Goal: Task Accomplishment & Management: Manage account settings

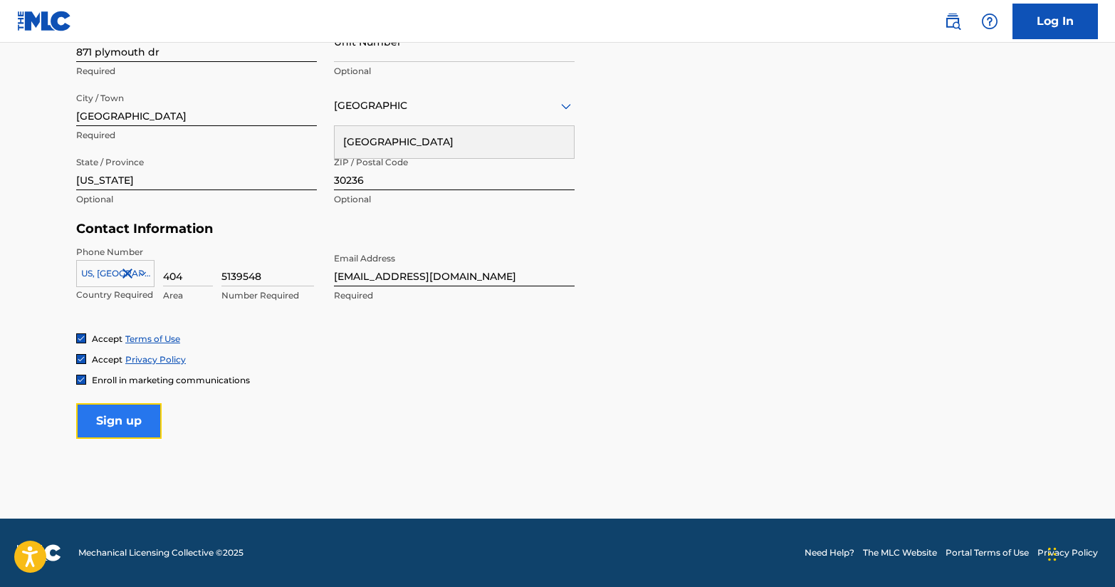
click at [122, 417] on input "Sign up" at bounding box center [118, 421] width 85 height 36
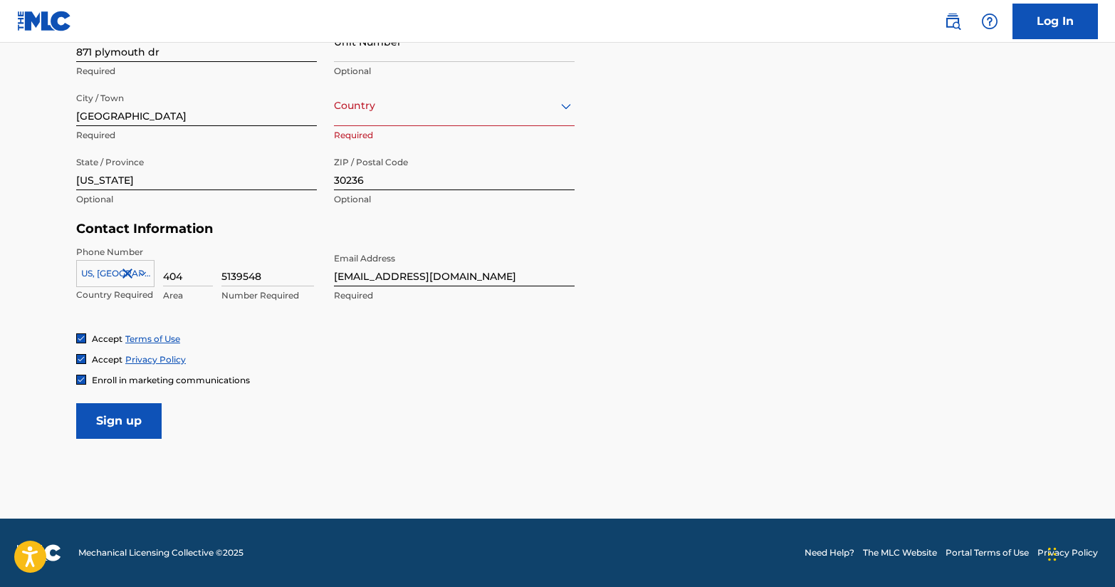
click at [548, 83] on div "Unit Number Optional" at bounding box center [454, 53] width 241 height 64
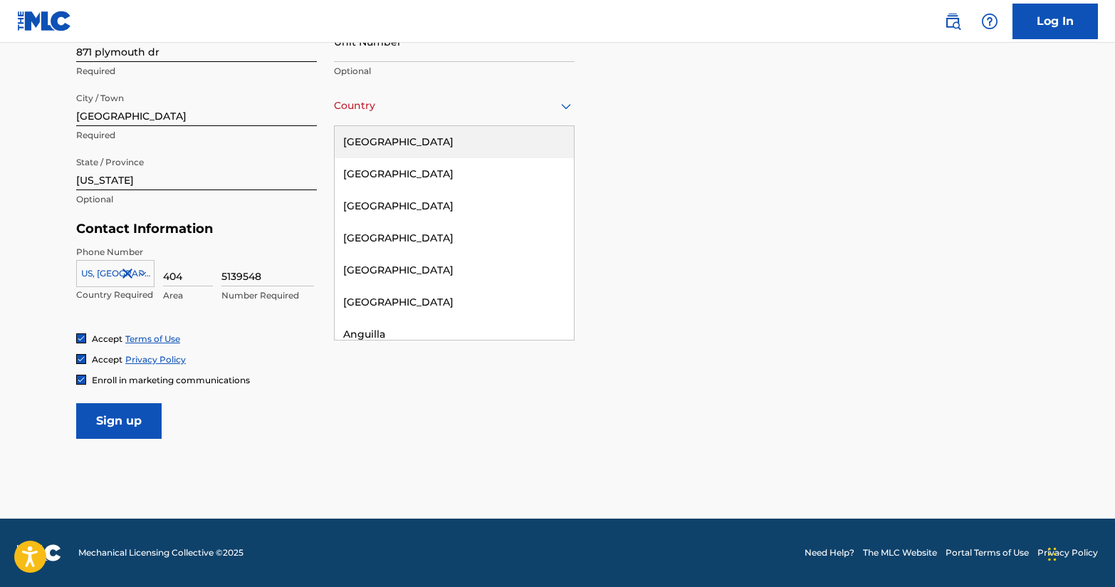
click at [567, 108] on icon at bounding box center [566, 106] width 10 height 6
click at [499, 135] on div "[GEOGRAPHIC_DATA]" at bounding box center [454, 142] width 239 height 32
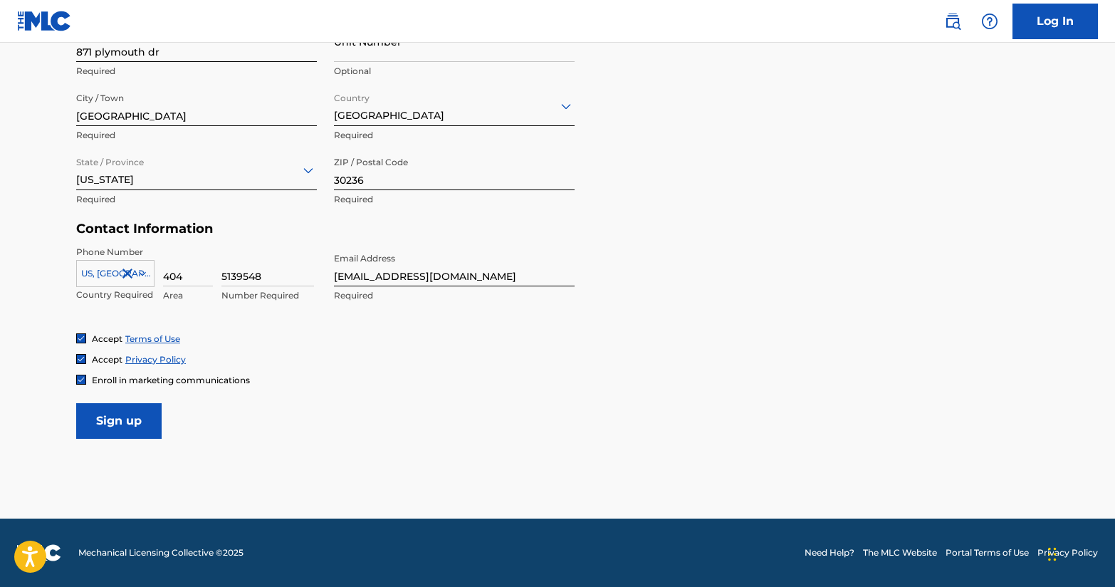
scroll to position [491, 0]
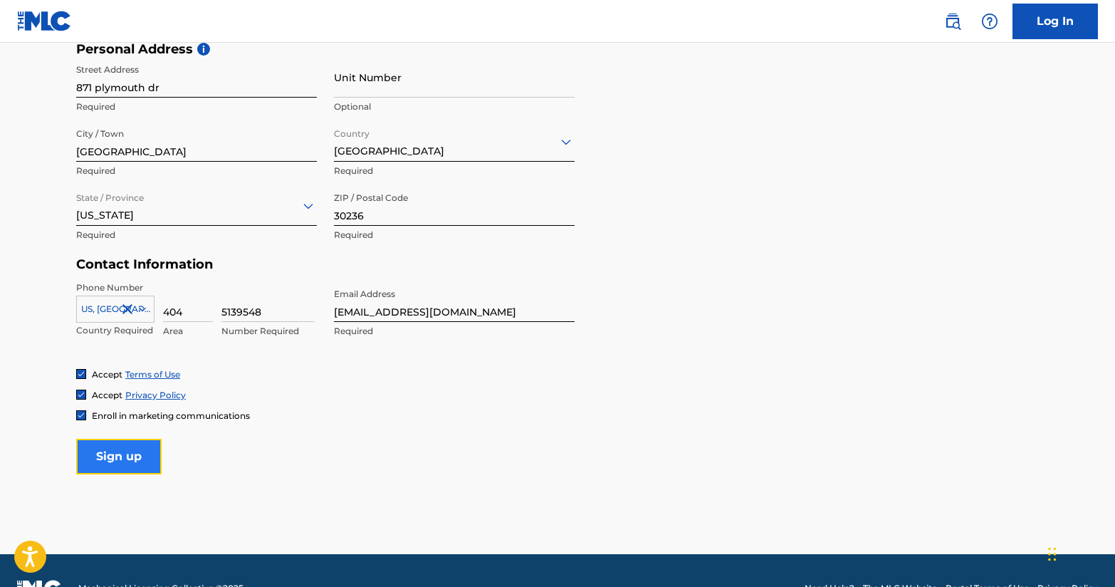
click at [118, 460] on input "Sign up" at bounding box center [118, 457] width 85 height 36
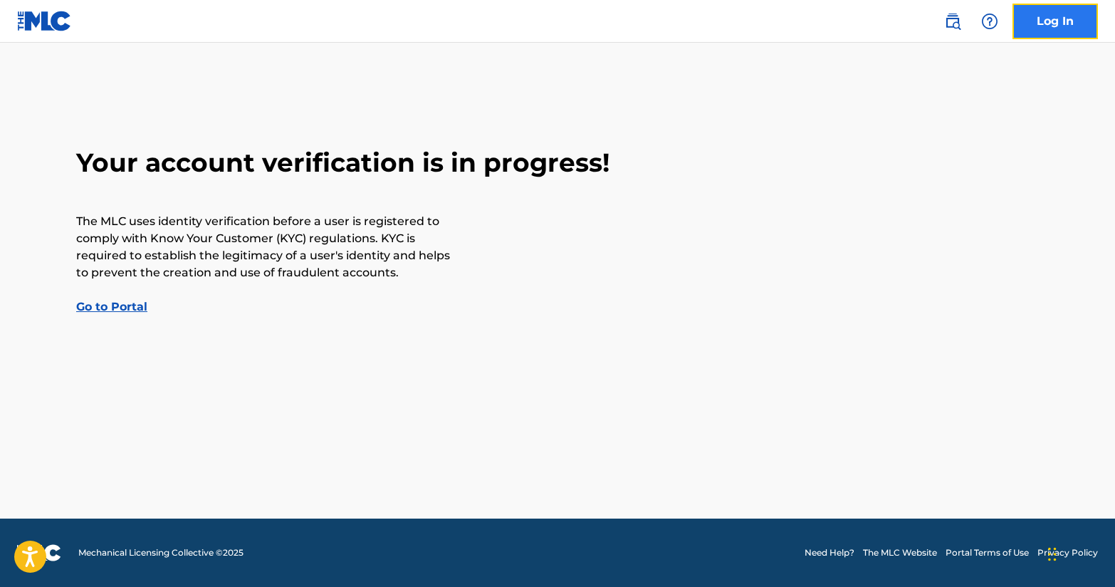
click at [1046, 28] on link "Log In" at bounding box center [1055, 22] width 85 height 36
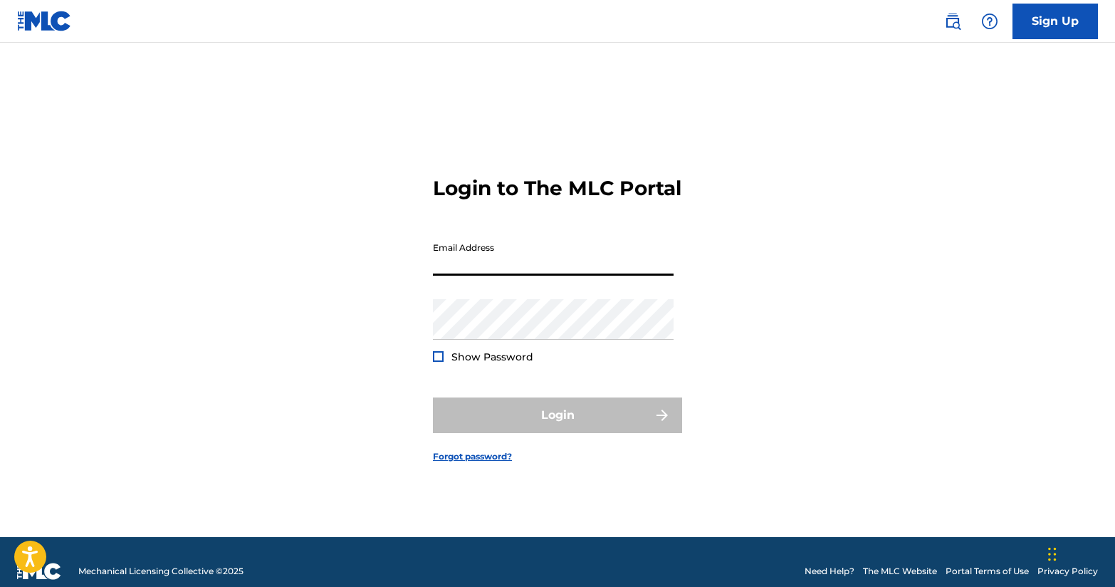
click at [570, 274] on input "Email Address" at bounding box center [553, 255] width 241 height 41
type input "[EMAIL_ADDRESS][DOMAIN_NAME]"
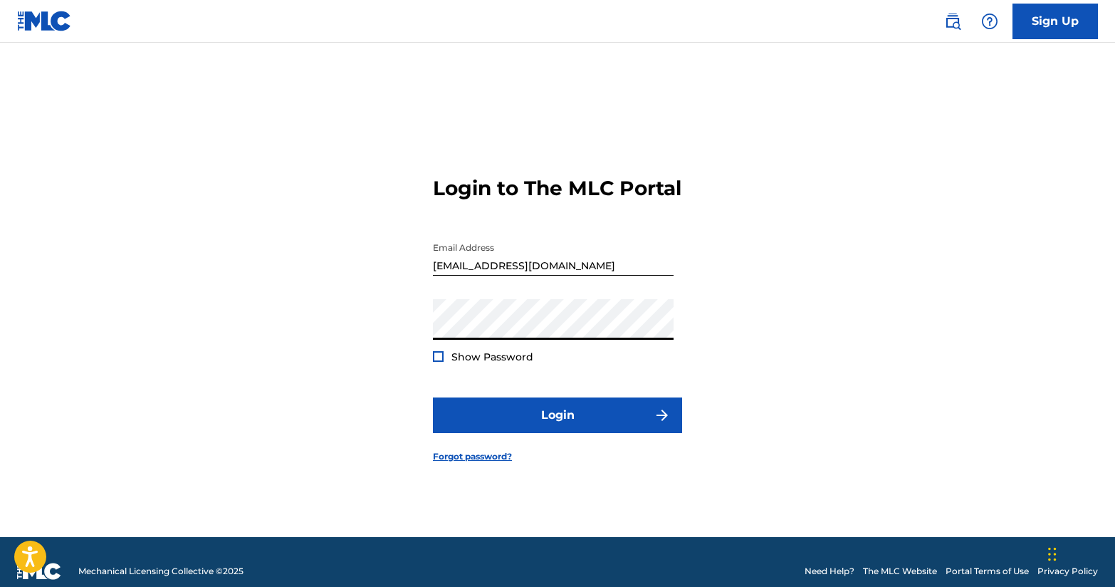
click at [433, 397] on button "Login" at bounding box center [557, 415] width 249 height 36
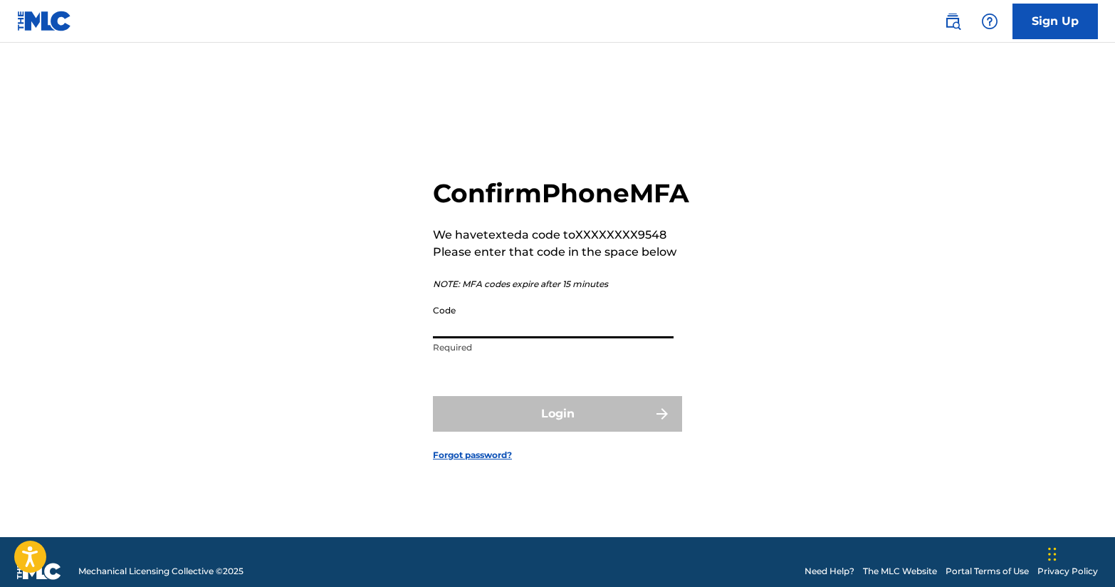
click at [511, 338] on input "Code" at bounding box center [553, 318] width 241 height 41
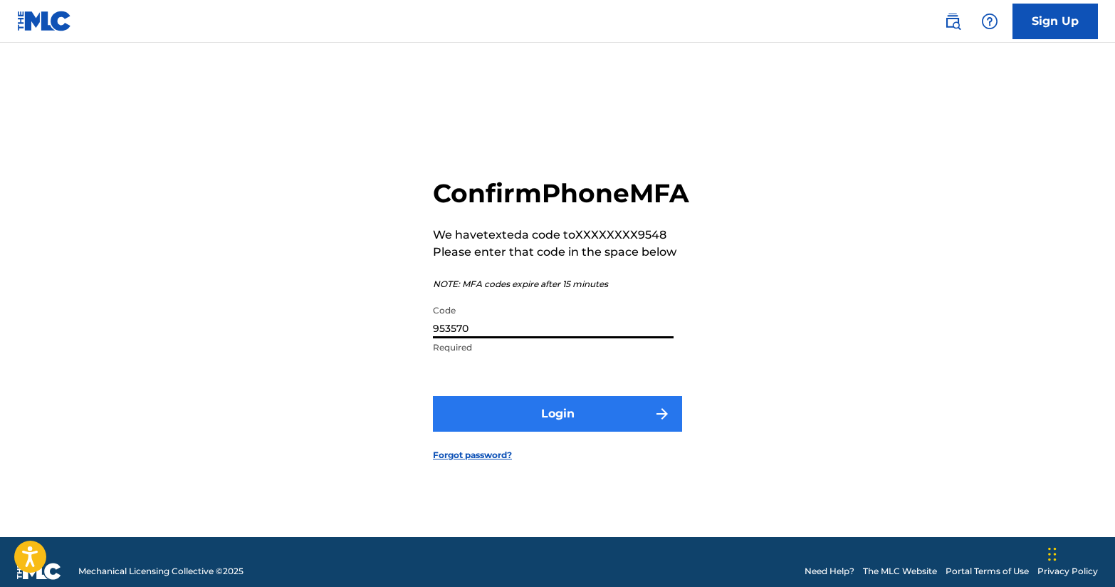
type input "953570"
click at [491, 423] on button "Login" at bounding box center [557, 414] width 249 height 36
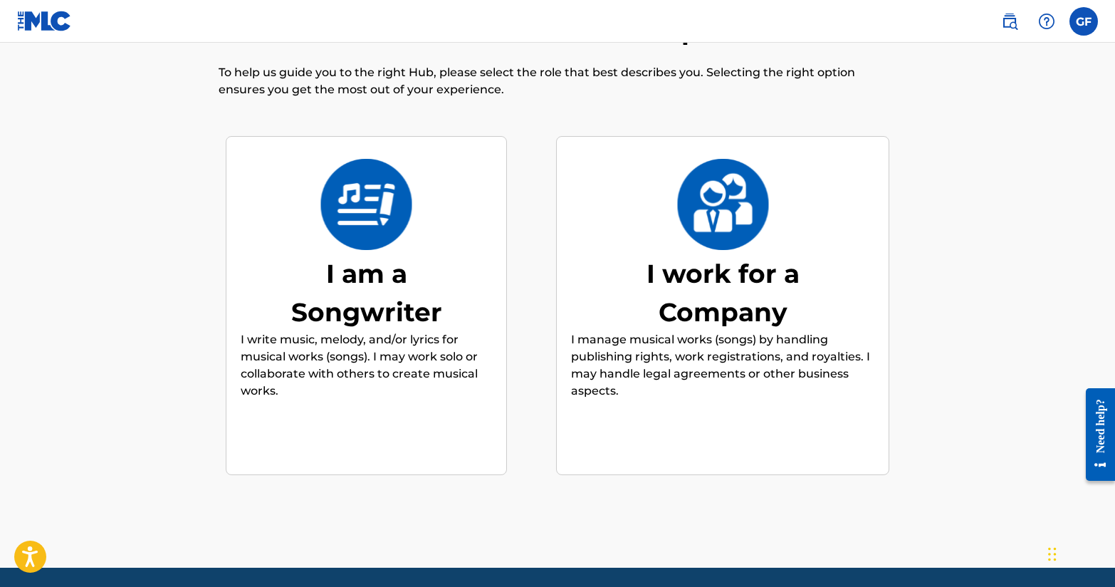
click at [428, 323] on div "I am a Songwriter" at bounding box center [367, 292] width 214 height 77
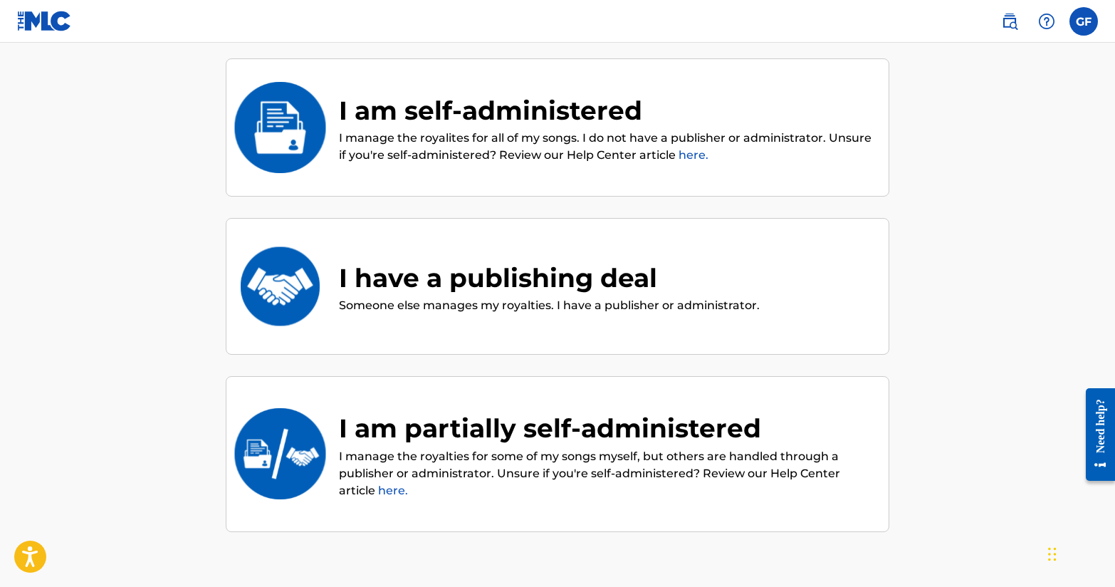
scroll to position [145, 0]
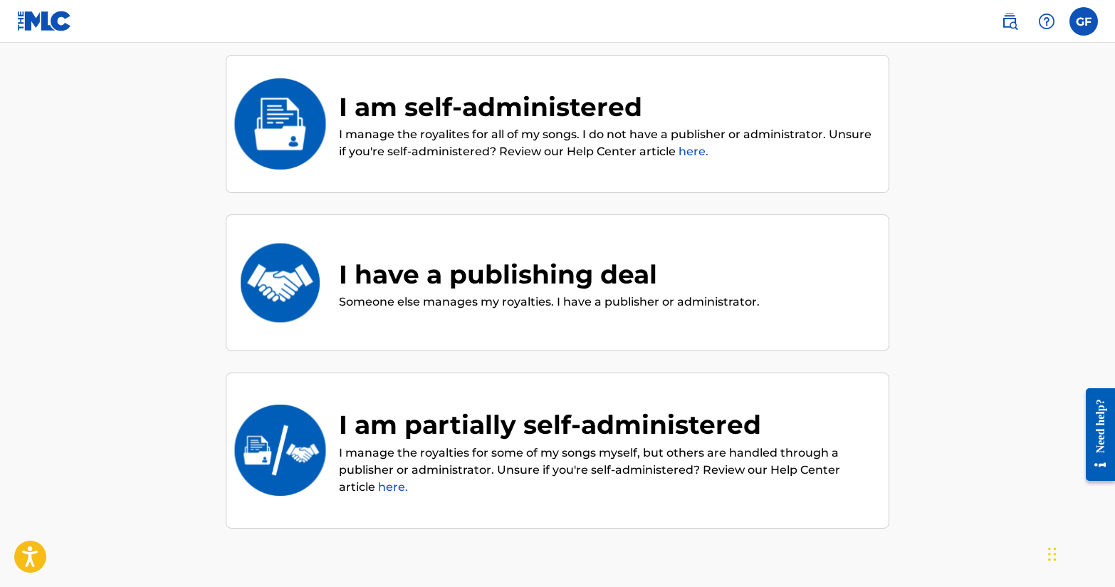
click at [469, 306] on p "Someone else manages my royalties. I have a publisher or administrator." at bounding box center [549, 301] width 421 height 17
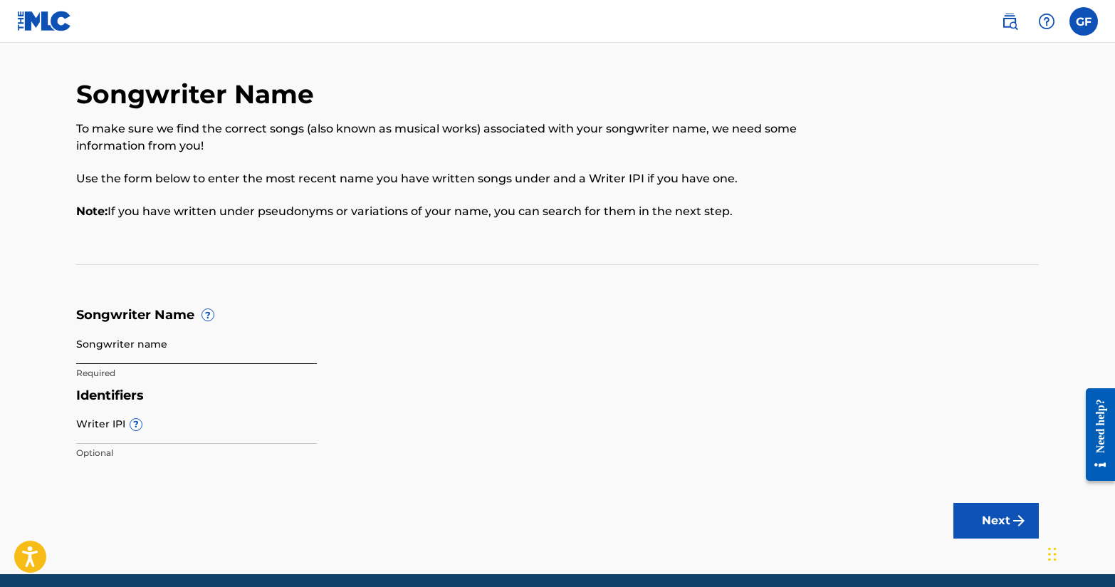
click at [245, 353] on input "Songwriter name" at bounding box center [196, 343] width 241 height 41
type input "Glorious [PERSON_NAME] III"
click at [205, 432] on input "Writer IPI ?" at bounding box center [196, 423] width 241 height 41
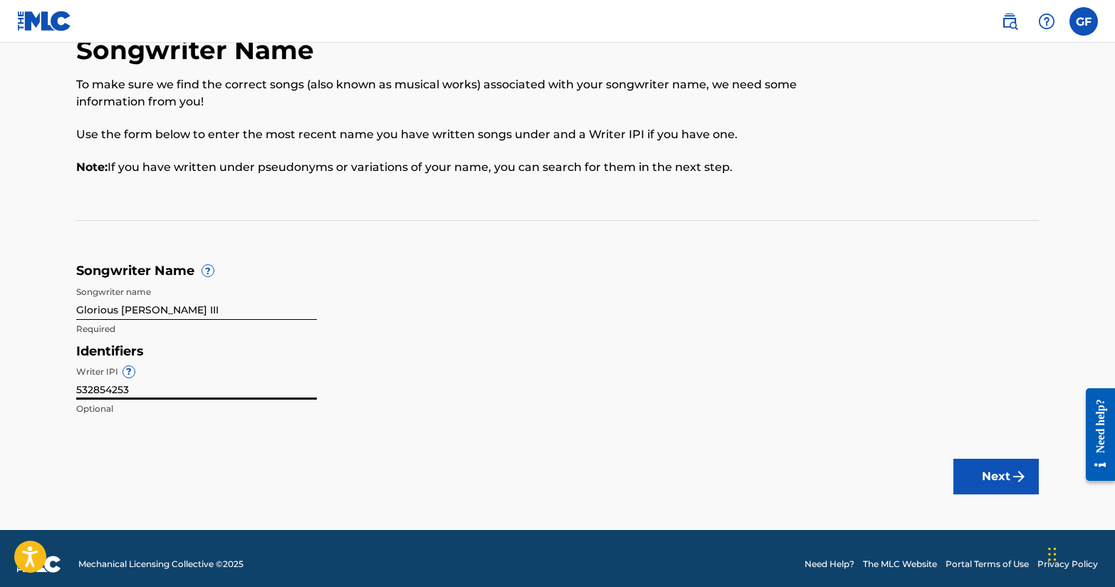
scroll to position [56, 0]
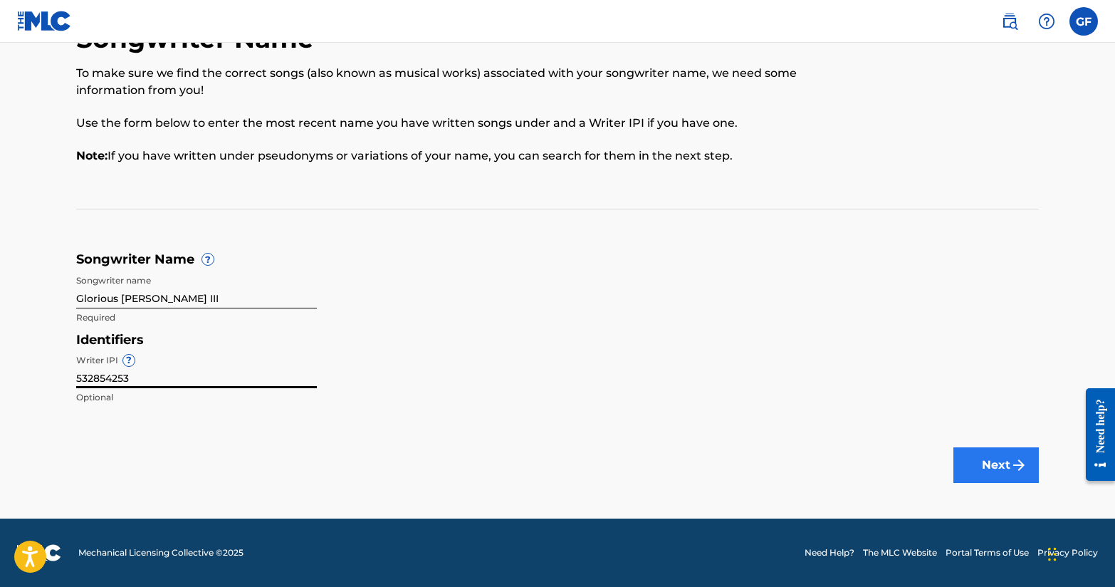
type input "532854253"
click at [962, 465] on button "Next" at bounding box center [996, 465] width 85 height 36
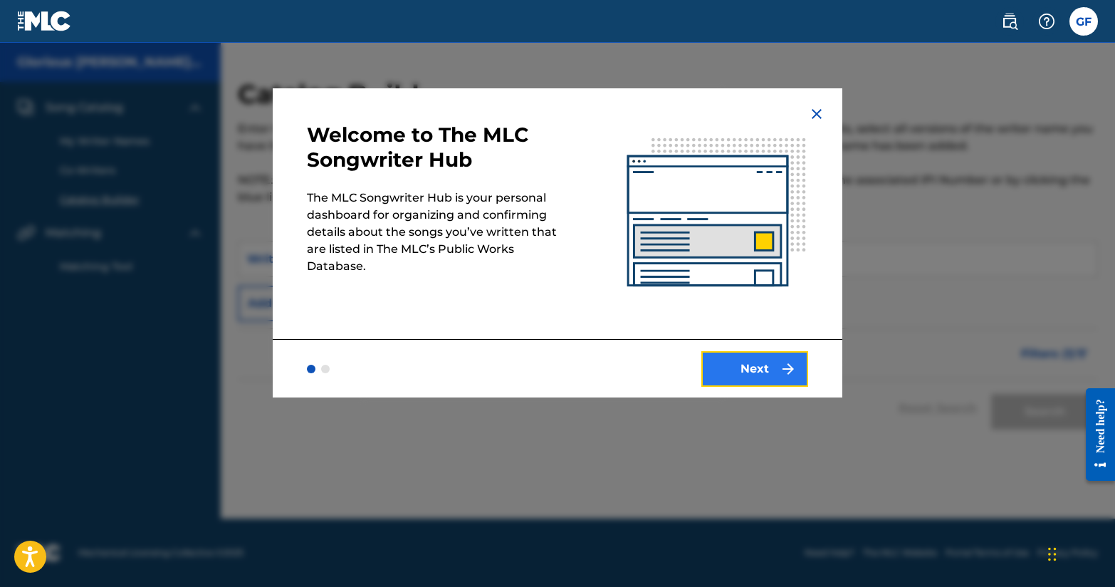
click at [773, 375] on button "Next" at bounding box center [755, 369] width 107 height 36
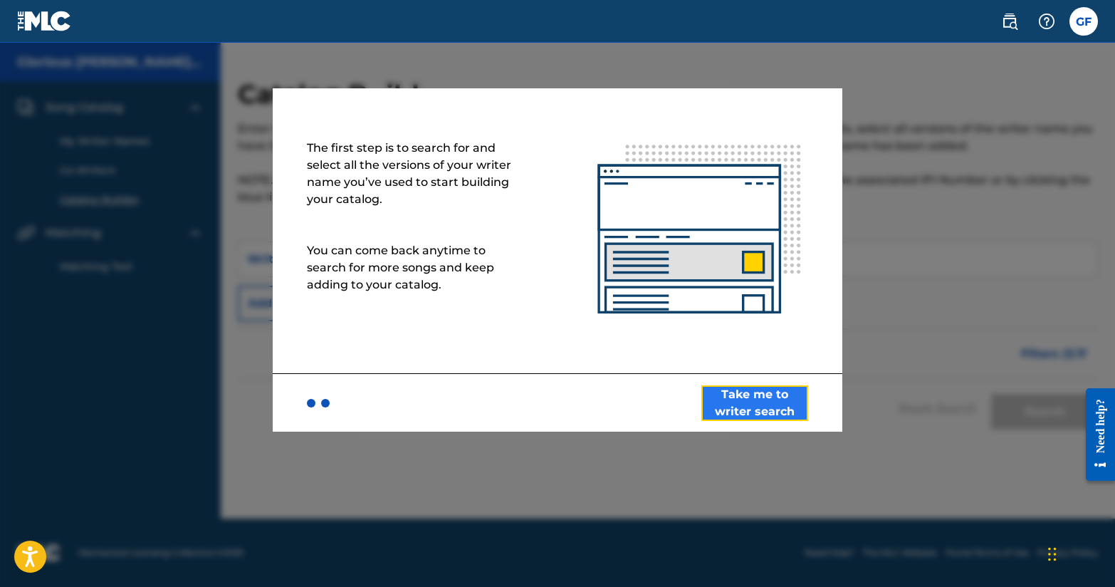
click at [777, 407] on button "Take me to writer search" at bounding box center [755, 403] width 107 height 36
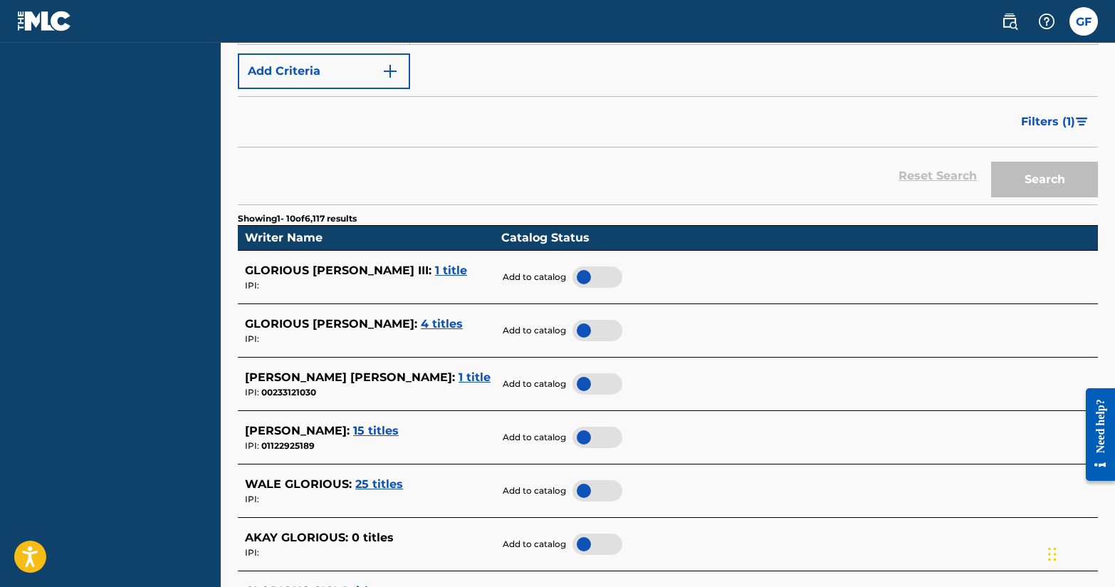
scroll to position [237, 0]
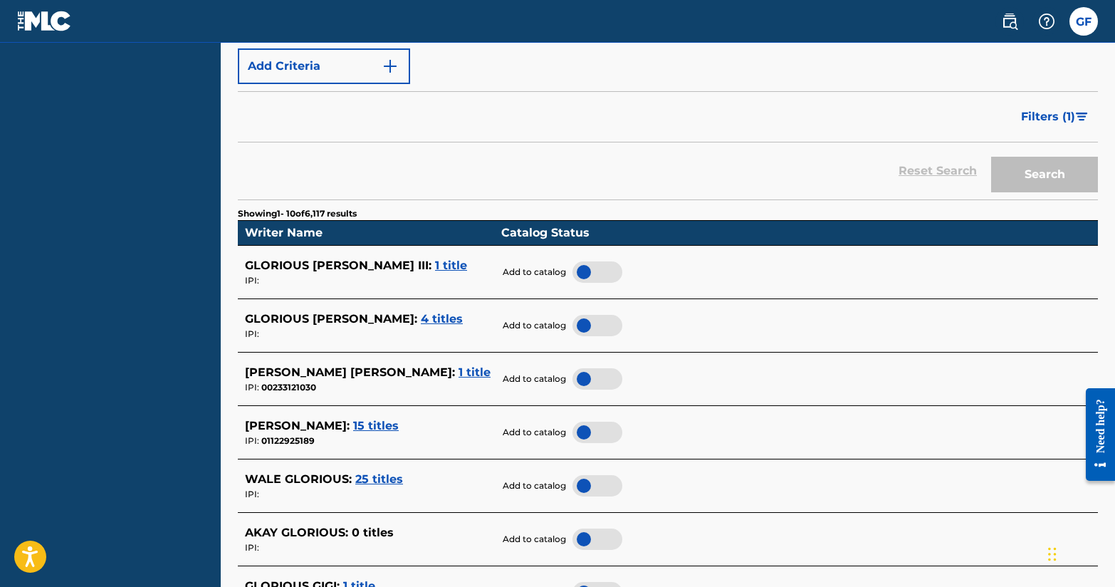
click at [435, 267] on span "1 title" at bounding box center [451, 266] width 32 height 14
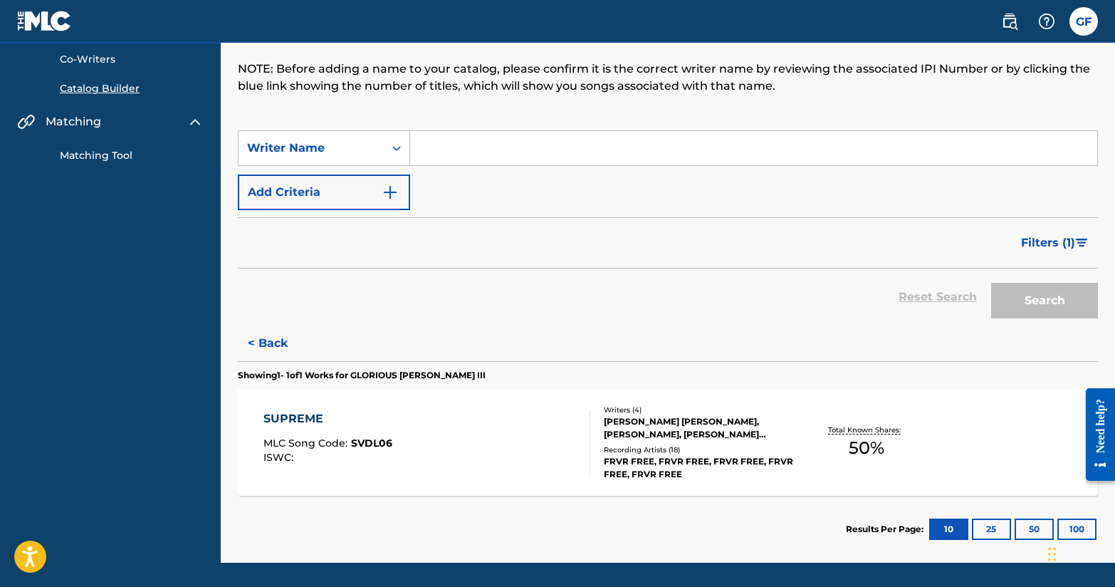
scroll to position [110, 0]
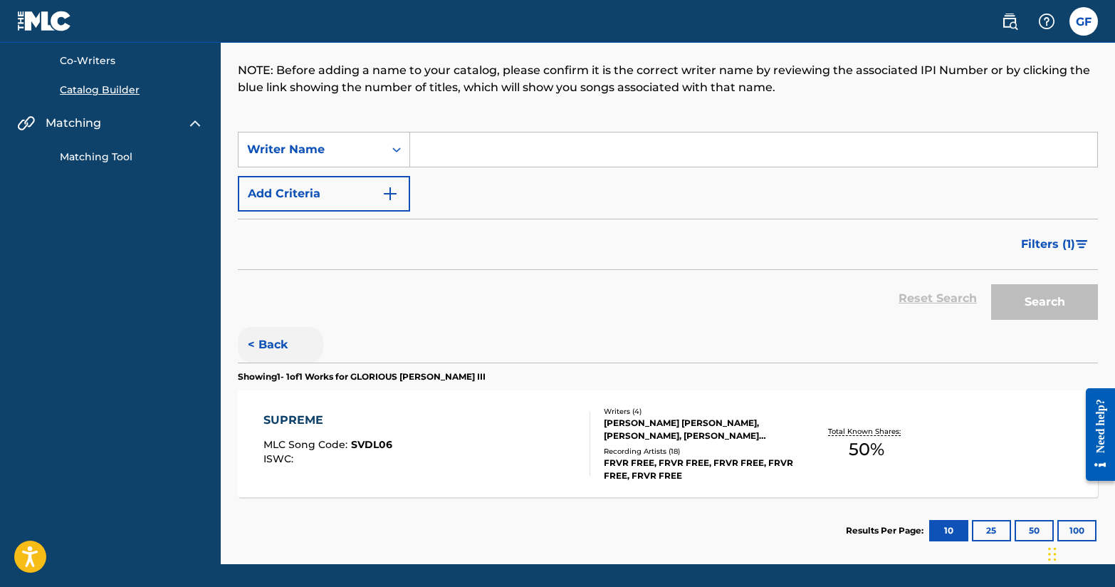
click at [274, 343] on button "< Back" at bounding box center [280, 345] width 85 height 36
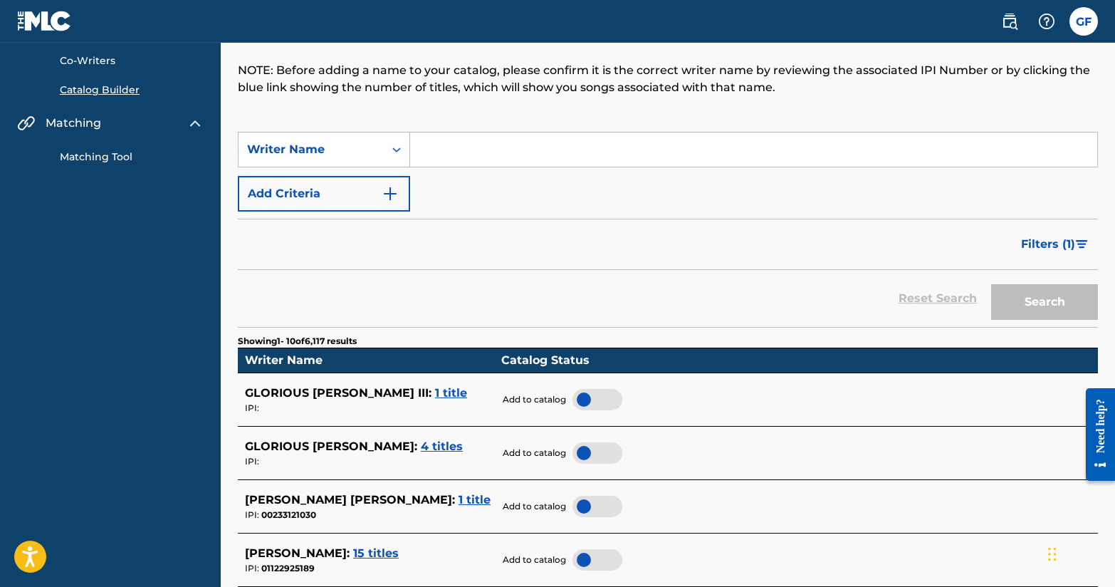
click at [597, 396] on div at bounding box center [598, 399] width 50 height 21
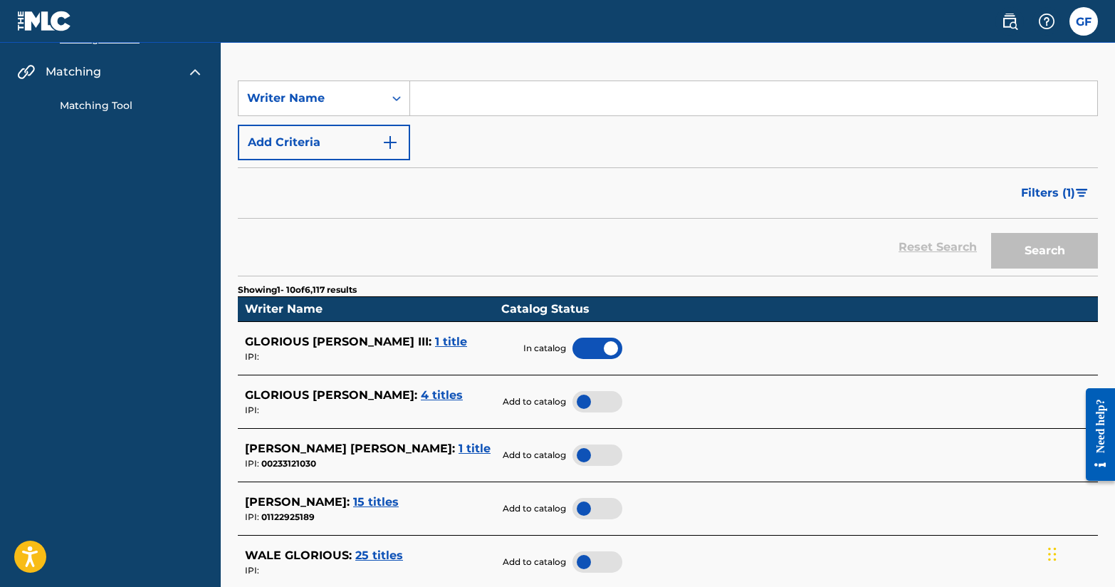
scroll to position [173, 0]
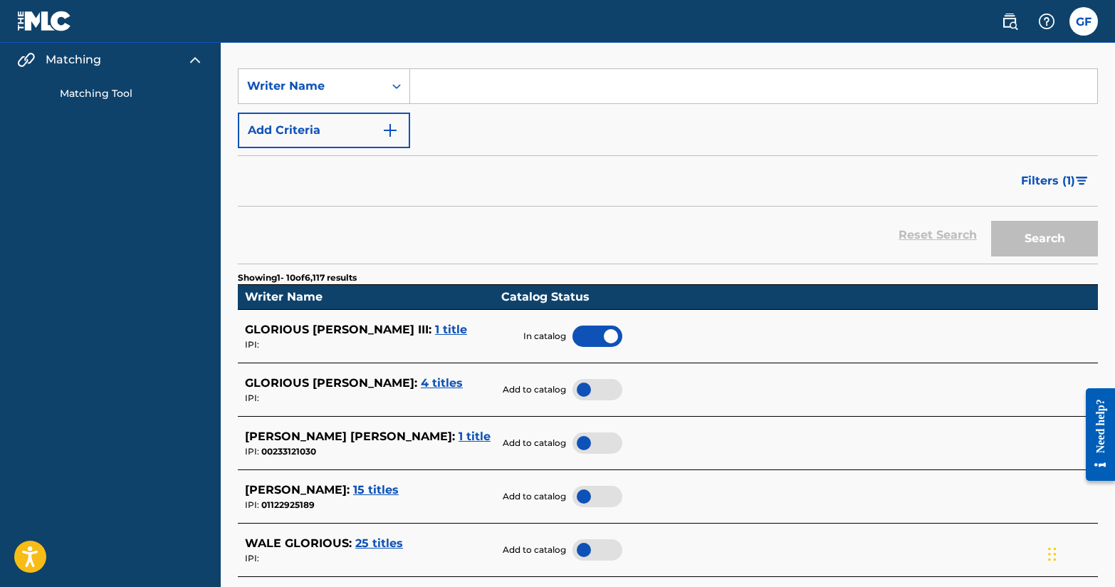
click at [421, 378] on span "4 titles" at bounding box center [442, 383] width 42 height 14
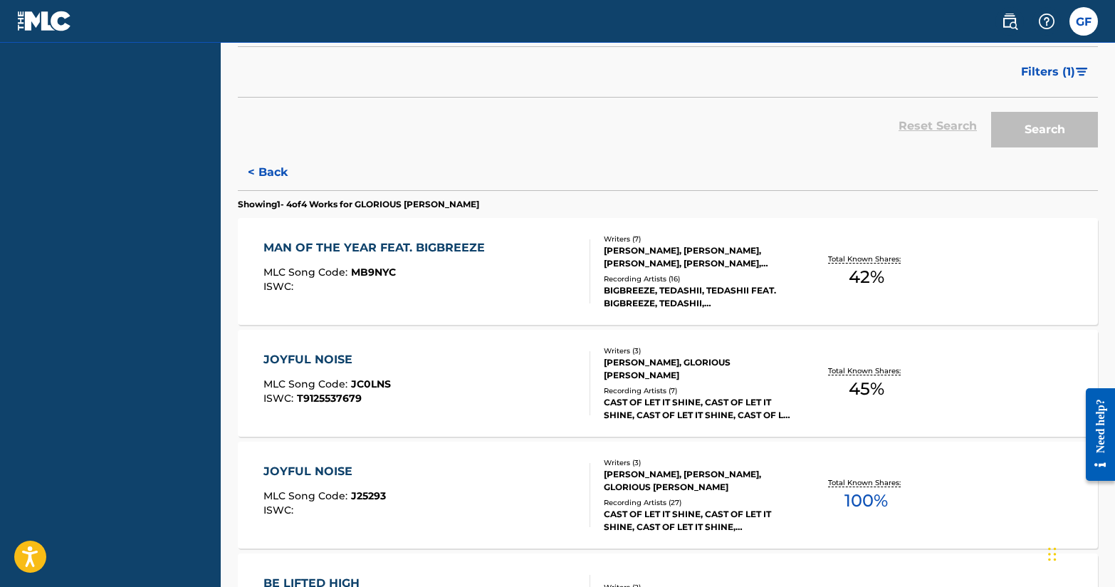
scroll to position [177, 0]
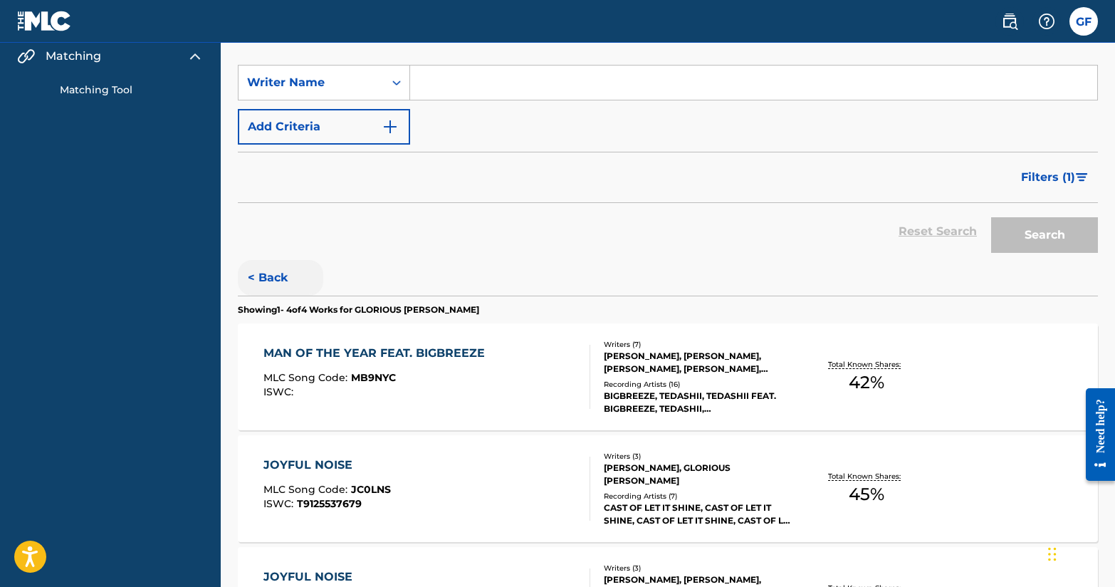
click at [278, 276] on button "< Back" at bounding box center [280, 278] width 85 height 36
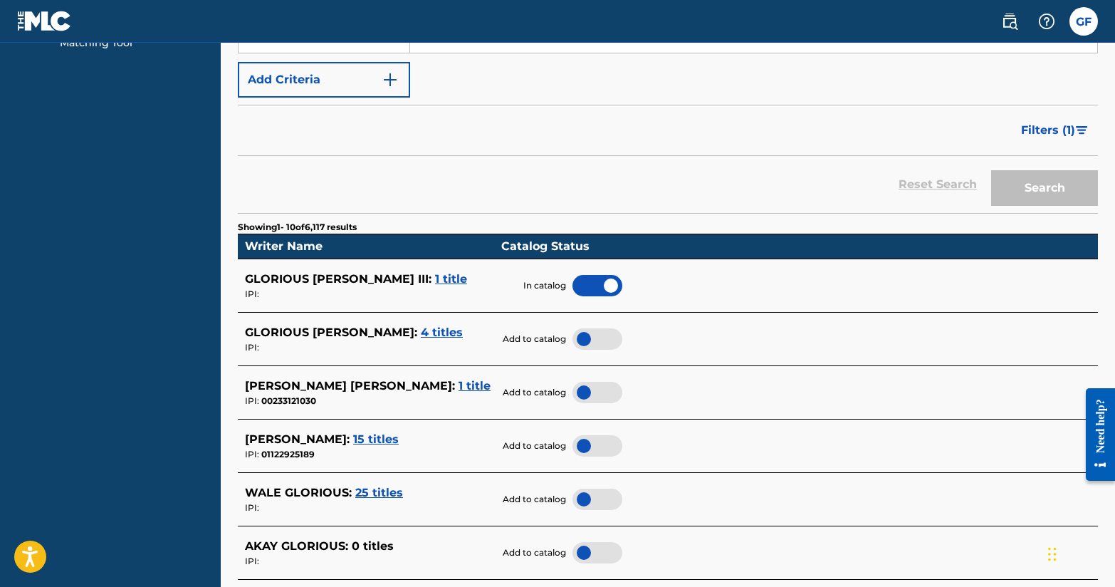
scroll to position [248, 0]
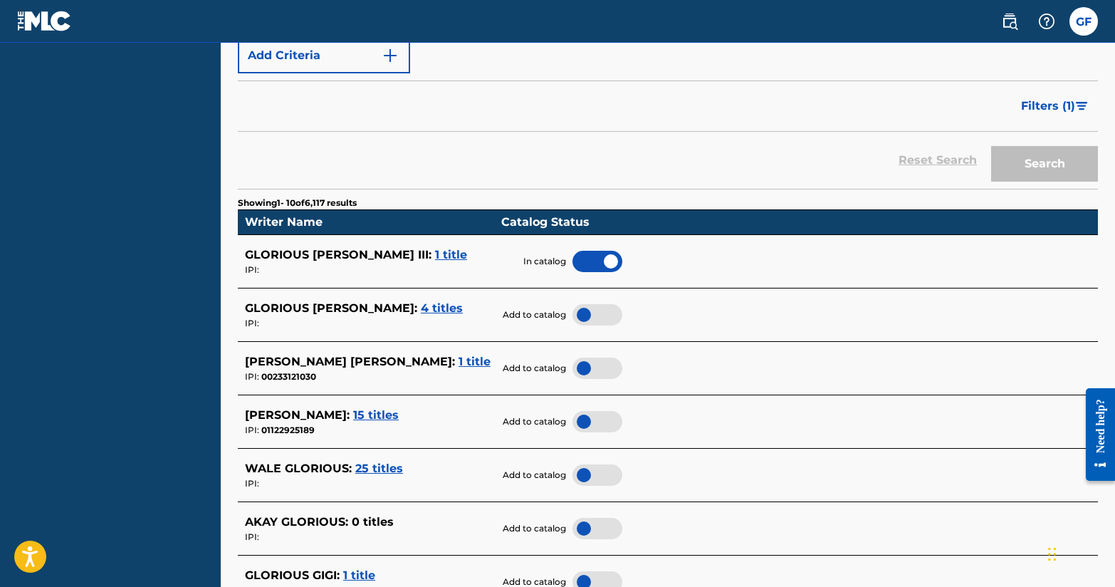
click at [587, 309] on div at bounding box center [598, 314] width 50 height 21
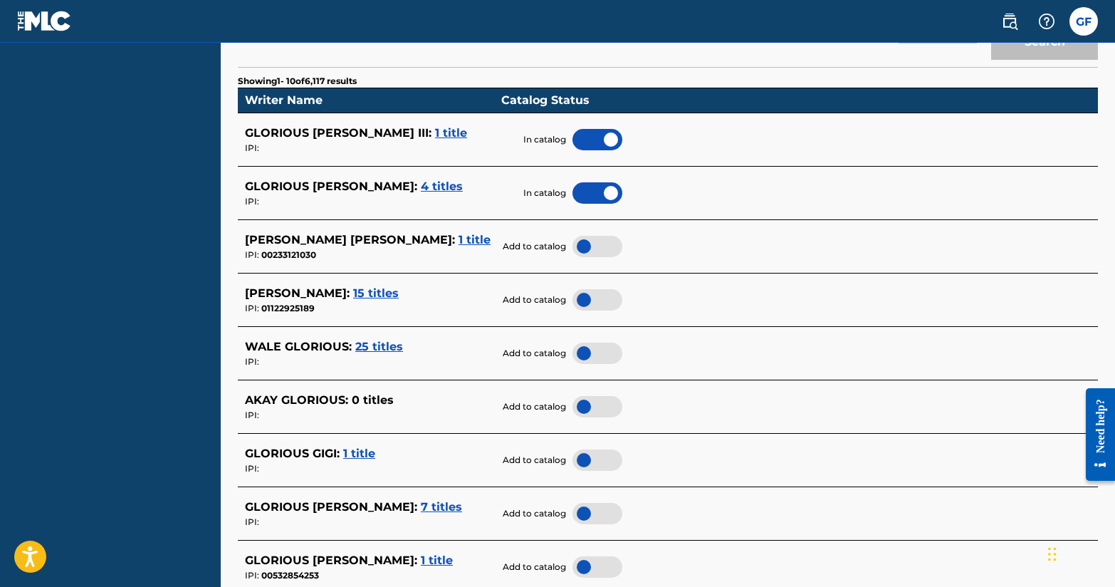
scroll to position [376, 0]
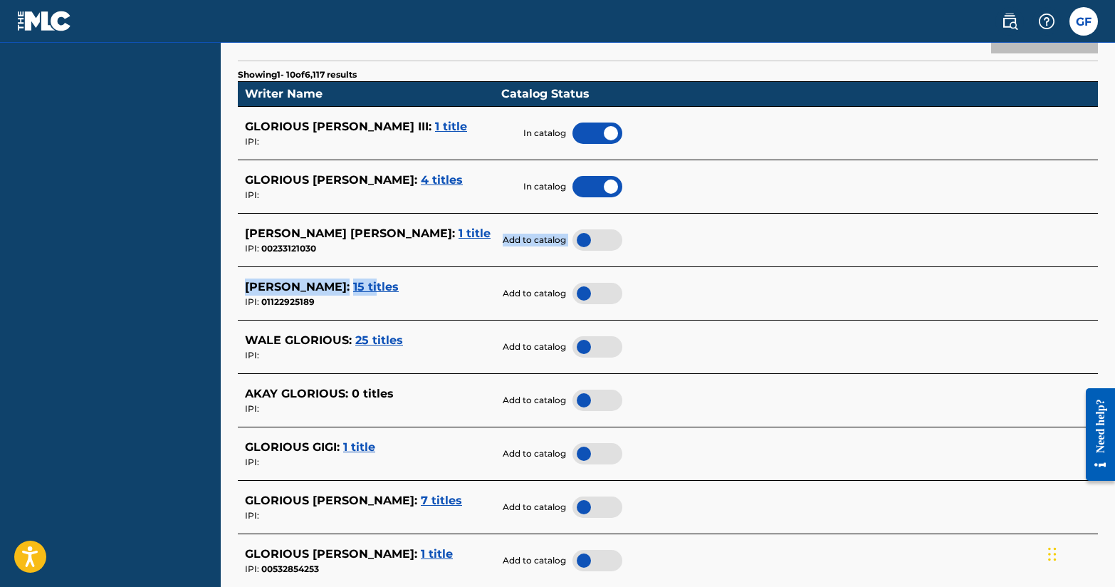
drag, startPoint x: 402, startPoint y: 288, endPoint x: 447, endPoint y: 251, distance: 58.2
click at [447, 251] on tbody "GLORIOUS [PERSON_NAME] III : 1 title IPI: In catalog GLORIOUS [PERSON_NAME] : 4…" at bounding box center [668, 374] width 860 height 534
click at [447, 251] on div "IPI: 00233121030" at bounding box center [369, 248] width 249 height 13
click at [459, 237] on span "1 title" at bounding box center [475, 234] width 32 height 14
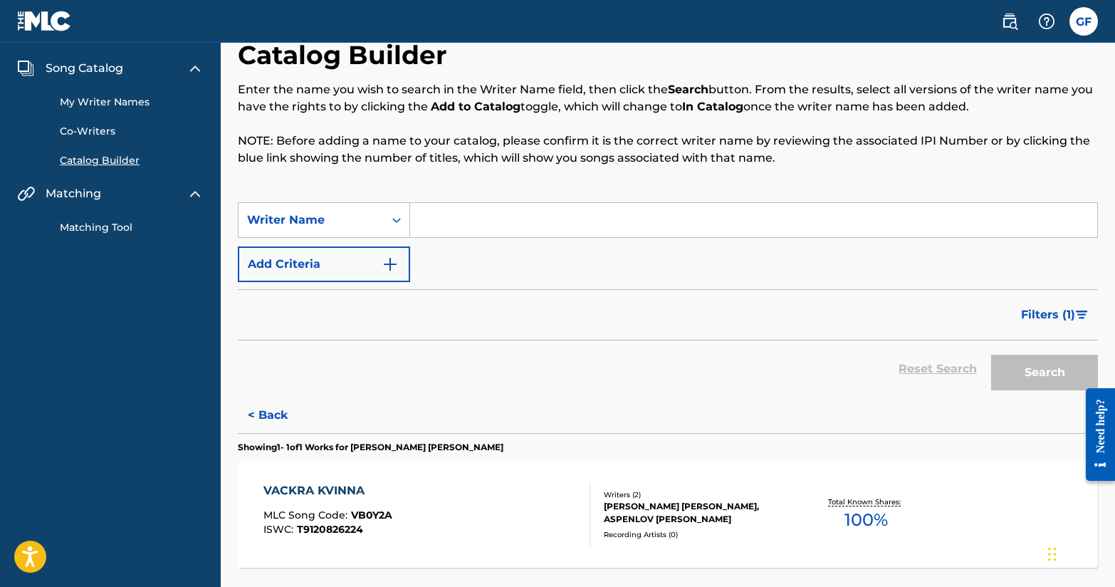
scroll to position [21, 0]
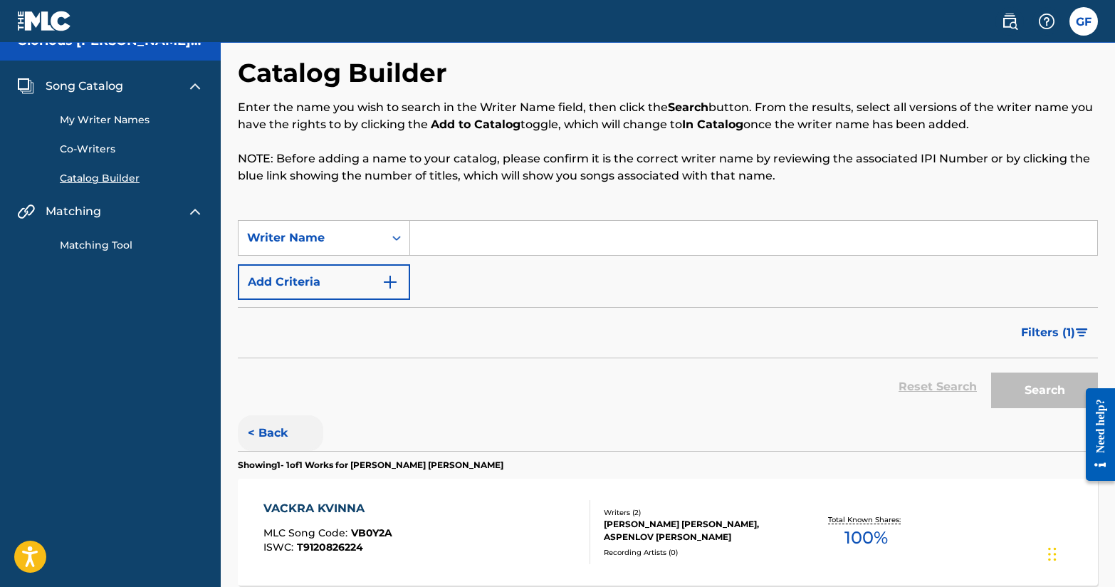
click at [256, 422] on button "< Back" at bounding box center [280, 433] width 85 height 36
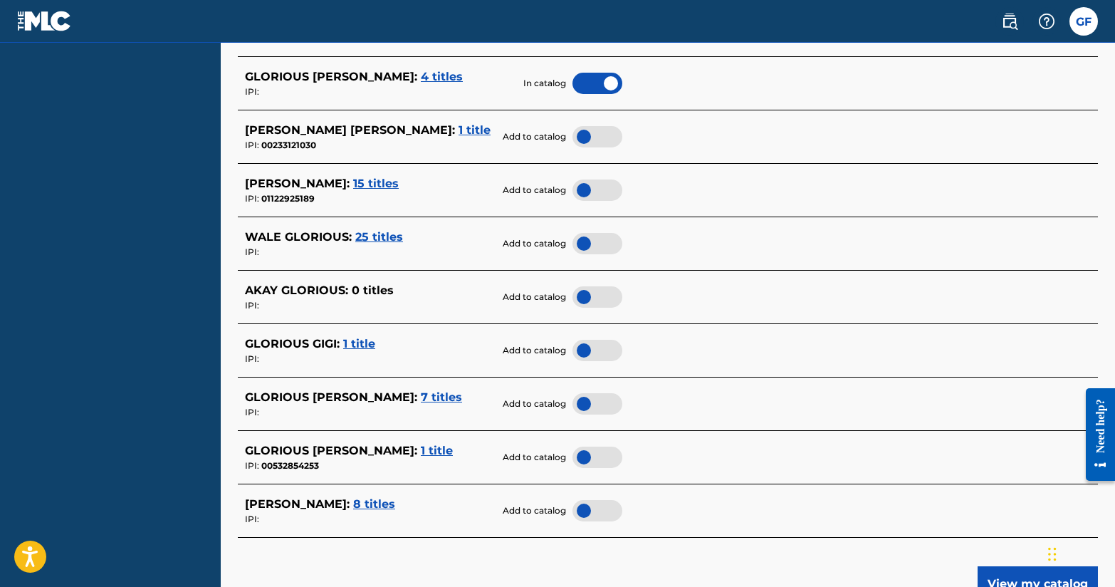
scroll to position [480, 0]
click at [421, 402] on span "7 titles" at bounding box center [441, 397] width 41 height 14
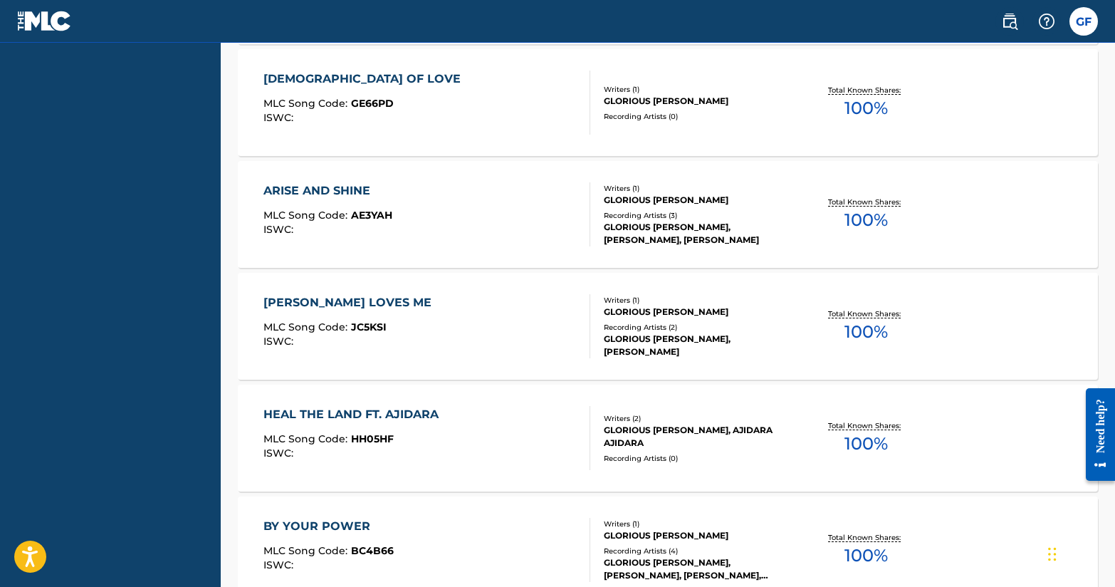
scroll to position [826, 0]
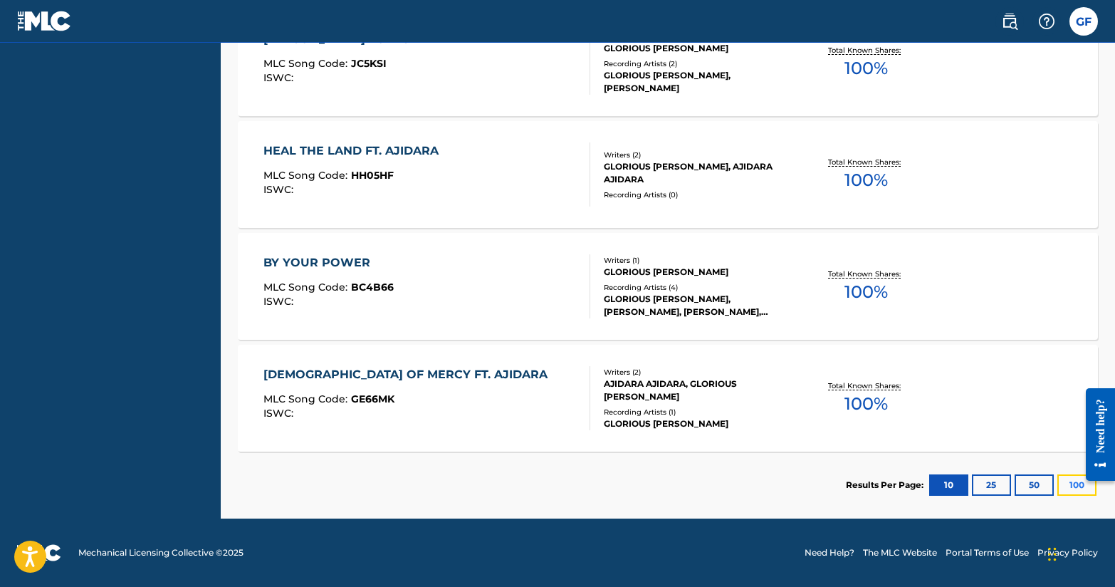
click at [1071, 484] on button "100" at bounding box center [1077, 484] width 39 height 21
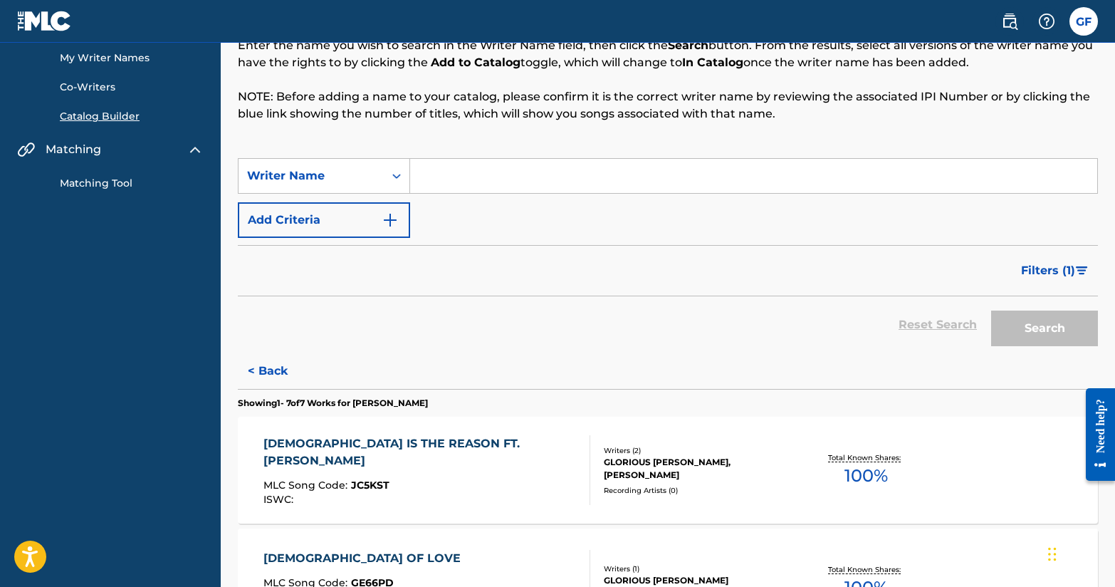
scroll to position [0, 0]
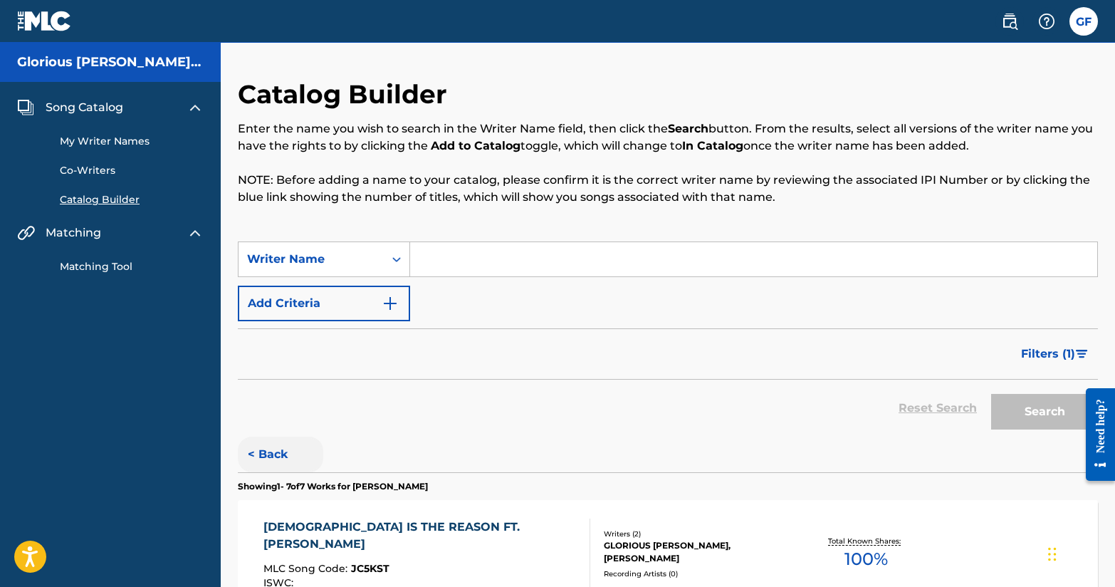
click at [268, 450] on button "< Back" at bounding box center [280, 455] width 85 height 36
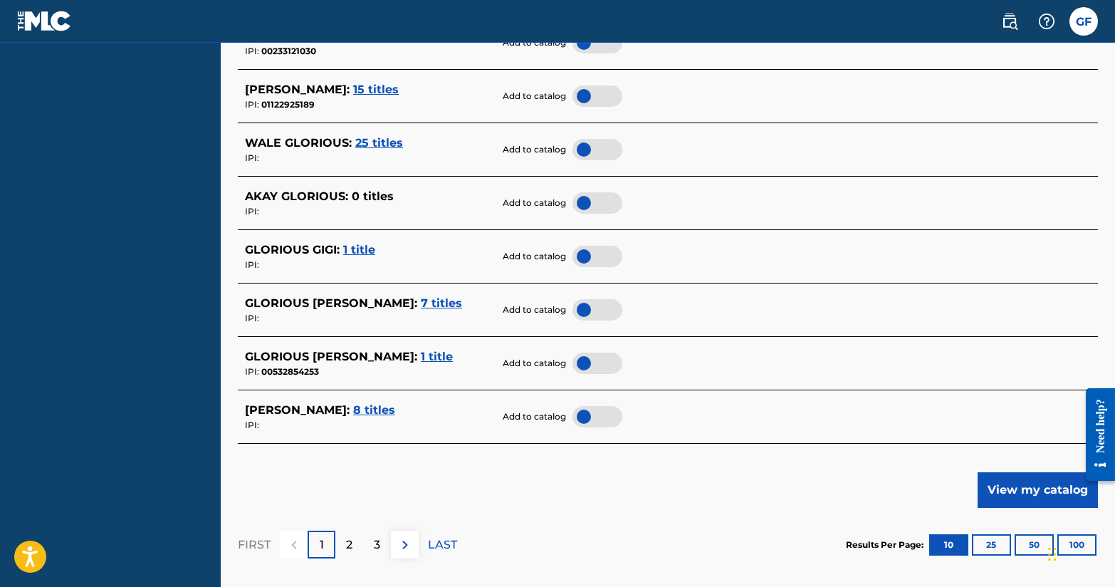
scroll to position [573, 0]
click at [421, 358] on span "1 title" at bounding box center [437, 357] width 32 height 14
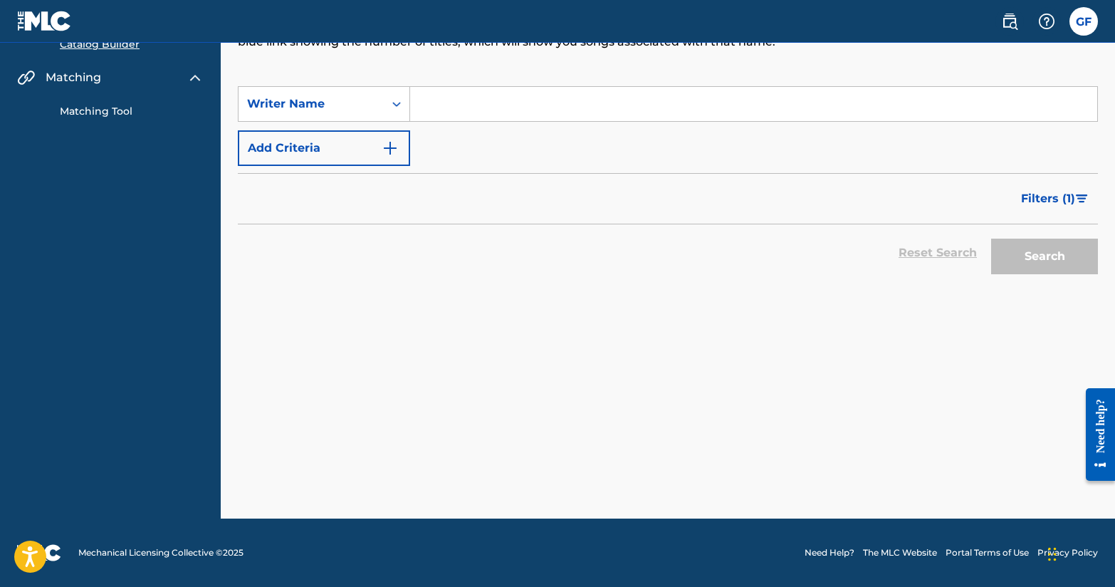
scroll to position [155, 0]
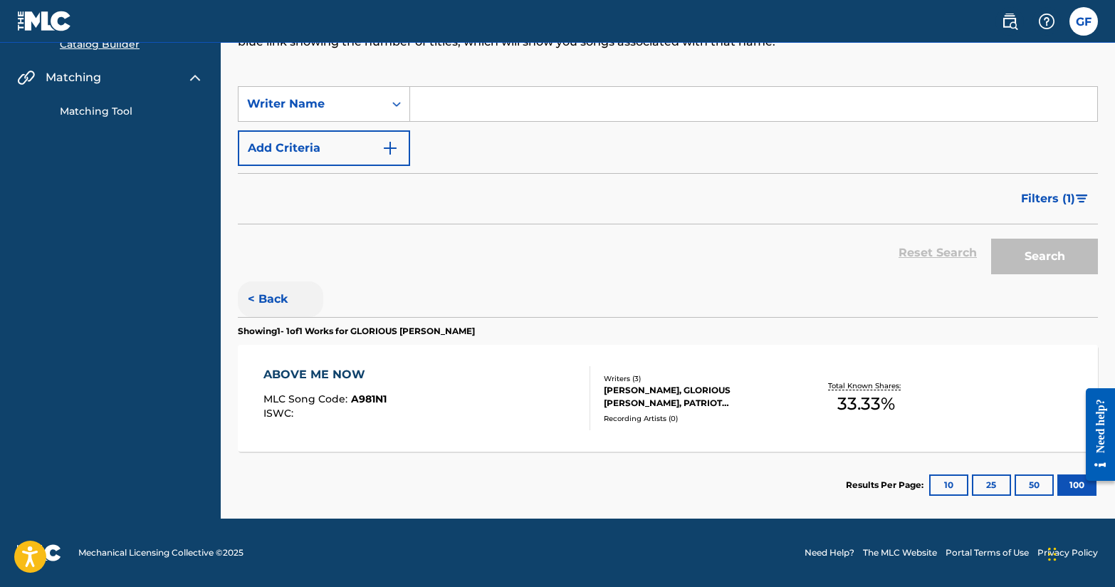
click at [283, 298] on button "< Back" at bounding box center [280, 299] width 85 height 36
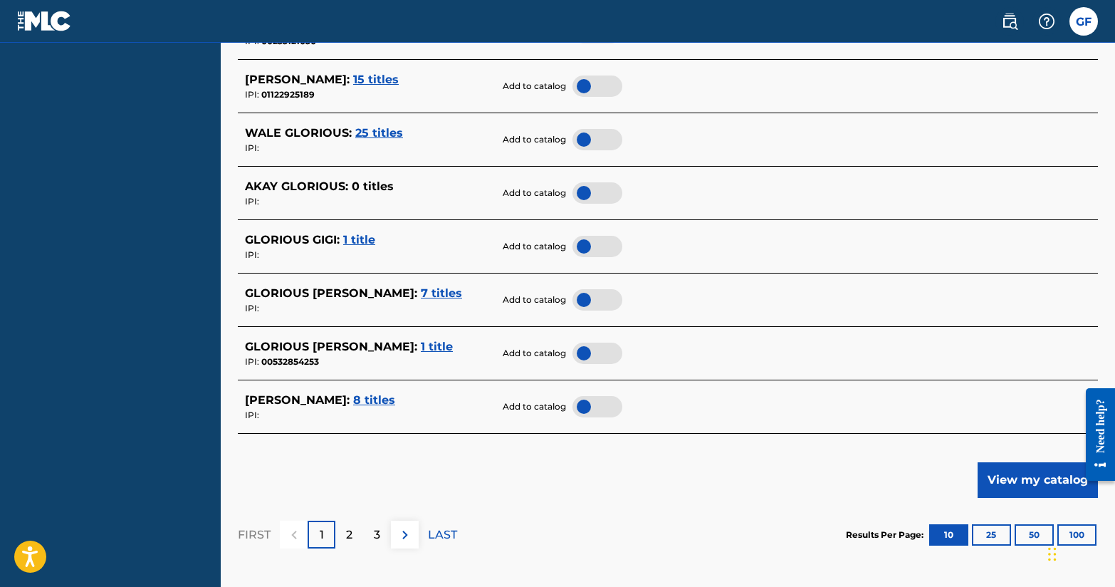
scroll to position [580, 0]
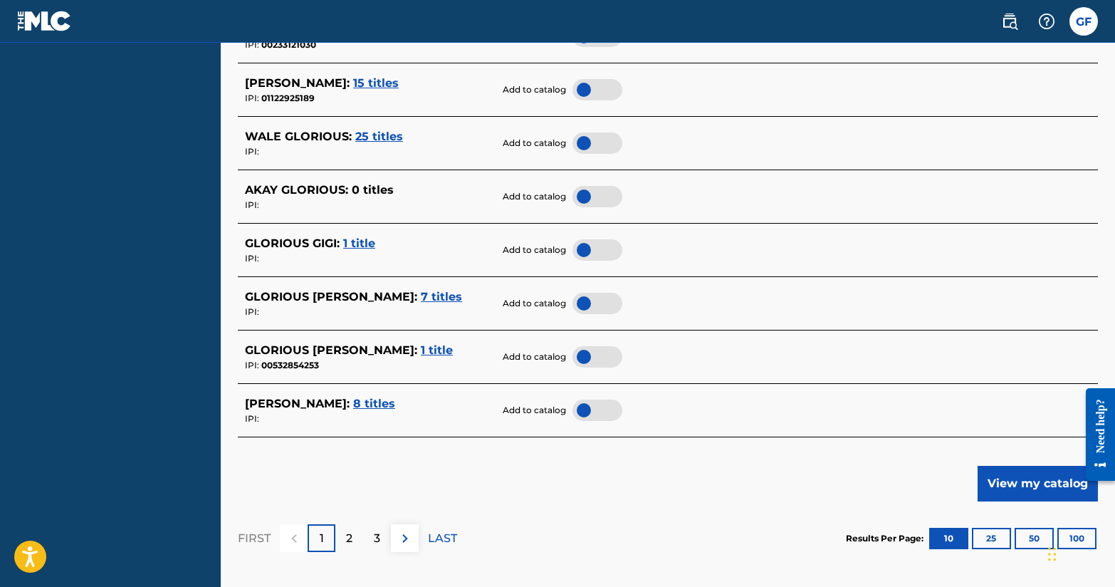
click at [585, 355] on div at bounding box center [598, 356] width 50 height 21
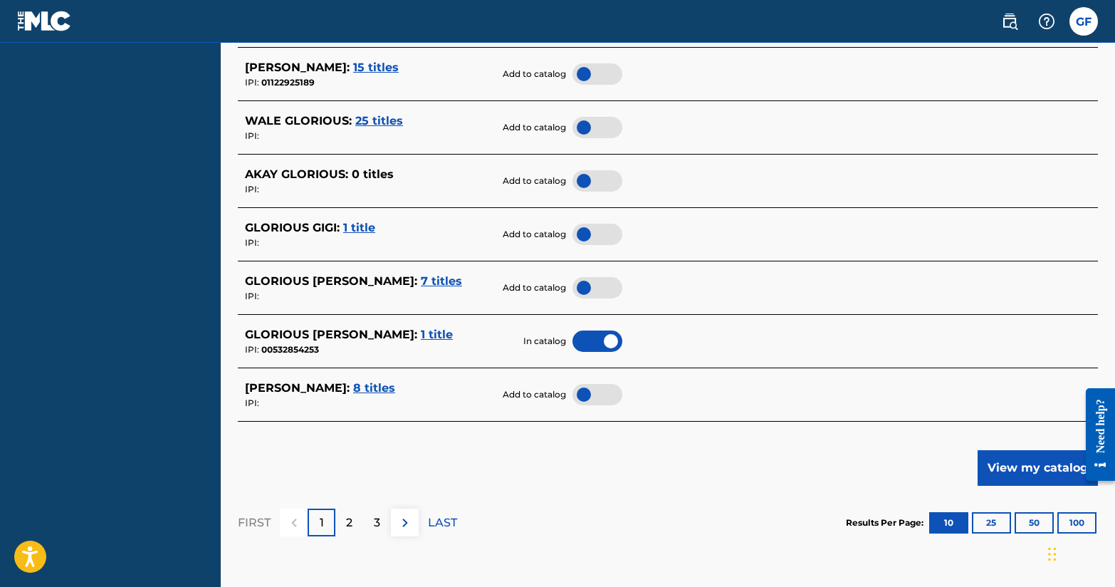
scroll to position [597, 0]
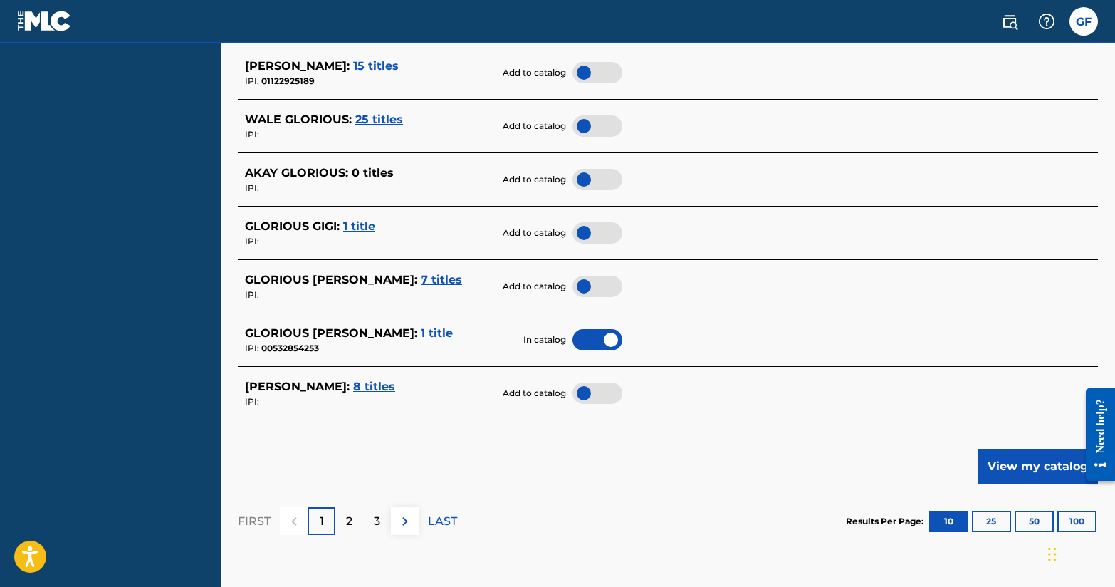
click at [395, 391] on span "8 titles" at bounding box center [374, 387] width 42 height 14
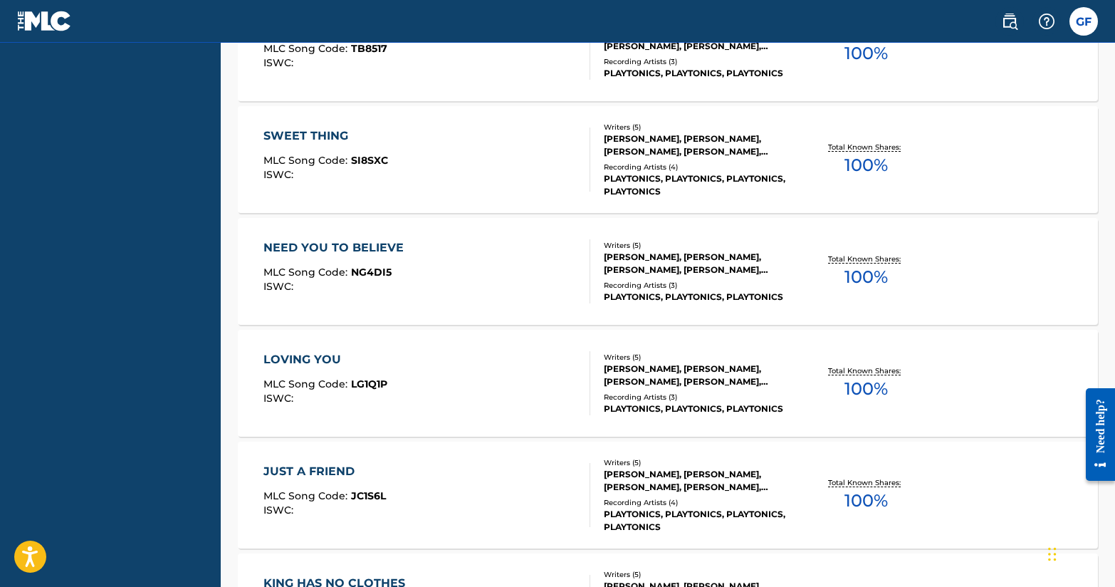
scroll to position [0, 0]
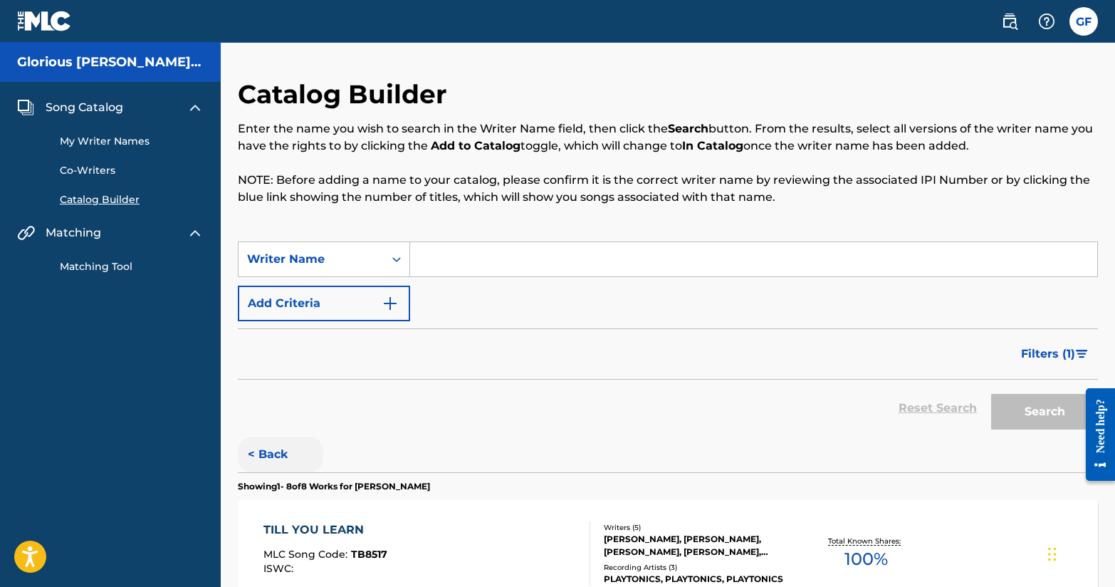
click at [279, 441] on button "< Back" at bounding box center [280, 455] width 85 height 36
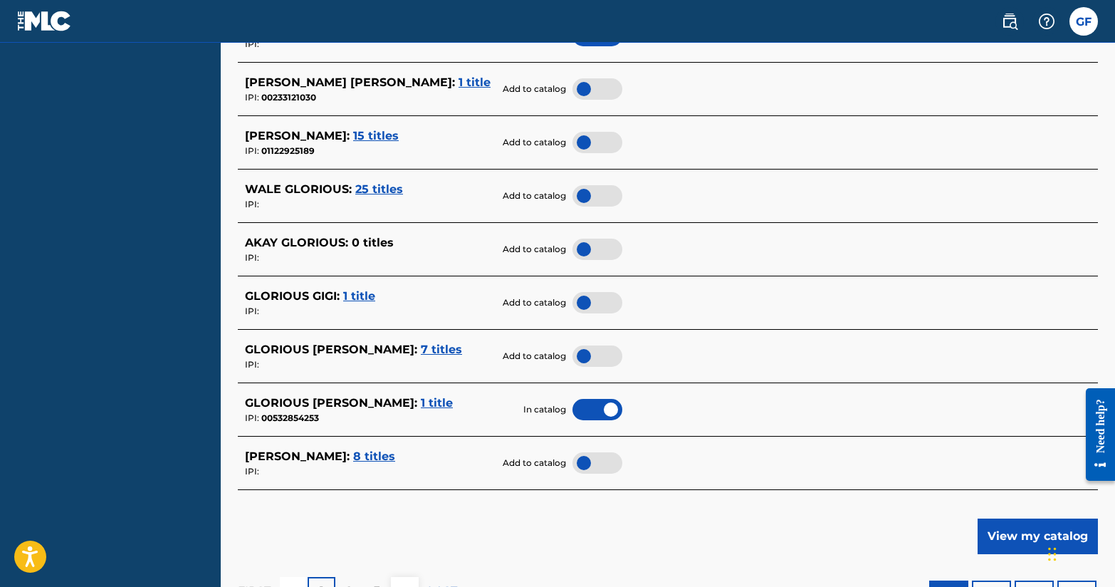
scroll to position [585, 0]
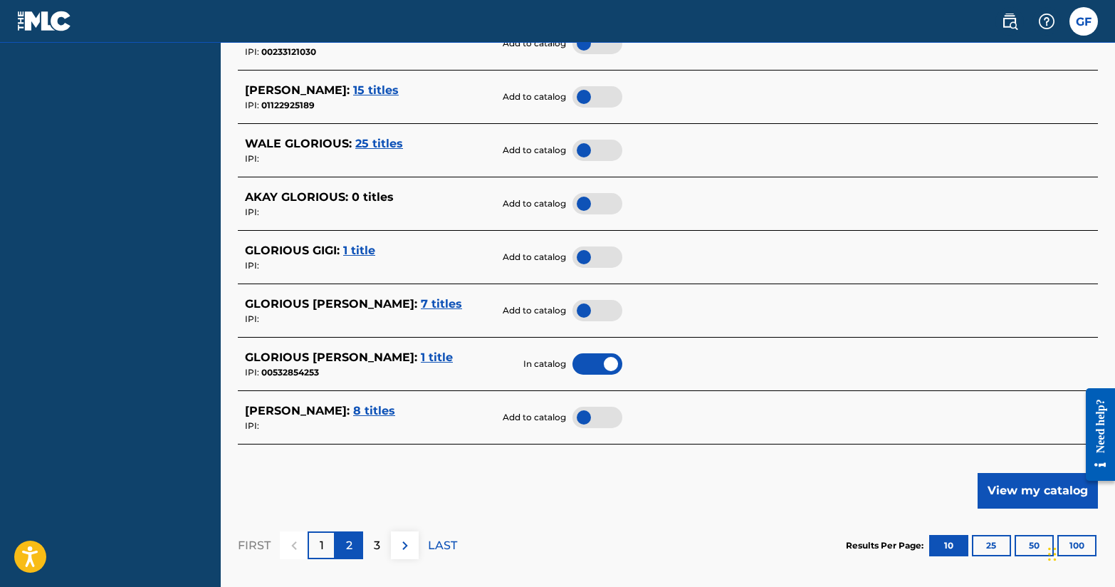
click at [349, 548] on p "2" at bounding box center [349, 545] width 6 height 17
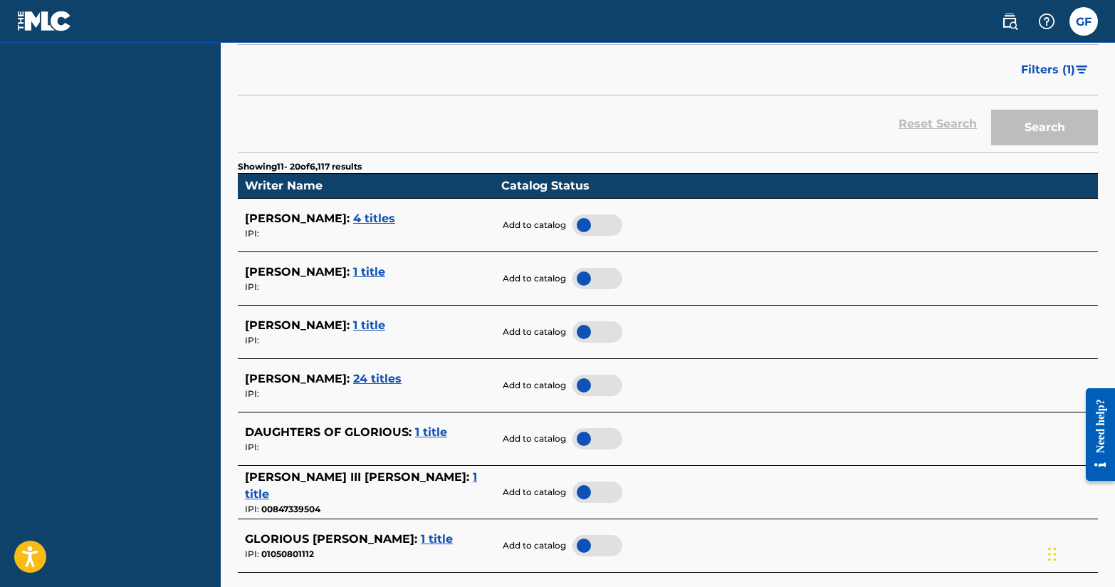
scroll to position [288, 0]
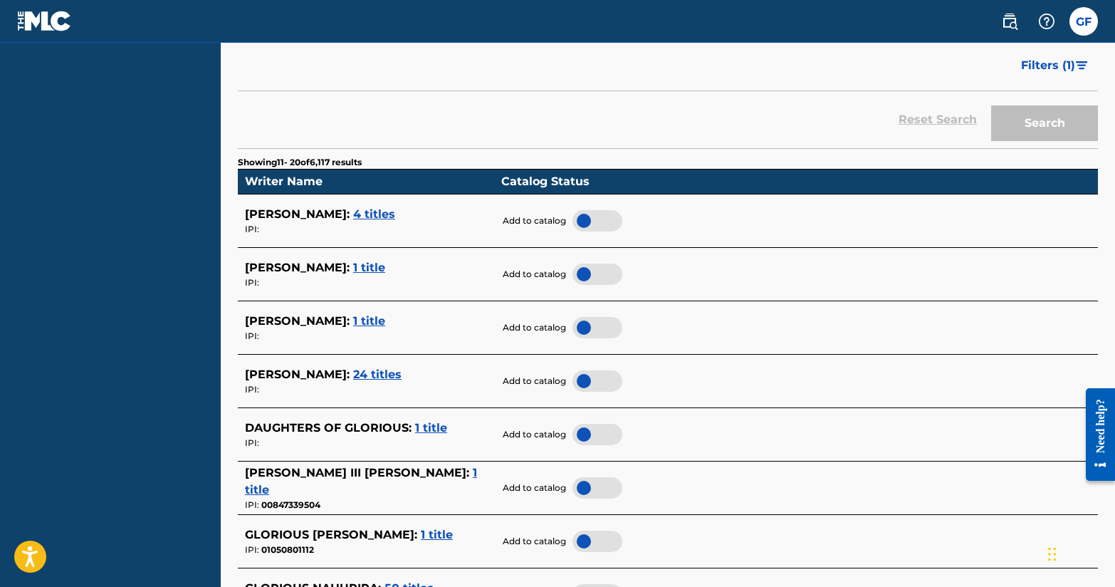
click at [353, 376] on span "24 titles" at bounding box center [377, 375] width 48 height 14
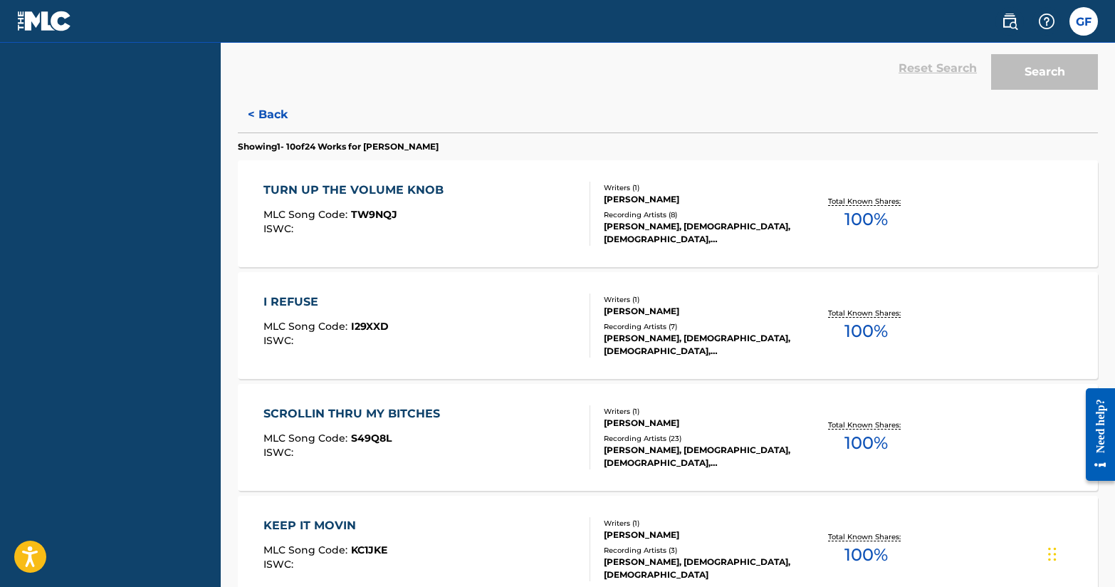
scroll to position [100, 0]
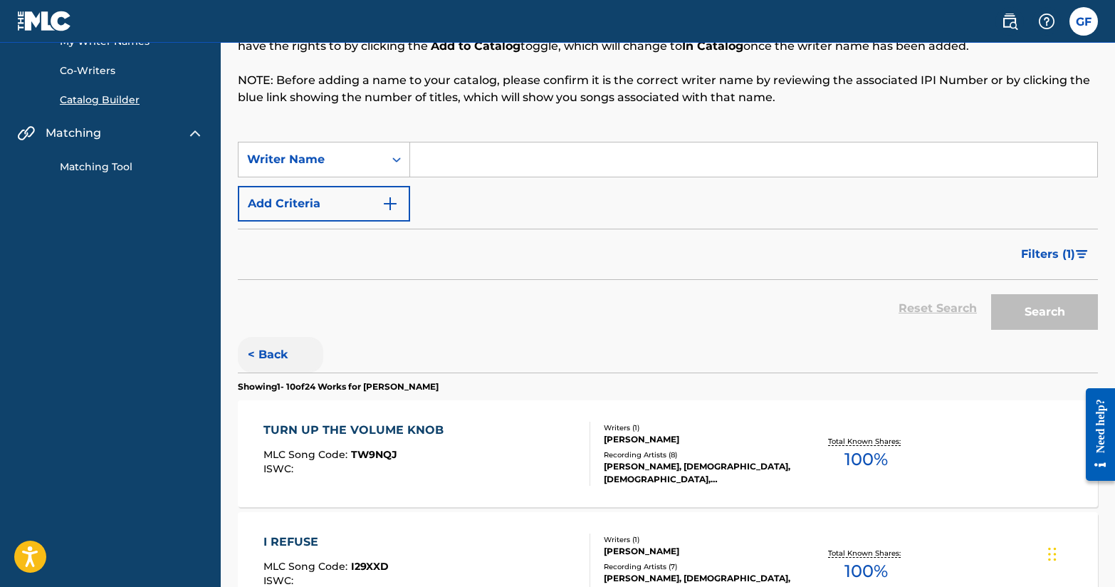
click at [273, 354] on button "< Back" at bounding box center [280, 355] width 85 height 36
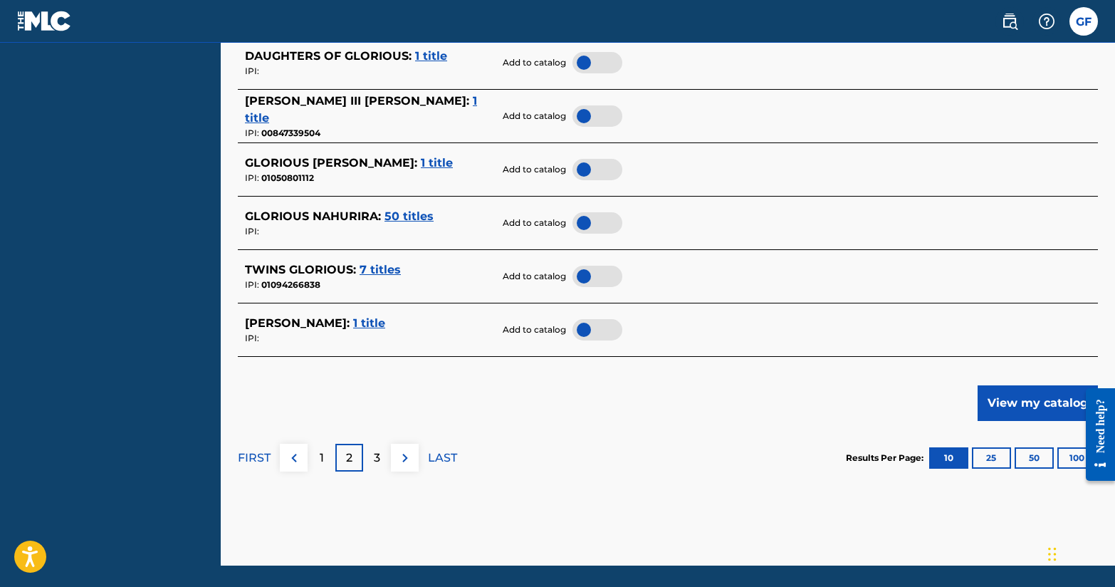
scroll to position [648, 0]
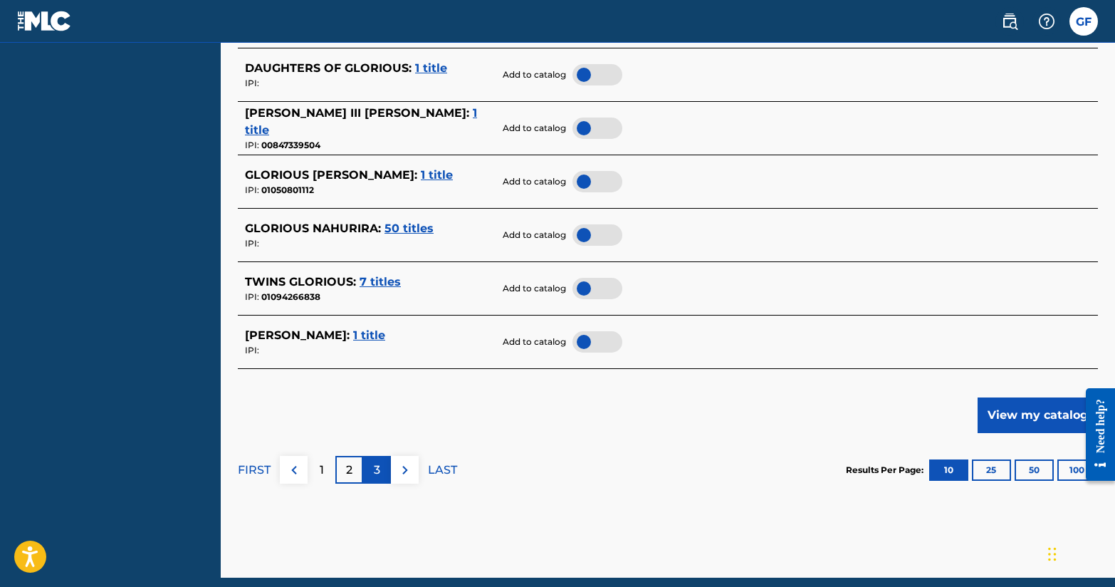
click at [375, 476] on p "3" at bounding box center [377, 470] width 6 height 17
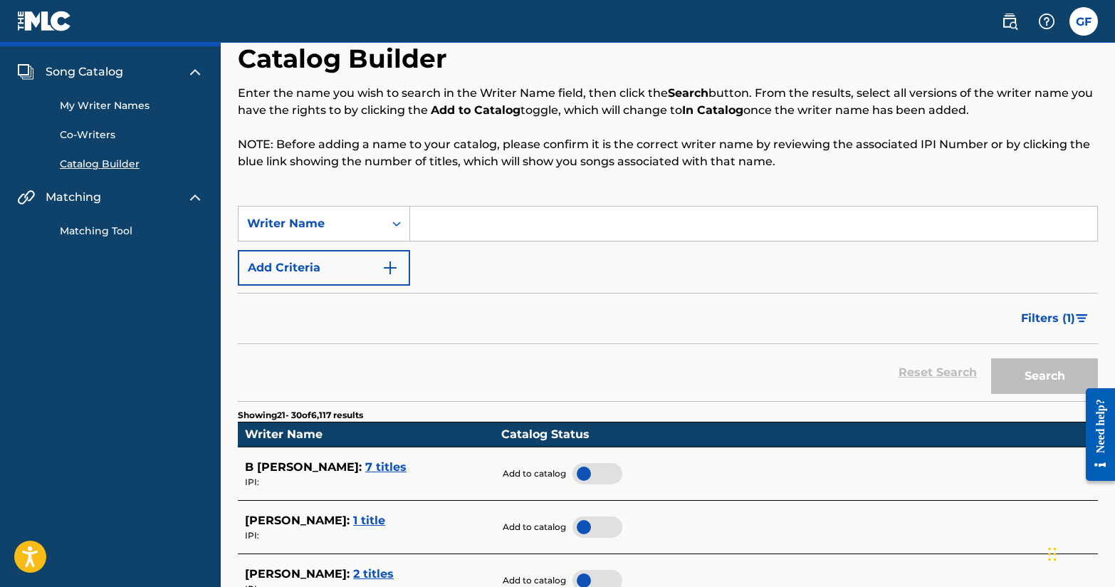
scroll to position [18, 0]
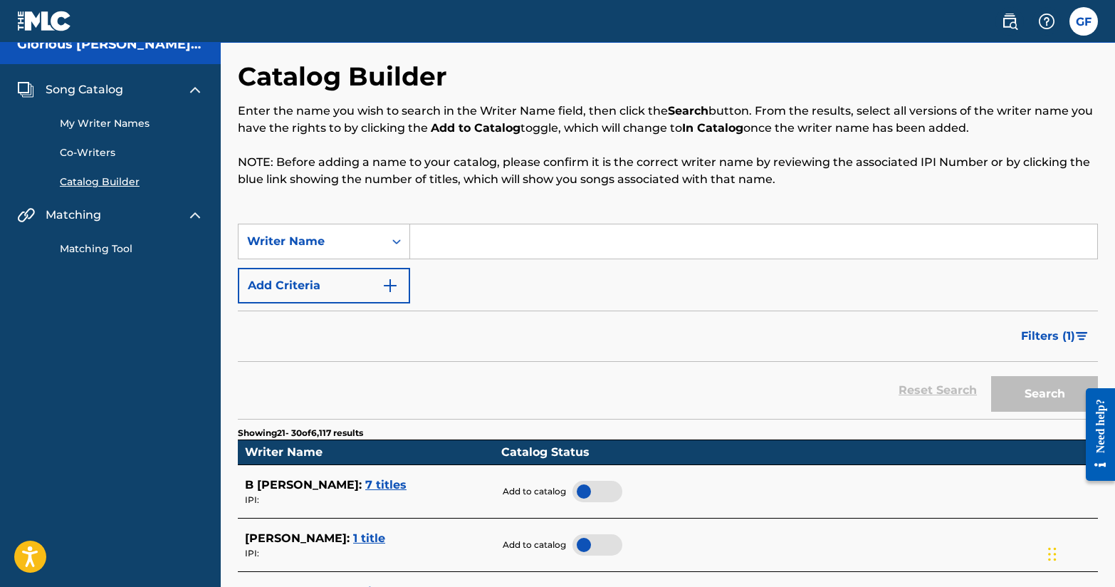
click at [410, 245] on input "Search Form" at bounding box center [753, 241] width 687 height 34
click at [391, 241] on icon "Search Form" at bounding box center [397, 241] width 14 height 14
click at [373, 281] on div "Writer IPI" at bounding box center [324, 277] width 171 height 36
click at [561, 256] on input "Search Form" at bounding box center [753, 241] width 687 height 34
click at [516, 255] on input "Search Form" at bounding box center [753, 241] width 687 height 34
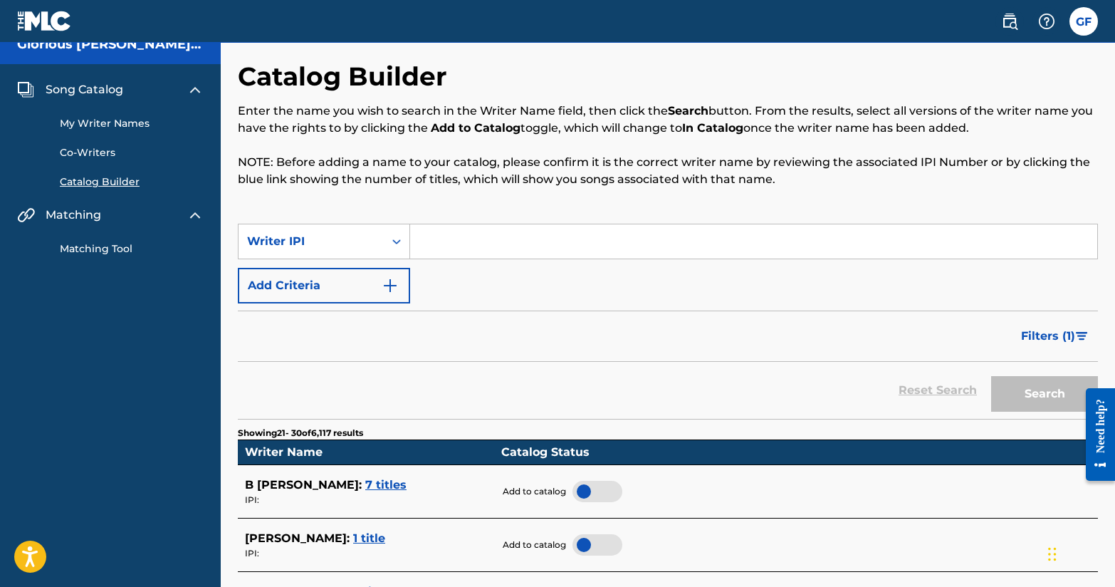
paste input "532854253"
type input "532854253"
click at [1008, 385] on button "Search" at bounding box center [1045, 394] width 107 height 36
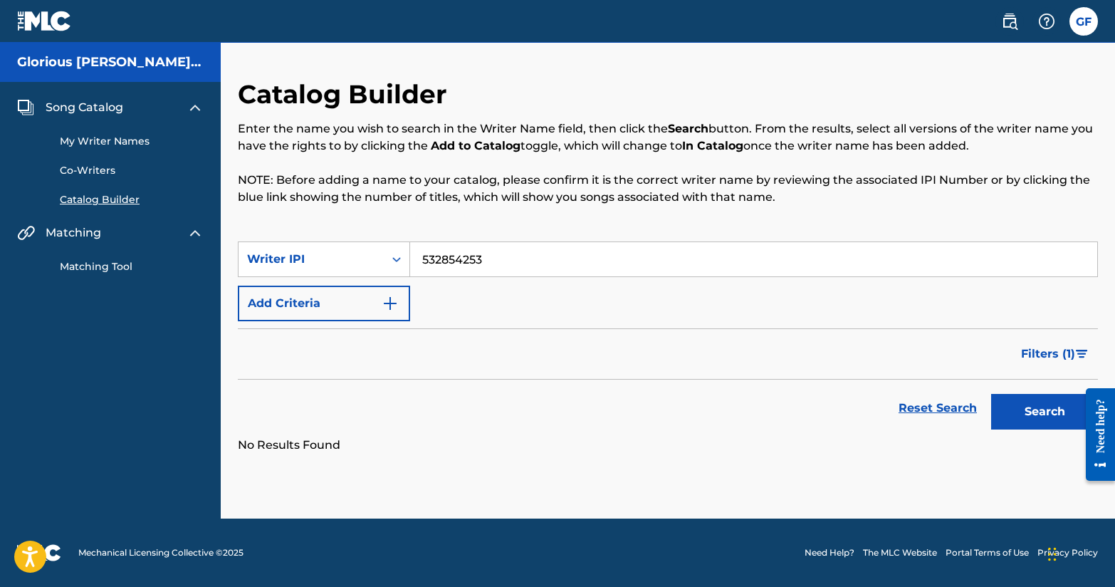
click at [760, 260] on input "532854253" at bounding box center [753, 259] width 687 height 34
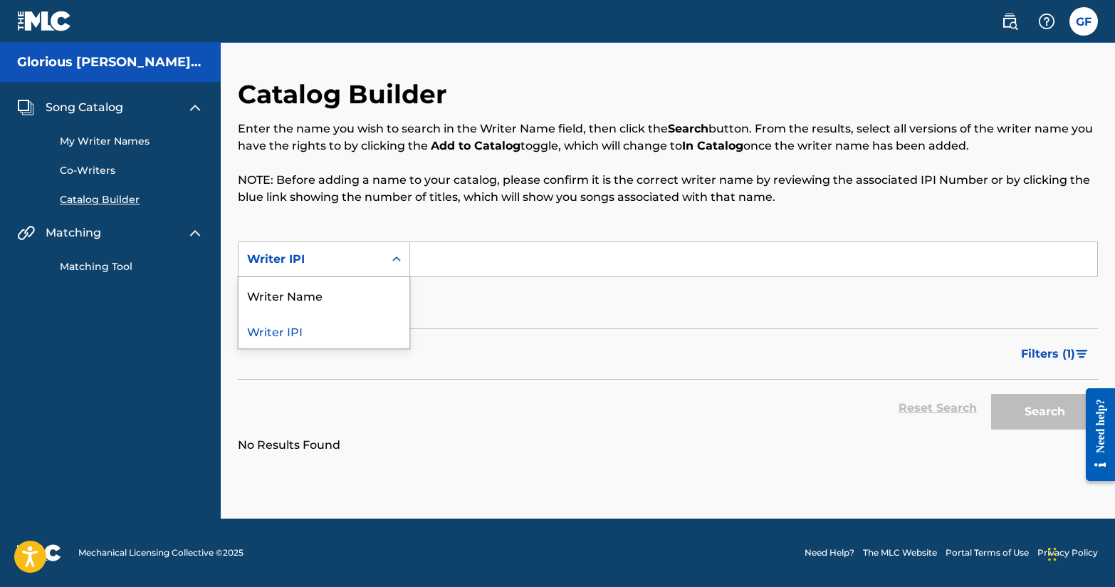
click at [368, 262] on div "Writer IPI" at bounding box center [311, 259] width 128 height 17
click at [354, 292] on div "Writer Name" at bounding box center [324, 295] width 171 height 36
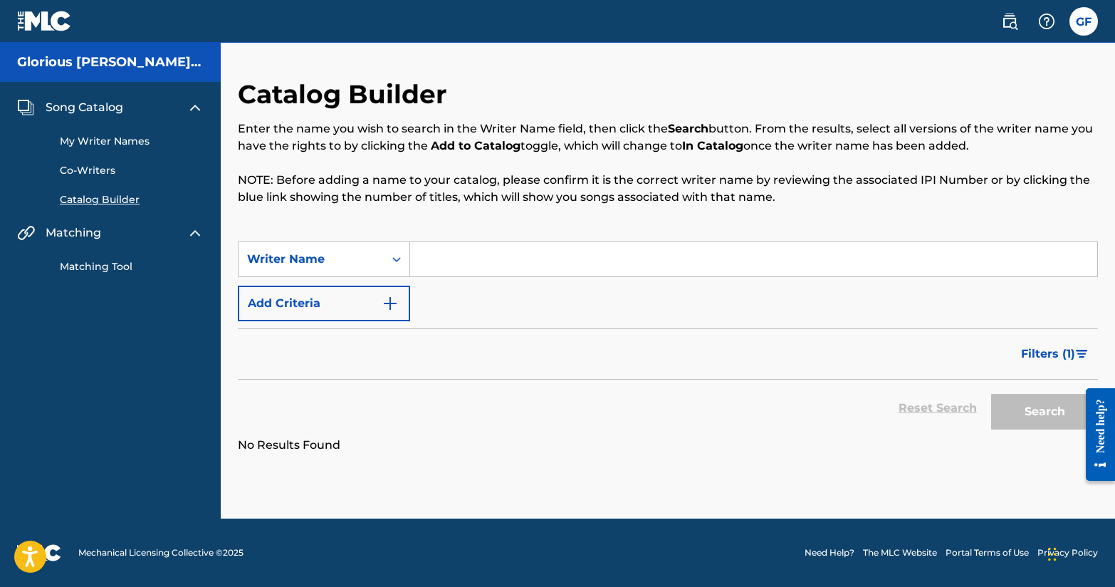
click at [478, 255] on input "Search Form" at bounding box center [753, 259] width 687 height 34
click at [992, 394] on button "Search" at bounding box center [1045, 412] width 107 height 36
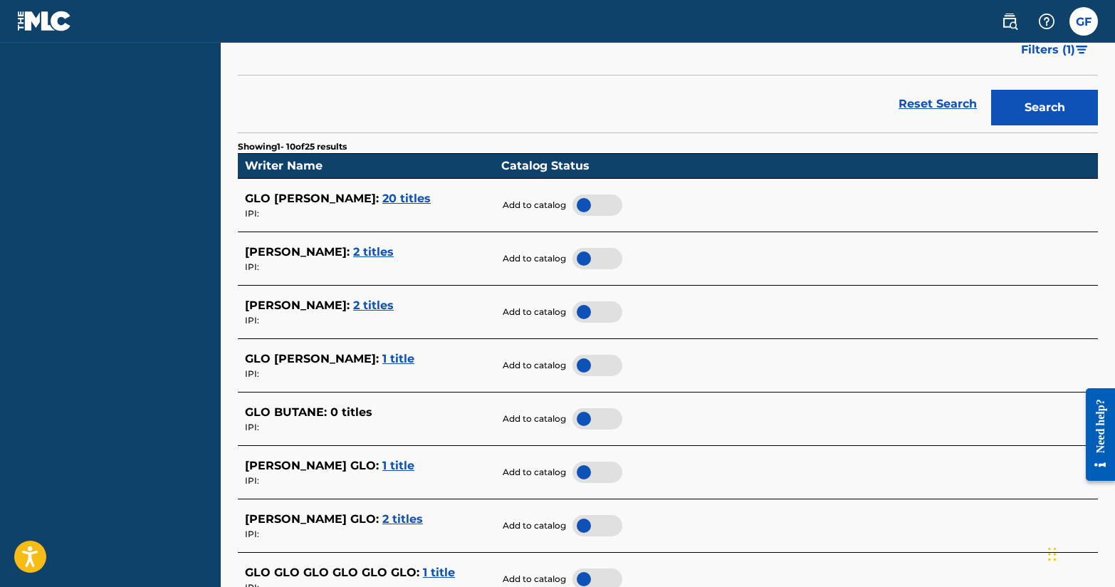
scroll to position [274, 0]
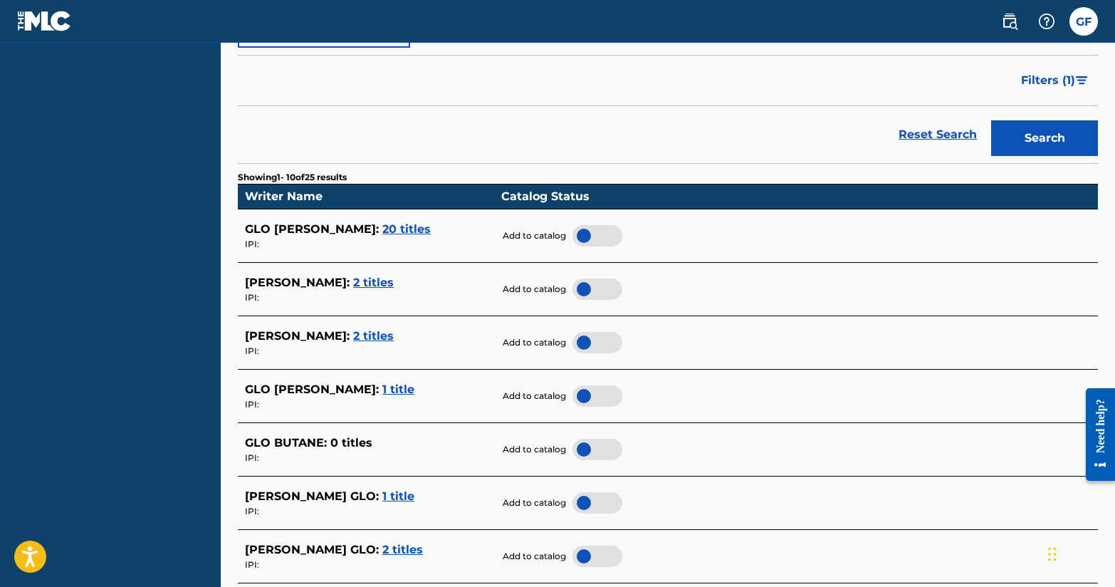
click at [363, 239] on div "IPI:" at bounding box center [369, 244] width 249 height 13
click at [383, 231] on span "20 titles" at bounding box center [407, 229] width 48 height 14
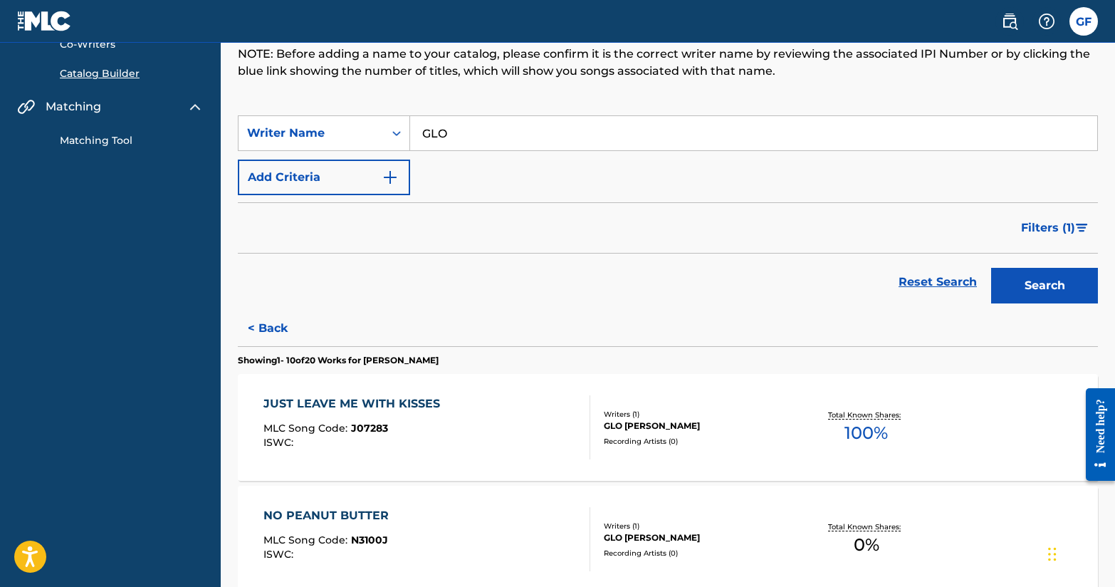
scroll to position [83, 0]
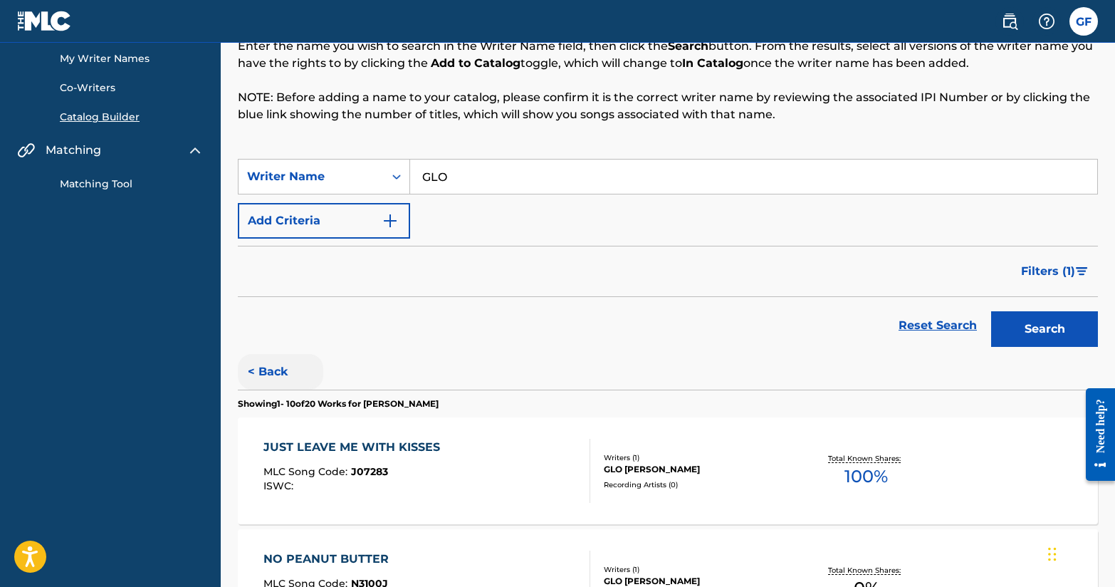
click at [271, 374] on button "< Back" at bounding box center [280, 372] width 85 height 36
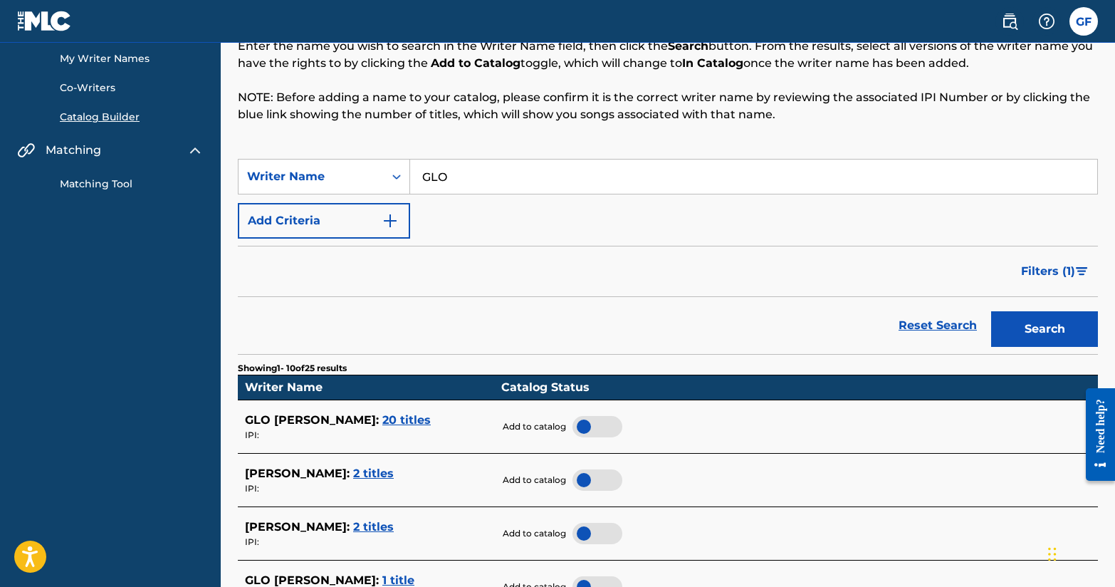
click at [491, 186] on input "GLO" at bounding box center [753, 177] width 687 height 34
type input "GLORIOUS [PERSON_NAME] III"
click at [1056, 354] on section "Showing 1 - 10 of 25 results" at bounding box center [668, 364] width 860 height 21
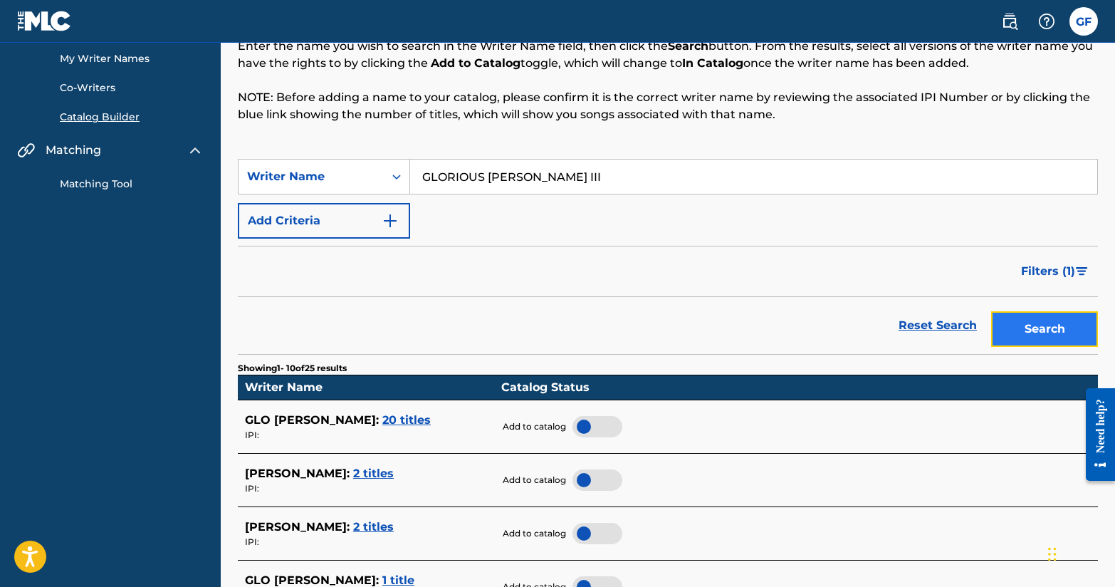
click at [1056, 331] on button "Search" at bounding box center [1045, 329] width 107 height 36
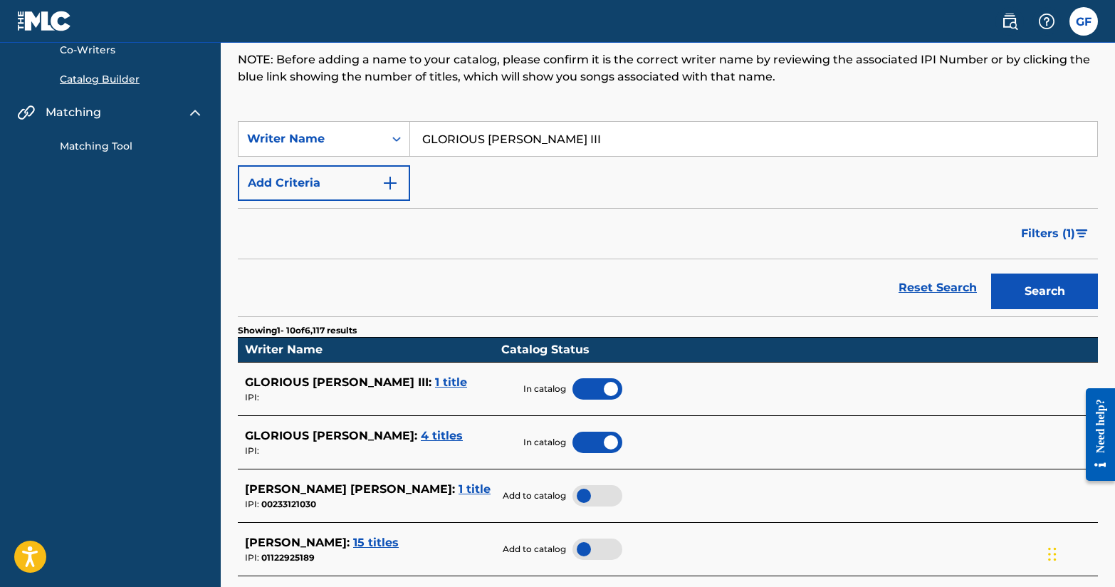
scroll to position [28, 0]
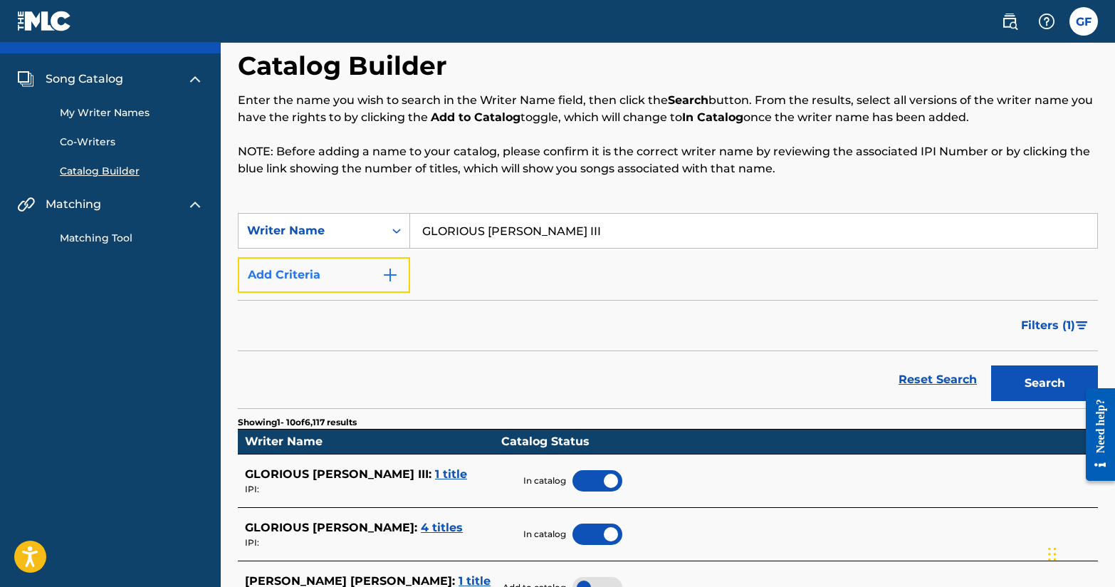
click at [393, 278] on img "Search Form" at bounding box center [390, 274] width 17 height 17
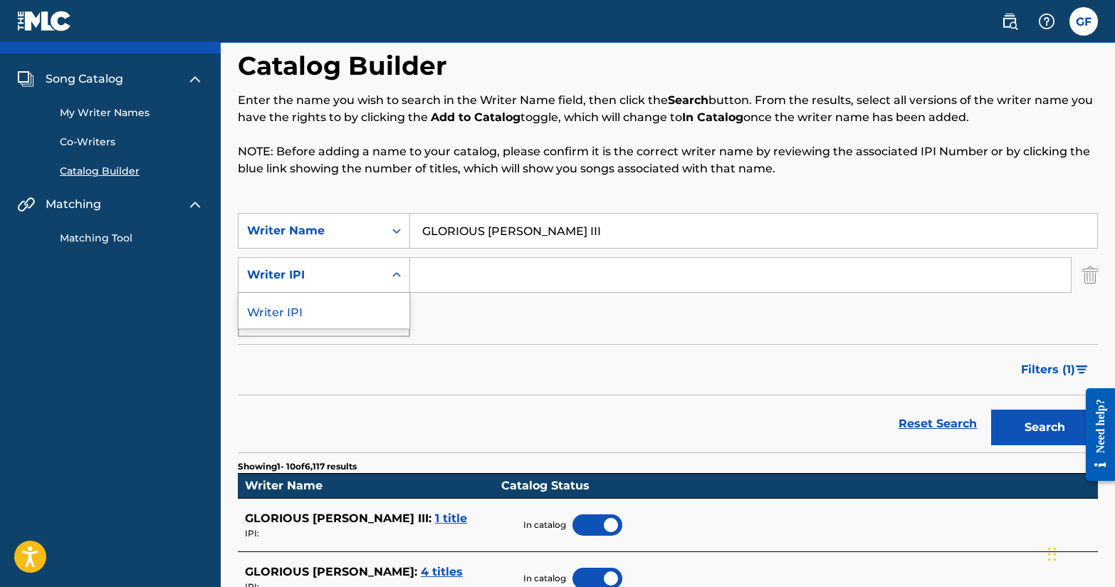
click at [397, 283] on div "Search Form" at bounding box center [397, 275] width 26 height 26
click at [436, 302] on div "SearchWithCriteria9747ee3d-e741-4a91-b1b5-b96935974b2d Writer Name GLORIOUS [PE…" at bounding box center [668, 275] width 860 height 124
click at [1093, 277] on img "Search Form" at bounding box center [1091, 275] width 16 height 36
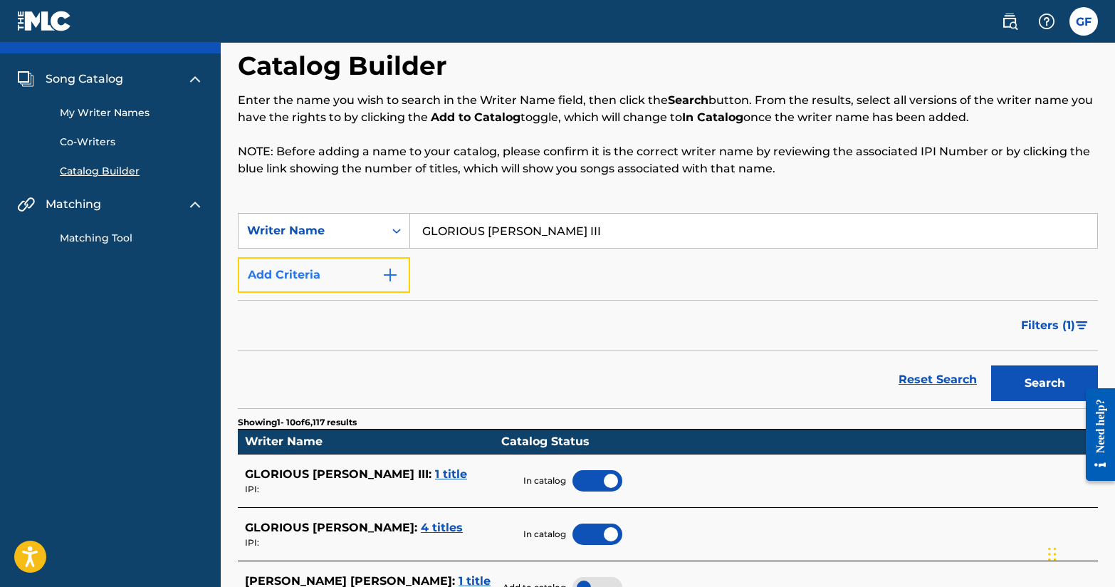
click at [397, 267] on img "Search Form" at bounding box center [390, 274] width 17 height 17
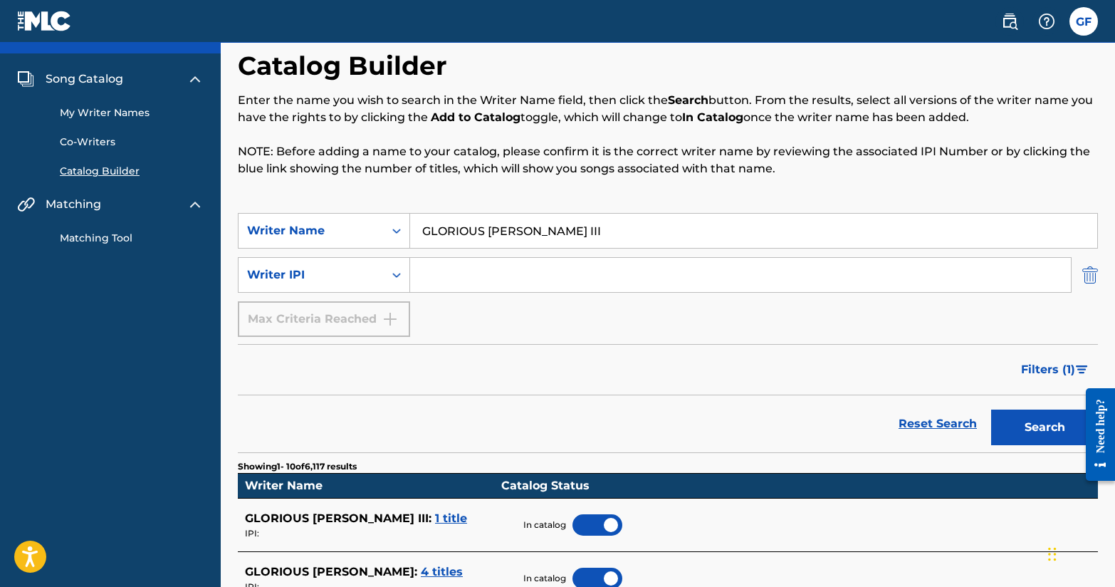
click at [1093, 278] on img "Search Form" at bounding box center [1091, 275] width 16 height 36
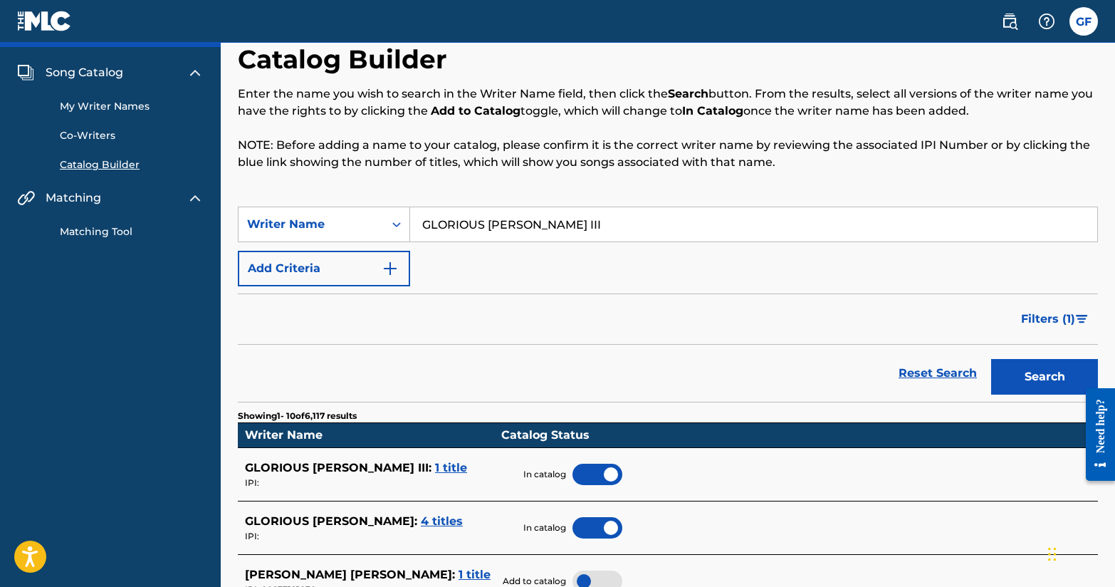
scroll to position [20, 0]
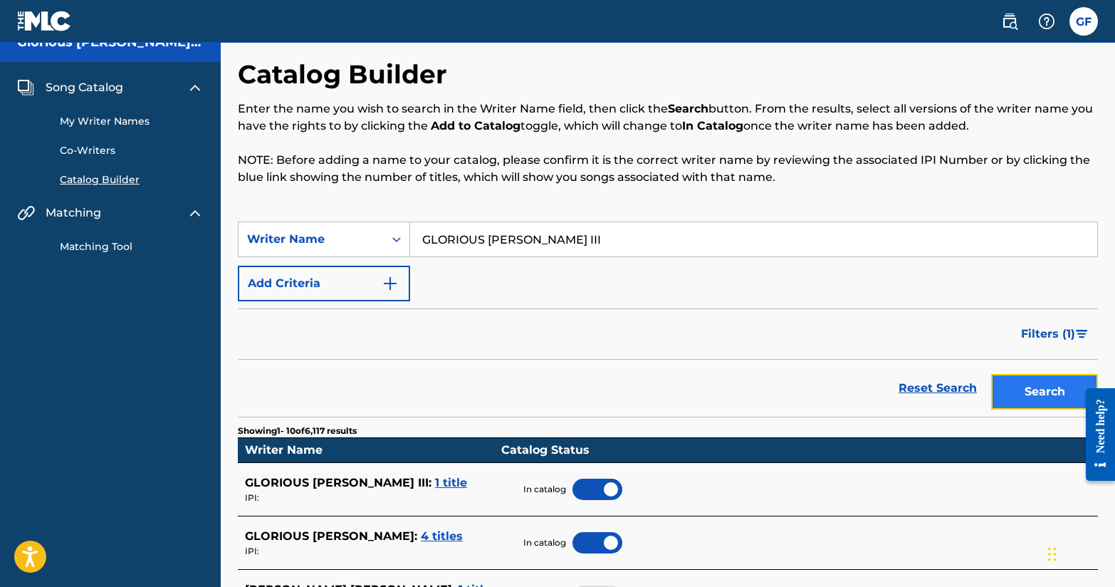
click at [1070, 402] on button "Search" at bounding box center [1045, 392] width 107 height 36
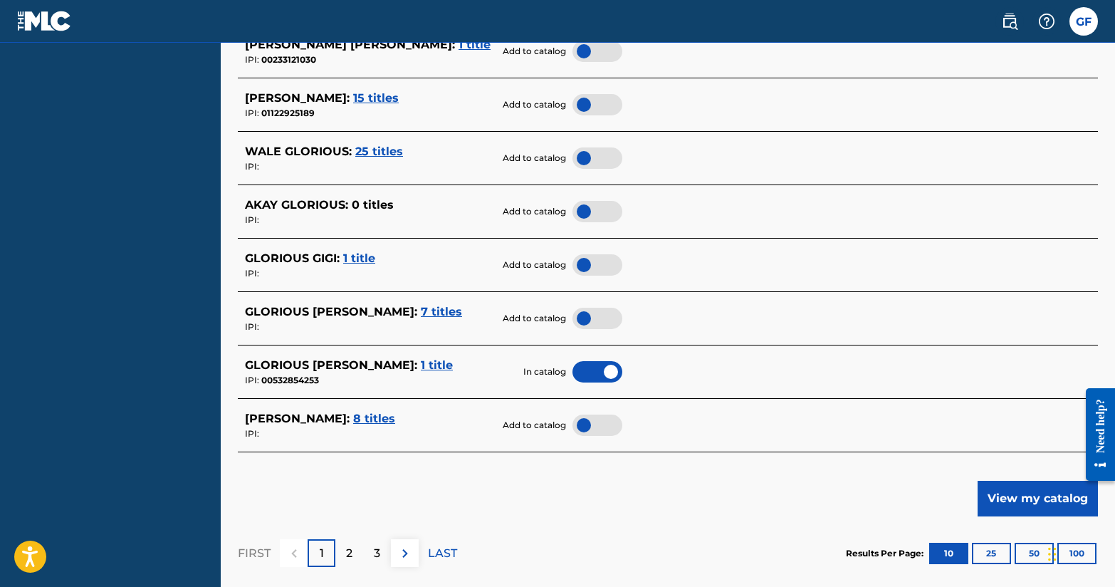
scroll to position [707, 0]
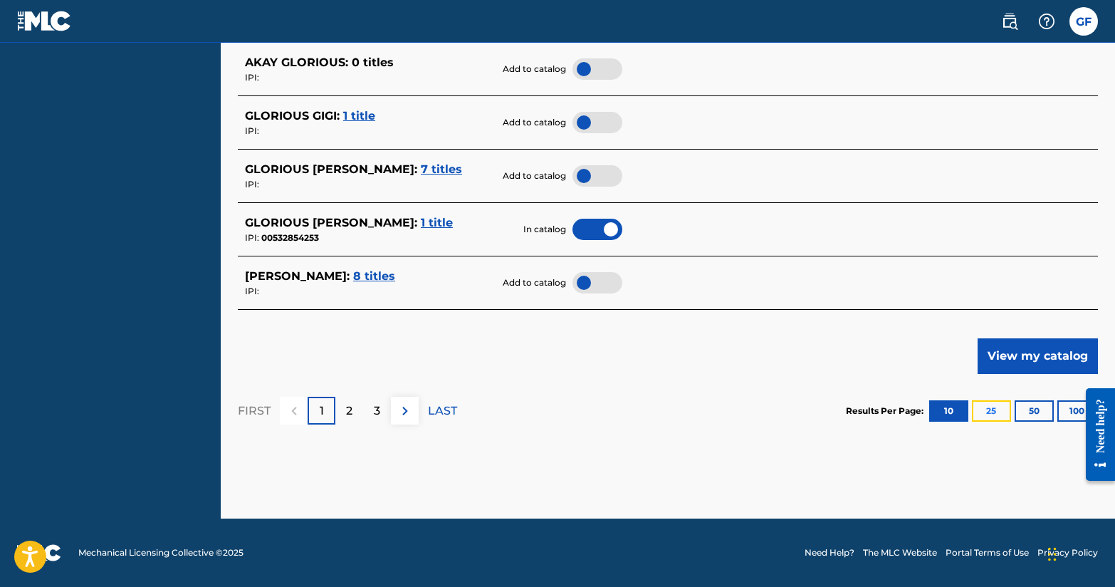
click at [994, 419] on button "25" at bounding box center [991, 410] width 39 height 21
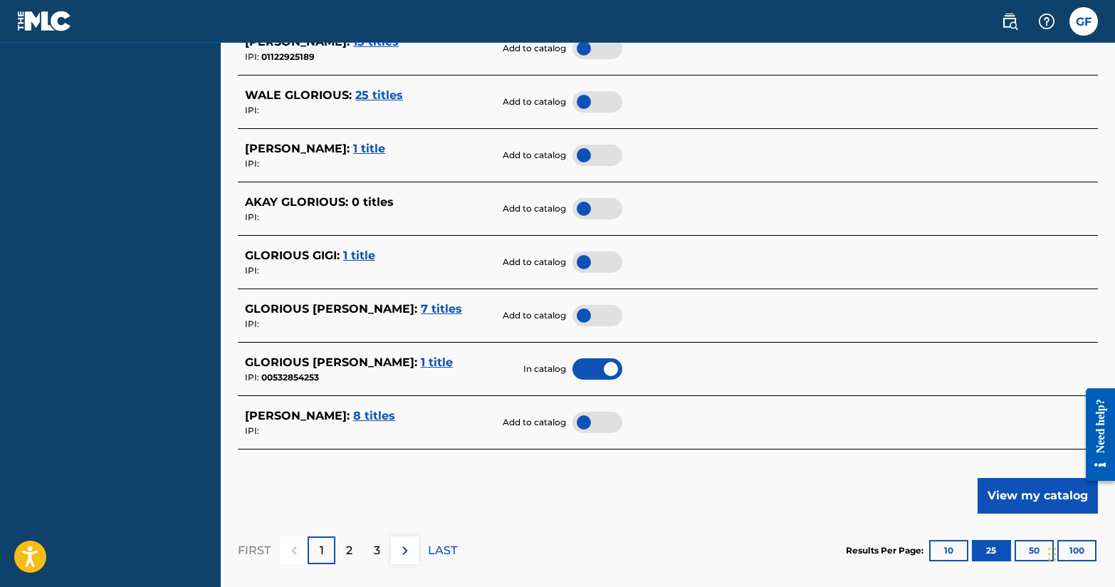
scroll to position [1509, 0]
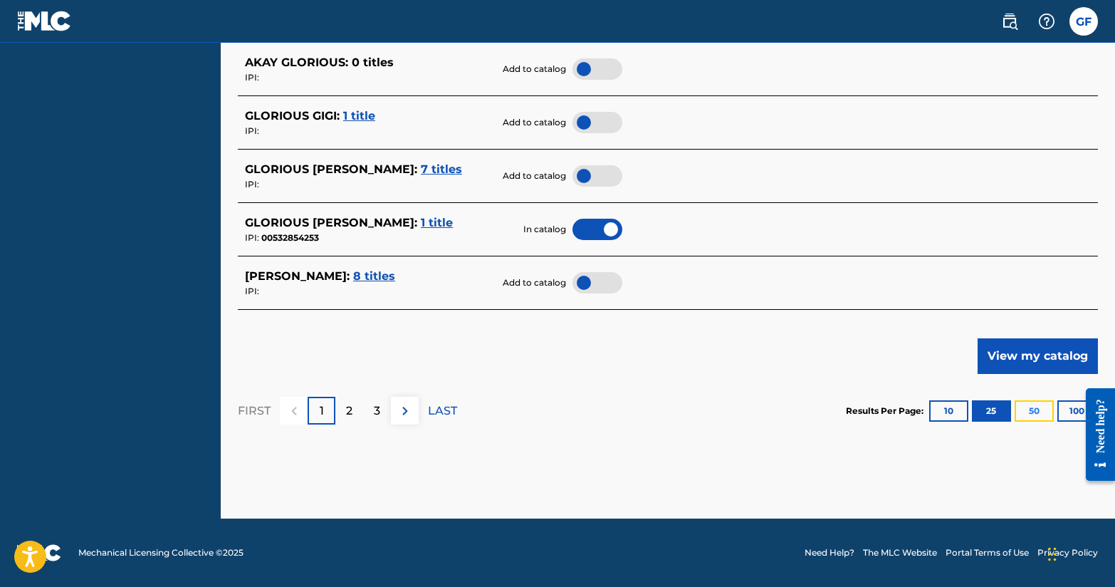
click at [1037, 410] on button "50" at bounding box center [1034, 410] width 39 height 21
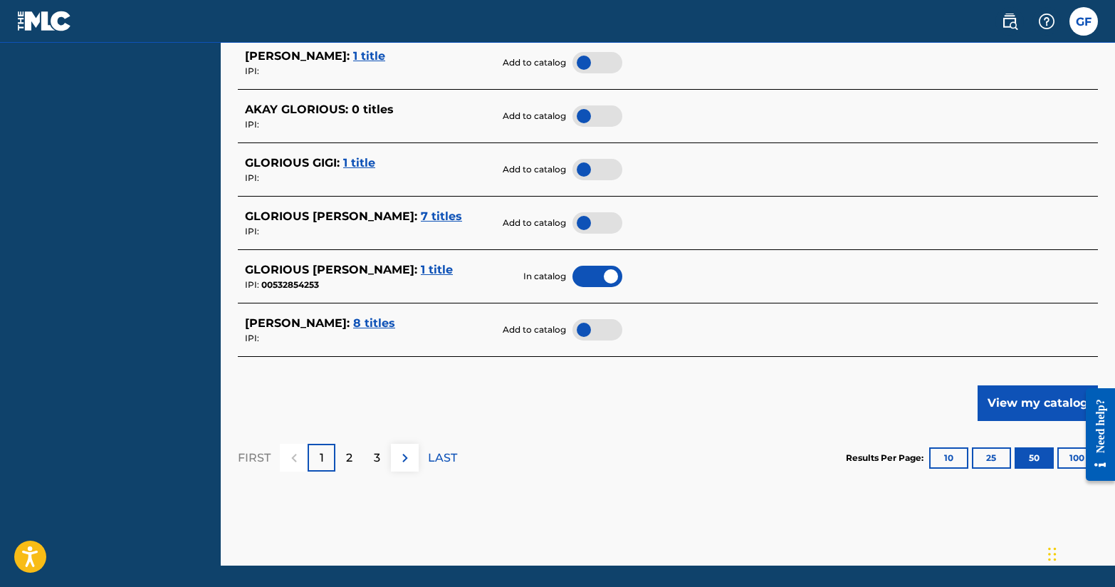
scroll to position [2811, 0]
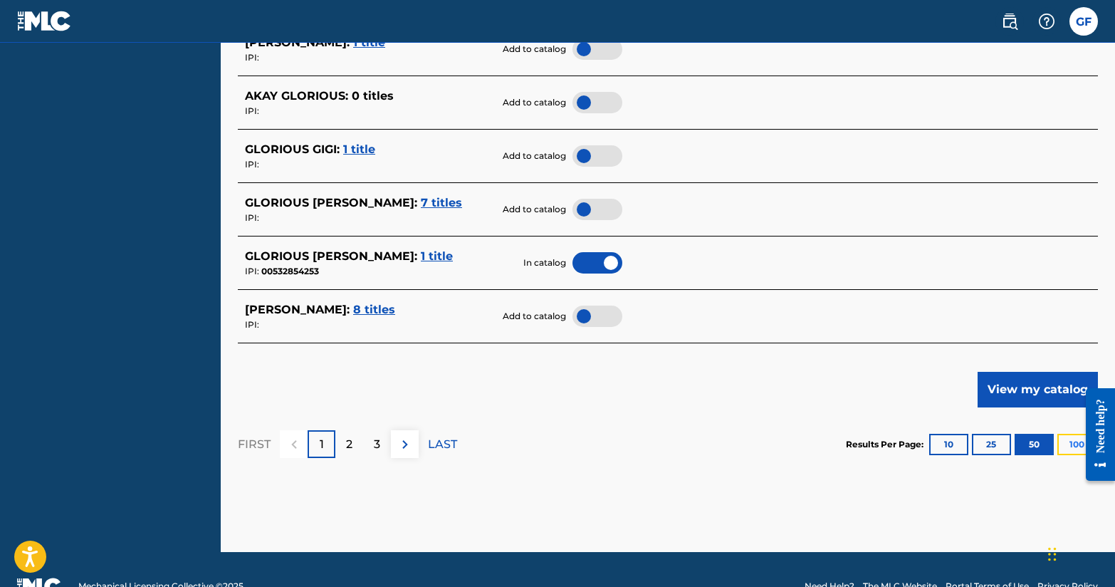
click at [1073, 449] on button "100" at bounding box center [1077, 444] width 39 height 21
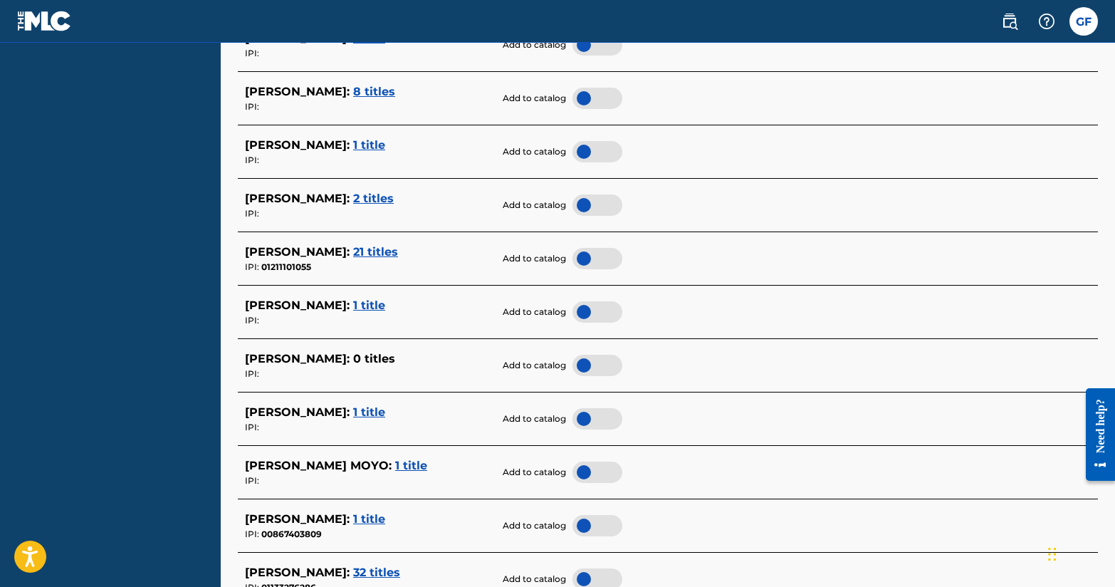
scroll to position [5515, 0]
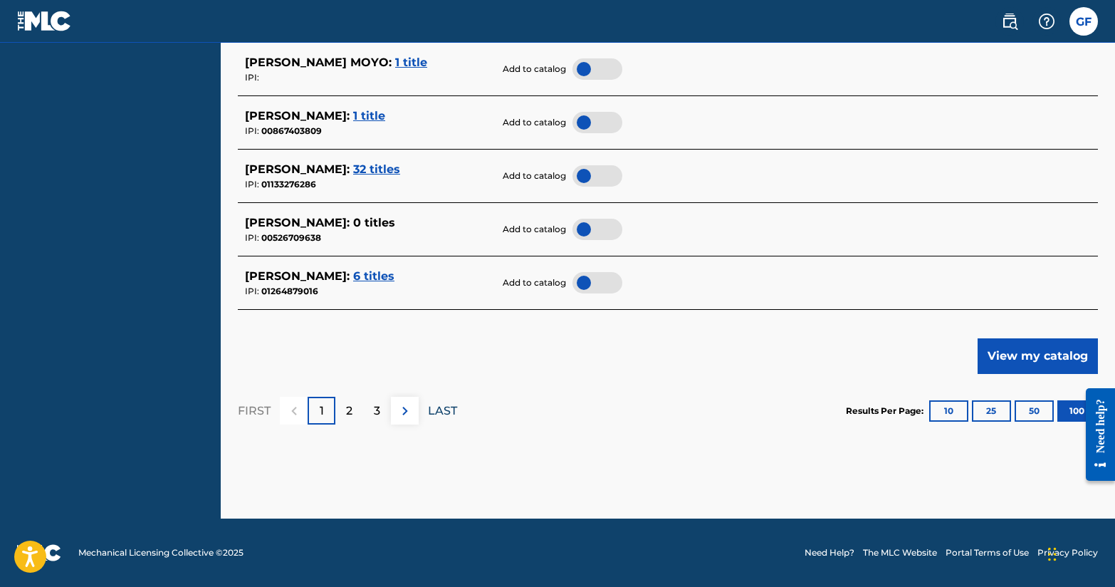
click at [445, 404] on p "LAST" at bounding box center [442, 410] width 29 height 17
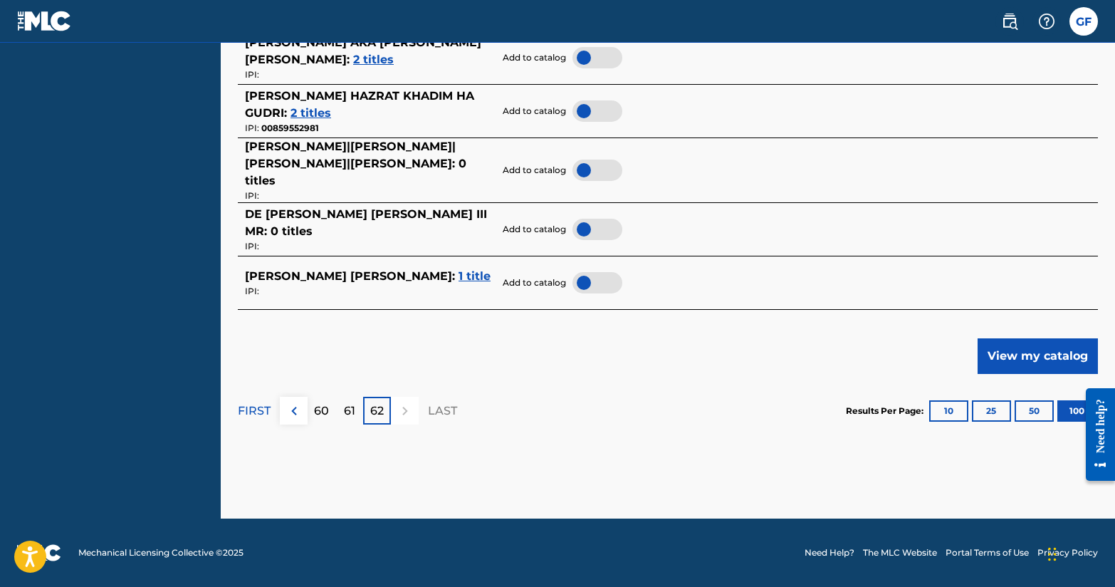
scroll to position [0, 0]
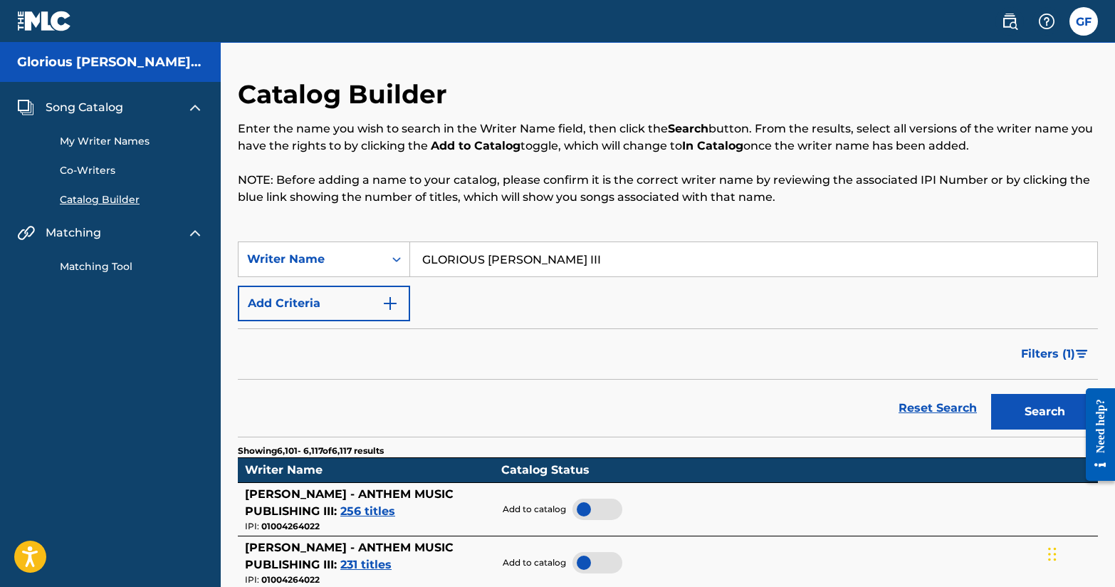
click at [188, 233] on img at bounding box center [195, 232] width 17 height 17
click at [84, 235] on span "Matching" at bounding box center [74, 232] width 56 height 17
click at [202, 236] on img at bounding box center [195, 232] width 17 height 17
click at [110, 266] on link "Matching Tool" at bounding box center [132, 266] width 144 height 15
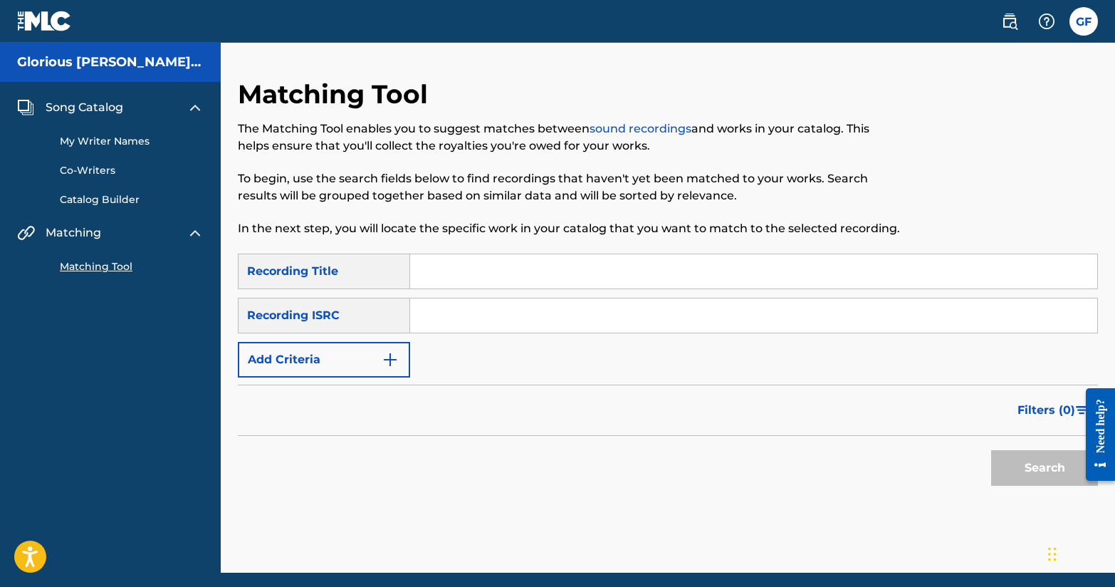
click at [378, 318] on div "Recording ISRC" at bounding box center [324, 316] width 172 height 36
click at [421, 318] on input "Search Form" at bounding box center [753, 315] width 687 height 34
click at [448, 311] on input "Search Form" at bounding box center [753, 315] width 687 height 34
paste input "USDHM2104689"
type input "USDHM2104689"
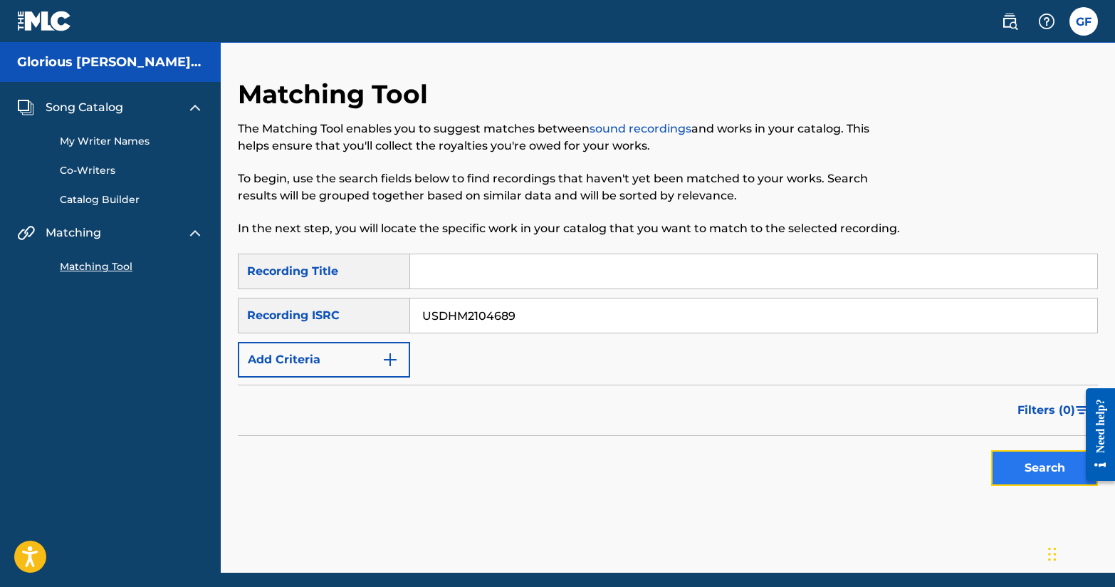
click at [995, 478] on button "Search" at bounding box center [1045, 468] width 107 height 36
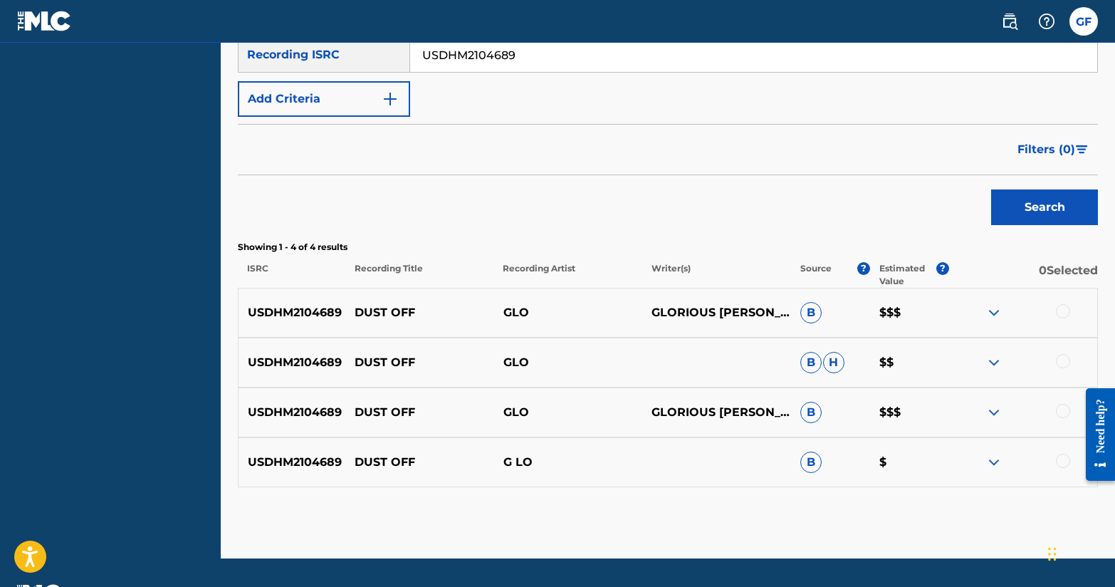
scroll to position [263, 0]
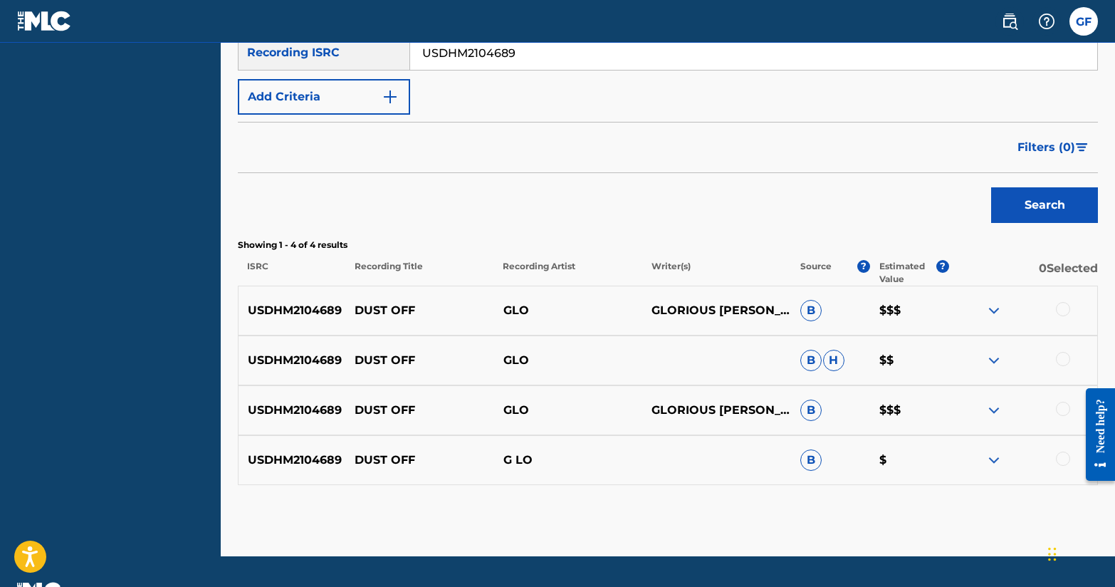
click at [1064, 309] on div at bounding box center [1063, 309] width 14 height 14
click at [1066, 358] on div at bounding box center [1063, 359] width 14 height 14
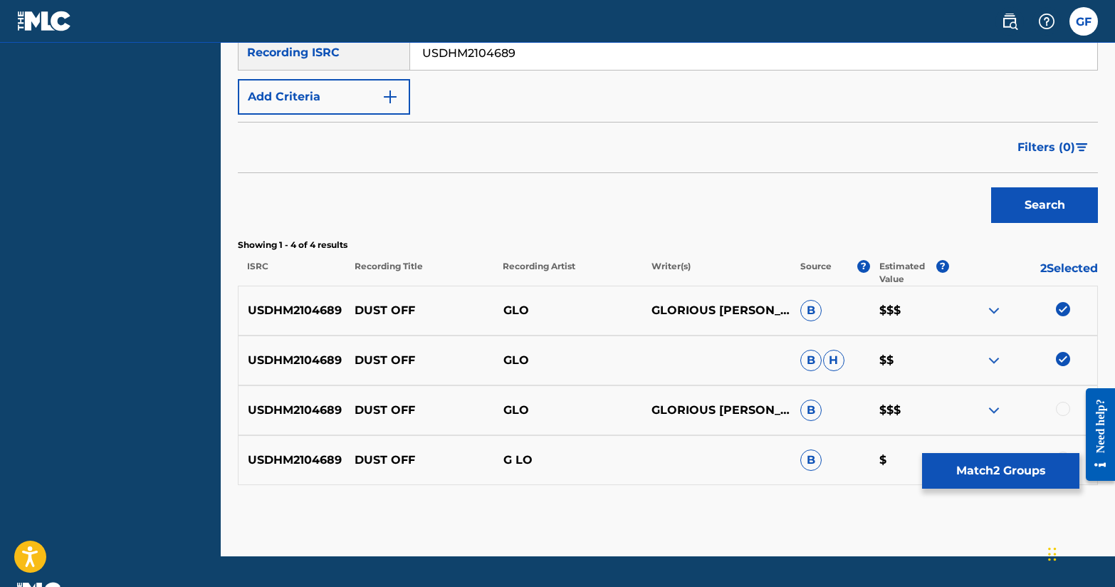
scroll to position [301, 0]
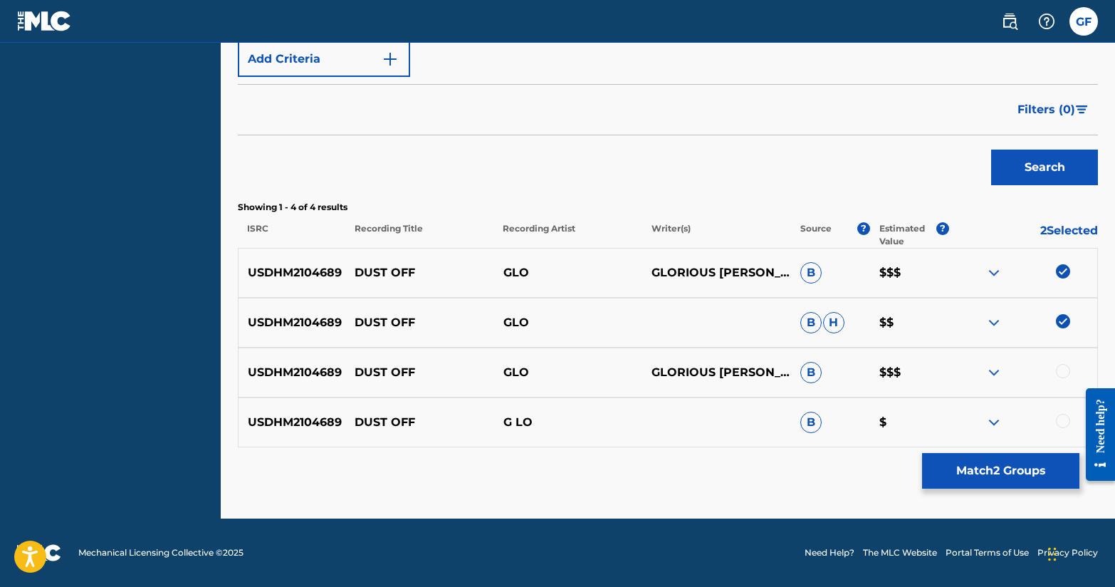
click at [1065, 375] on div at bounding box center [1063, 371] width 14 height 14
click at [1065, 426] on div at bounding box center [1063, 421] width 14 height 14
click at [885, 281] on div "USDHM2104689 DUST OFF GLO GLORIOUS [PERSON_NAME] B $$$" at bounding box center [668, 273] width 860 height 50
click at [893, 274] on p "$$$" at bounding box center [909, 272] width 79 height 17
click at [996, 276] on img at bounding box center [994, 272] width 17 height 17
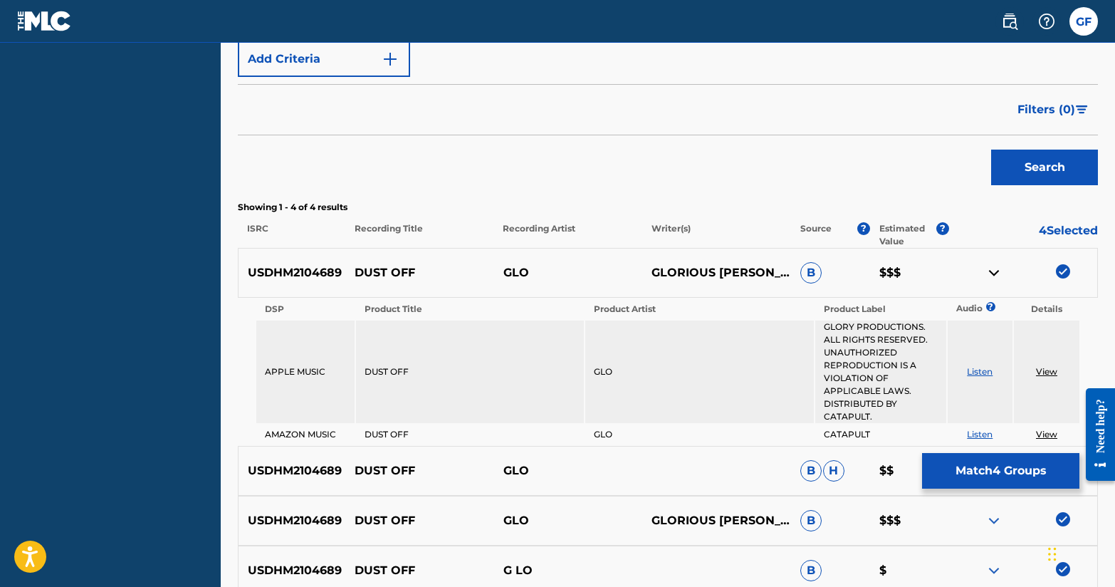
click at [1044, 368] on link "View" at bounding box center [1046, 371] width 21 height 11
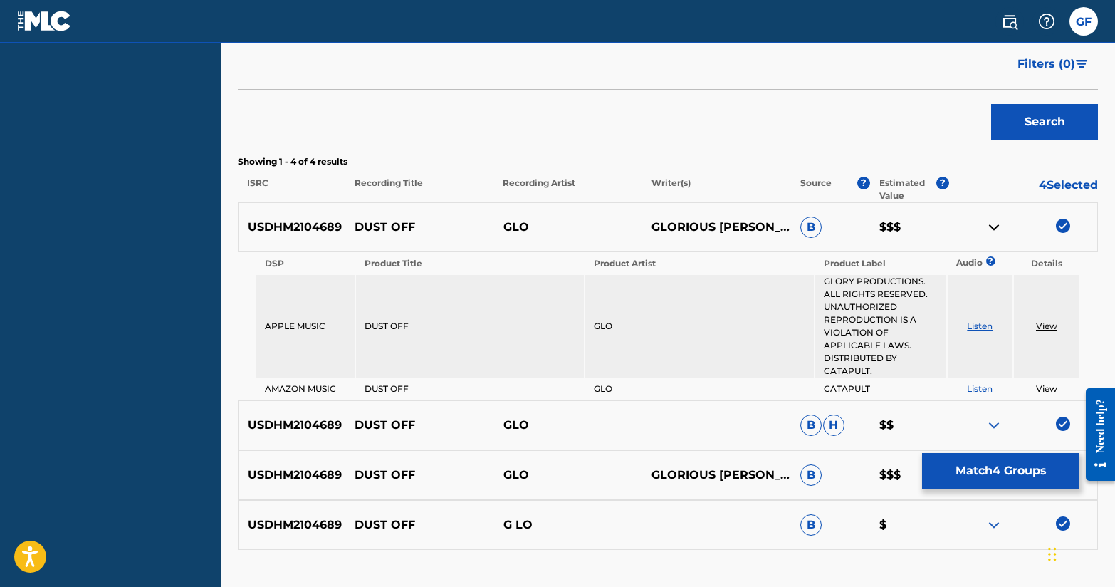
click at [992, 229] on img at bounding box center [994, 227] width 17 height 17
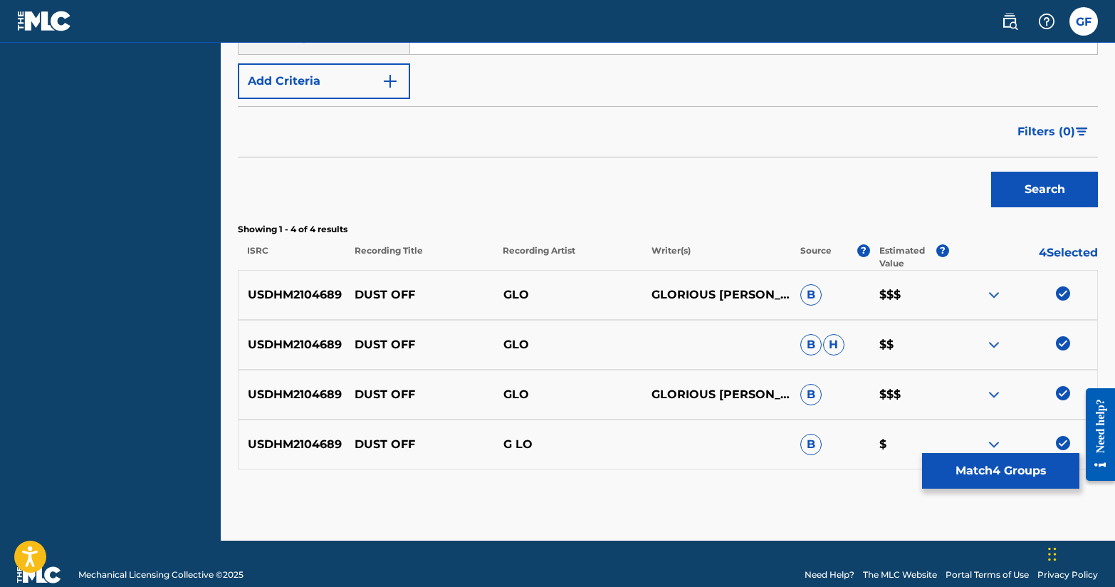
scroll to position [278, 0]
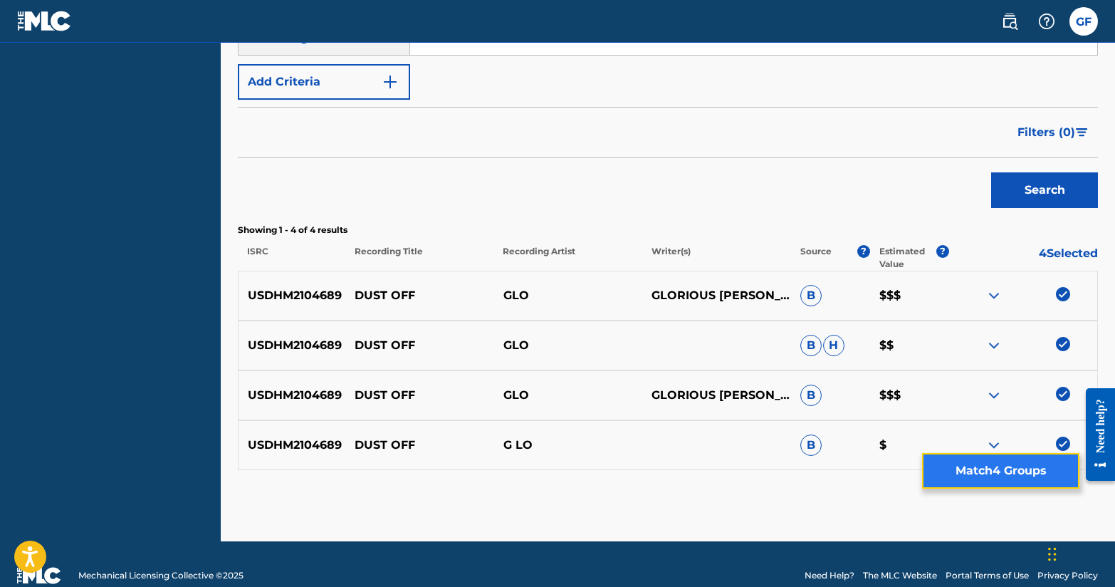
click at [962, 470] on button "Match 4 Groups" at bounding box center [1000, 471] width 157 height 36
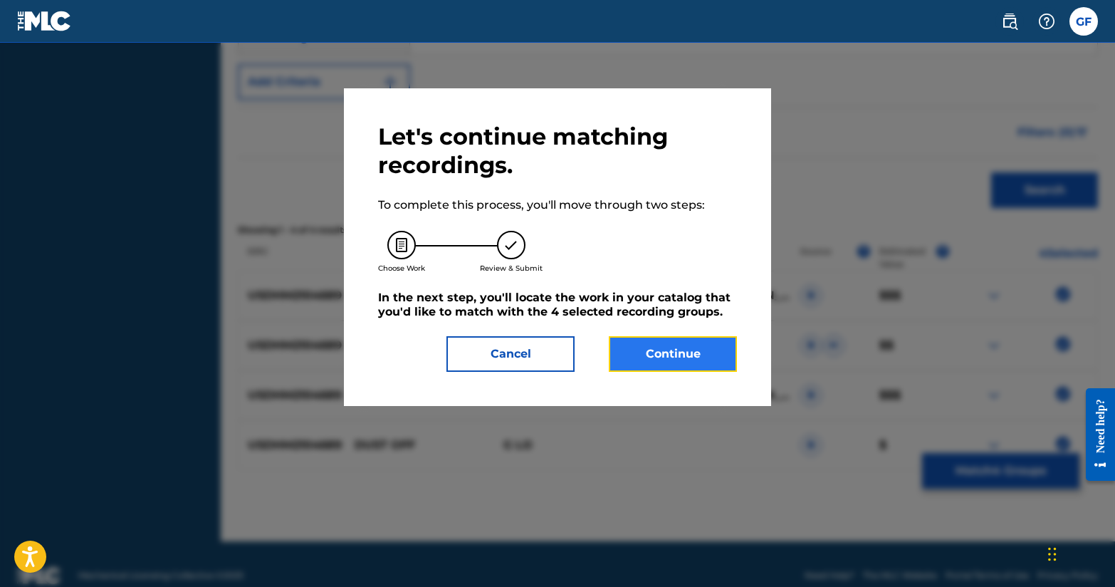
click at [676, 345] on button "Continue" at bounding box center [673, 354] width 128 height 36
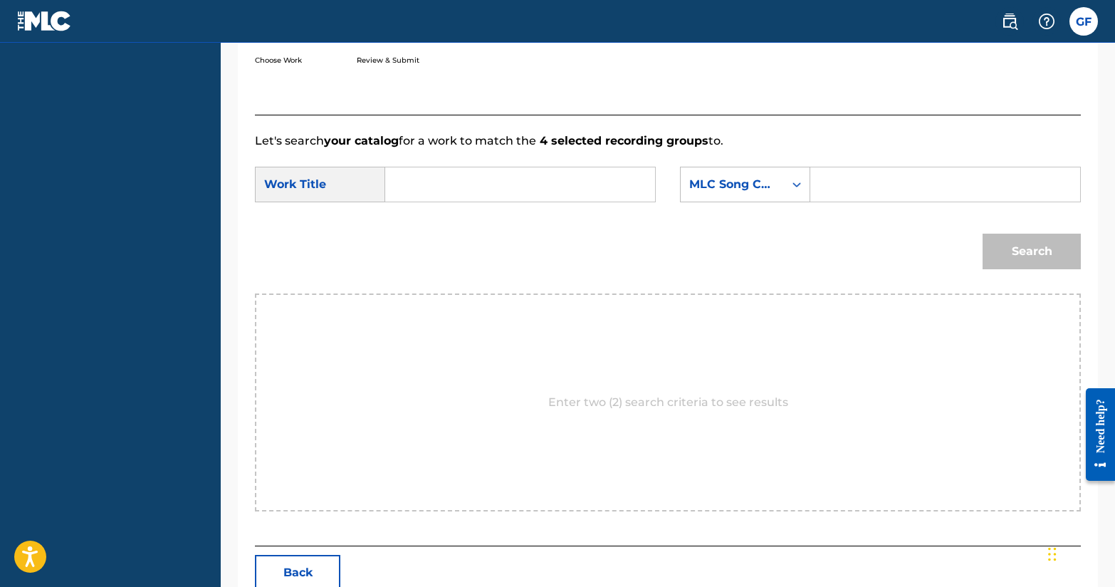
scroll to position [279, 0]
click at [501, 189] on input "Search Form" at bounding box center [520, 187] width 246 height 34
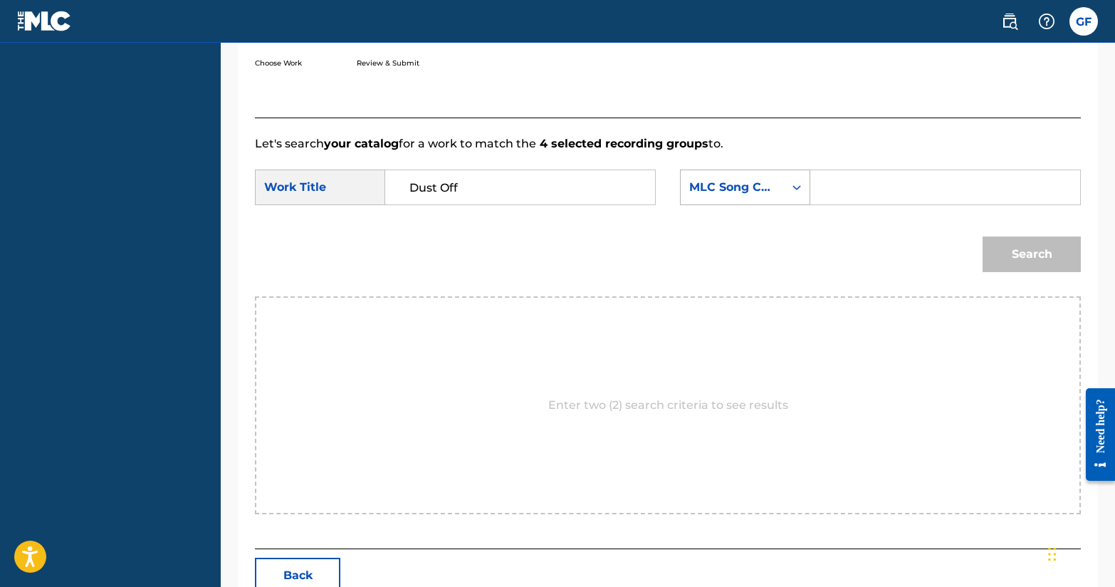
type input "Dust Off"
click at [776, 197] on div "MLC Song Code" at bounding box center [732, 187] width 103 height 27
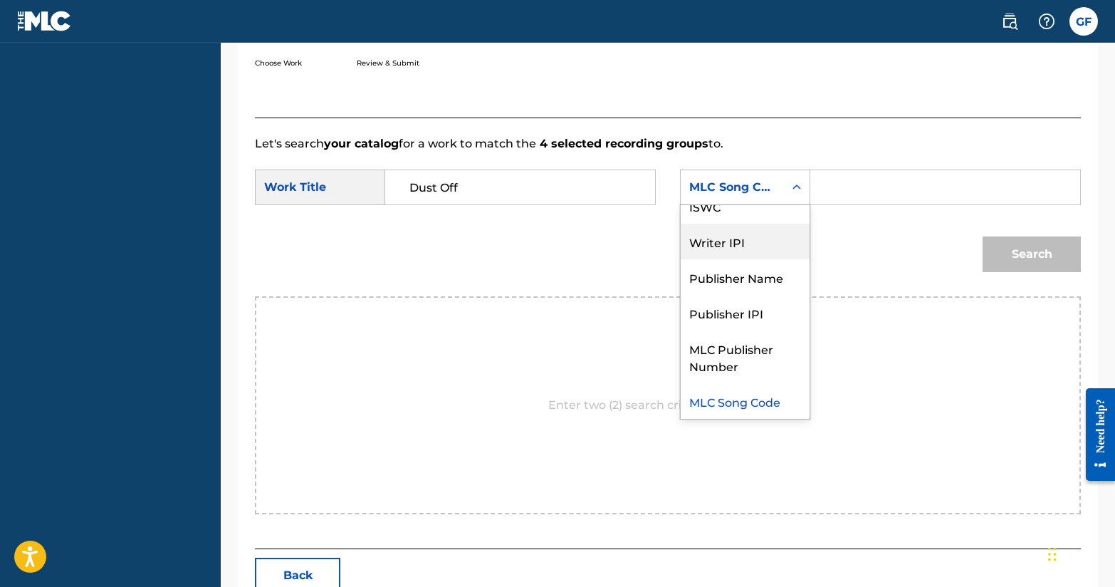
click at [856, 238] on div "Search" at bounding box center [668, 259] width 826 height 74
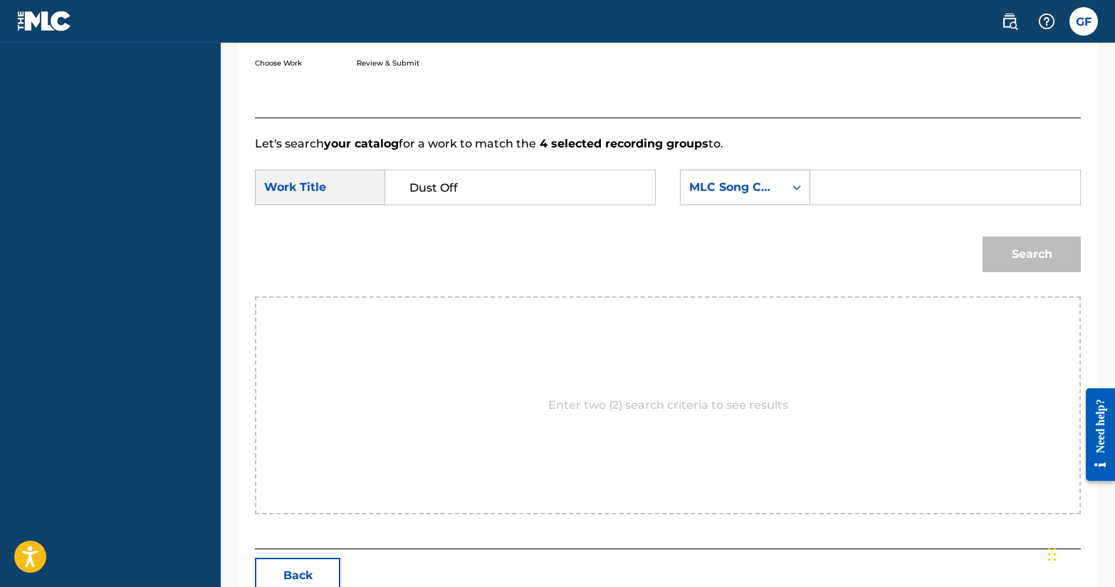
click at [846, 191] on input "Search Form" at bounding box center [946, 187] width 246 height 34
click at [762, 192] on div "MLC Song Code" at bounding box center [733, 187] width 86 height 17
click at [834, 190] on input "Search Form" at bounding box center [946, 187] width 246 height 34
type input "USDHM2104689"
click at [1016, 246] on button "Search" at bounding box center [1032, 254] width 98 height 36
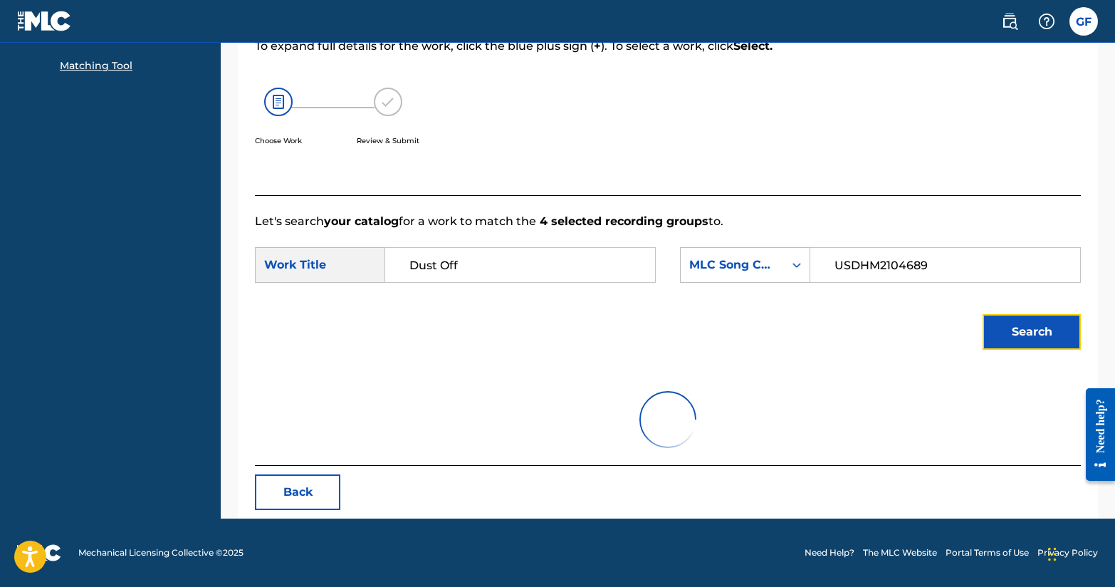
scroll to position [140, 0]
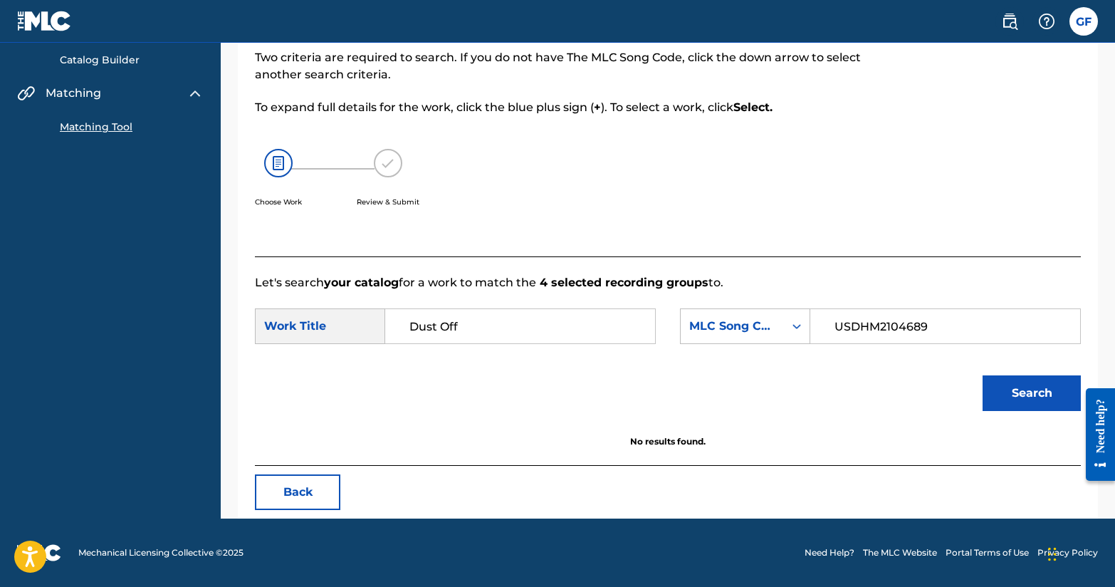
click at [915, 331] on input "USDHM2104689" at bounding box center [946, 326] width 246 height 34
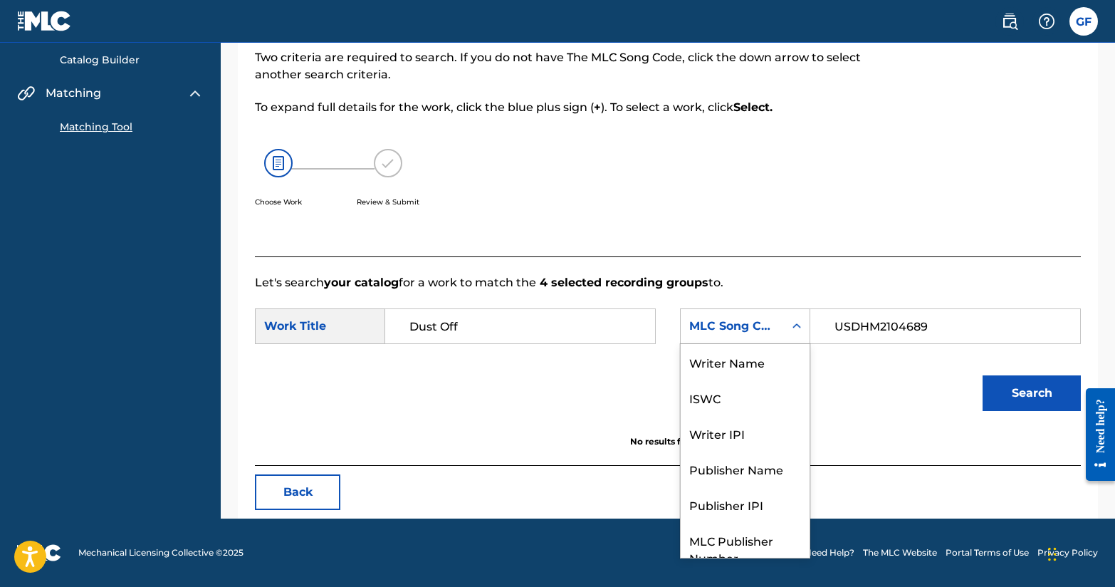
click at [798, 323] on icon "Search Form" at bounding box center [797, 326] width 14 height 14
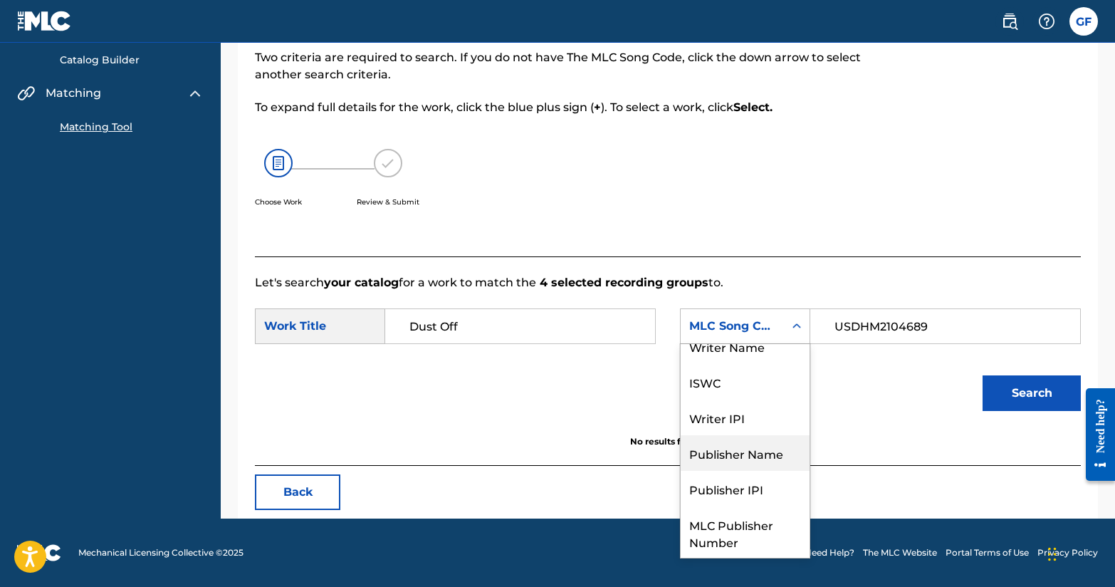
scroll to position [0, 0]
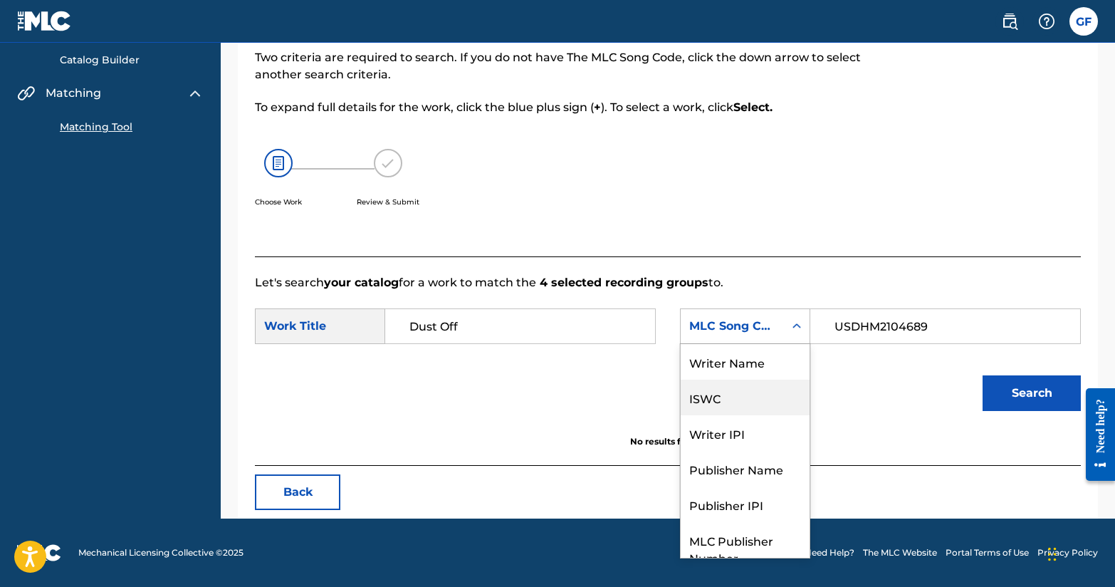
click at [751, 402] on div "ISWC" at bounding box center [745, 398] width 129 height 36
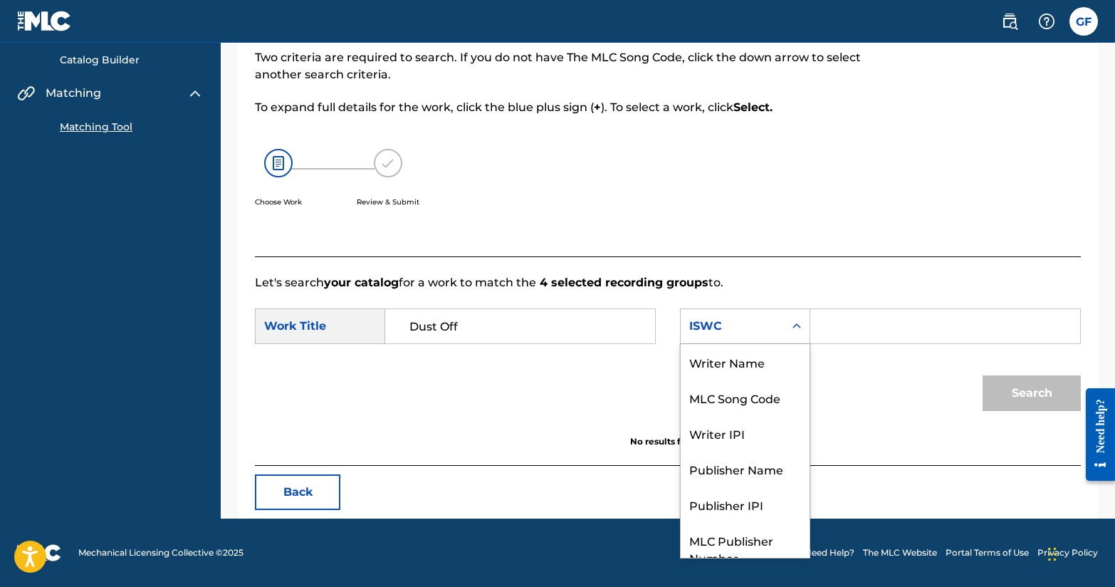
click at [754, 335] on div "ISWC" at bounding box center [732, 326] width 103 height 27
click at [759, 358] on div "Writer Name" at bounding box center [745, 362] width 129 height 36
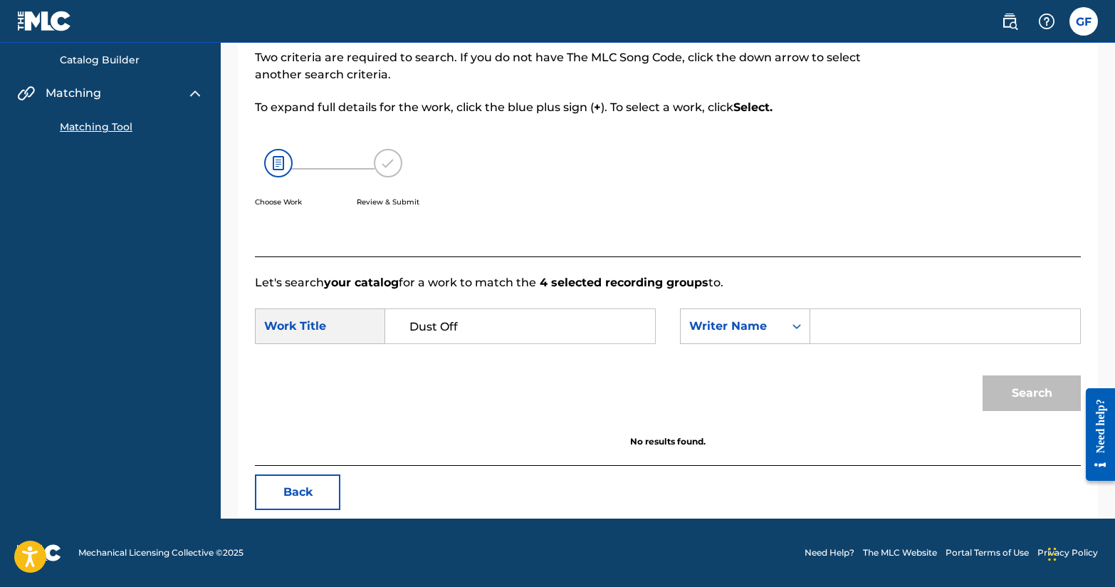
click at [878, 327] on input "Search Form" at bounding box center [946, 326] width 246 height 34
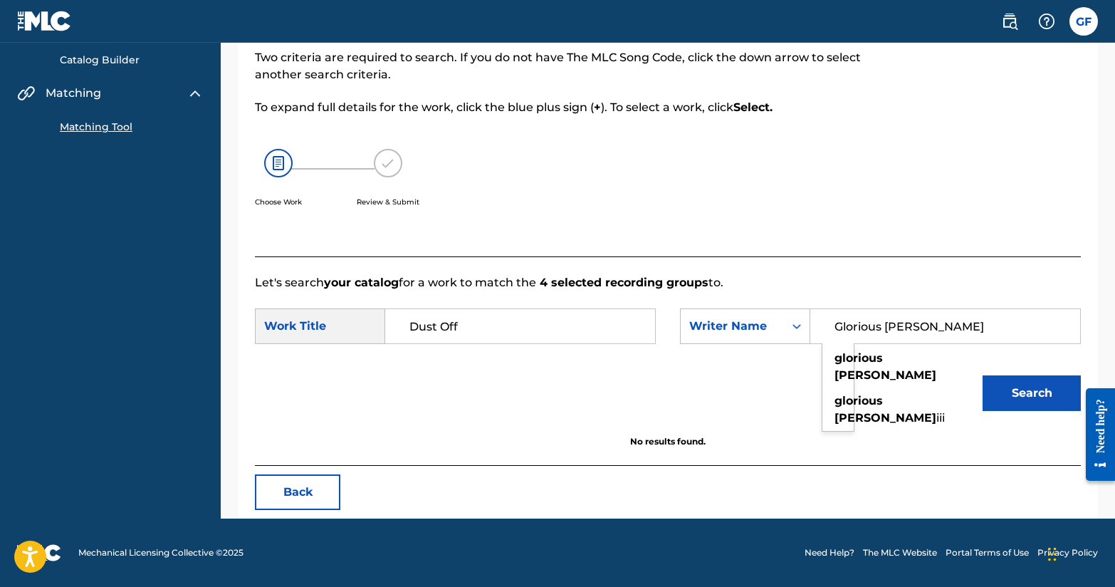
type input "Glorious [PERSON_NAME]"
click at [983, 375] on button "Search" at bounding box center [1032, 393] width 98 height 36
click at [942, 329] on input "Glorious [PERSON_NAME]" at bounding box center [946, 326] width 246 height 34
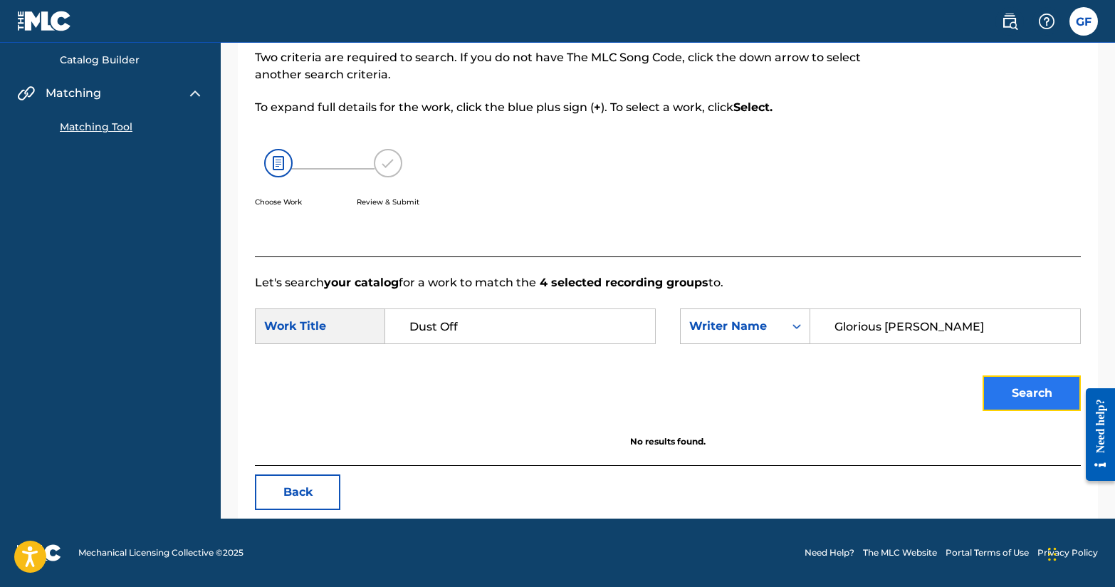
click at [1018, 392] on button "Search" at bounding box center [1032, 393] width 98 height 36
click at [599, 317] on input "Dust Off" at bounding box center [520, 326] width 246 height 34
click at [538, 329] on input "Dust Off" at bounding box center [520, 326] width 246 height 34
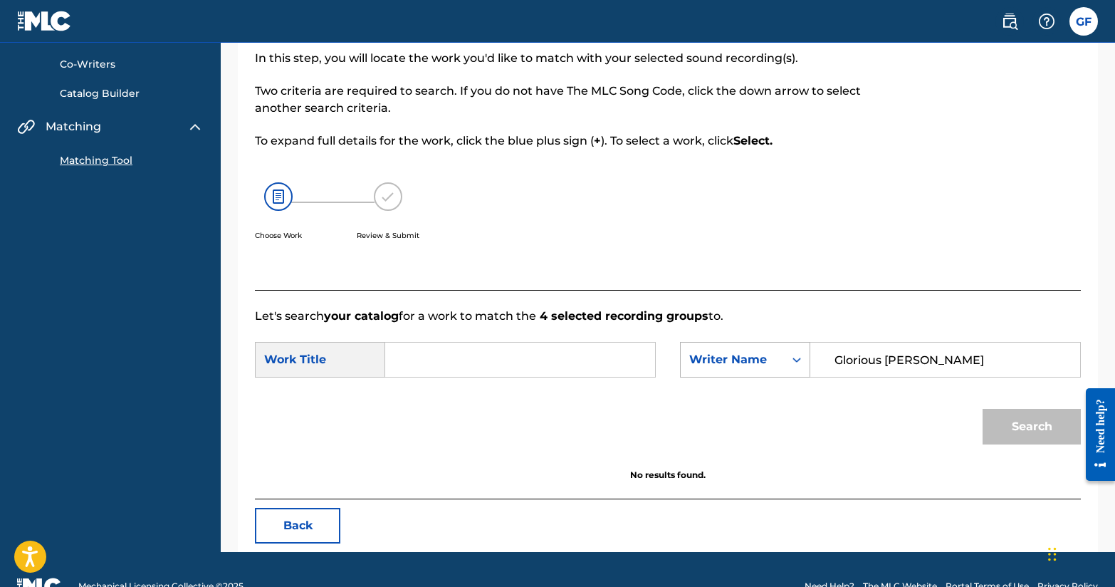
click at [785, 378] on div "Writer Name" at bounding box center [745, 360] width 130 height 36
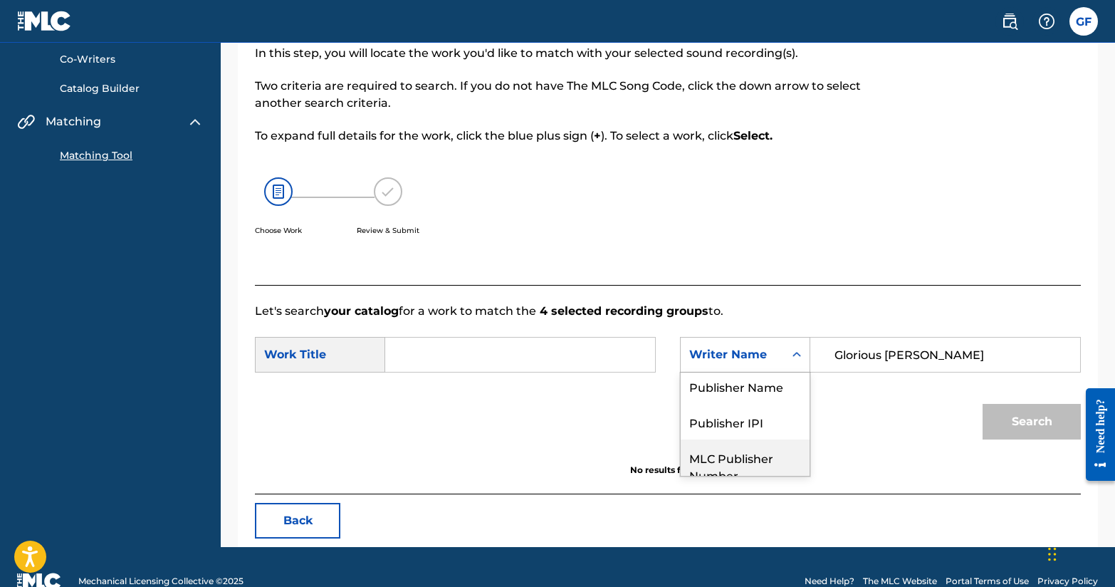
scroll to position [103, 0]
click at [767, 400] on div "Publisher Name" at bounding box center [745, 395] width 129 height 36
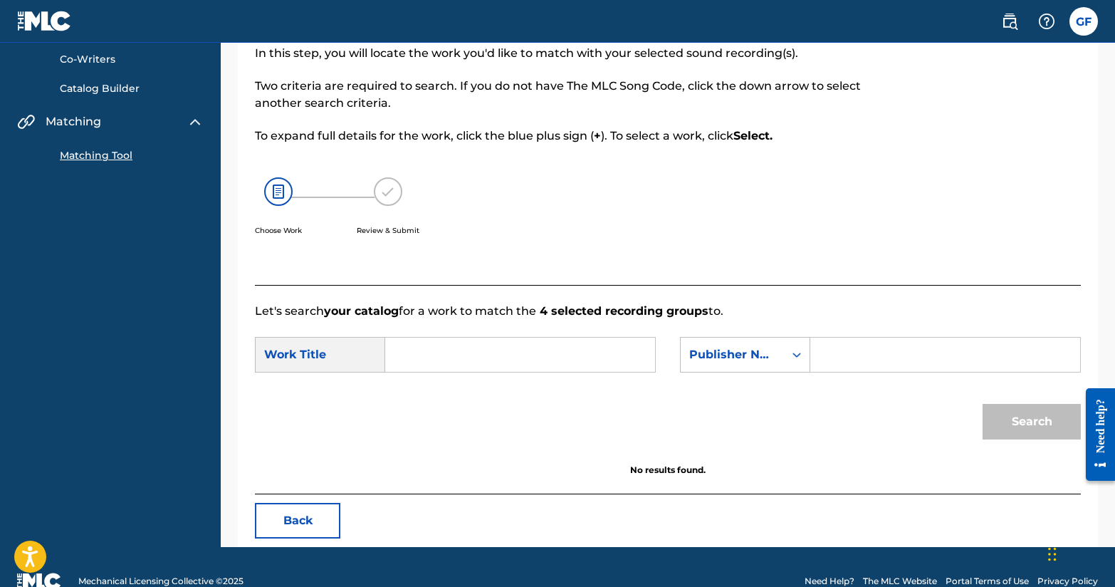
click at [854, 353] on input "Search Form" at bounding box center [946, 355] width 246 height 34
click at [757, 365] on div "Publisher Name" at bounding box center [732, 354] width 103 height 27
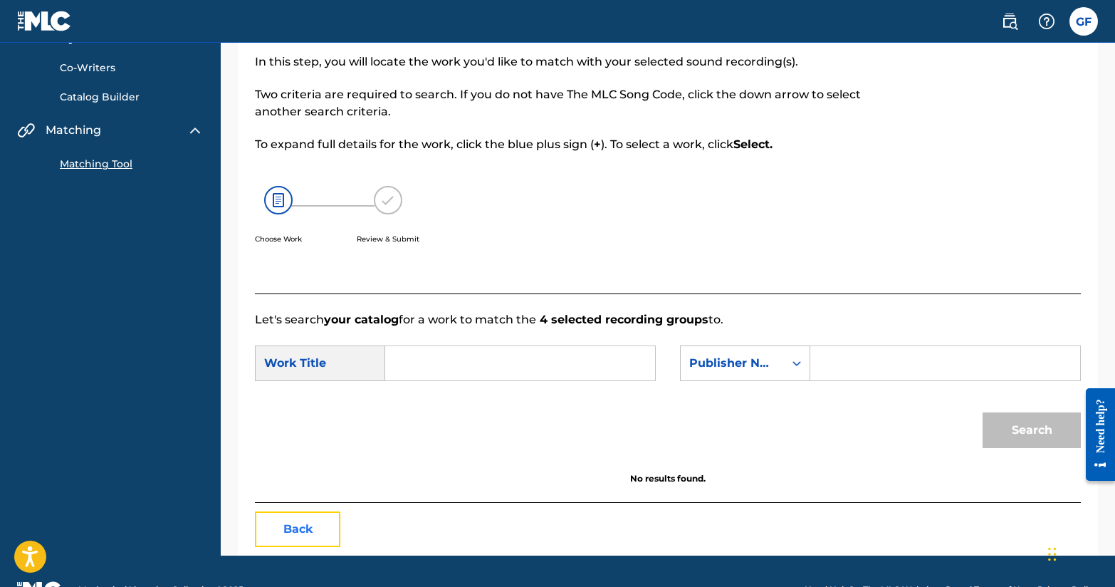
click at [282, 518] on button "Back" at bounding box center [297, 529] width 85 height 36
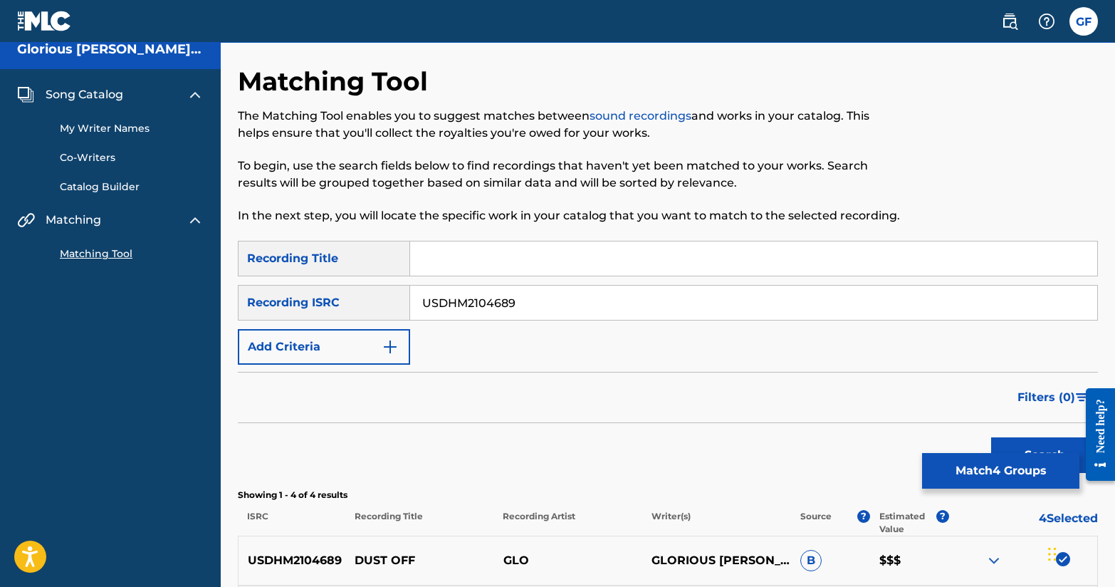
scroll to position [14, 0]
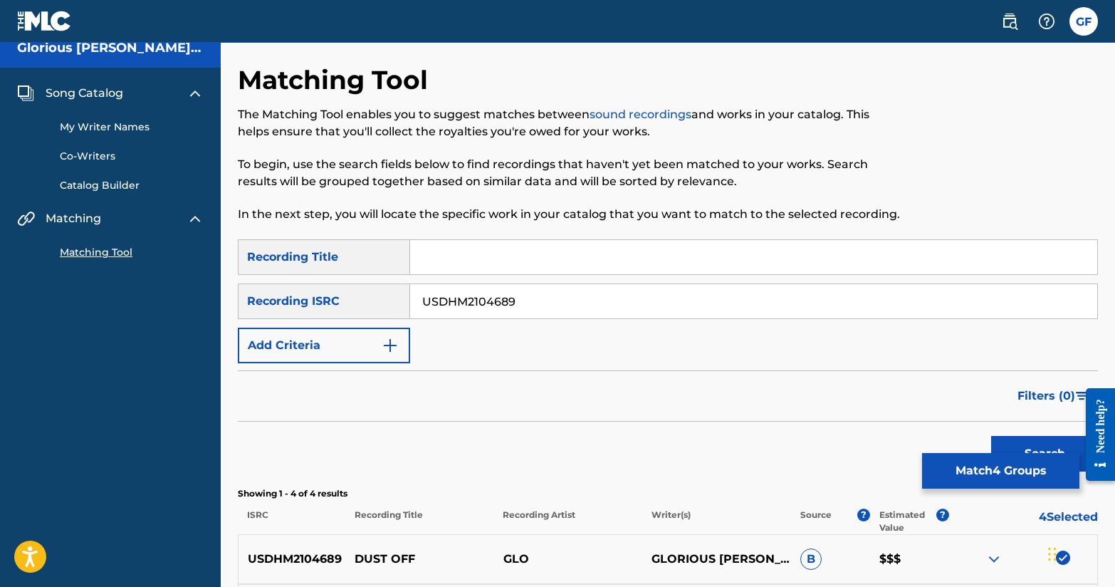
click at [457, 258] on input "Search Form" at bounding box center [753, 257] width 687 height 34
type input "Dust Off"
click at [992, 436] on button "Search" at bounding box center [1045, 454] width 107 height 36
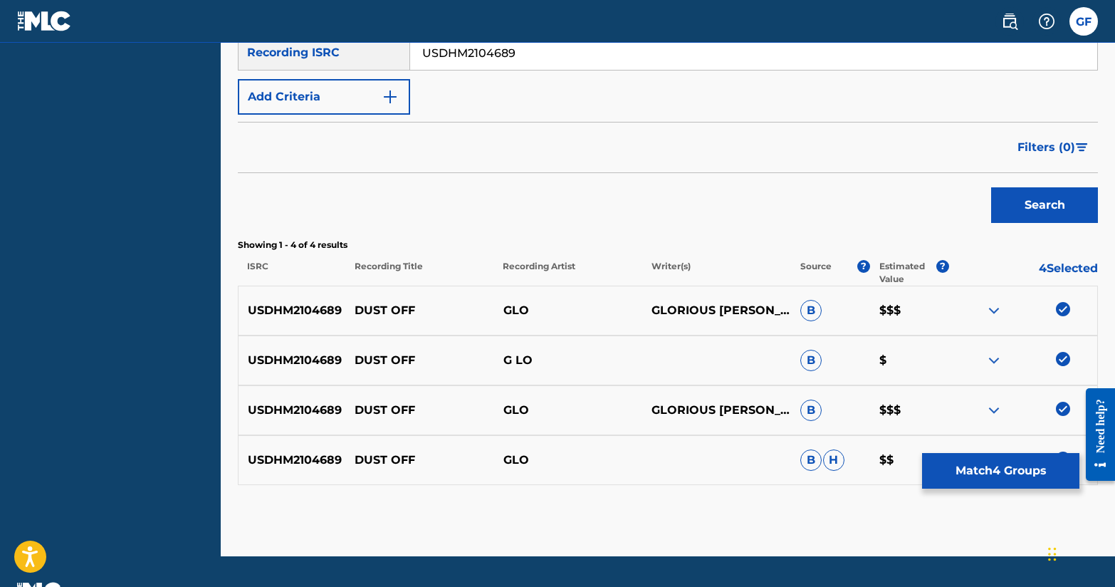
scroll to position [264, 0]
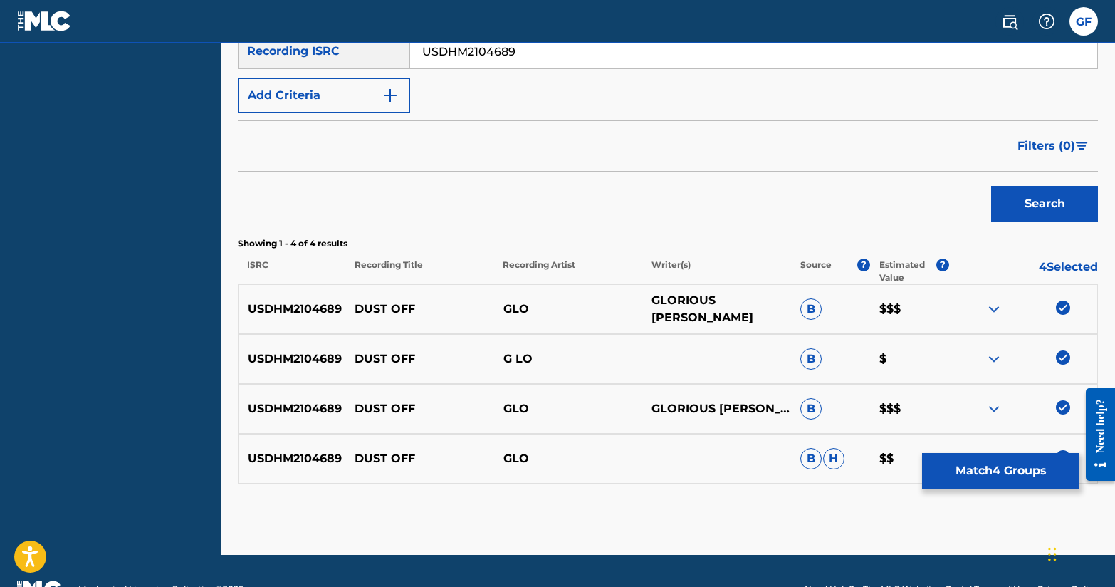
click at [761, 302] on p "GLORIOUS [PERSON_NAME]" at bounding box center [716, 309] width 149 height 34
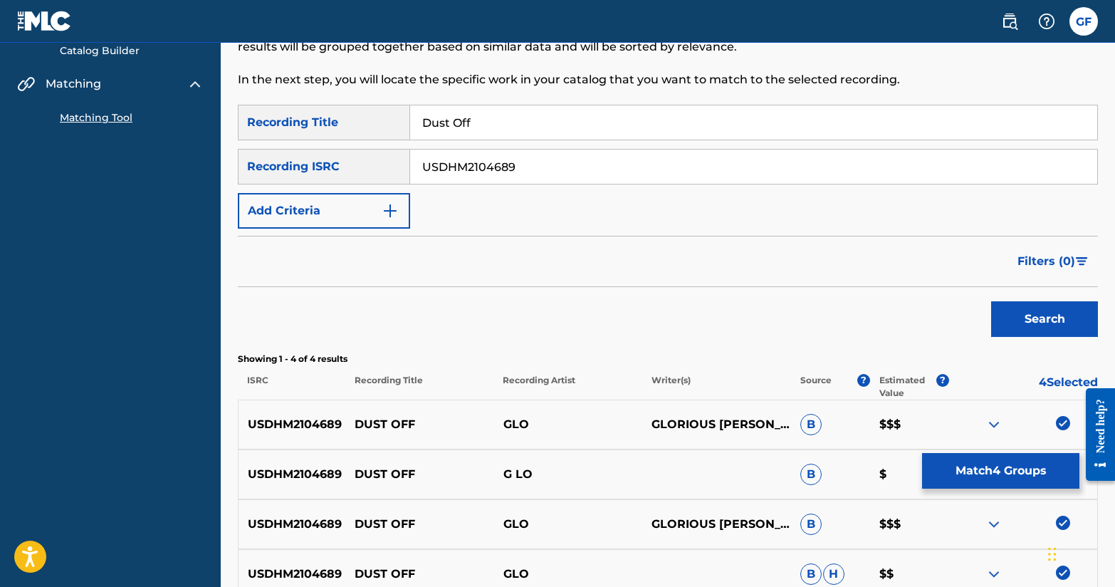
scroll to position [229, 0]
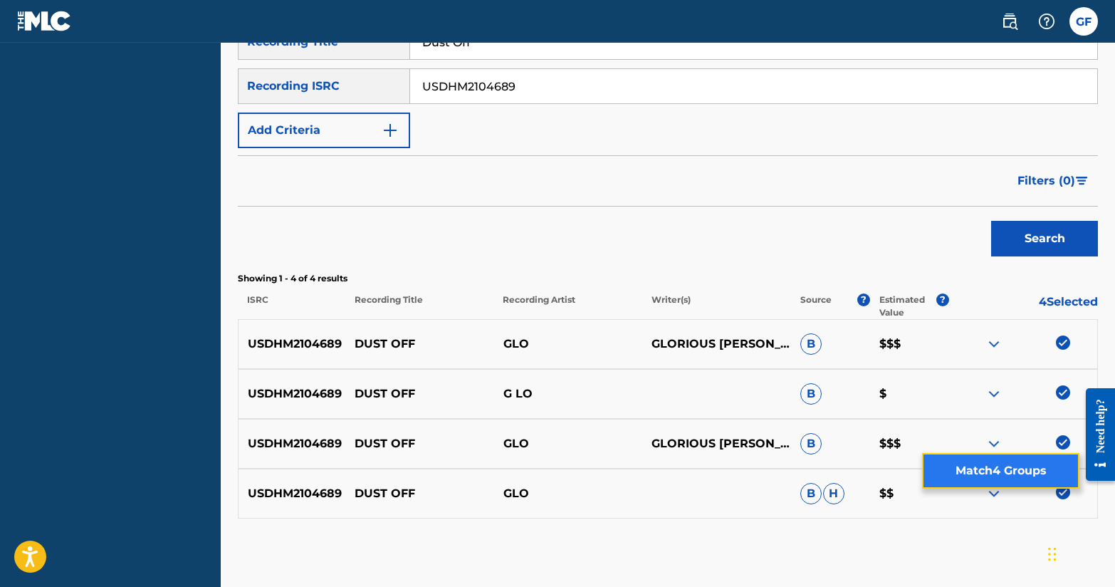
click at [1021, 488] on button "Match 4 Groups" at bounding box center [1000, 471] width 157 height 36
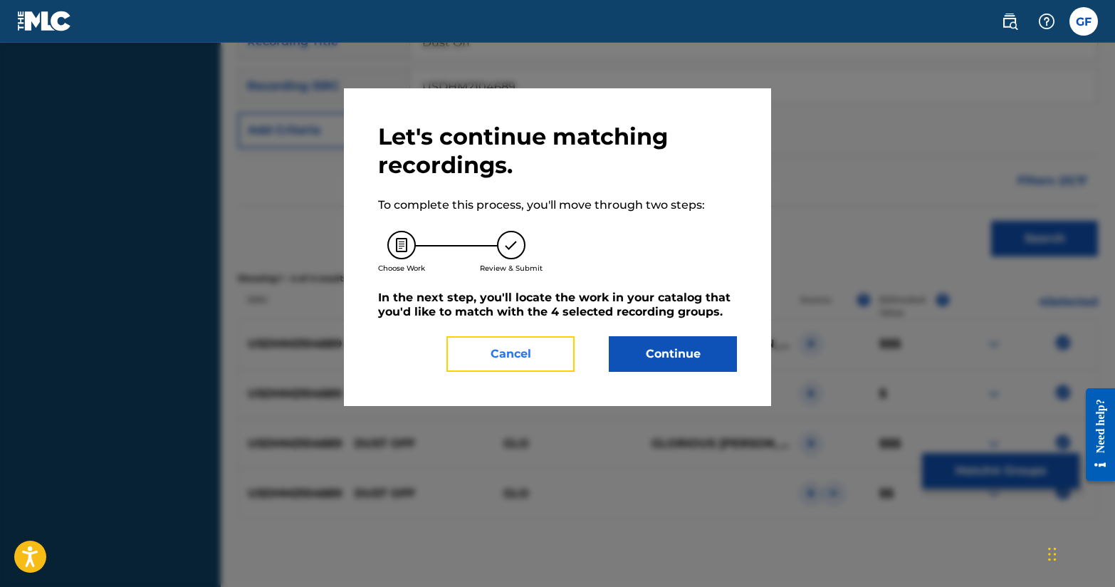
click at [541, 351] on button "Cancel" at bounding box center [511, 354] width 128 height 36
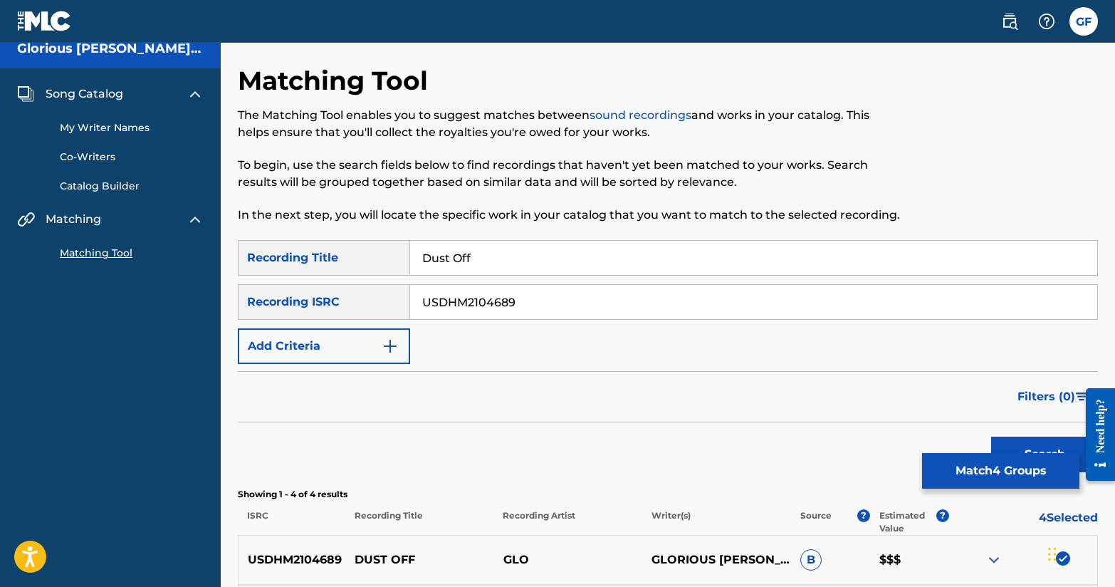
scroll to position [0, 0]
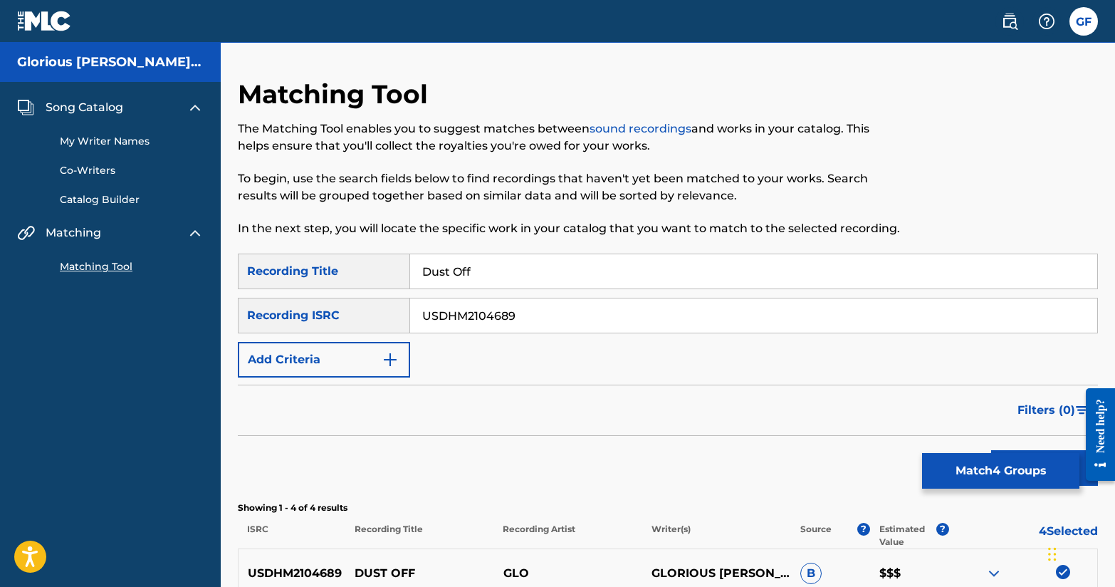
click at [105, 204] on link "Catalog Builder" at bounding box center [132, 199] width 144 height 15
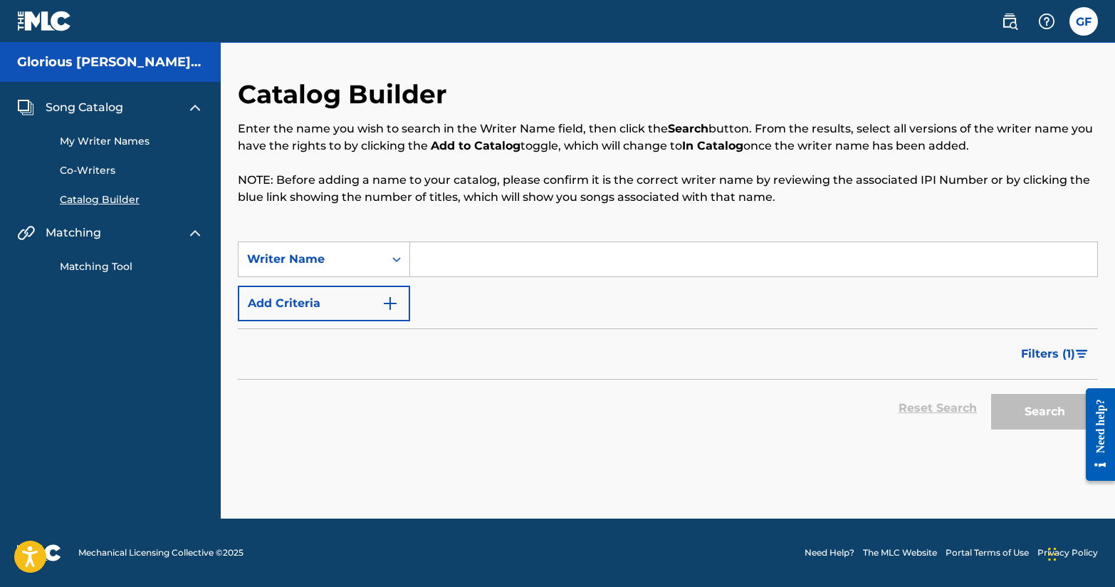
click at [478, 249] on input "Search Form" at bounding box center [753, 259] width 687 height 34
click at [382, 265] on div "Writer Name" at bounding box center [311, 259] width 145 height 27
click at [435, 256] on input "Search Form" at bounding box center [753, 259] width 687 height 34
click at [437, 261] on input "Search Form" at bounding box center [753, 259] width 687 height 34
type input "Glorious [PERSON_NAME]"
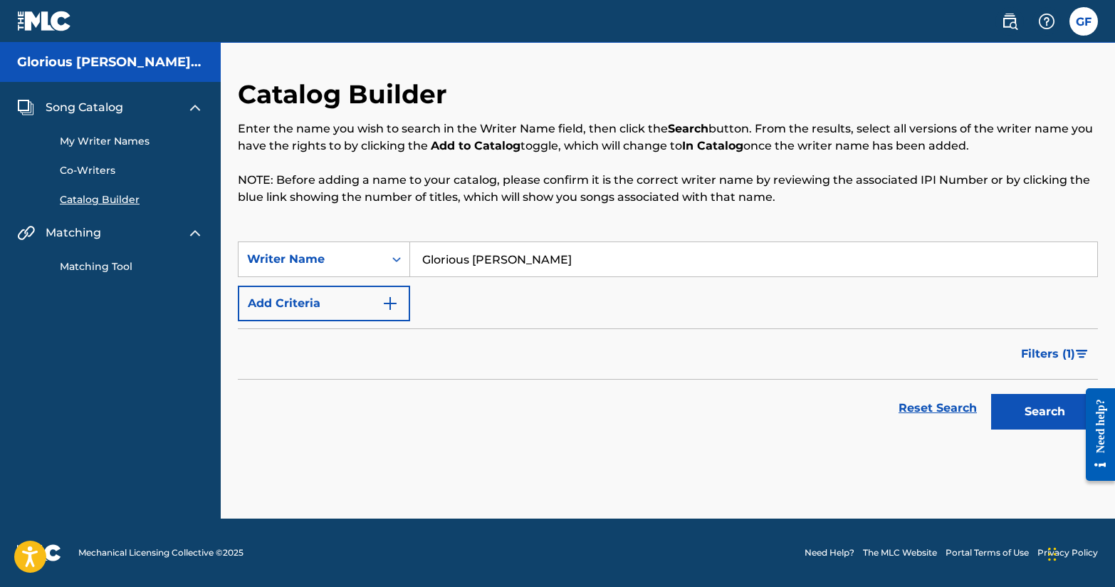
click at [992, 394] on button "Search" at bounding box center [1045, 412] width 107 height 36
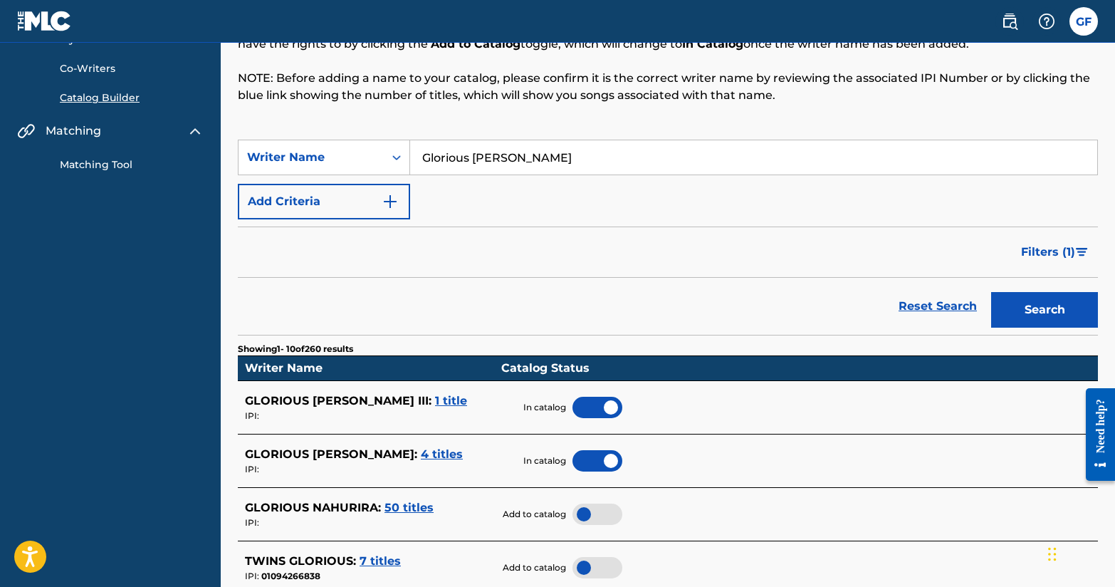
scroll to position [118, 0]
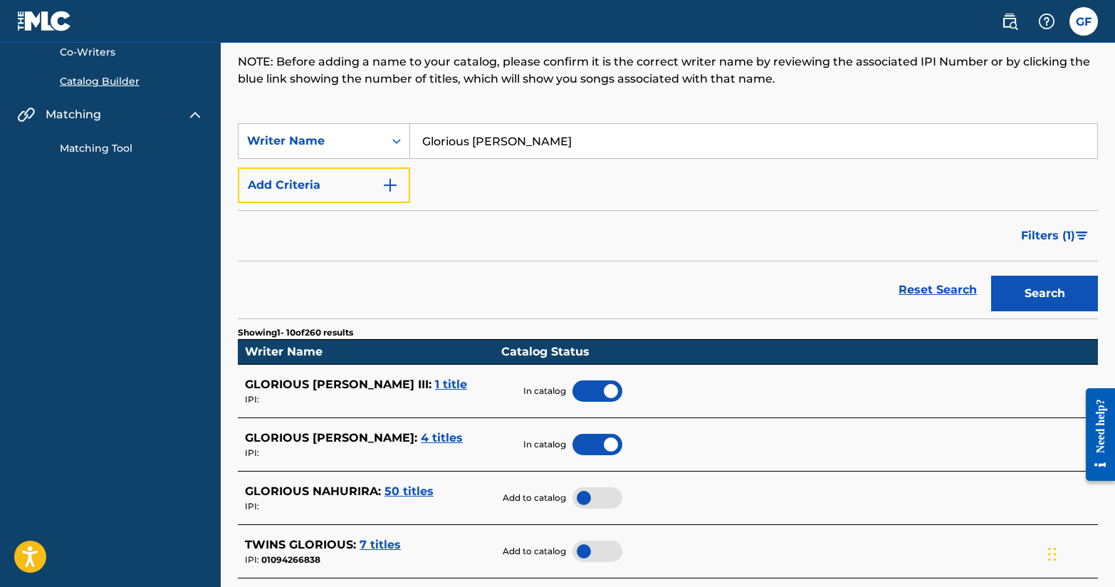
click at [393, 202] on button "Add Criteria" at bounding box center [324, 185] width 172 height 36
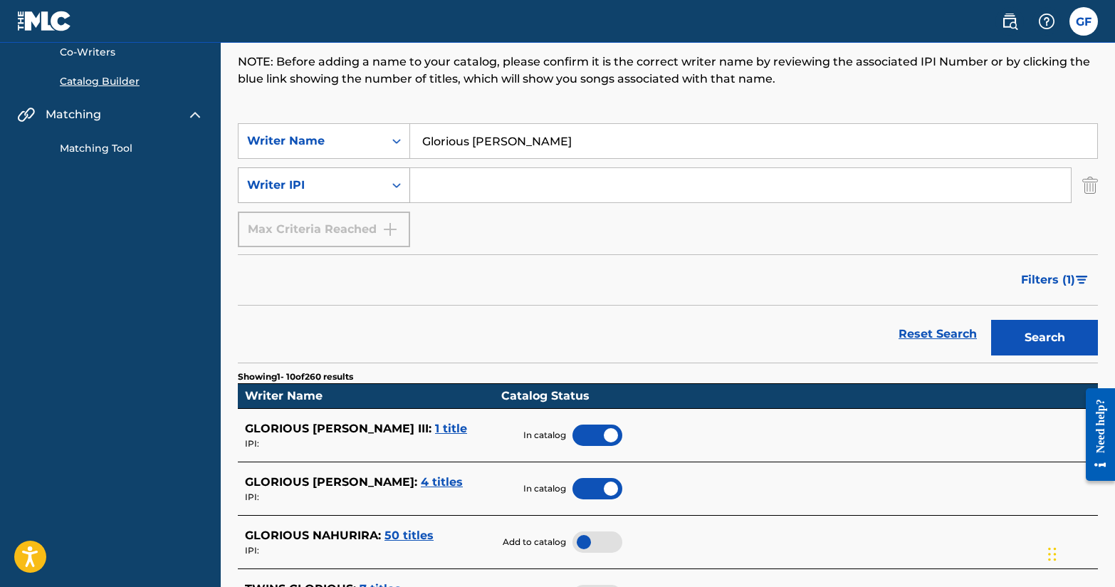
click at [392, 191] on icon "Search Form" at bounding box center [397, 185] width 14 height 14
click at [394, 191] on icon "Search Form" at bounding box center [397, 185] width 14 height 14
click at [1093, 185] on img "Search Form" at bounding box center [1091, 185] width 16 height 36
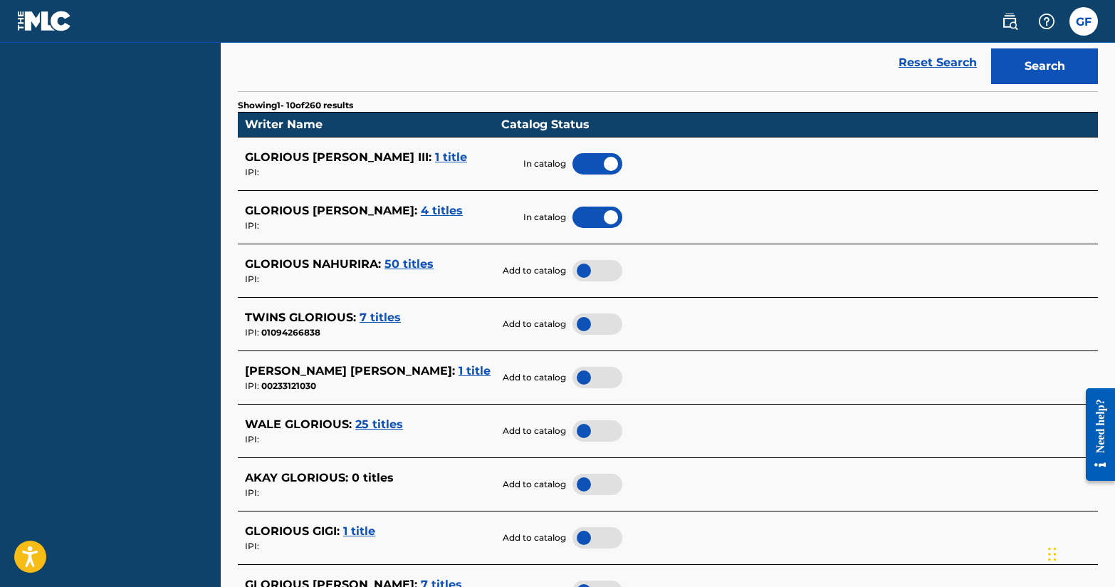
scroll to position [347, 0]
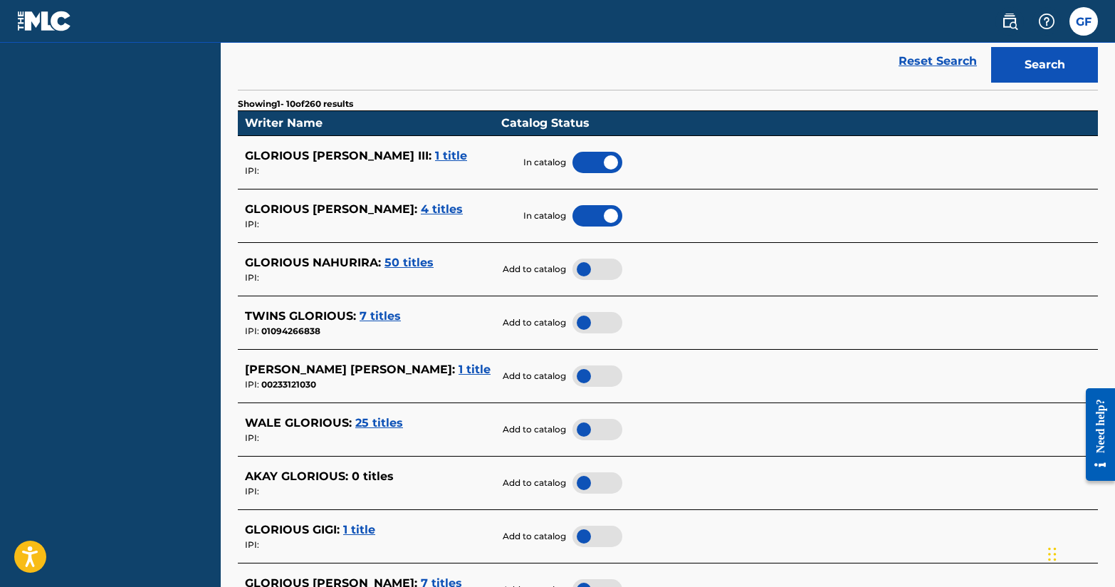
click at [421, 214] on span "4 titles" at bounding box center [442, 209] width 42 height 14
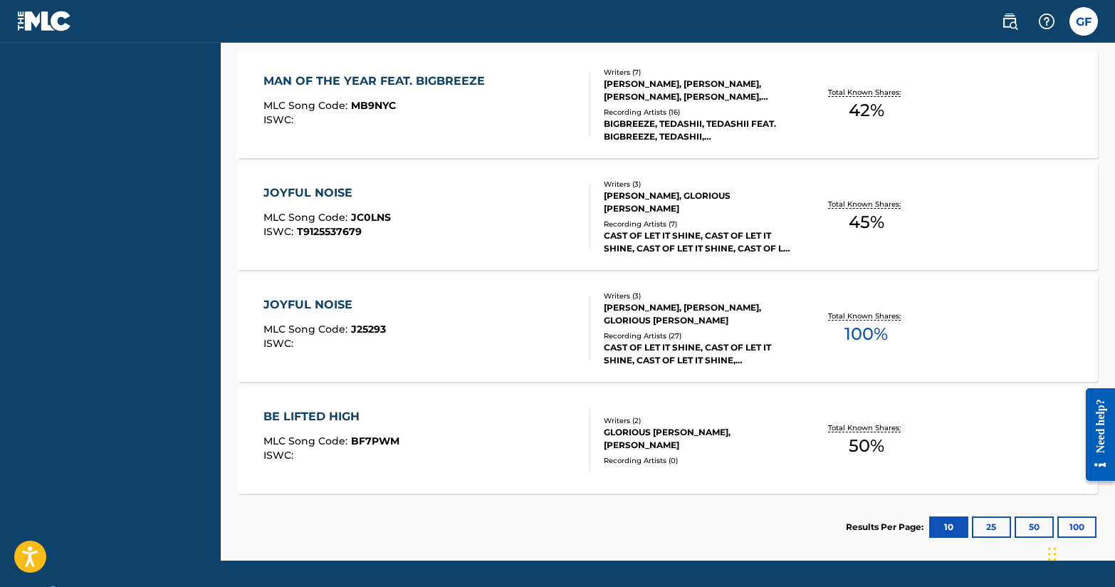
scroll to position [450, 0]
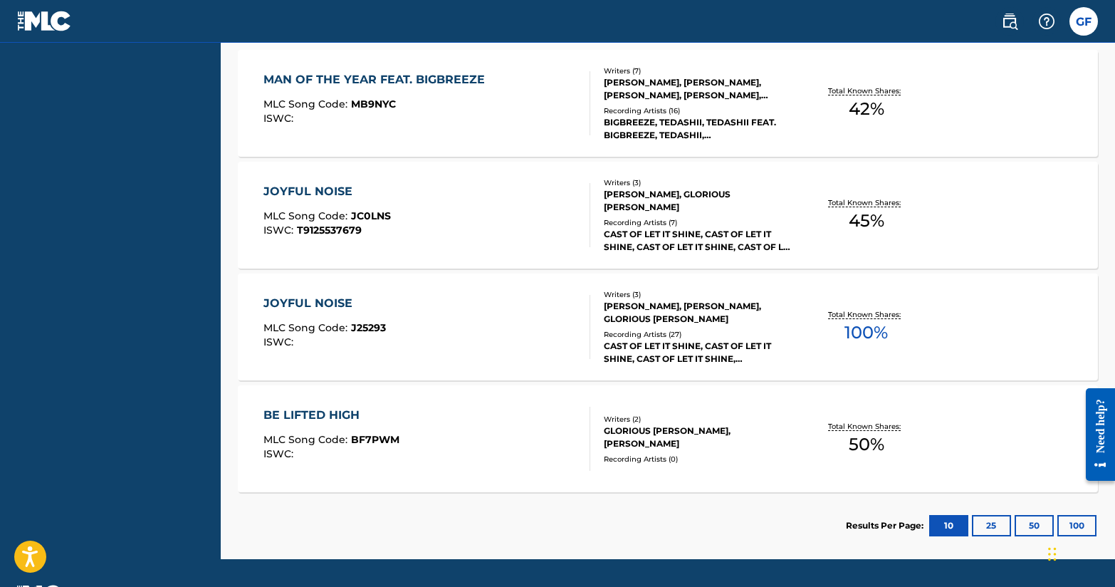
click at [348, 417] on div "BE LIFTED HIGH" at bounding box center [332, 415] width 136 height 17
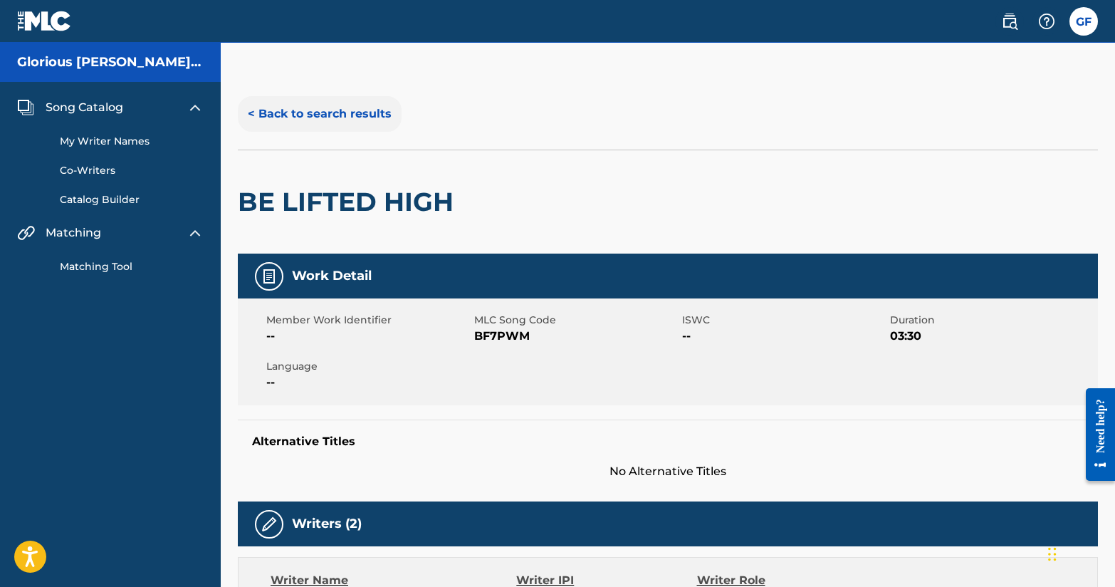
click at [265, 114] on button "< Back to search results" at bounding box center [320, 114] width 164 height 36
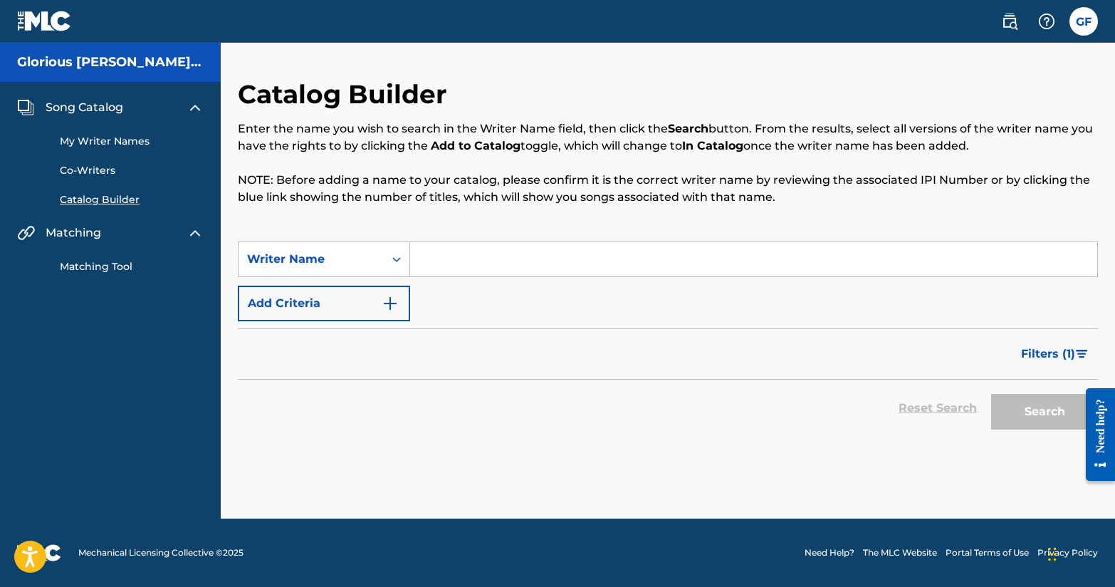
click at [469, 246] on input "Search Form" at bounding box center [753, 259] width 687 height 34
type input "Glorious [PERSON_NAME]"
click at [1042, 401] on button "Search" at bounding box center [1045, 412] width 107 height 36
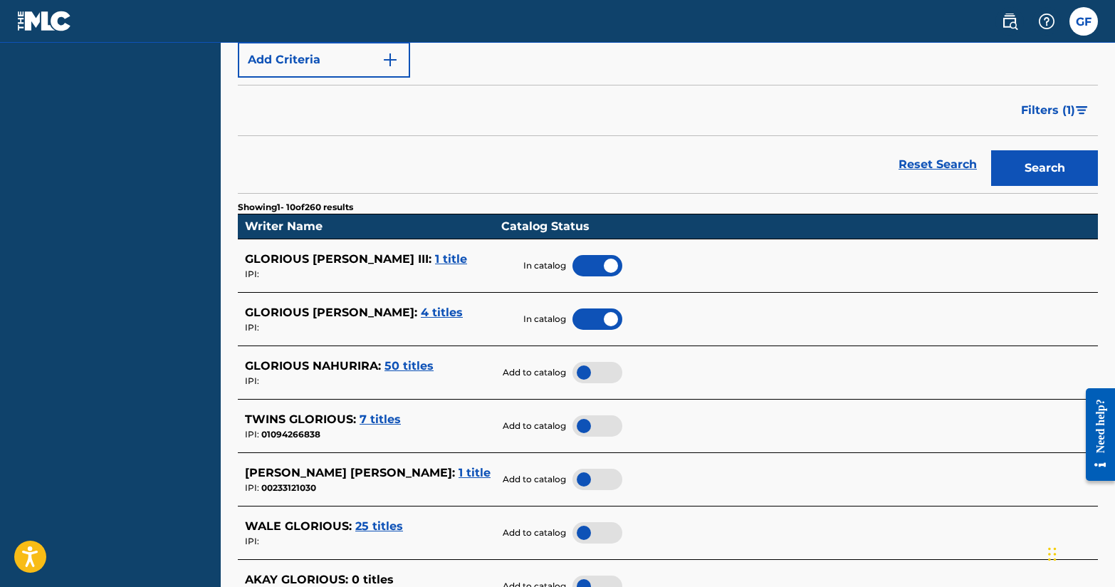
scroll to position [248, 0]
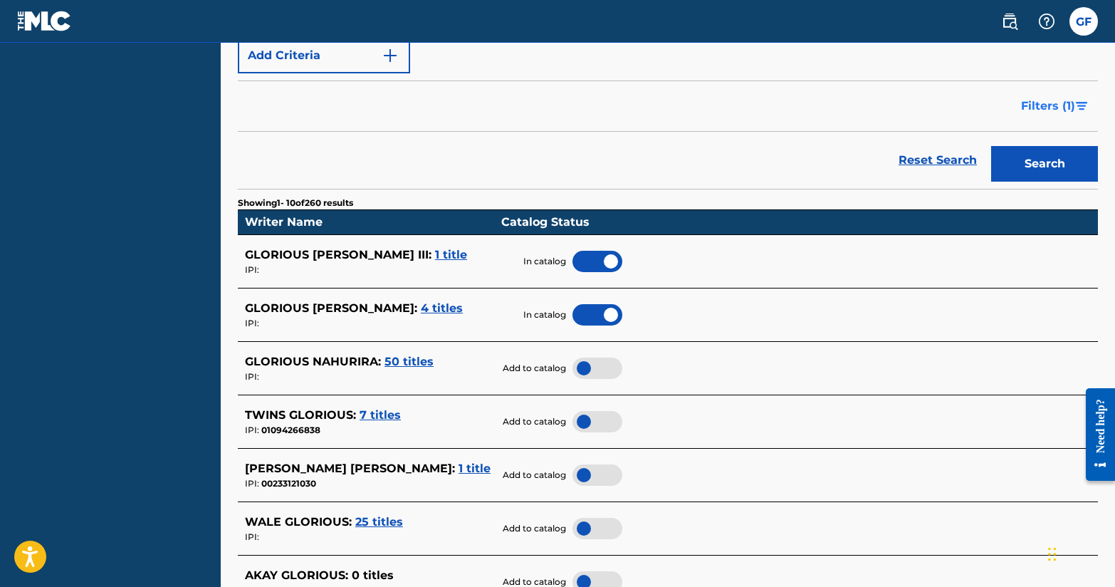
click at [1074, 101] on span "Filters ( 1 )" at bounding box center [1048, 106] width 54 height 17
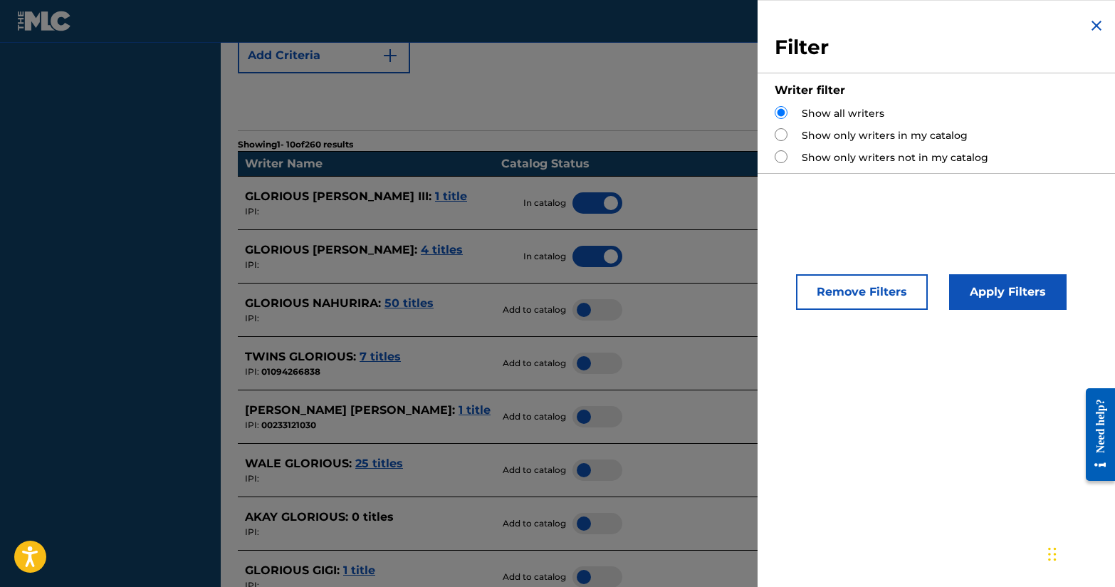
click at [690, 103] on div "Reset Search Search" at bounding box center [668, 101] width 860 height 57
click at [1093, 29] on img "Search Form" at bounding box center [1096, 25] width 17 height 17
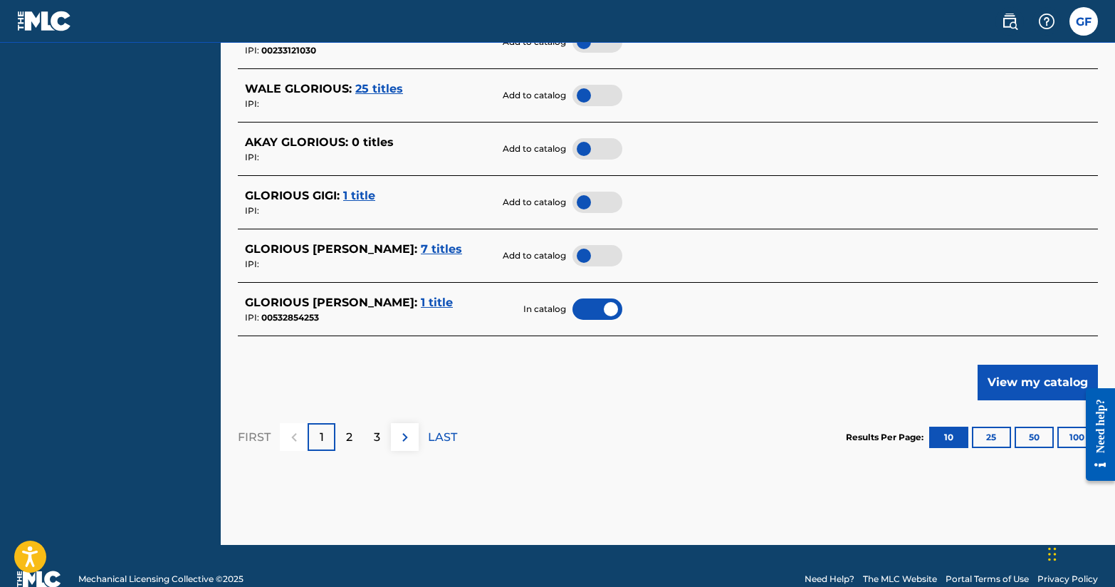
scroll to position [707, 0]
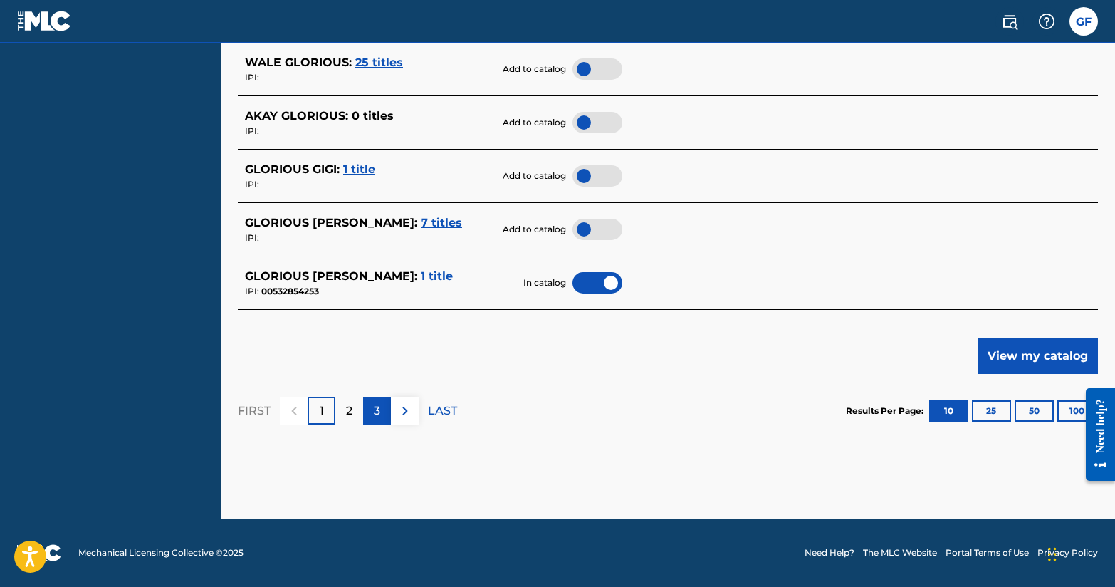
click at [385, 405] on div "3" at bounding box center [377, 411] width 28 height 28
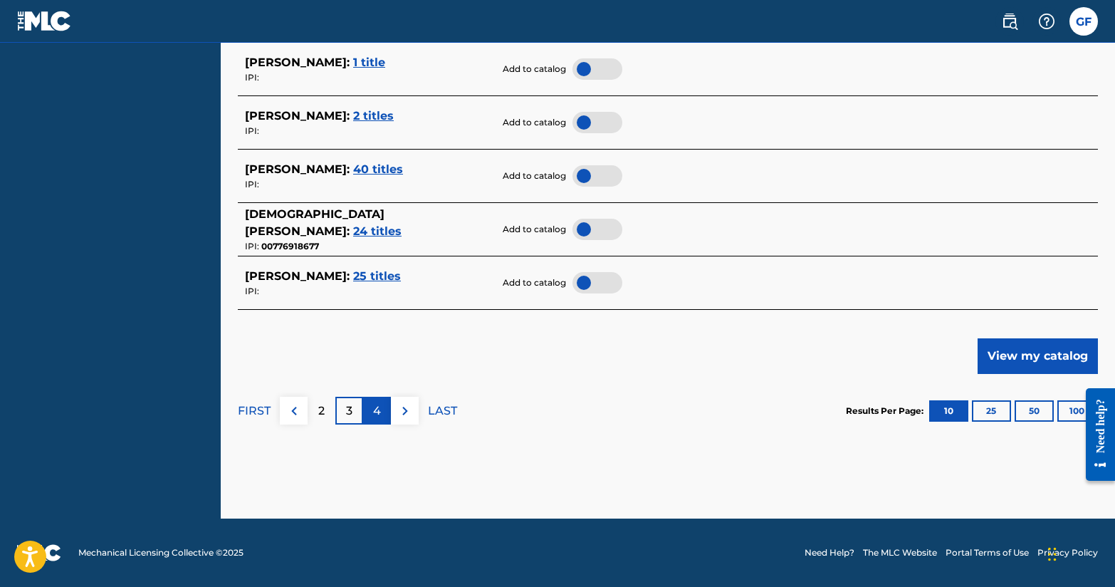
click at [383, 411] on div "4" at bounding box center [377, 411] width 28 height 28
click at [378, 410] on p "5" at bounding box center [377, 410] width 6 height 17
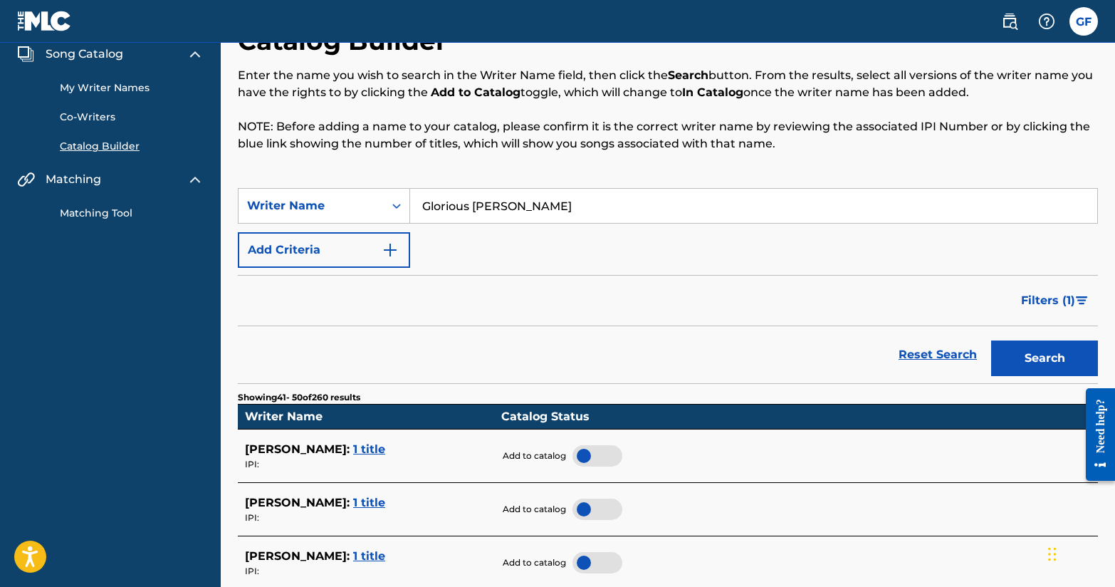
scroll to position [0, 0]
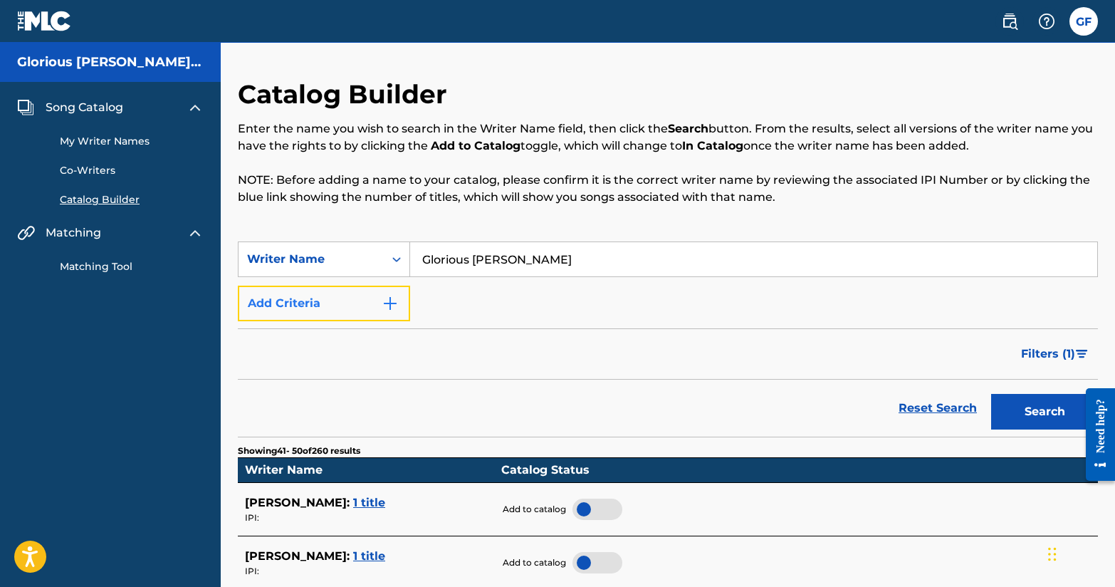
click at [335, 297] on button "Add Criteria" at bounding box center [324, 304] width 172 height 36
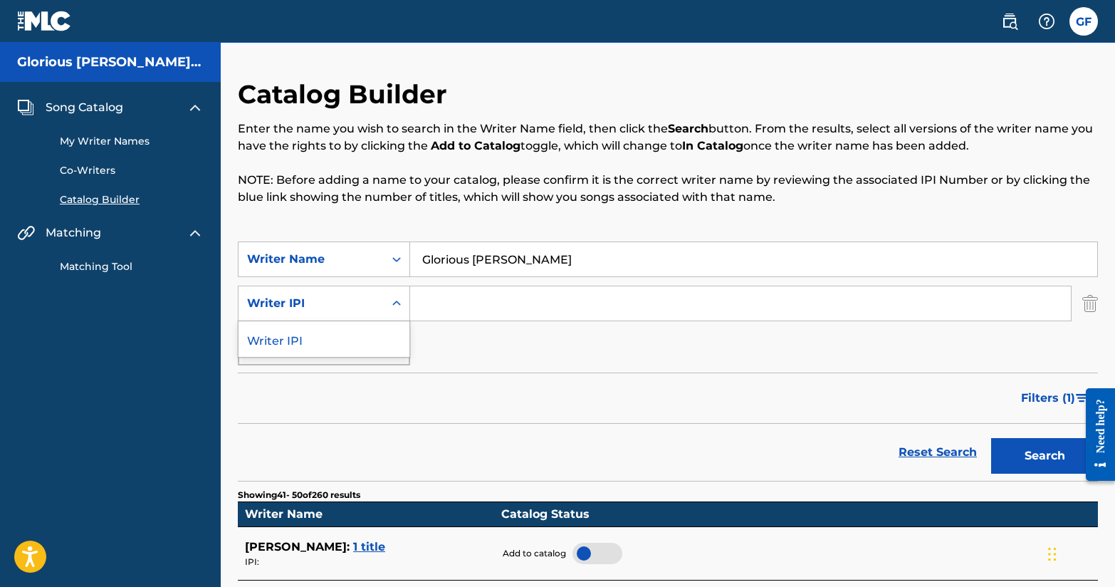
click at [329, 317] on div "Writer IPI" at bounding box center [324, 304] width 172 height 36
click at [442, 308] on input "Search Form" at bounding box center [740, 303] width 661 height 34
type input "USDHM2104689"
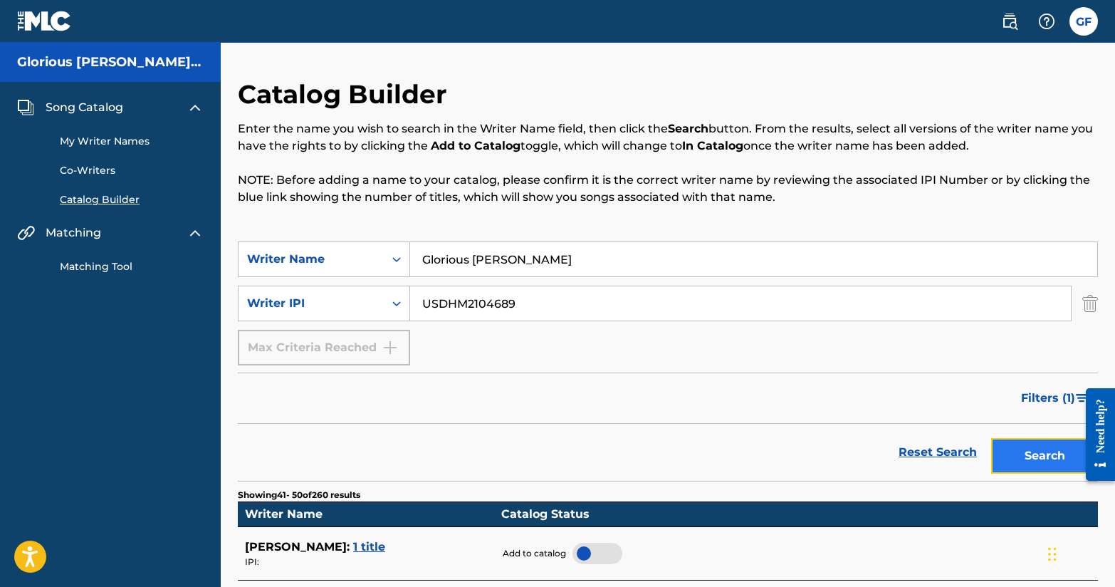
click at [999, 454] on button "Search" at bounding box center [1045, 456] width 107 height 36
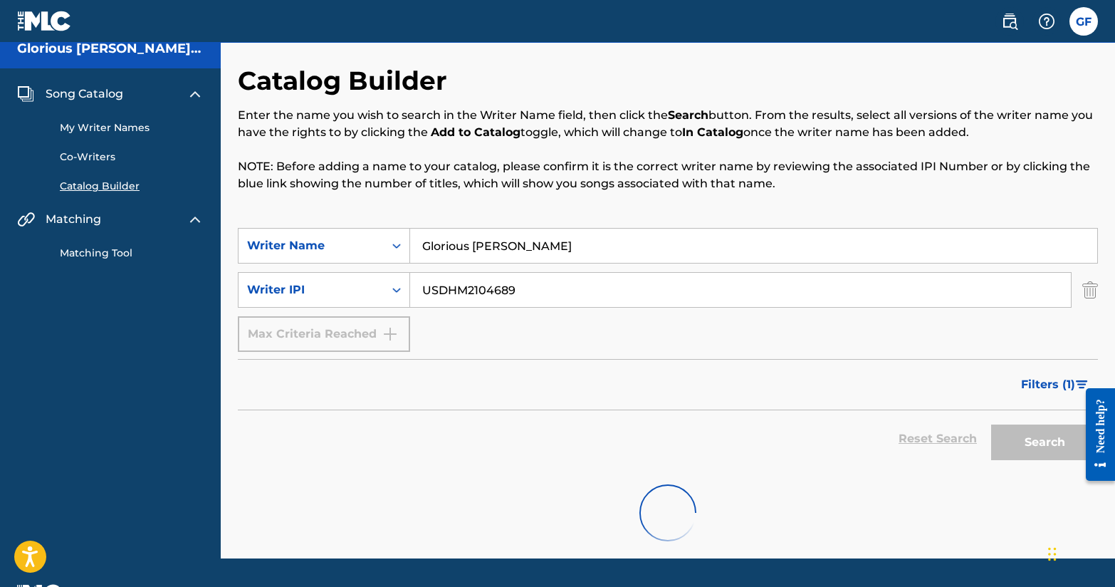
scroll to position [53, 0]
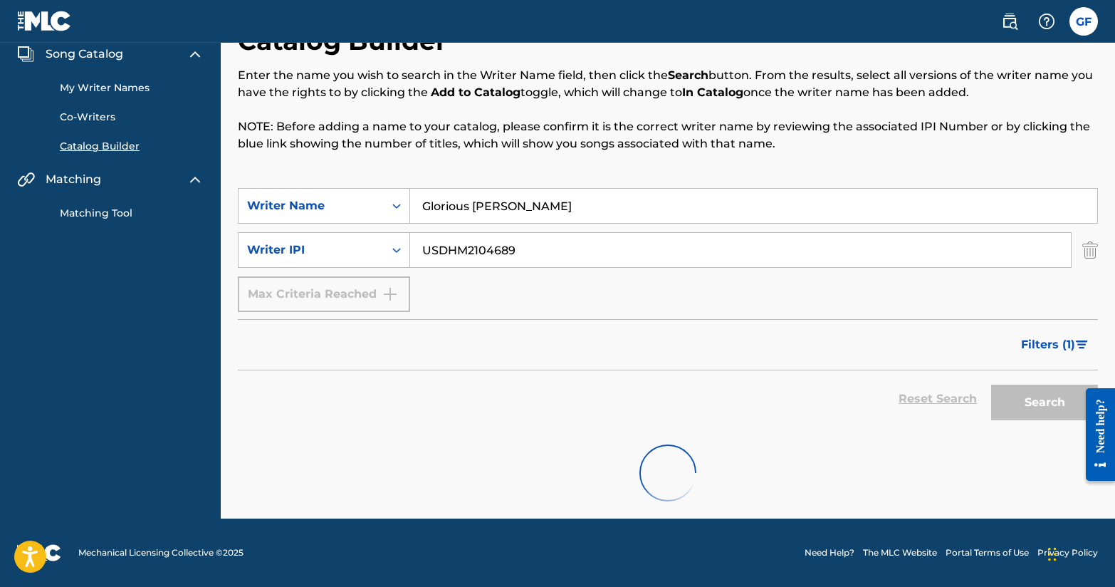
click at [576, 254] on input "USDHM2104689" at bounding box center [740, 250] width 661 height 34
click at [392, 247] on icon "Search Form" at bounding box center [397, 250] width 14 height 14
click at [392, 251] on icon "Search Form" at bounding box center [397, 250] width 14 height 14
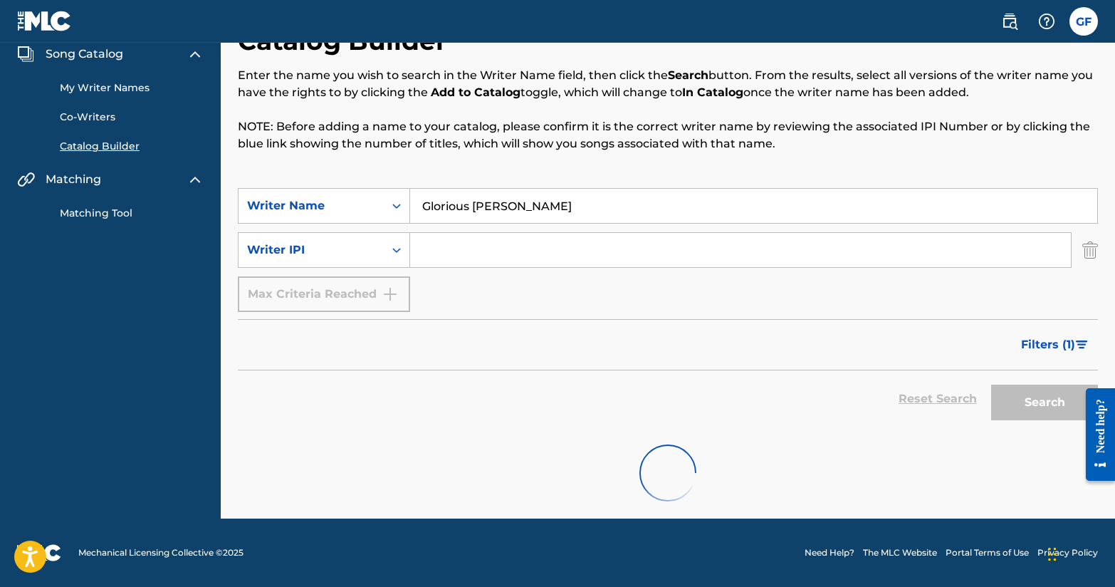
click at [364, 291] on div "Max Criteria Reached" at bounding box center [324, 294] width 172 height 36
click at [1084, 252] on img "Search Form" at bounding box center [1091, 250] width 16 height 36
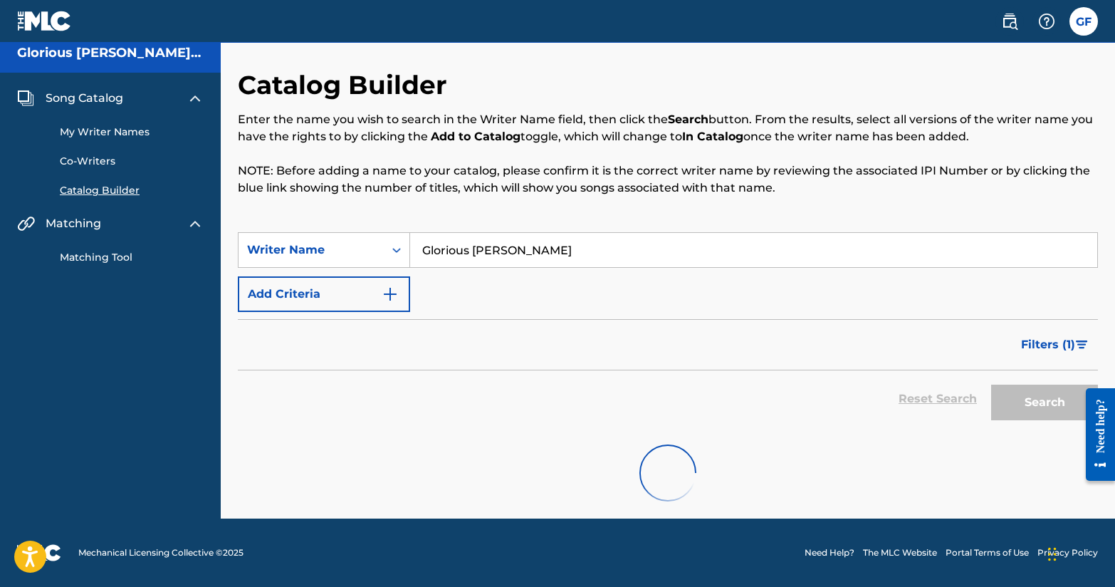
click at [923, 258] on input "Glorious [PERSON_NAME]" at bounding box center [753, 250] width 687 height 34
type input "Glorious [PERSON_NAME]"
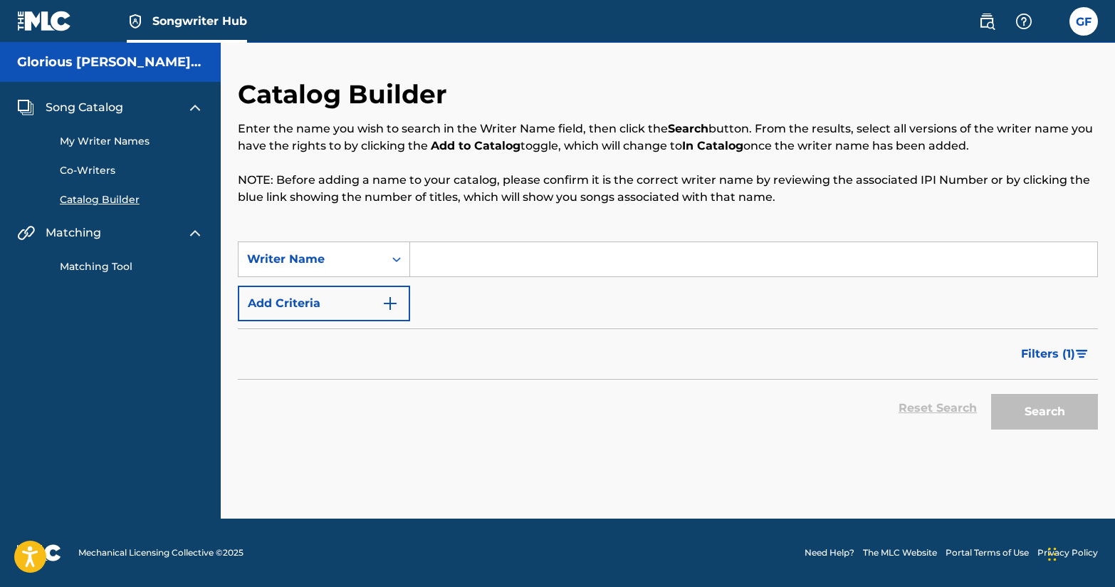
click at [540, 254] on input "Search Form" at bounding box center [753, 259] width 687 height 34
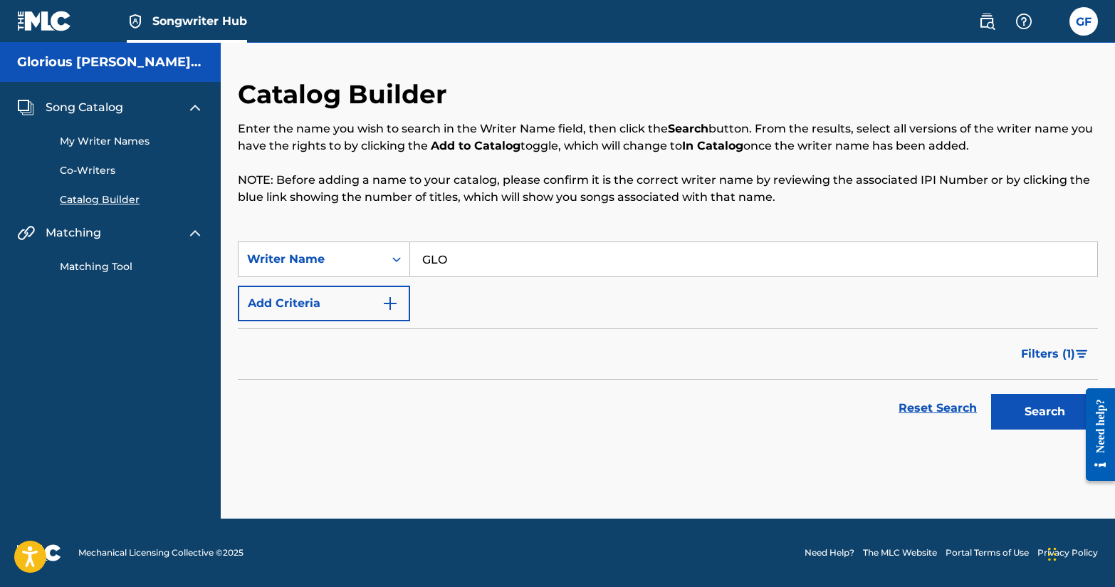
type input "GLO"
click at [992, 394] on button "Search" at bounding box center [1045, 412] width 107 height 36
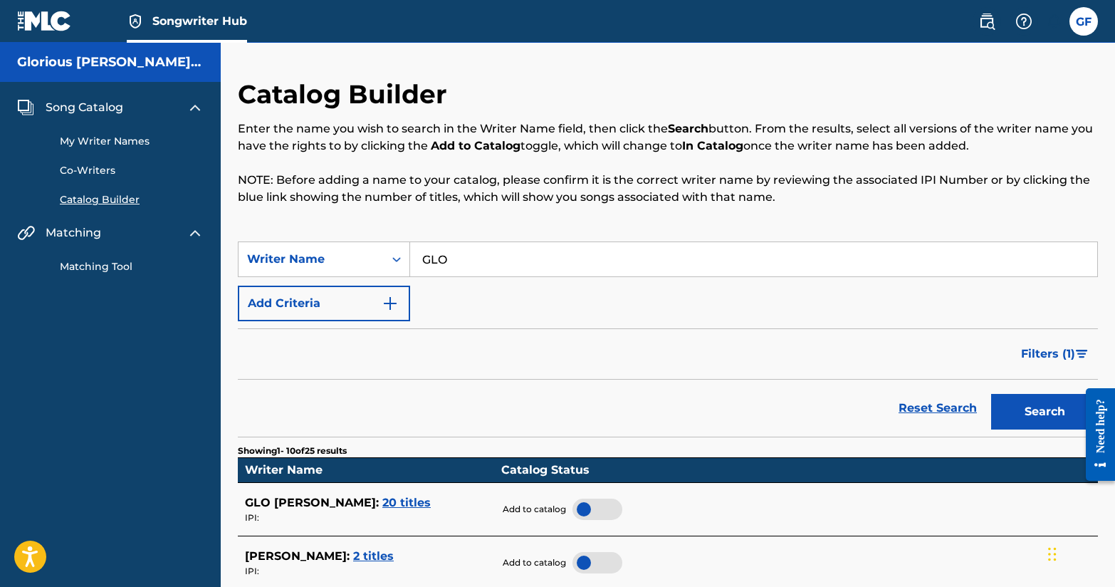
click at [142, 139] on link "My Writer Names" at bounding box center [132, 141] width 144 height 15
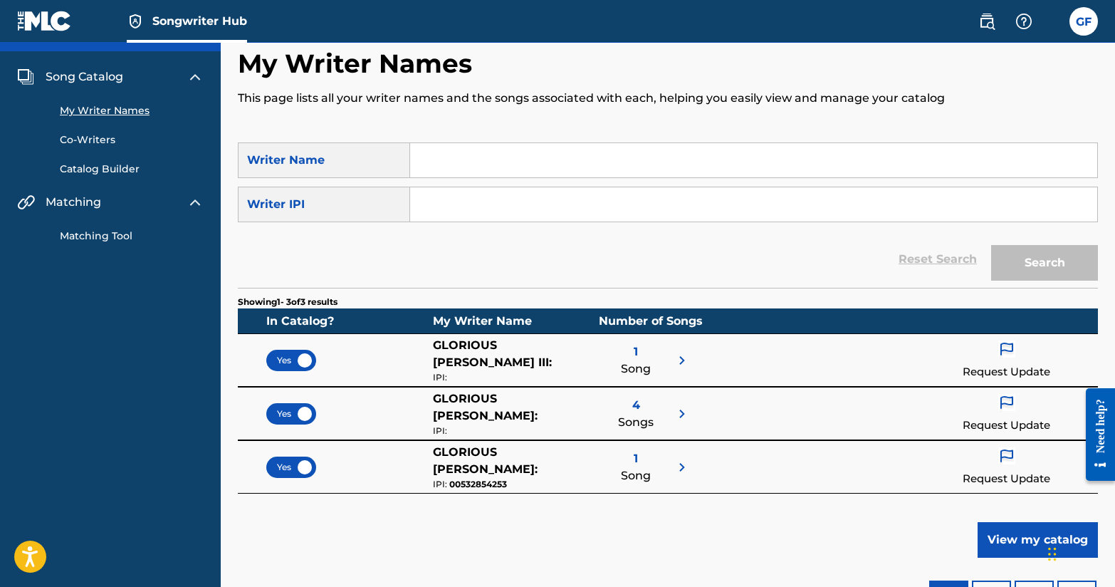
scroll to position [31, 0]
click at [459, 160] on input "Search Form" at bounding box center [753, 159] width 687 height 34
type input "Glorious [PERSON_NAME]"
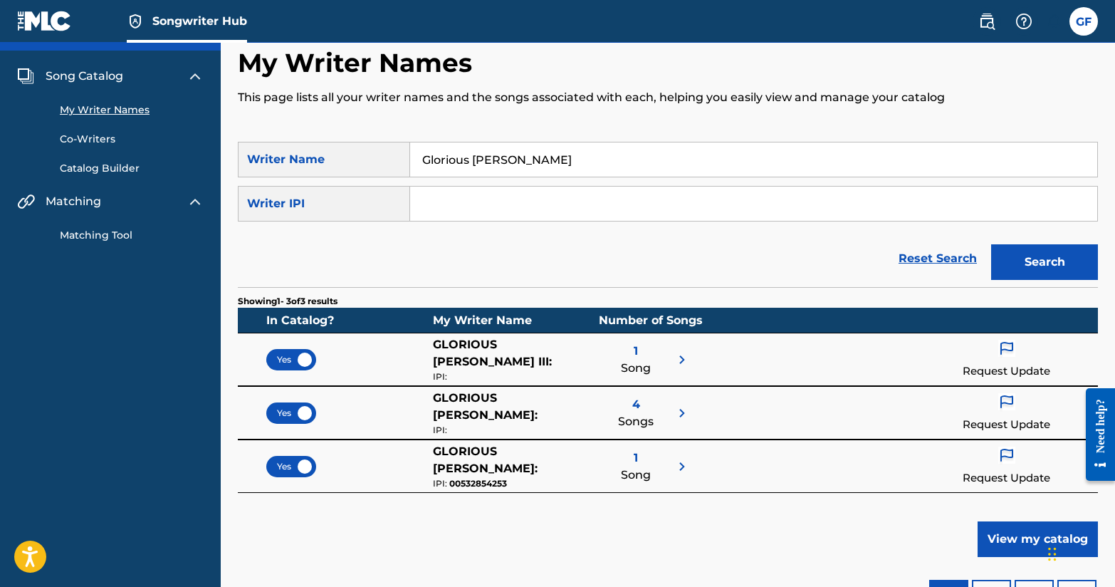
click at [309, 202] on div "Writer IPI" at bounding box center [324, 204] width 172 height 36
click at [301, 201] on div "Writer IPI" at bounding box center [324, 204] width 172 height 36
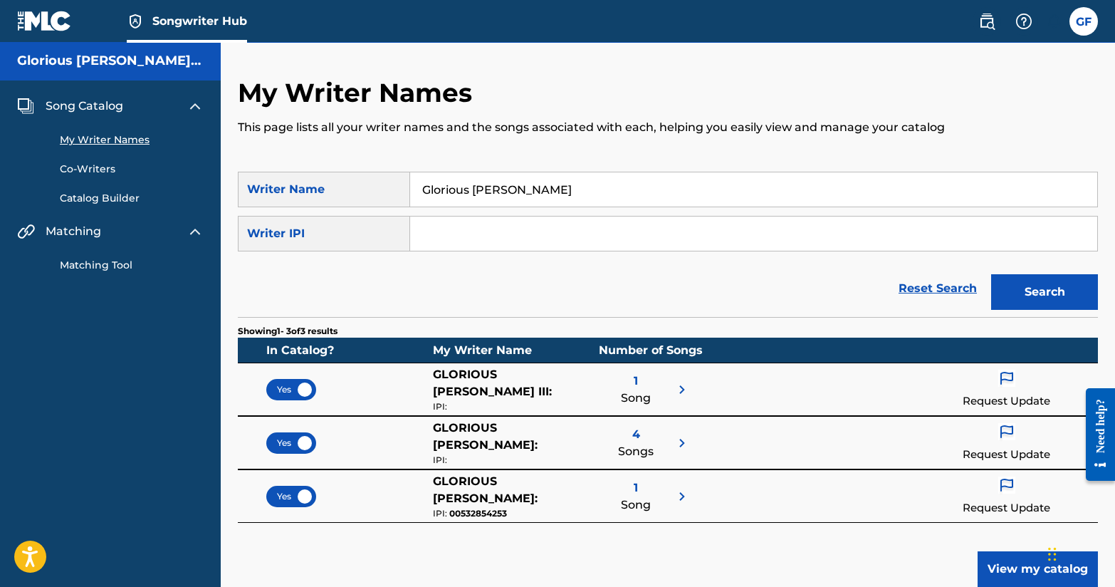
scroll to position [0, 0]
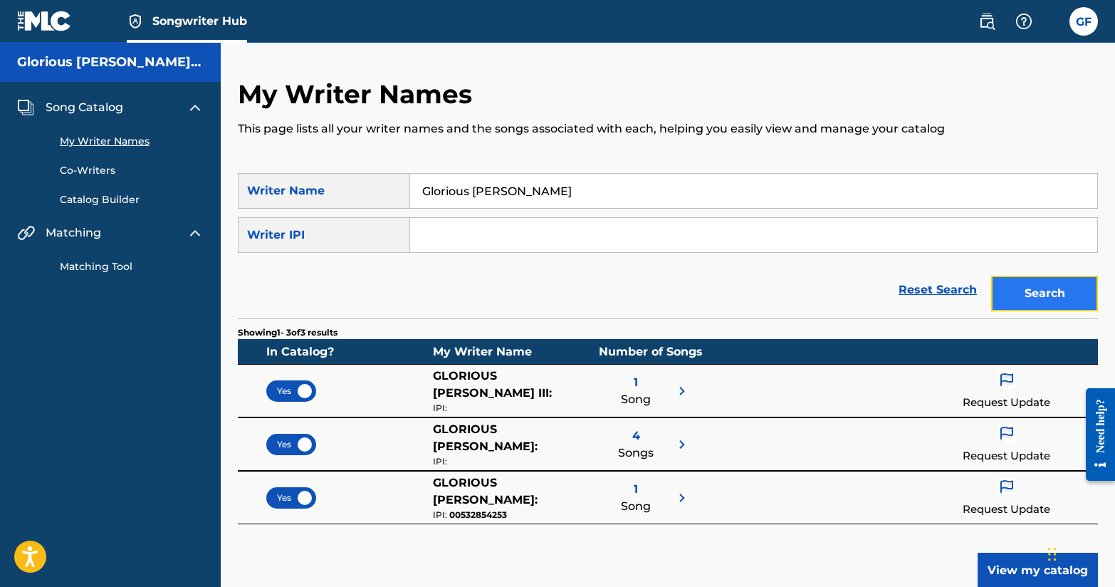
click at [1019, 297] on button "Search" at bounding box center [1045, 294] width 107 height 36
click at [96, 173] on link "Co-Writers" at bounding box center [132, 170] width 144 height 15
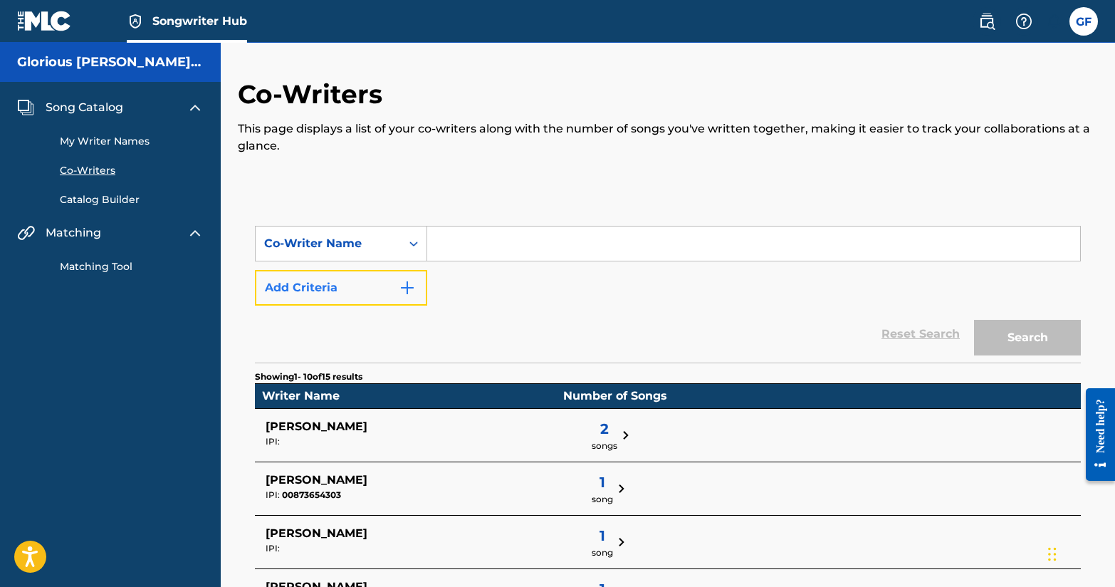
click at [320, 291] on button "Add Criteria" at bounding box center [341, 288] width 172 height 36
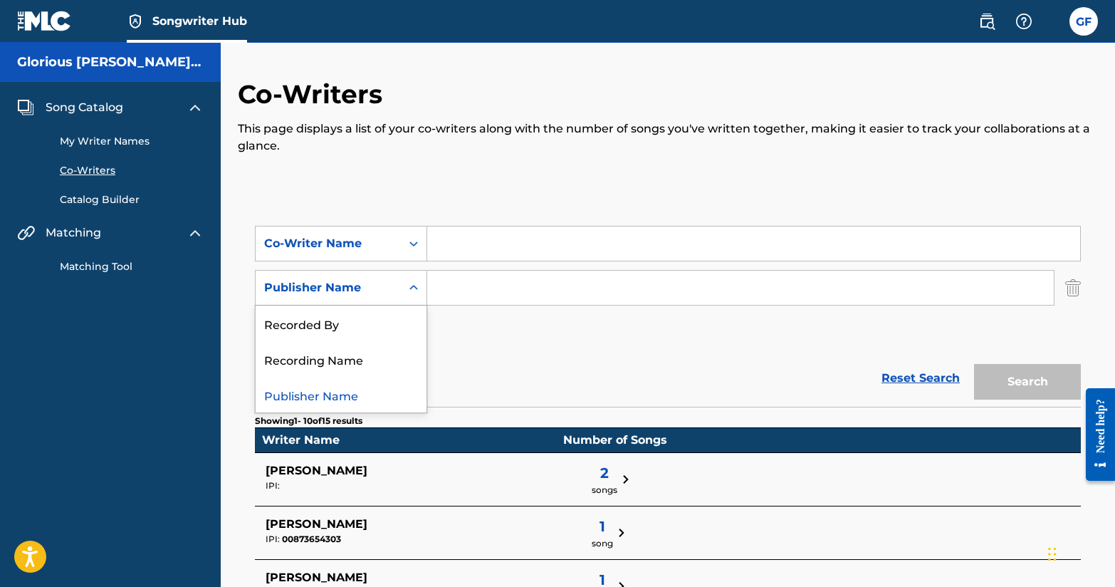
click at [316, 287] on div "Publisher Name" at bounding box center [328, 287] width 128 height 17
click at [343, 363] on div "Recording Name" at bounding box center [341, 359] width 171 height 36
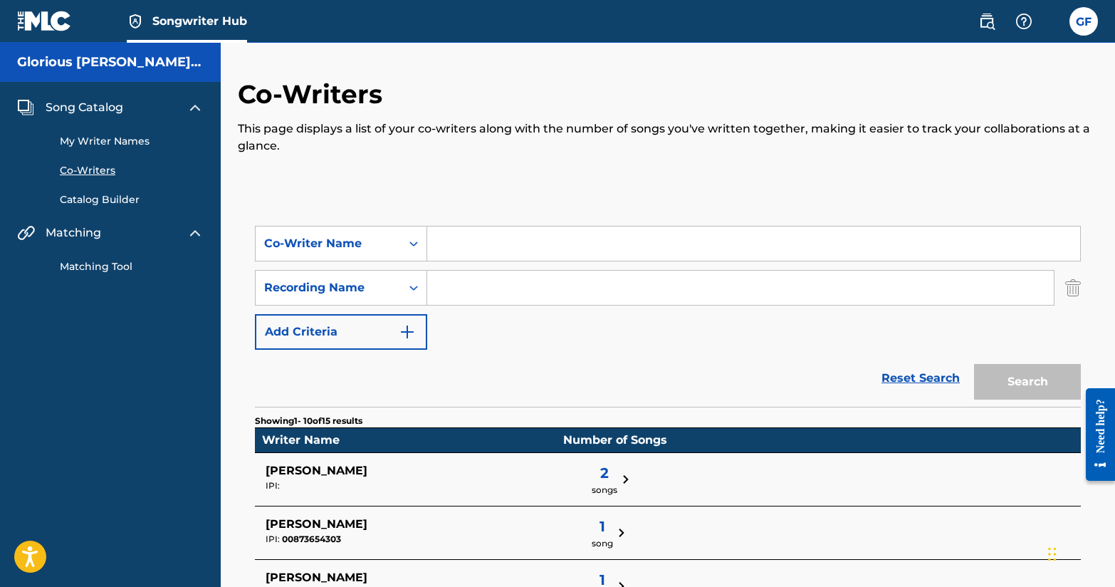
click at [478, 284] on input "Search Form" at bounding box center [740, 288] width 627 height 34
type input "GLO"
click at [491, 248] on input "Search Form" at bounding box center [753, 244] width 653 height 34
type input "Glorious [PERSON_NAME]"
click at [1059, 385] on button "Search" at bounding box center [1027, 382] width 107 height 36
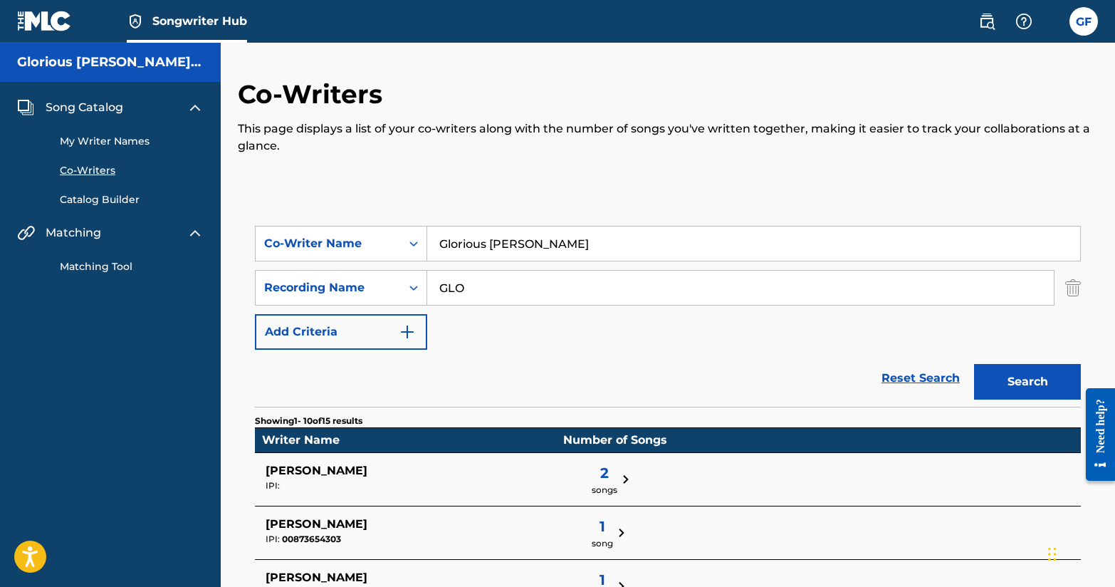
click at [118, 165] on link "Co-Writers" at bounding box center [132, 170] width 144 height 15
click at [123, 135] on link "My Writer Names" at bounding box center [132, 141] width 144 height 15
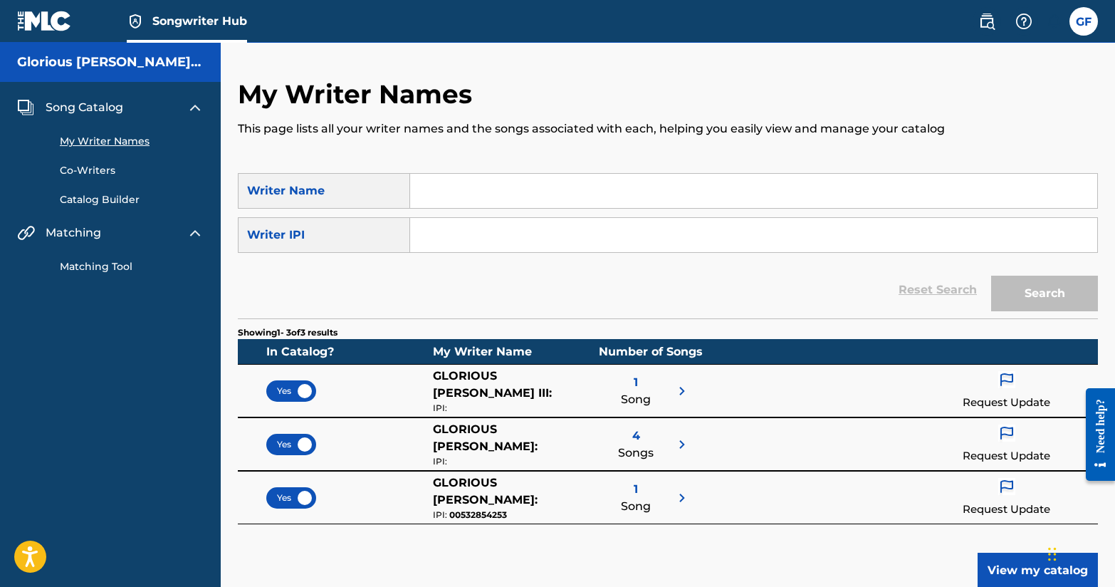
click at [113, 202] on link "Catalog Builder" at bounding box center [132, 199] width 144 height 15
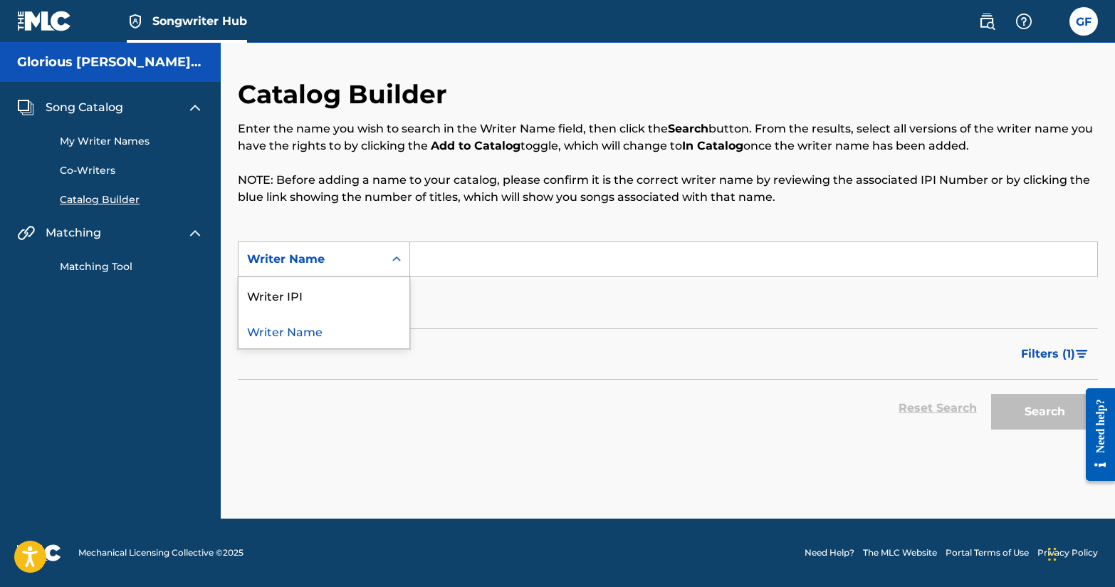
click at [378, 257] on div "Writer Name" at bounding box center [311, 259] width 145 height 27
click at [375, 333] on div "Writer Name" at bounding box center [324, 331] width 171 height 36
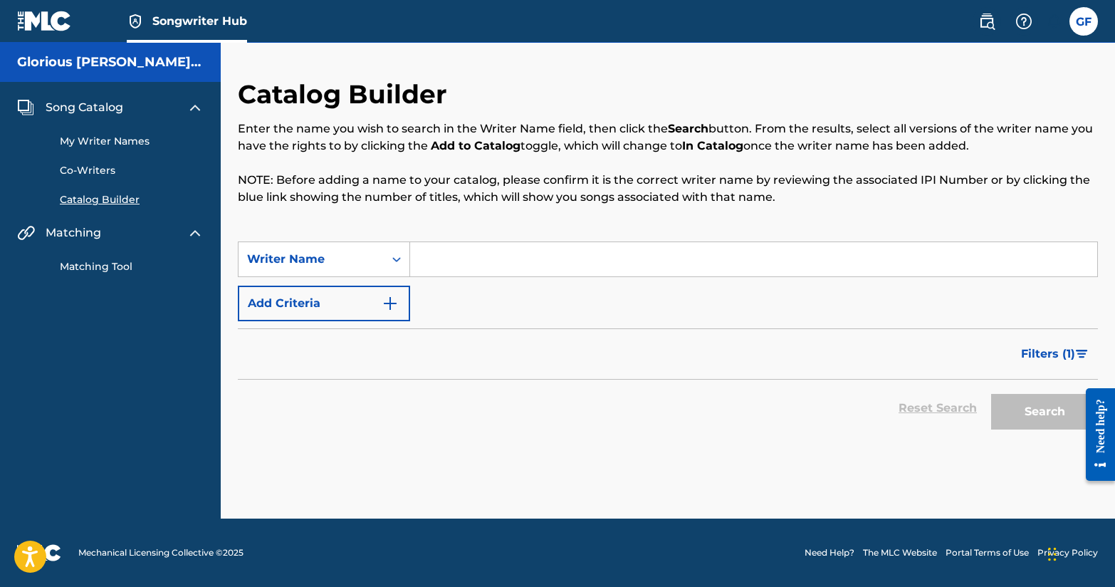
click at [456, 269] on input "Search Form" at bounding box center [753, 259] width 687 height 34
type input "Glorious [PERSON_NAME]"
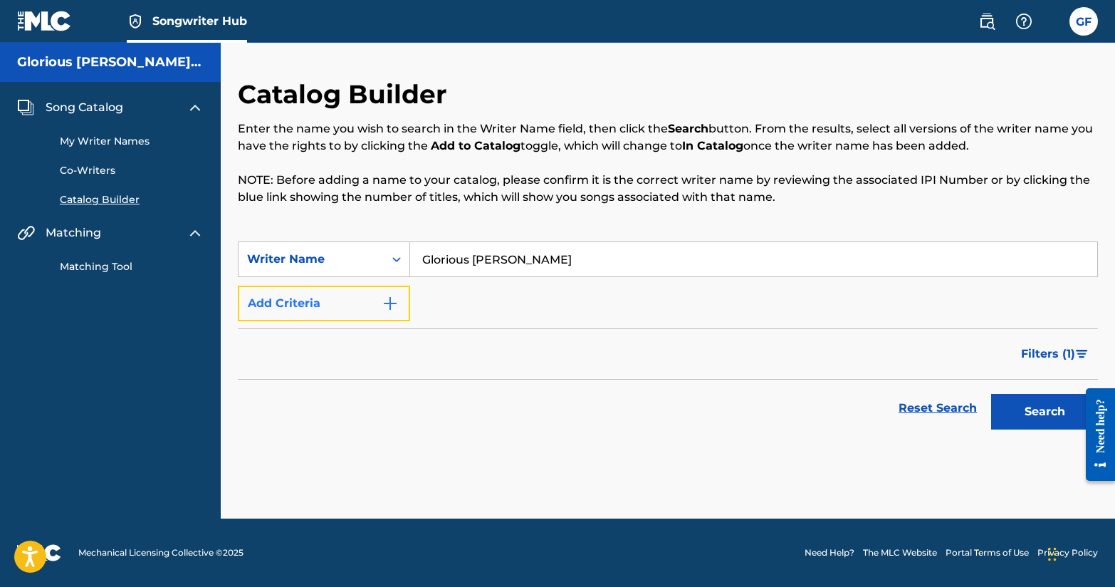
click at [390, 307] on img "Search Form" at bounding box center [390, 303] width 17 height 17
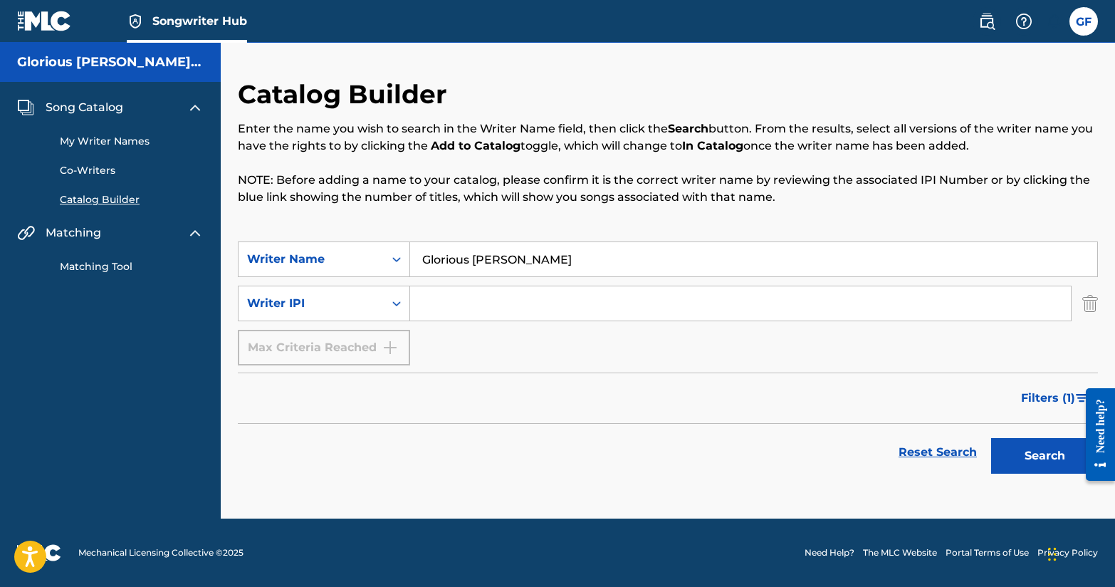
click at [462, 308] on input "Search Form" at bounding box center [740, 303] width 661 height 34
click at [402, 306] on icon "Search Form" at bounding box center [397, 303] width 14 height 14
click at [625, 368] on form "SearchWithCriteriac6c6877a-fc07-4b21-9115-c1023b45c3c4 Writer Name Glorious For…" at bounding box center [668, 360] width 860 height 239
click at [1095, 308] on img "Search Form" at bounding box center [1091, 304] width 16 height 36
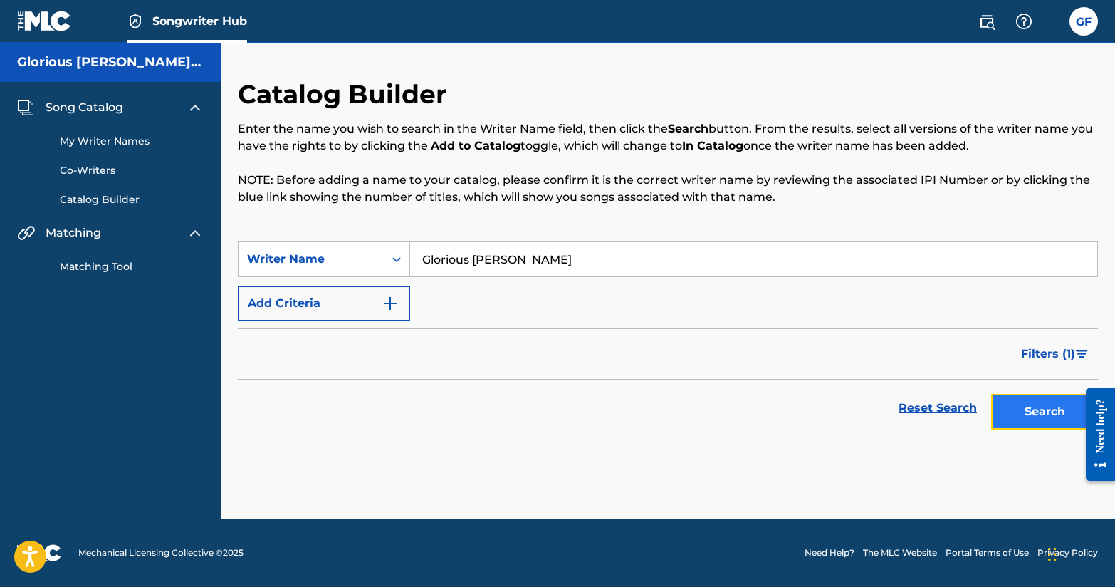
click at [1029, 405] on button "Search" at bounding box center [1045, 412] width 107 height 36
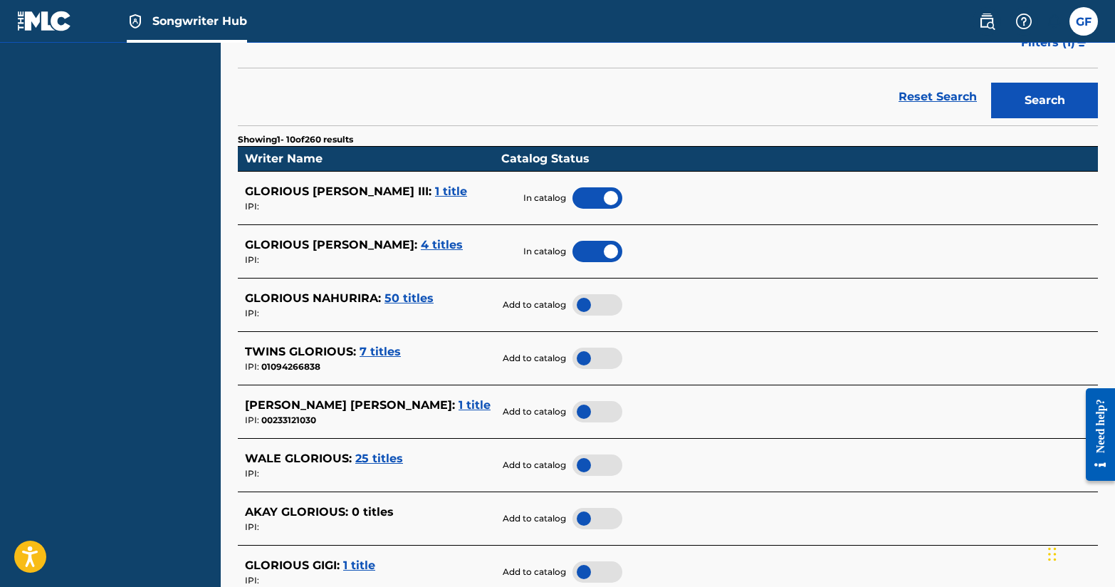
scroll to position [317, 0]
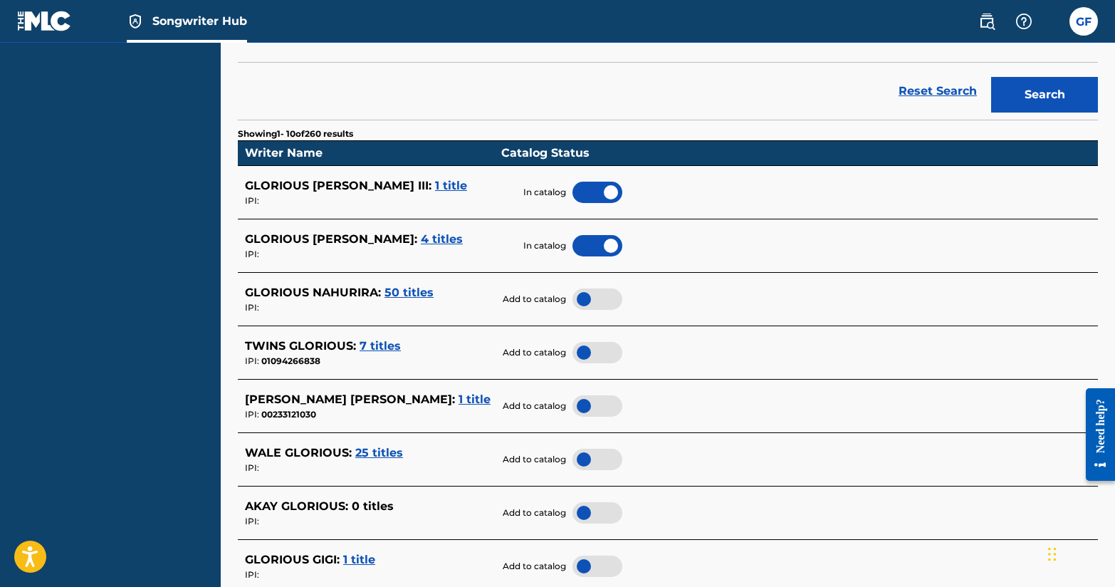
click at [382, 352] on span "7 titles" at bounding box center [380, 346] width 41 height 14
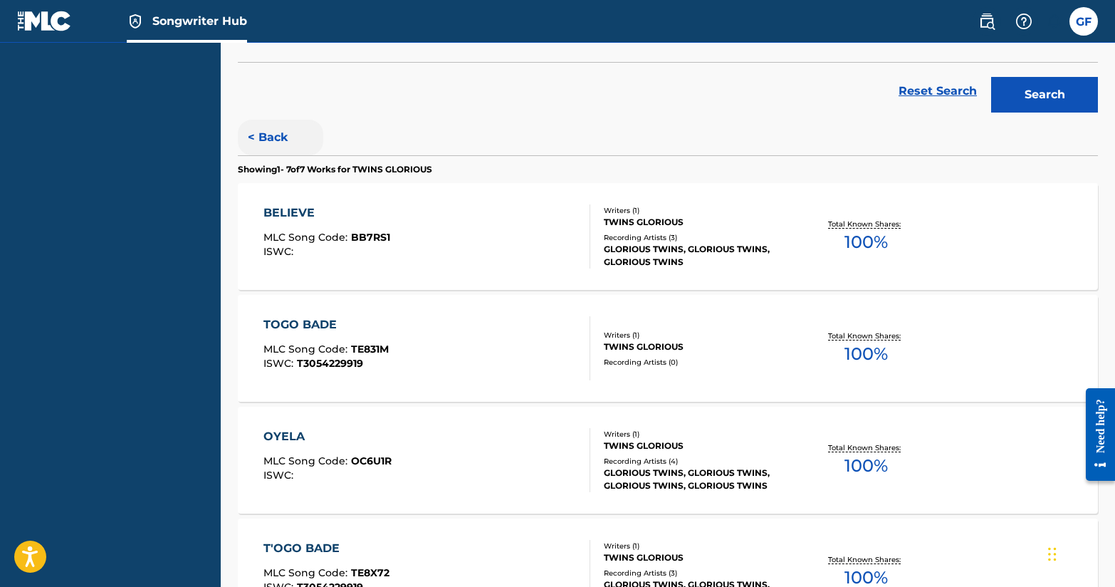
click at [258, 135] on button "< Back" at bounding box center [280, 138] width 85 height 36
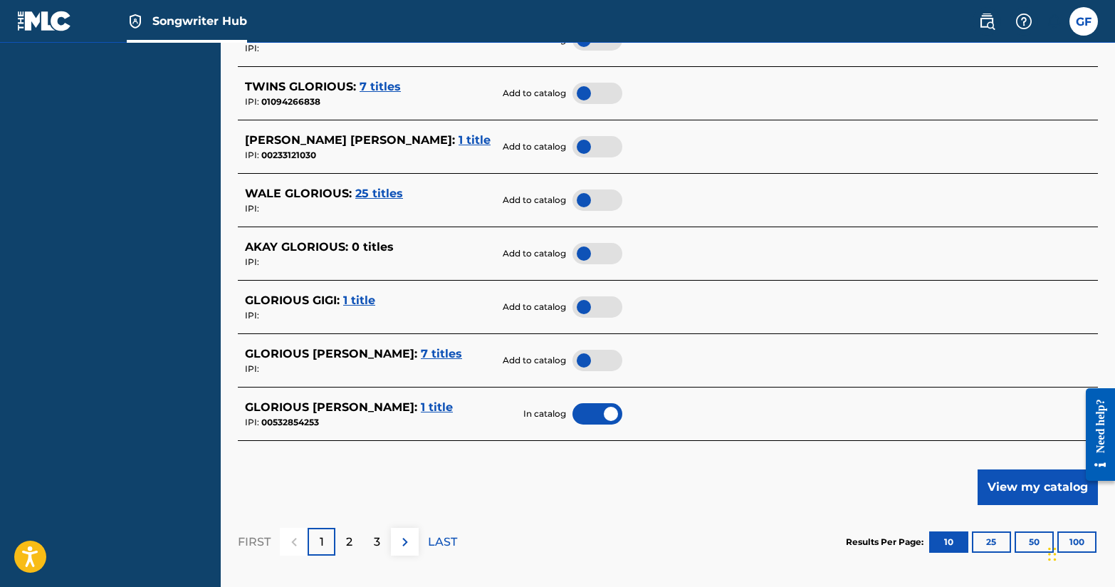
scroll to position [707, 0]
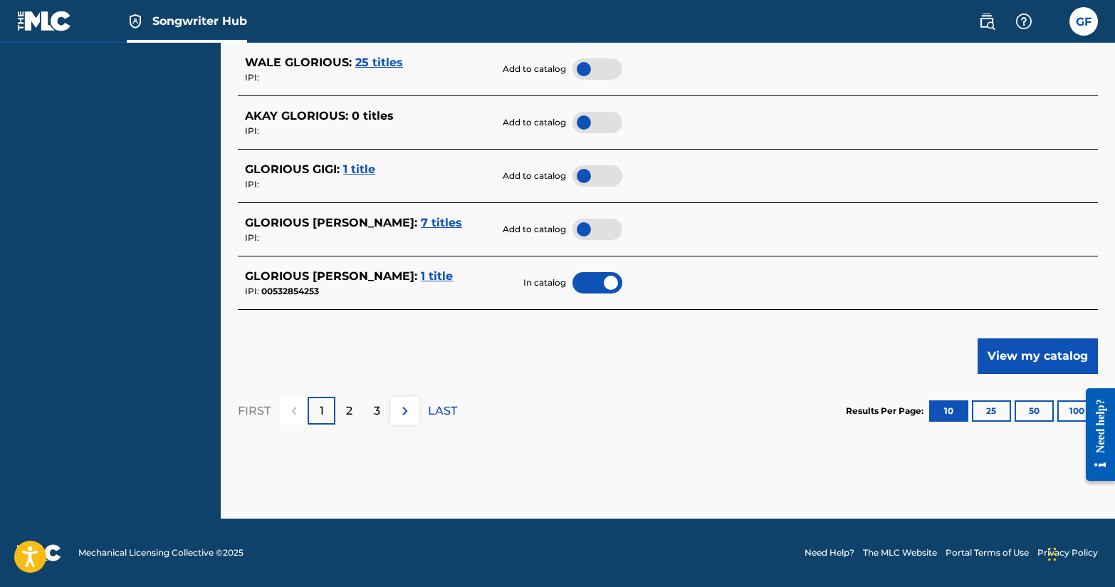
click at [351, 167] on span "1 title" at bounding box center [359, 169] width 32 height 14
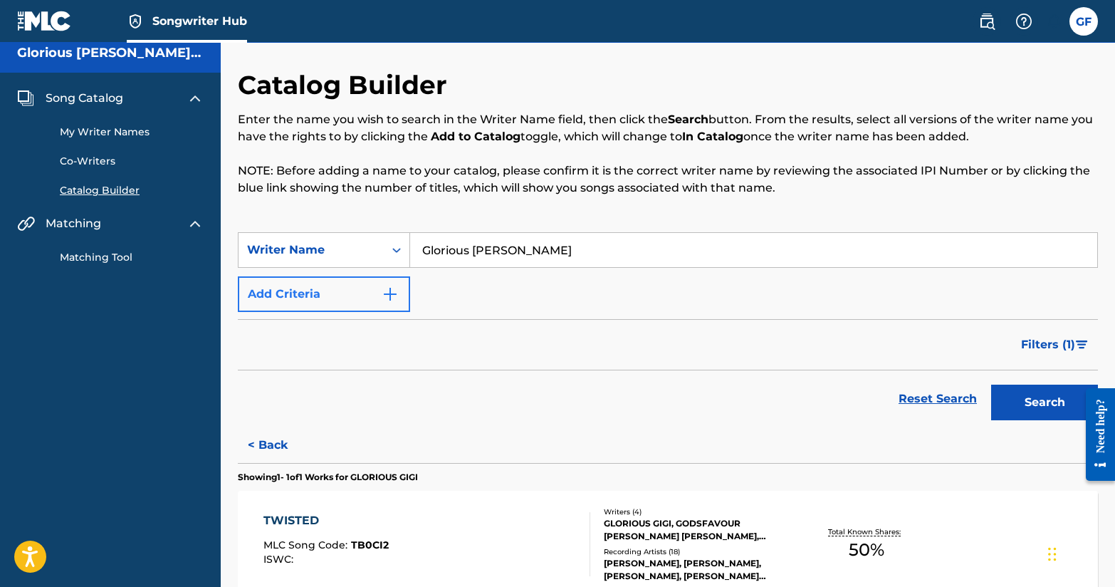
scroll to position [0, 0]
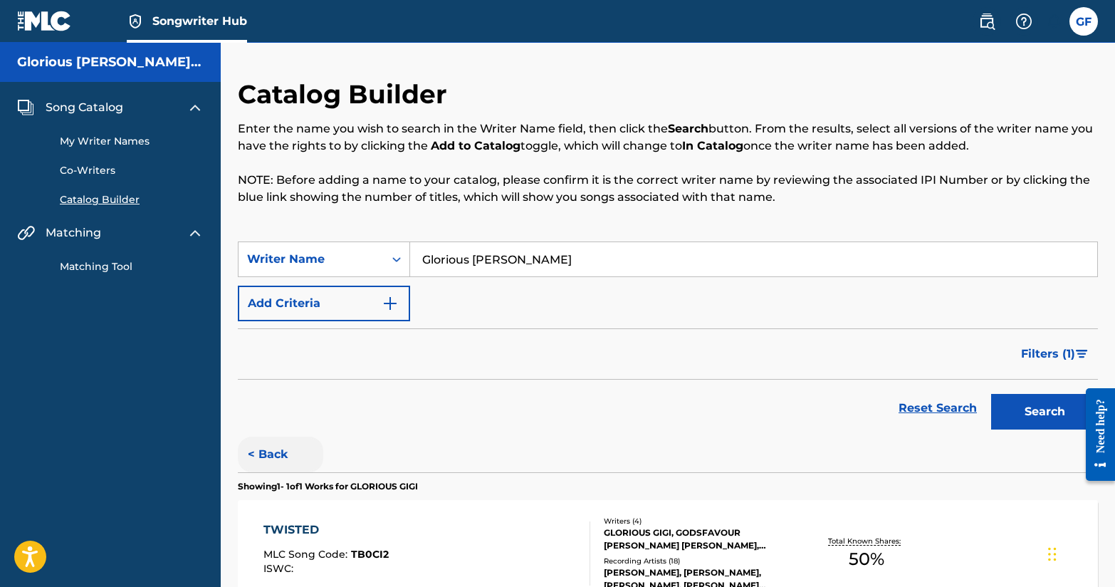
click at [271, 459] on button "< Back" at bounding box center [280, 455] width 85 height 36
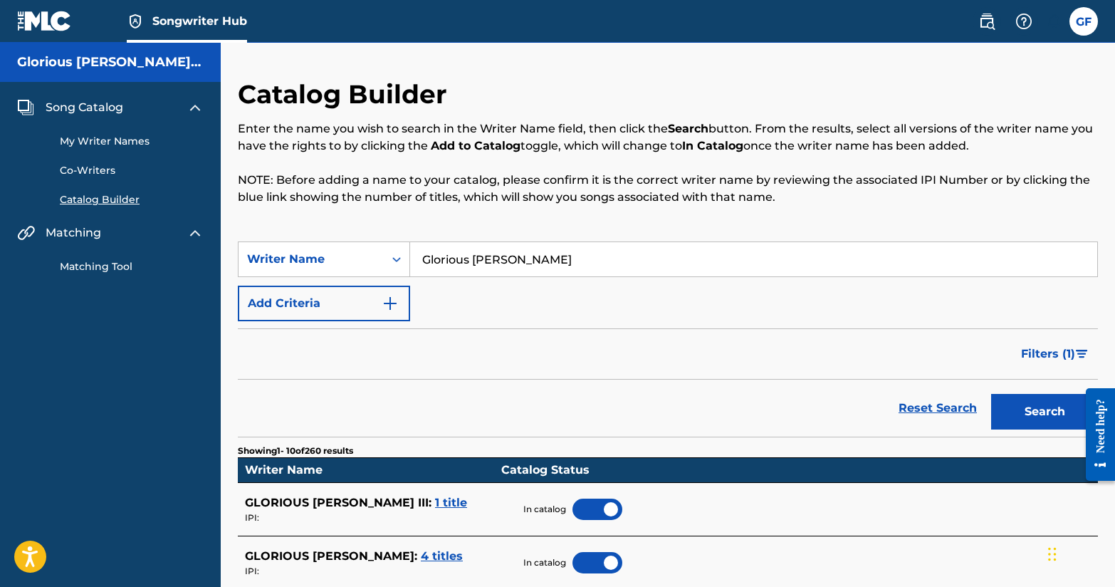
click at [102, 60] on h5 "Glorious [PERSON_NAME] III" at bounding box center [110, 62] width 187 height 16
click at [1081, 18] on label at bounding box center [1084, 21] width 28 height 28
click at [1084, 21] on input "GF Glorious Foreman gloriousforeman1993@gmail.com Notification Preferences Prof…" at bounding box center [1084, 21] width 0 height 0
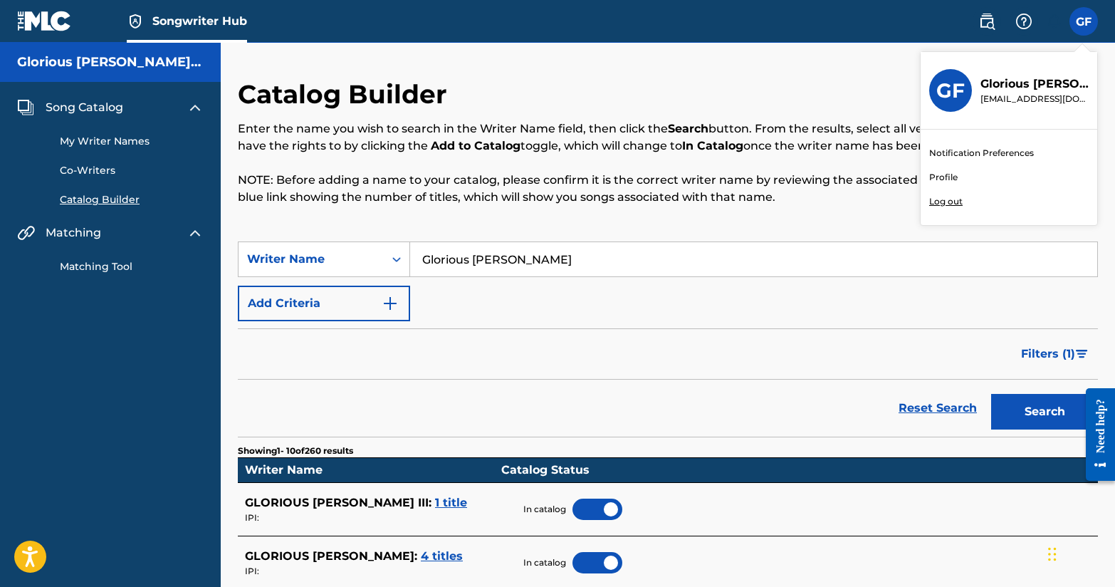
click at [938, 175] on link "Profile" at bounding box center [944, 177] width 28 height 13
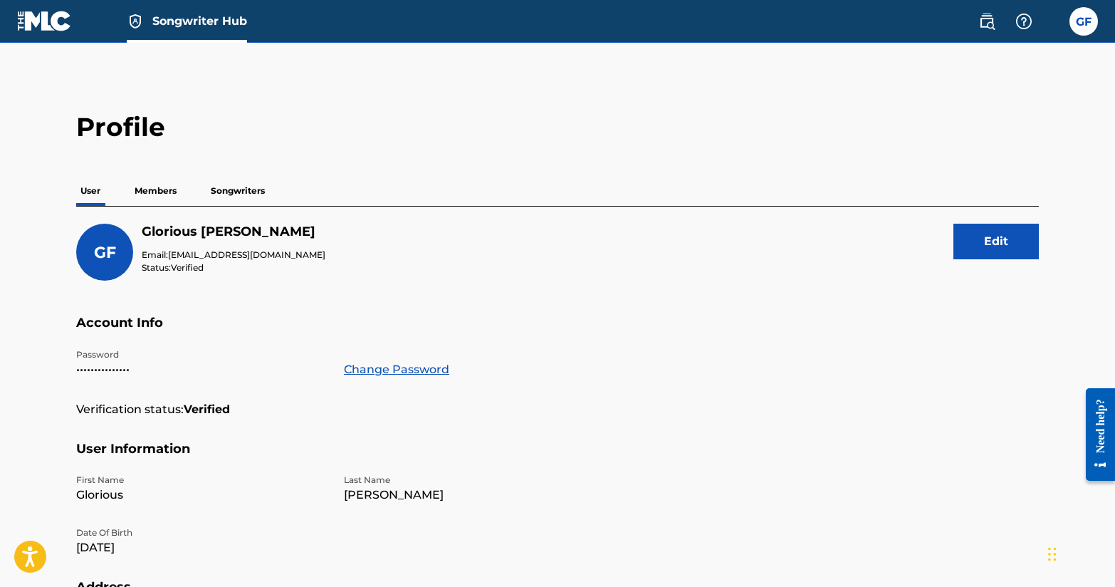
click at [224, 202] on p "Songwriters" at bounding box center [238, 191] width 63 height 30
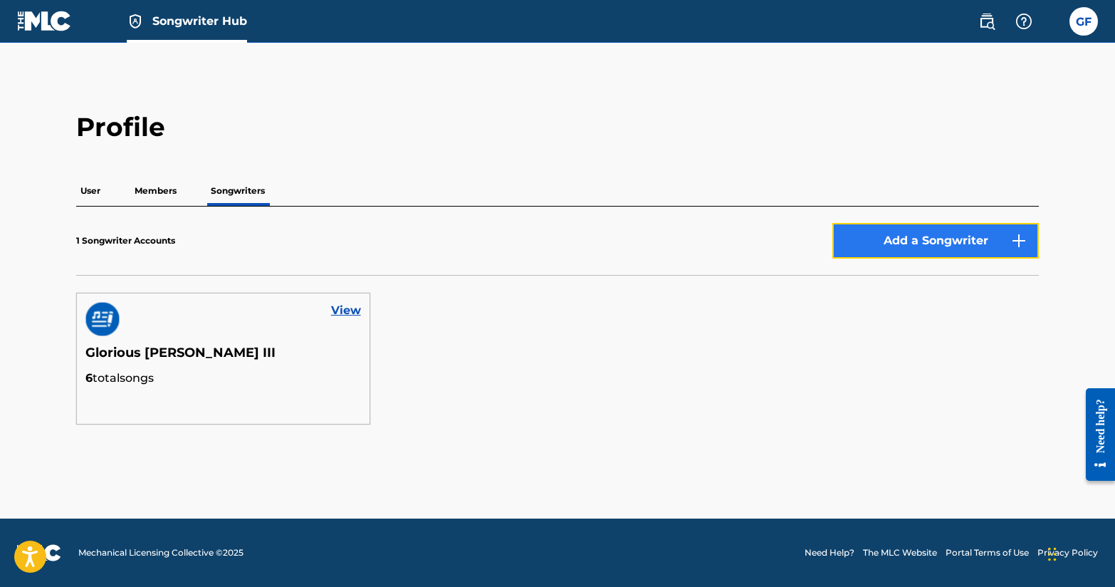
click at [853, 239] on button "Add a Songwriter" at bounding box center [936, 241] width 207 height 36
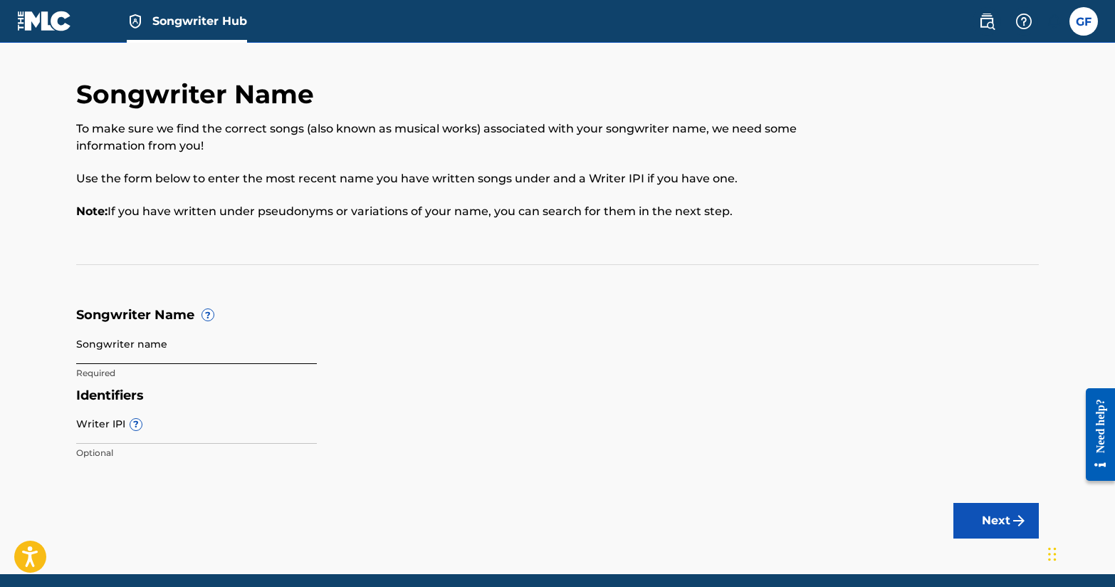
click at [192, 353] on input "Songwriter name" at bounding box center [196, 343] width 241 height 41
type input "Glorious [PERSON_NAME]"
click at [489, 321] on h5 "Songwriter Name ?" at bounding box center [557, 315] width 963 height 16
click at [988, 509] on button "Next" at bounding box center [996, 521] width 85 height 36
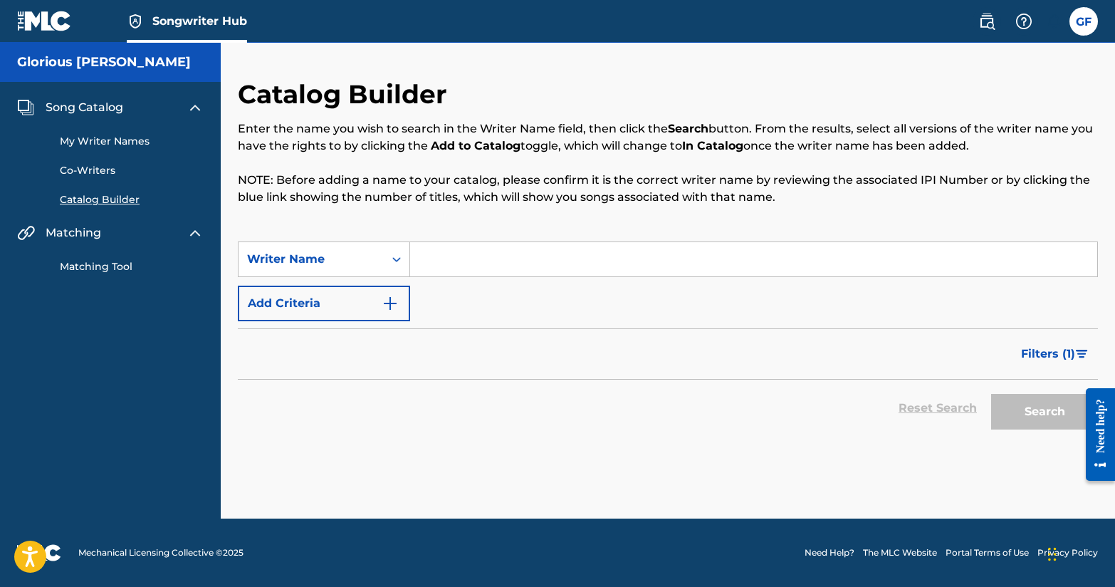
click at [480, 266] on input "Search Form" at bounding box center [753, 259] width 687 height 34
type input "Glorious [PERSON_NAME]"
click at [1060, 415] on button "Search" at bounding box center [1045, 412] width 107 height 36
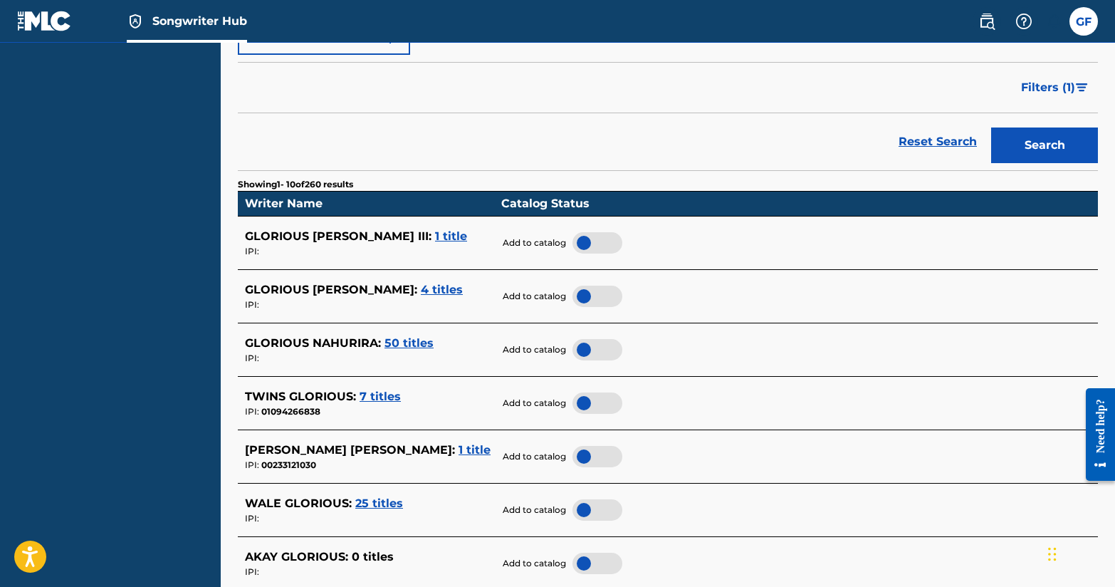
scroll to position [268, 0]
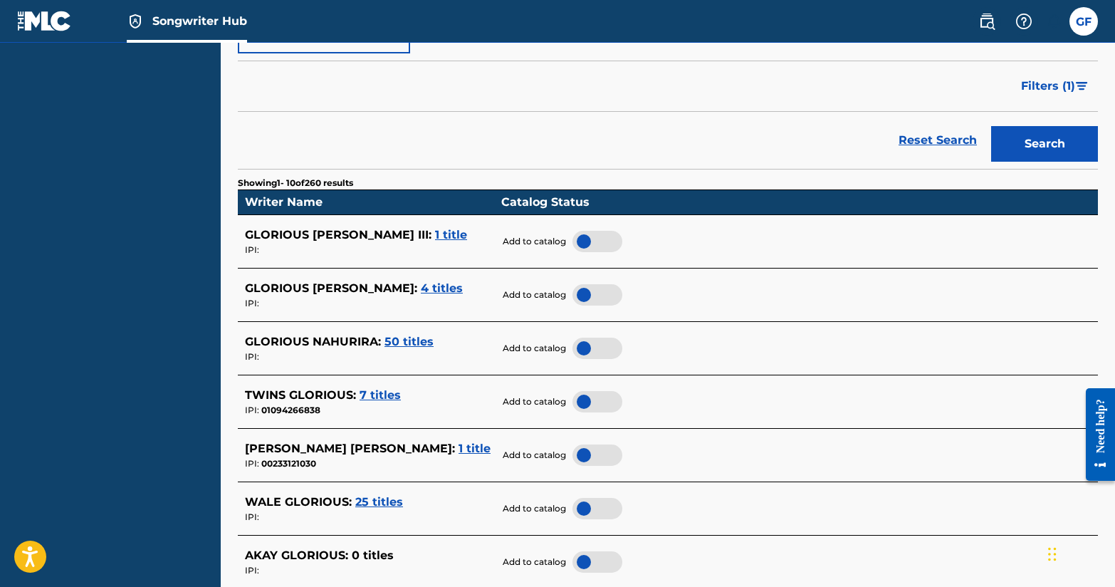
click at [435, 236] on span "1 title" at bounding box center [451, 235] width 32 height 14
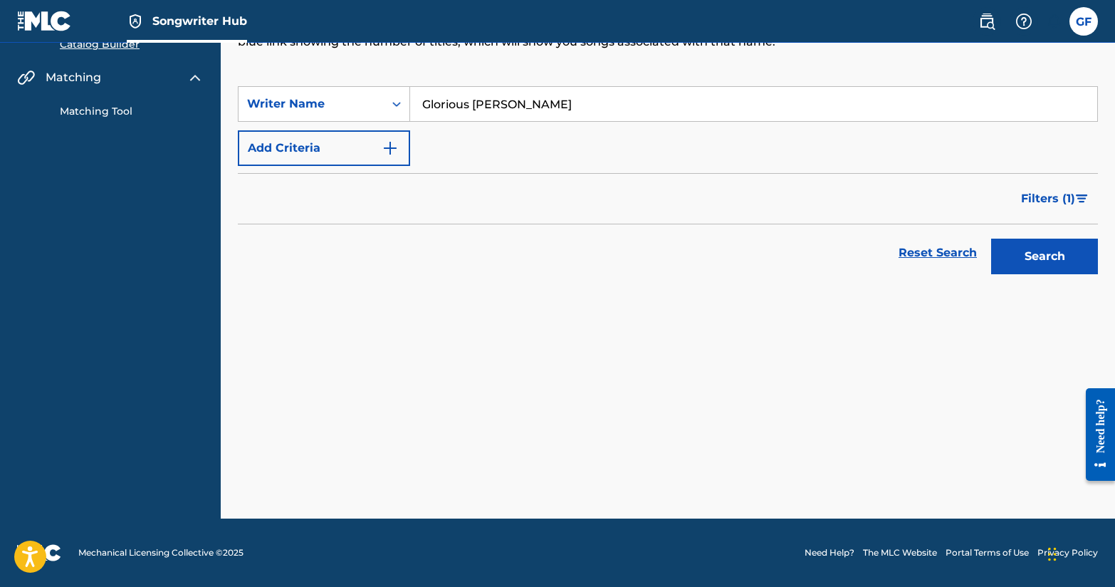
scroll to position [155, 0]
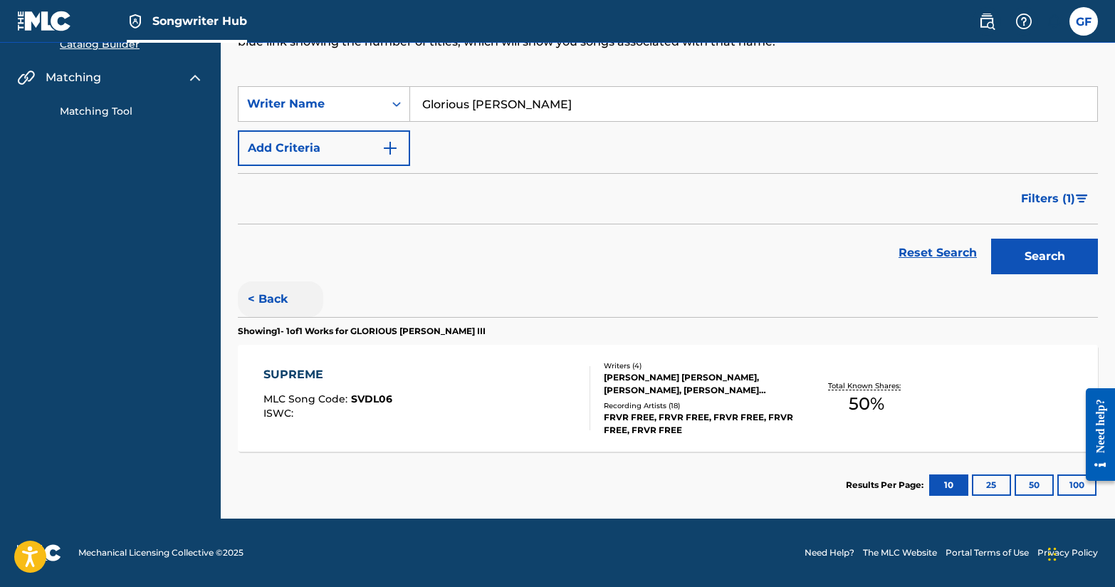
click at [273, 298] on button "< Back" at bounding box center [280, 299] width 85 height 36
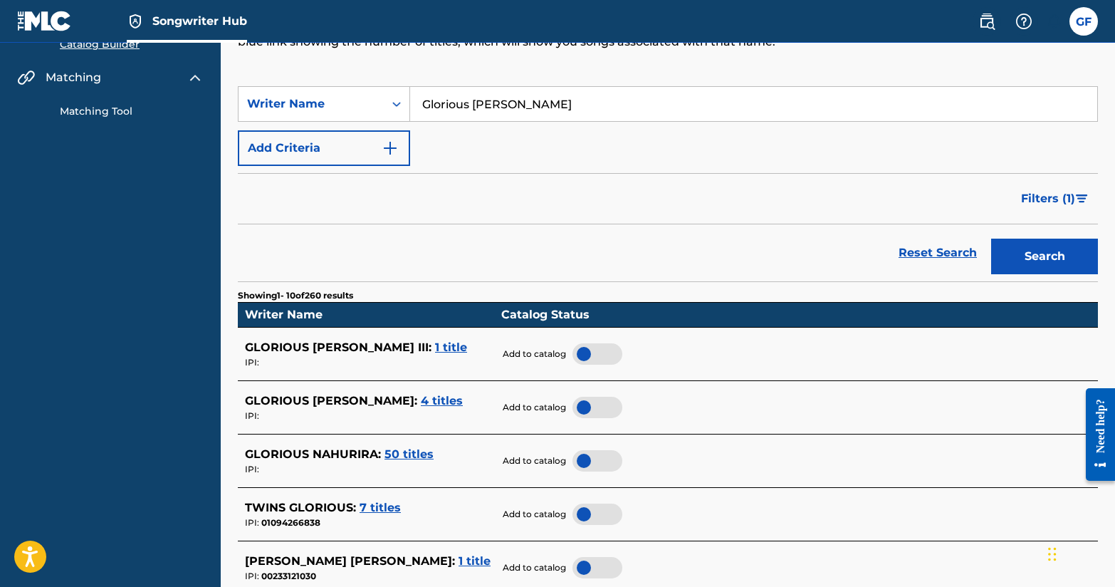
click at [591, 355] on div at bounding box center [598, 353] width 50 height 21
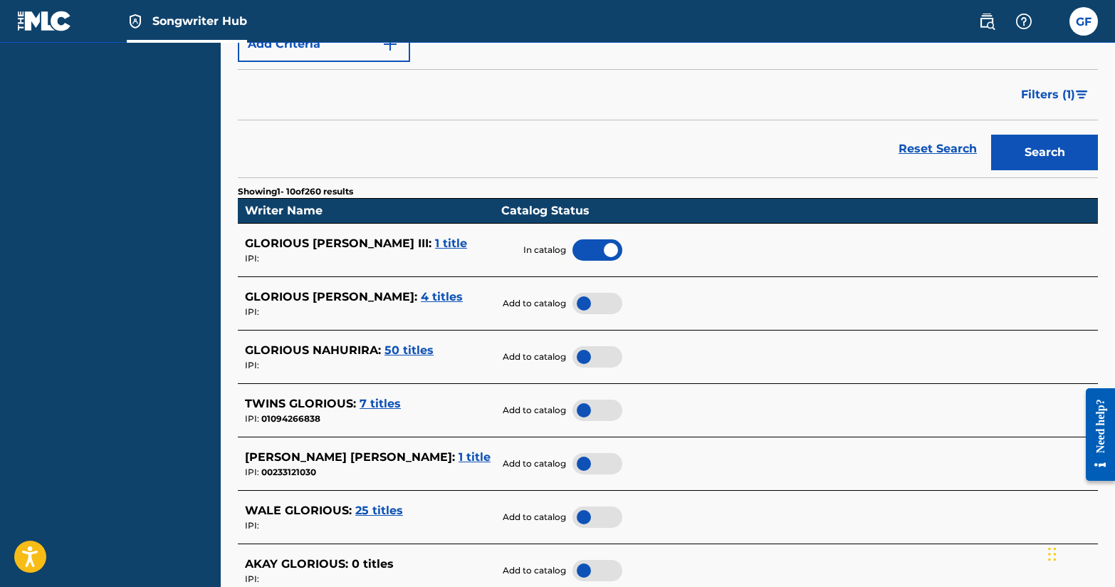
scroll to position [276, 0]
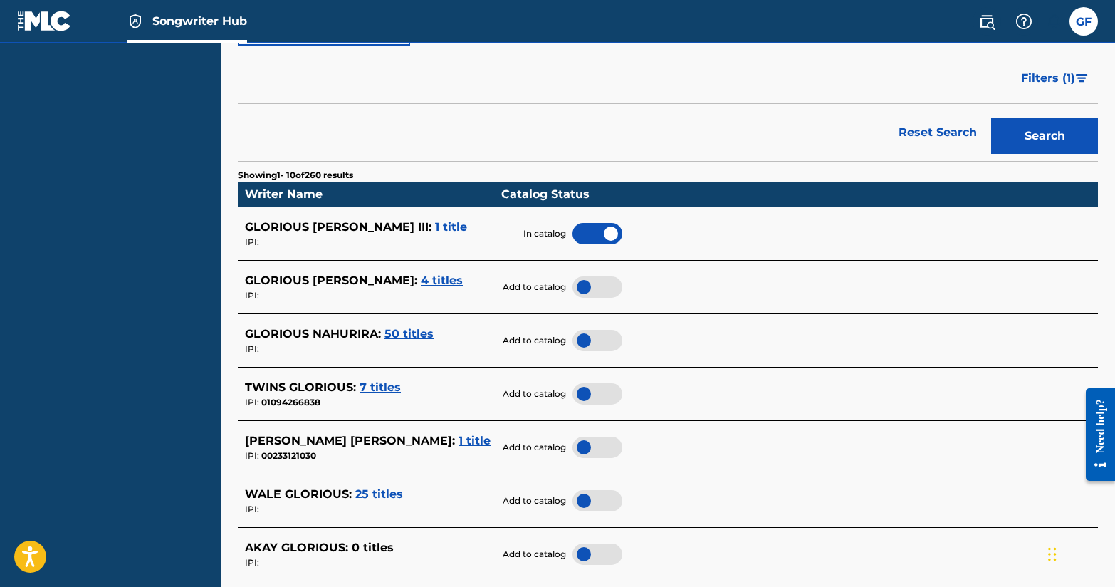
click at [421, 281] on span "4 titles" at bounding box center [442, 281] width 42 height 14
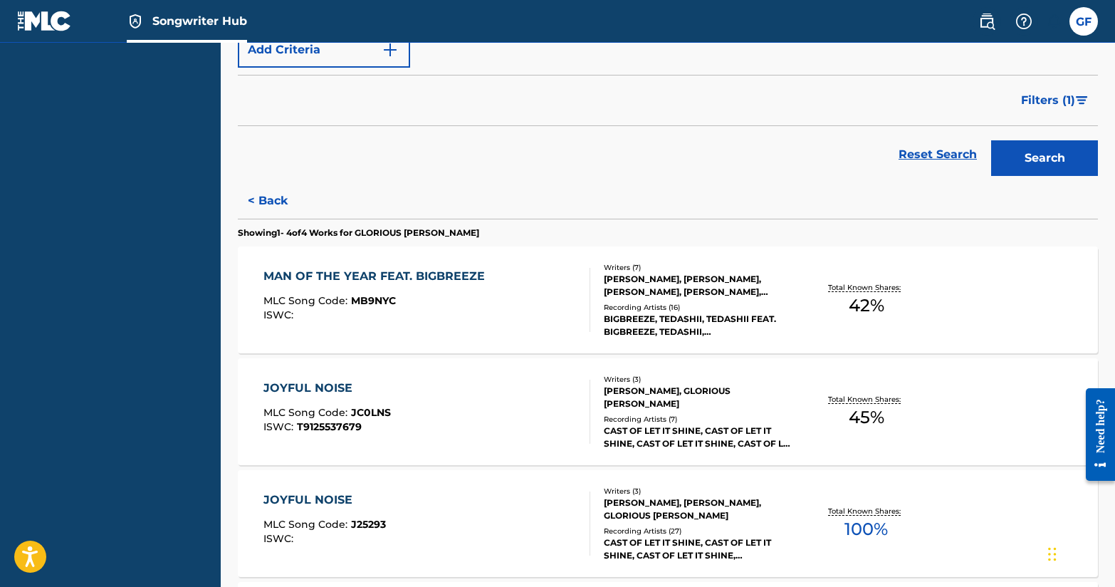
scroll to position [160, 0]
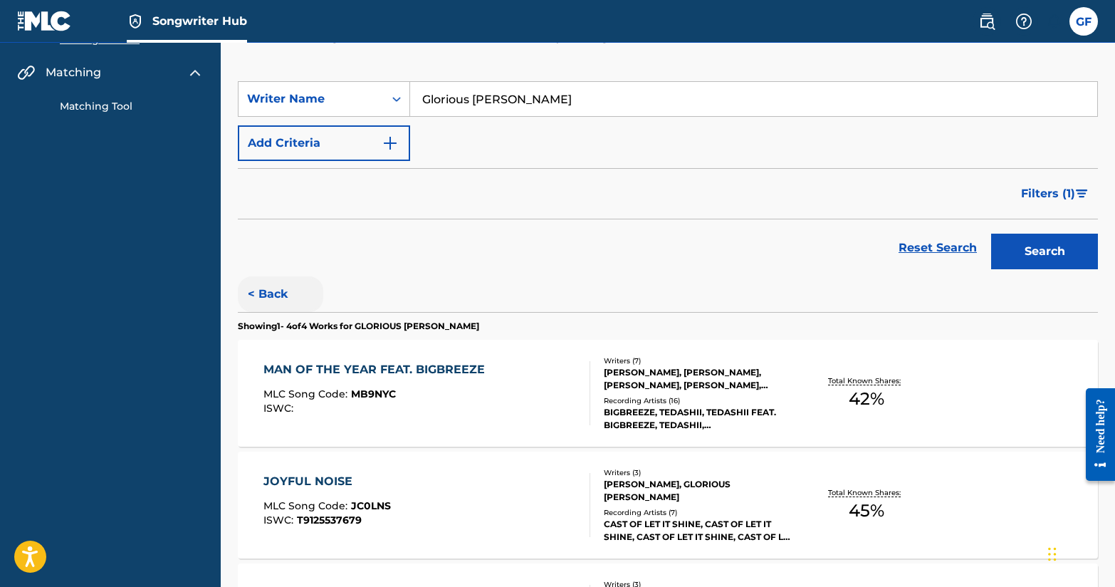
click at [288, 293] on button "< Back" at bounding box center [280, 294] width 85 height 36
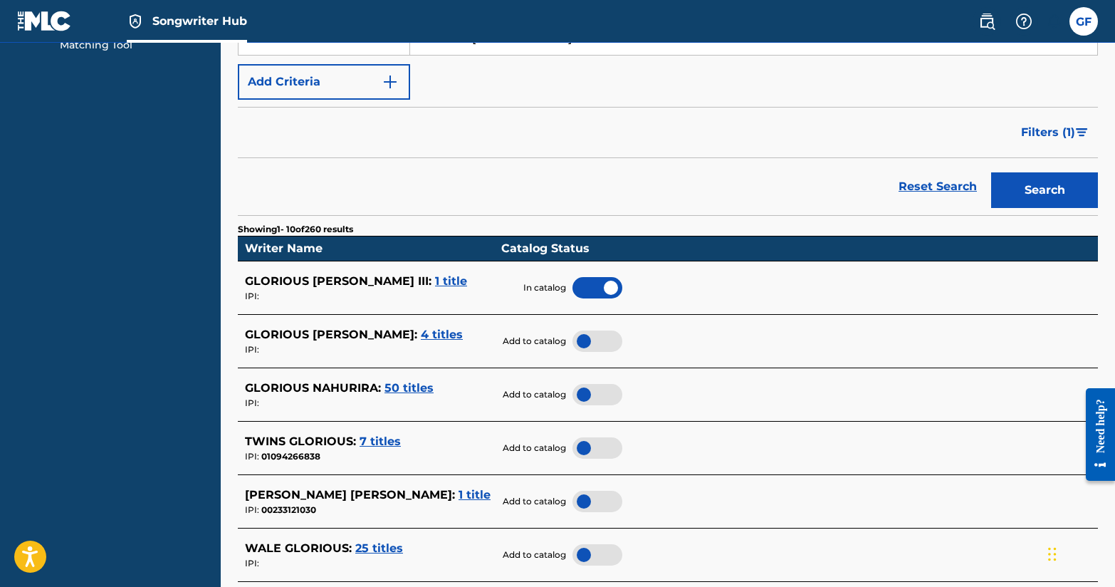
click at [591, 349] on div at bounding box center [598, 341] width 50 height 21
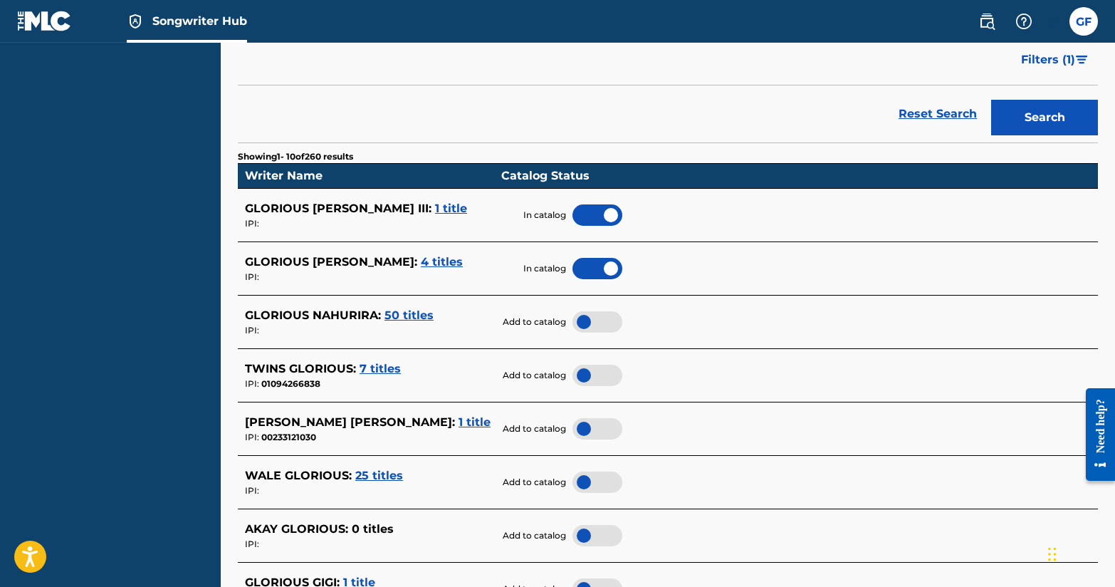
scroll to position [296, 0]
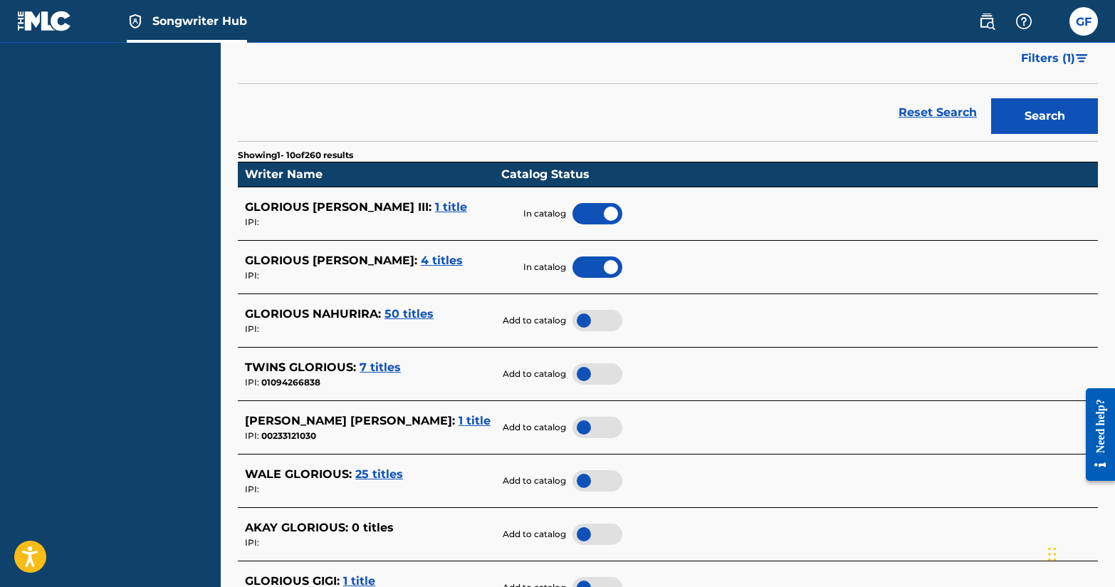
click at [402, 313] on span "50 titles" at bounding box center [409, 314] width 49 height 14
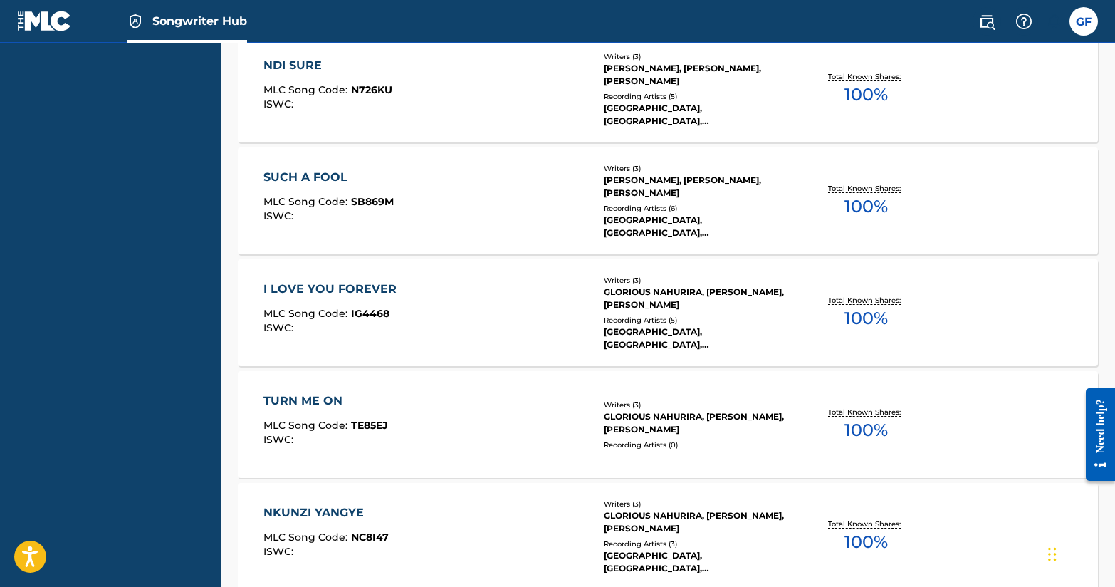
scroll to position [0, 0]
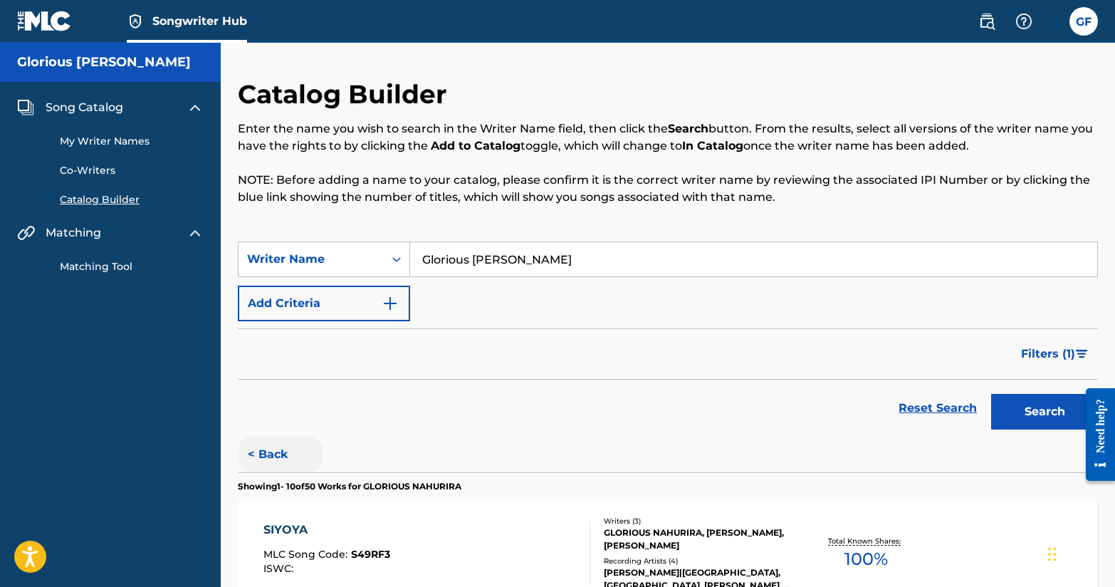
click at [285, 459] on button "< Back" at bounding box center [280, 455] width 85 height 36
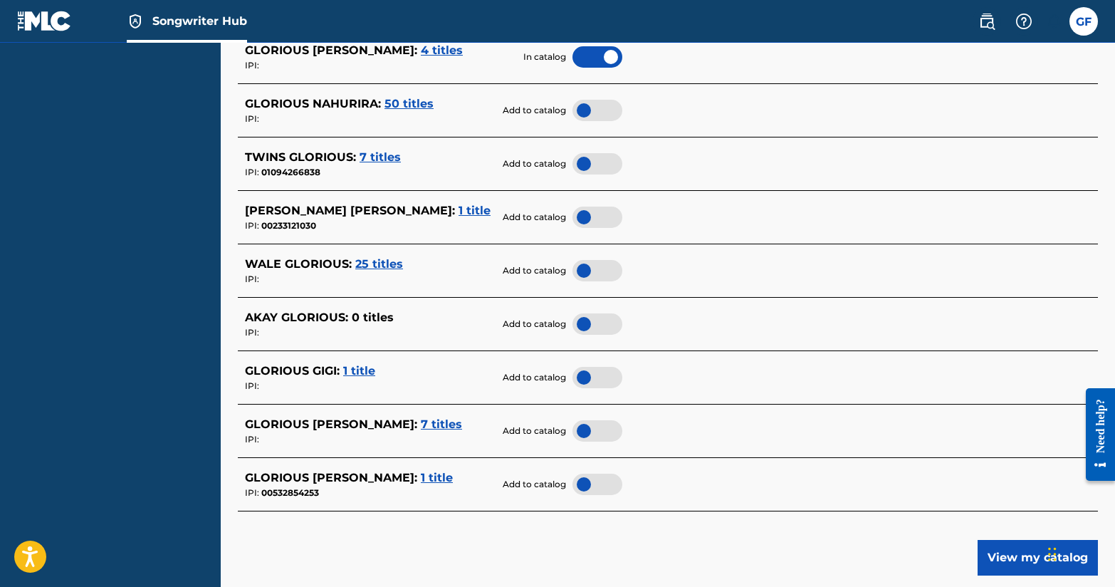
scroll to position [607, 0]
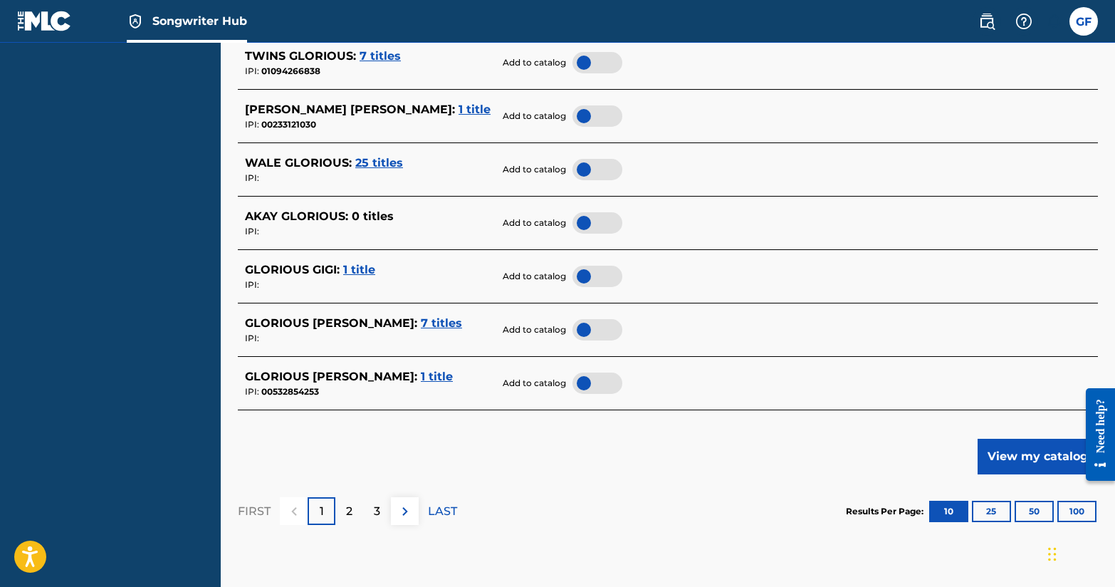
click at [396, 383] on div "GLORIOUS FOREMAN : 1 title" at bounding box center [369, 376] width 249 height 17
click at [421, 375] on span "1 title" at bounding box center [437, 377] width 32 height 14
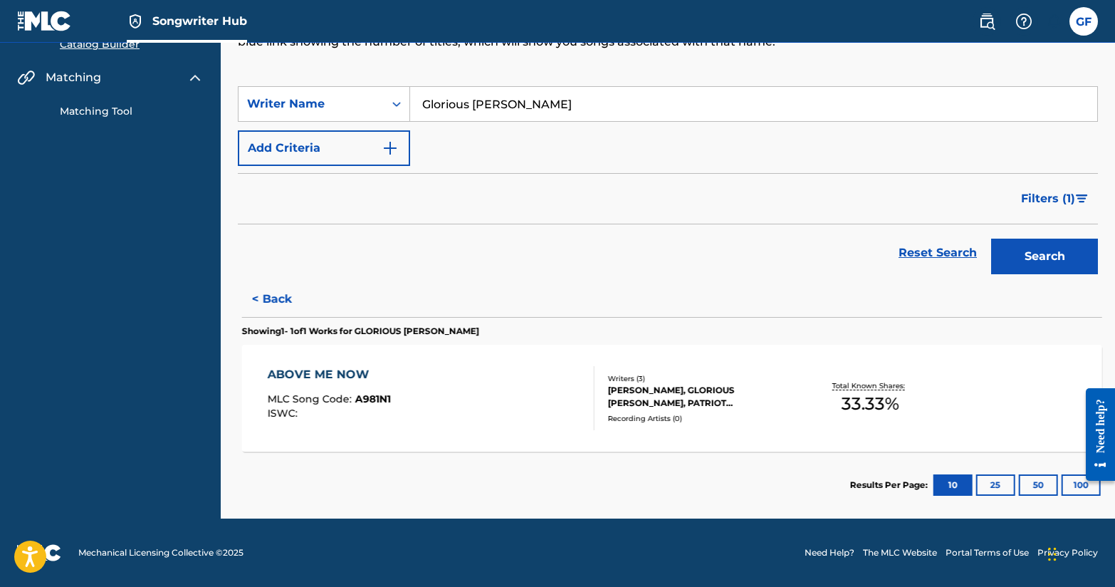
scroll to position [155, 0]
click at [264, 298] on button "< Back" at bounding box center [280, 299] width 85 height 36
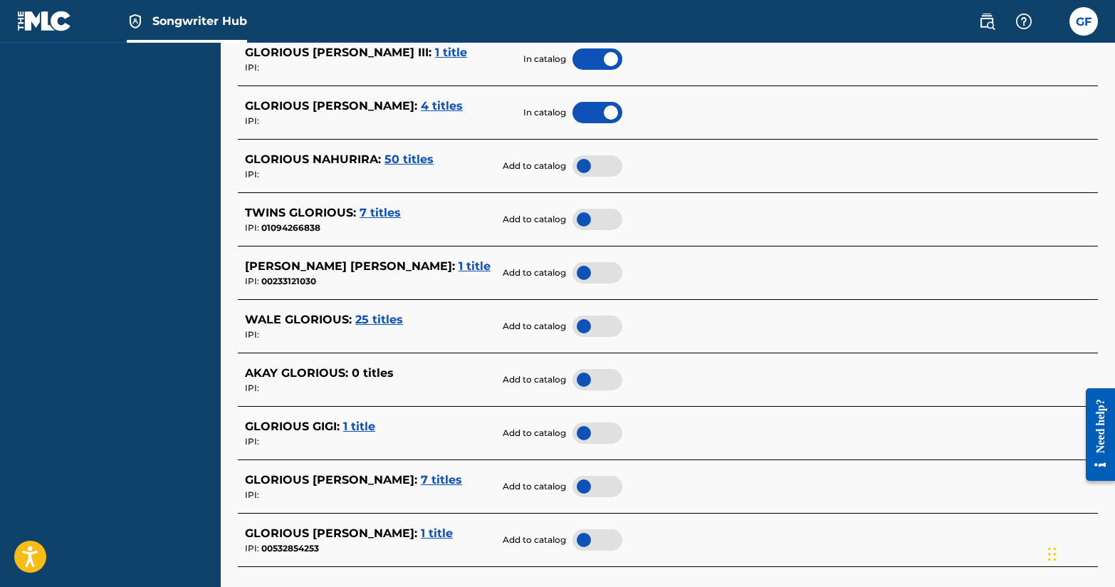
scroll to position [640, 0]
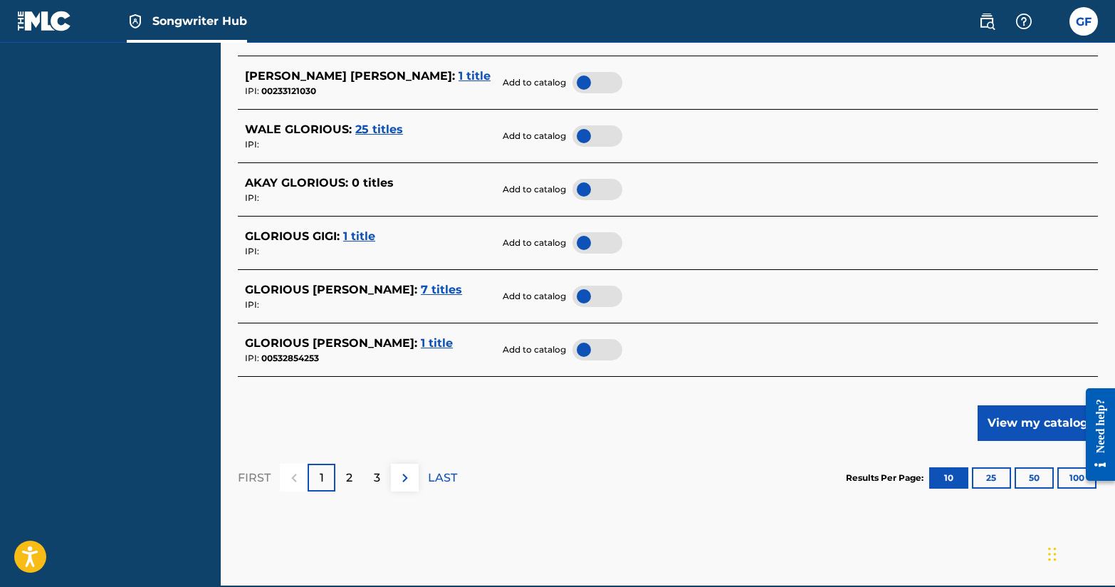
click at [594, 351] on div at bounding box center [598, 349] width 50 height 21
click at [441, 478] on p "LAST" at bounding box center [442, 477] width 29 height 17
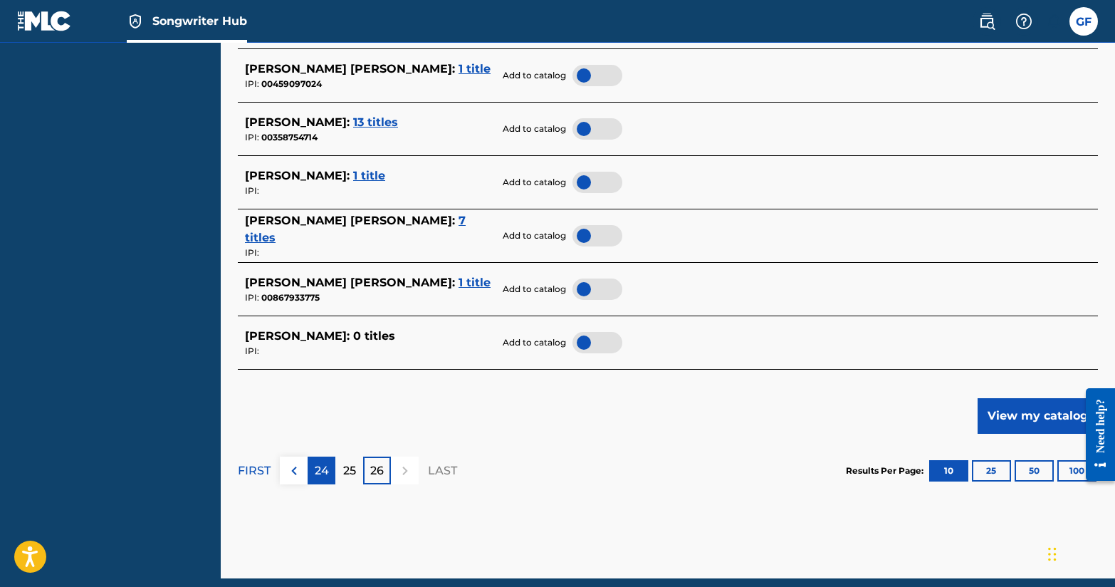
click at [328, 469] on p "24" at bounding box center [322, 470] width 14 height 17
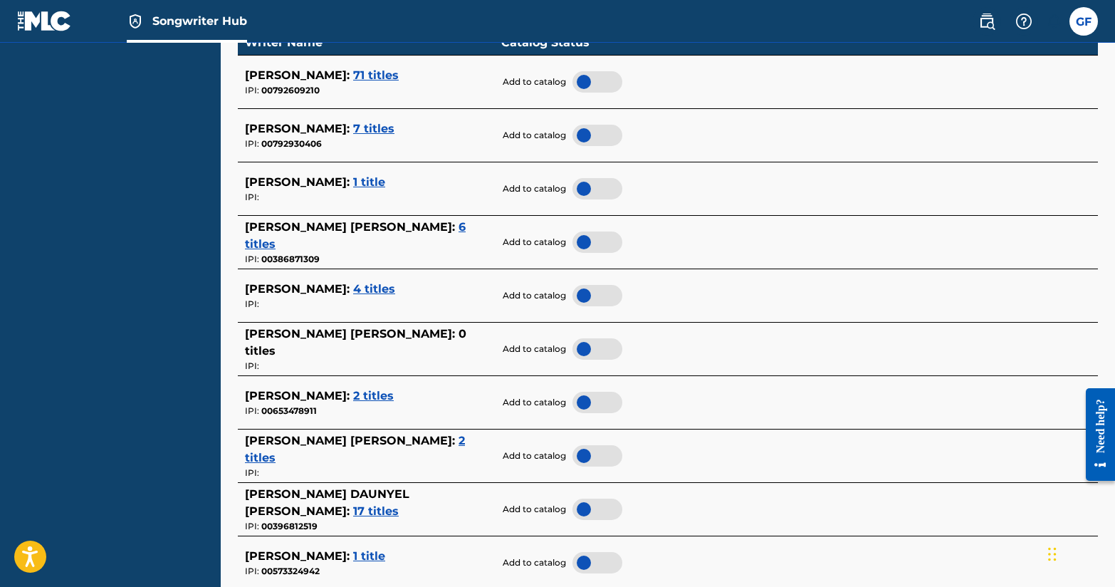
scroll to position [707, 0]
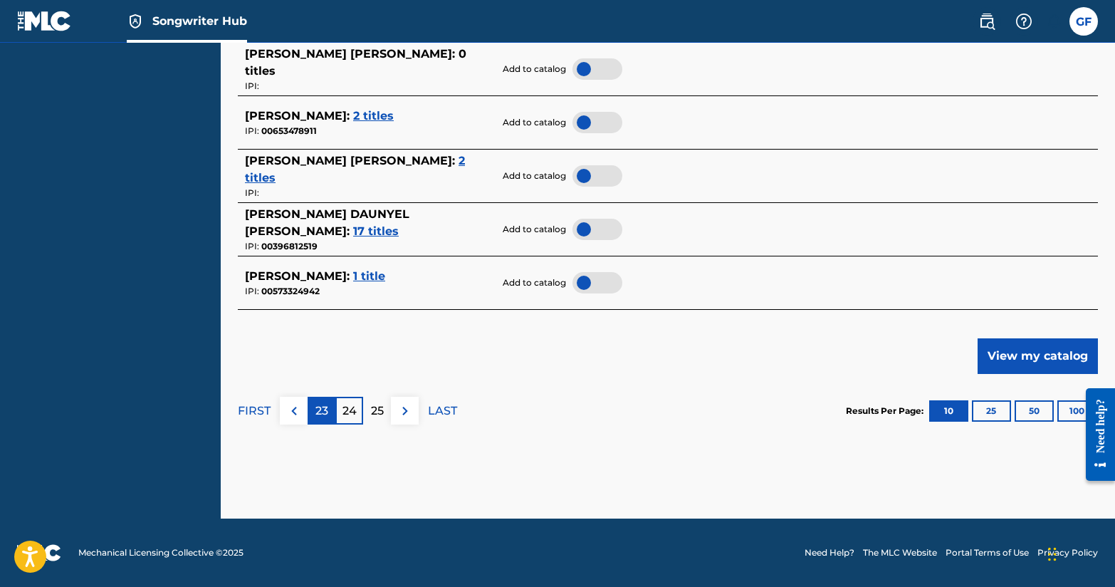
click at [313, 405] on div "23" at bounding box center [322, 411] width 28 height 28
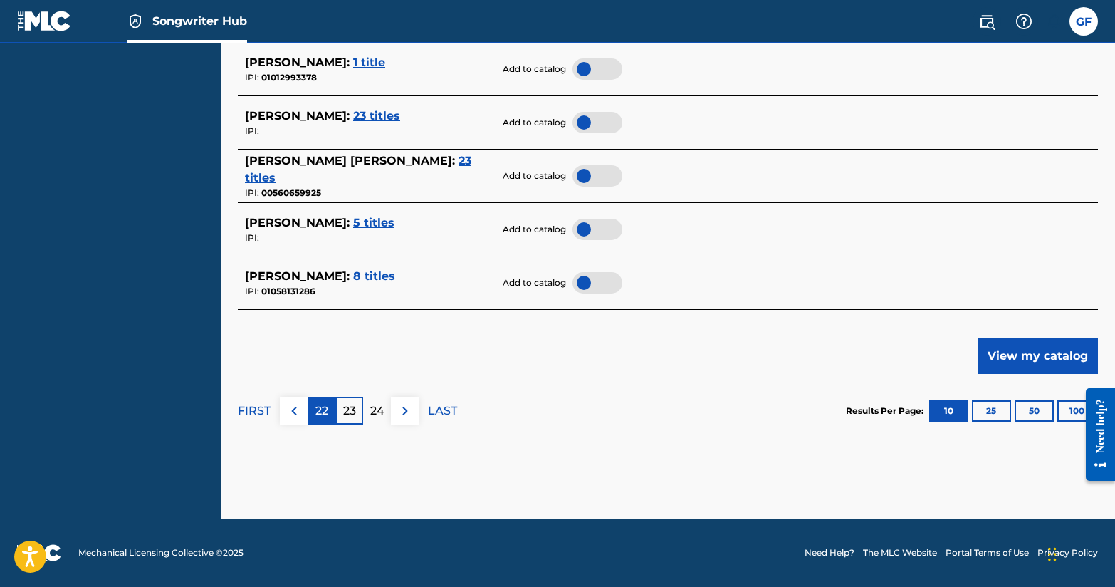
click at [328, 407] on div "22" at bounding box center [322, 411] width 28 height 28
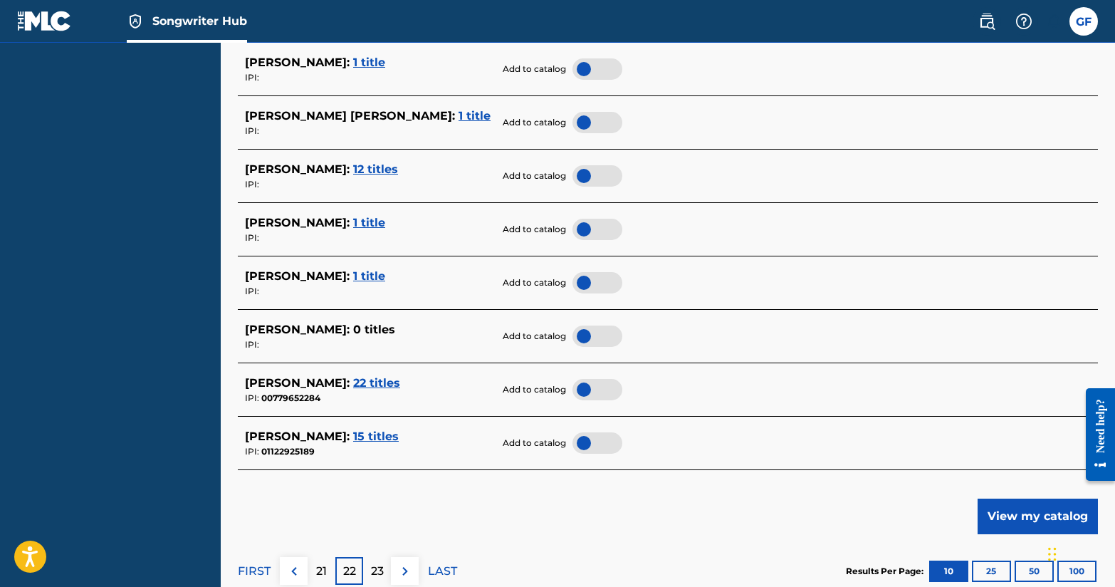
scroll to position [583, 0]
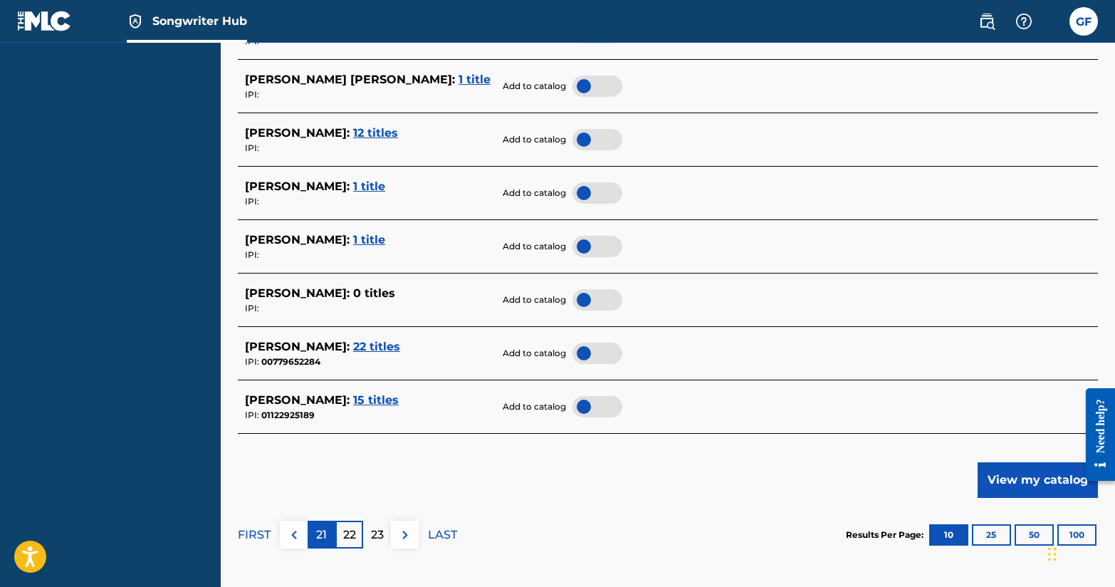
click at [326, 532] on p "21" at bounding box center [321, 534] width 11 height 17
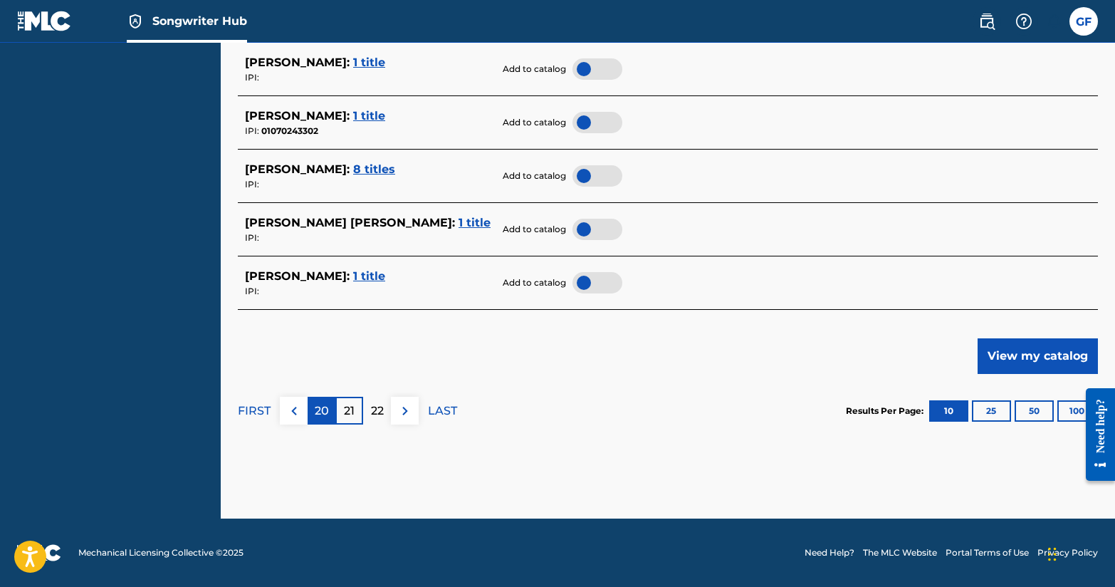
click at [319, 397] on div "20" at bounding box center [322, 411] width 28 height 28
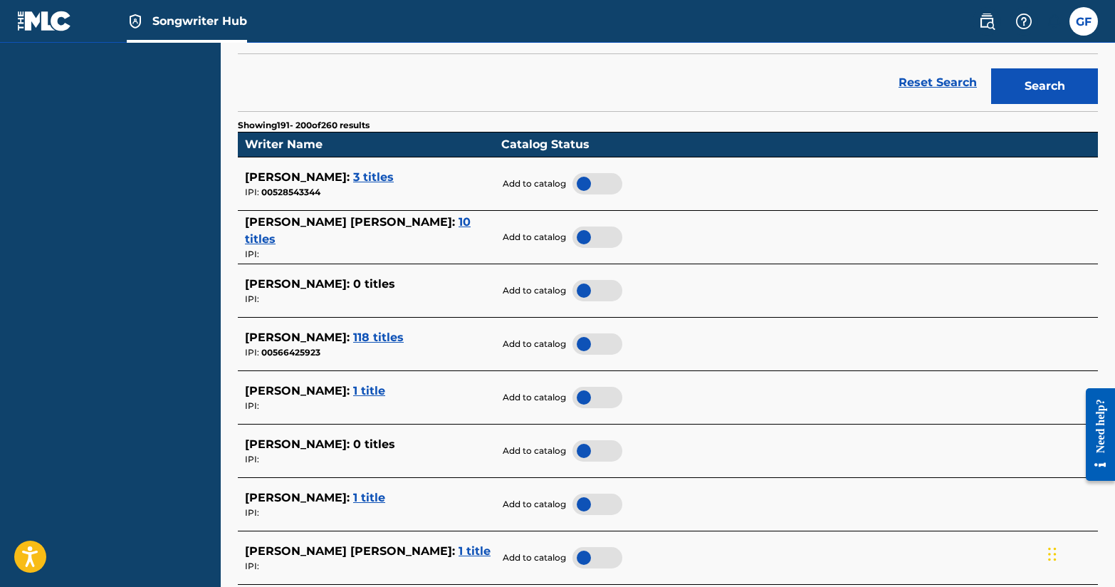
scroll to position [313, 0]
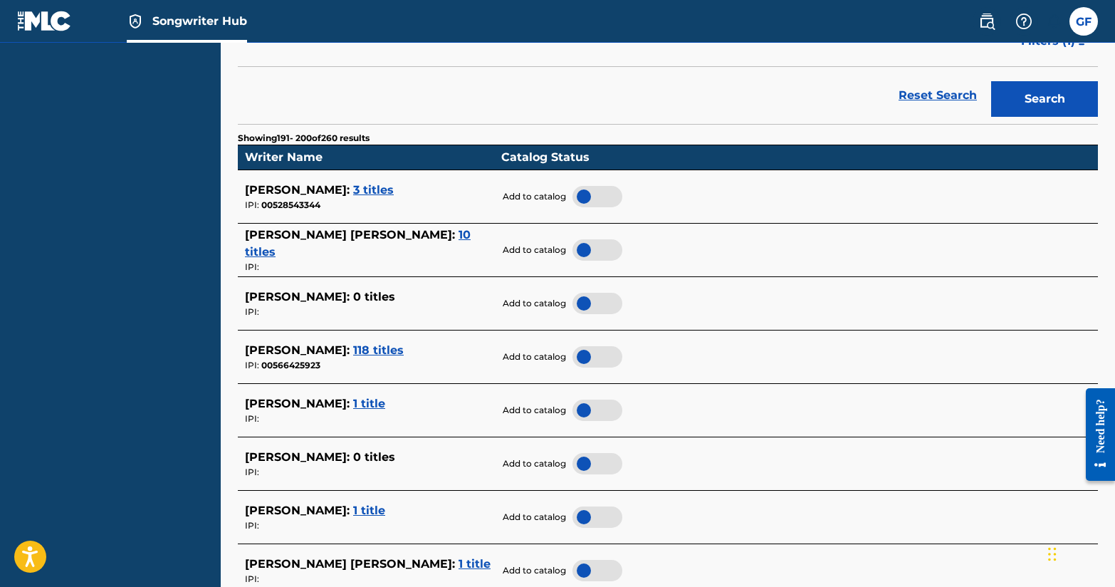
click at [404, 348] on span "118 titles" at bounding box center [378, 350] width 51 height 14
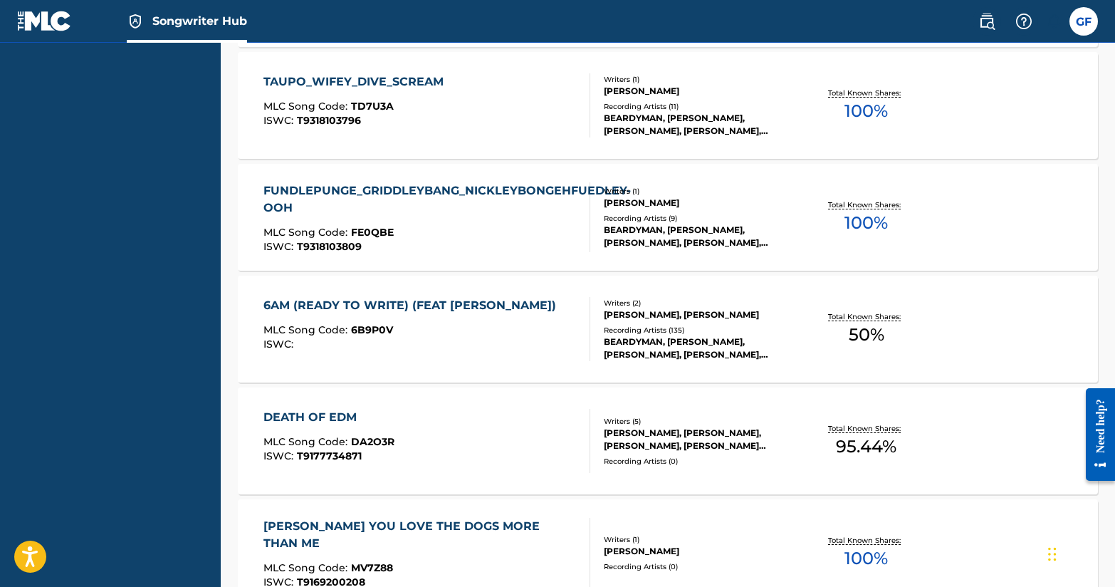
scroll to position [0, 0]
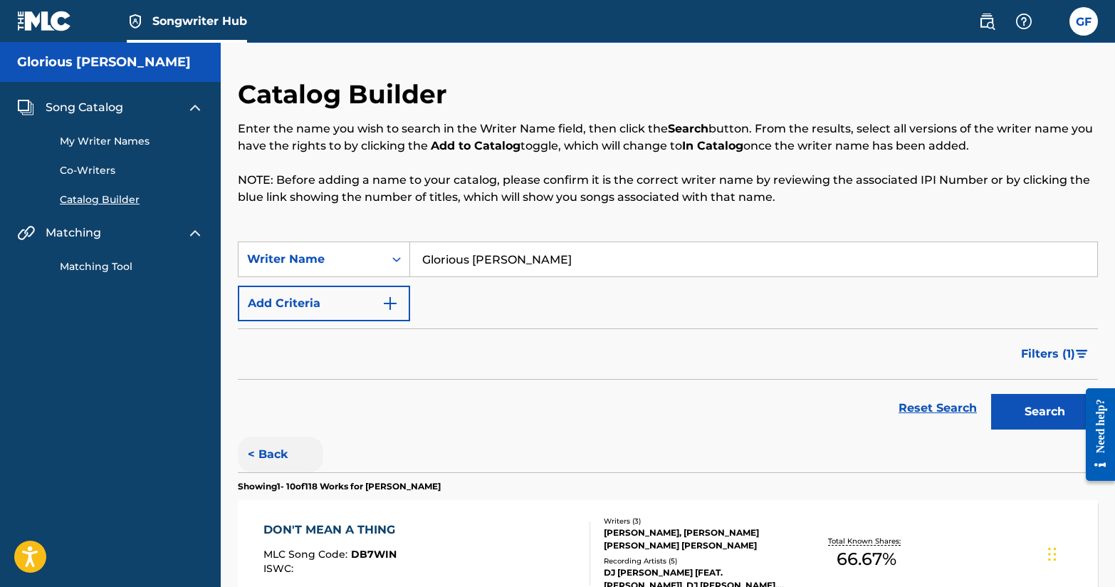
click at [276, 466] on button "< Back" at bounding box center [280, 455] width 85 height 36
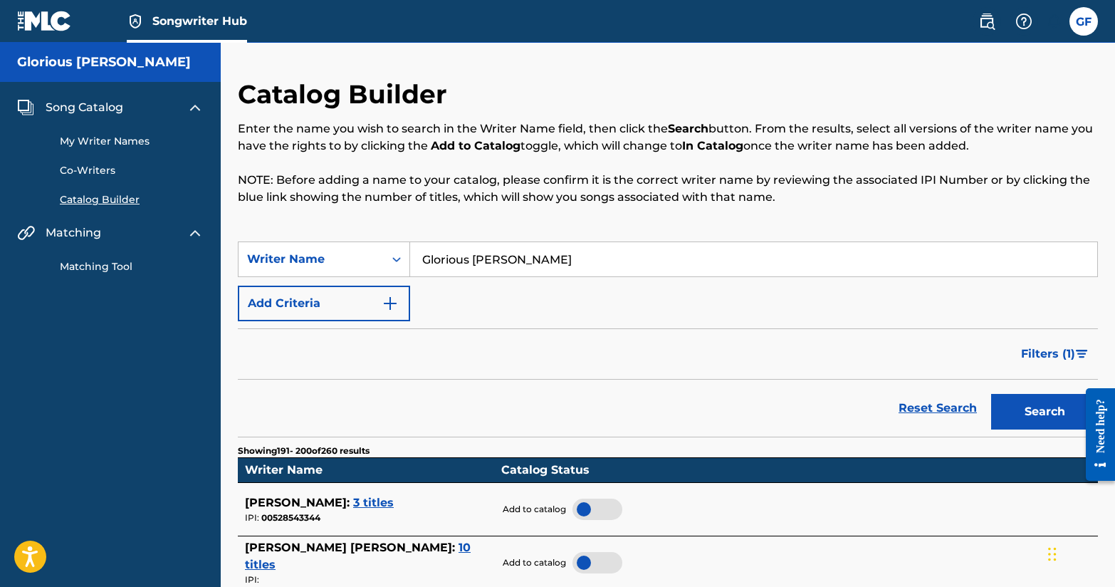
scroll to position [707, 0]
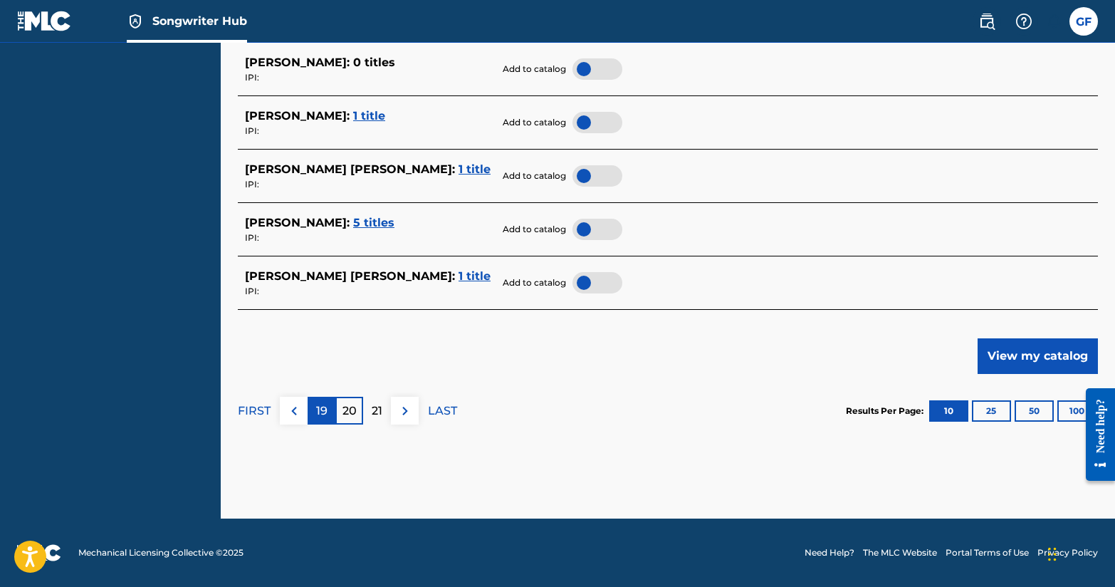
click at [318, 421] on div "19" at bounding box center [322, 411] width 28 height 28
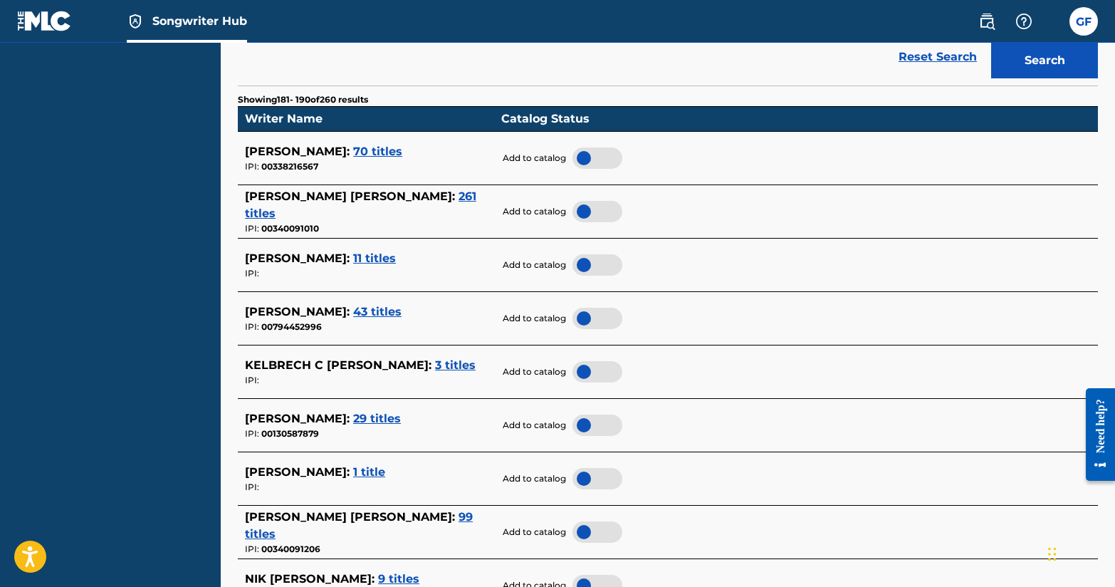
scroll to position [0, 0]
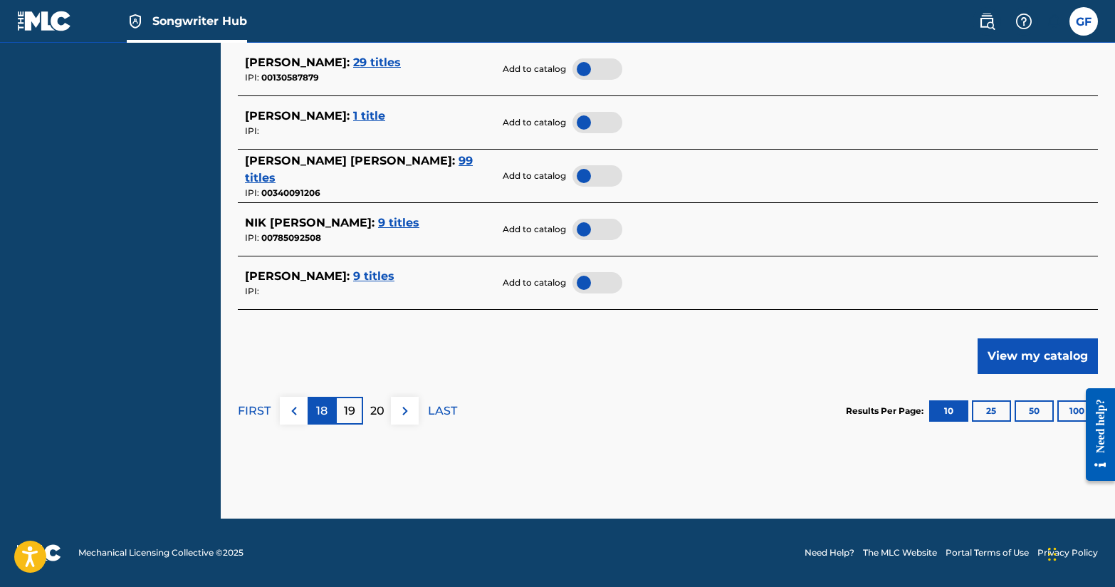
click at [317, 412] on p "18" at bounding box center [321, 410] width 11 height 17
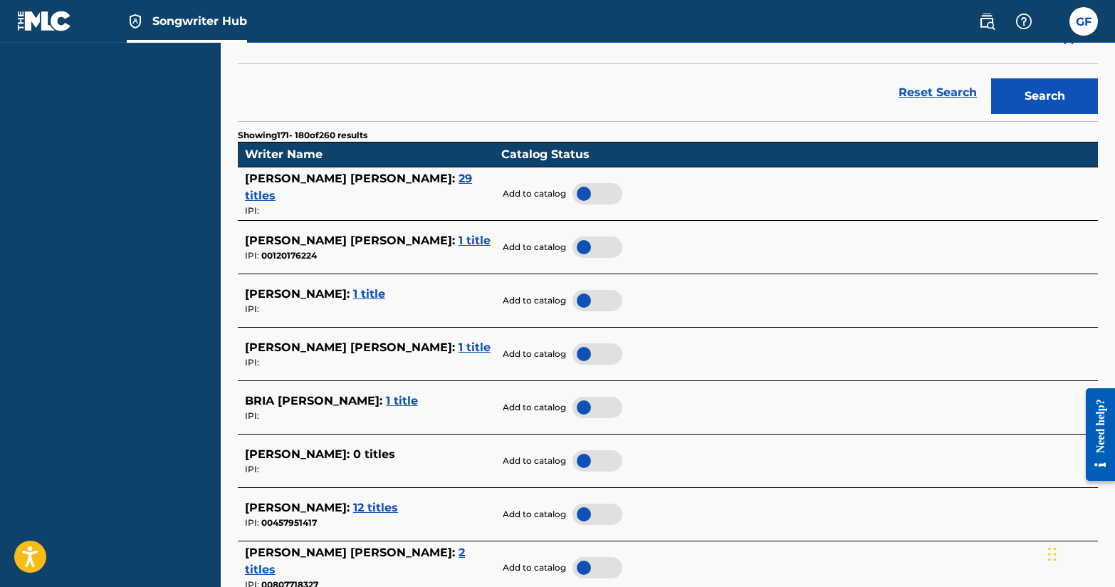
scroll to position [315, 0]
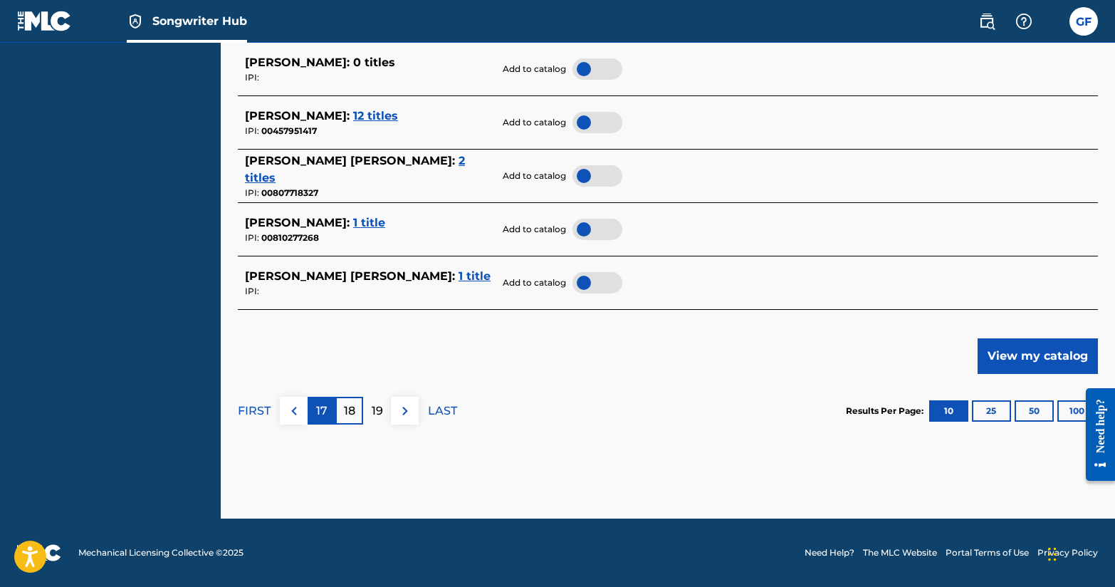
click at [318, 416] on p "17" at bounding box center [321, 410] width 11 height 17
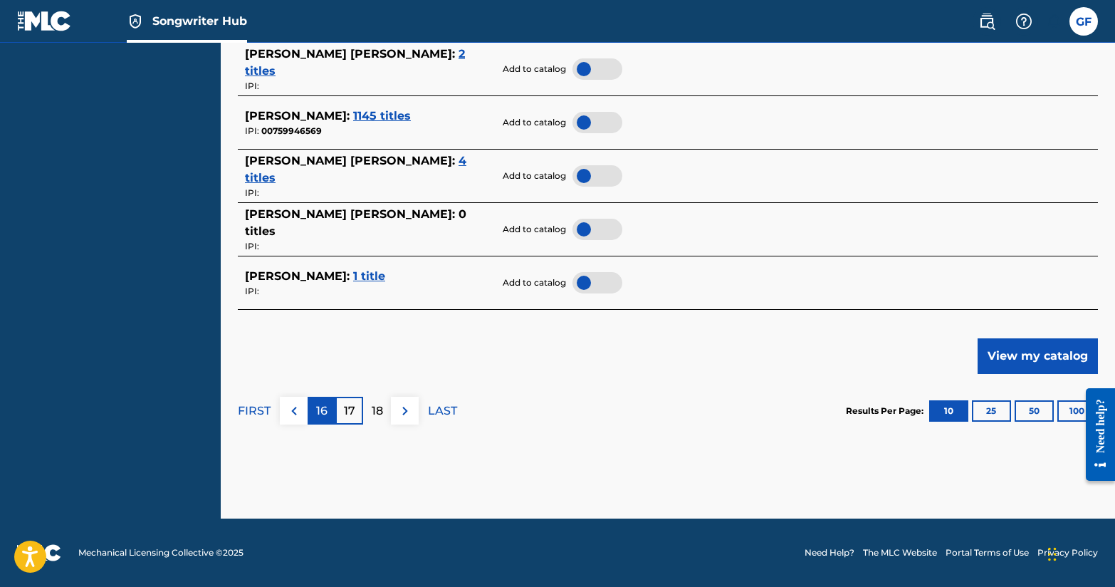
click at [331, 397] on div "16" at bounding box center [322, 411] width 28 height 28
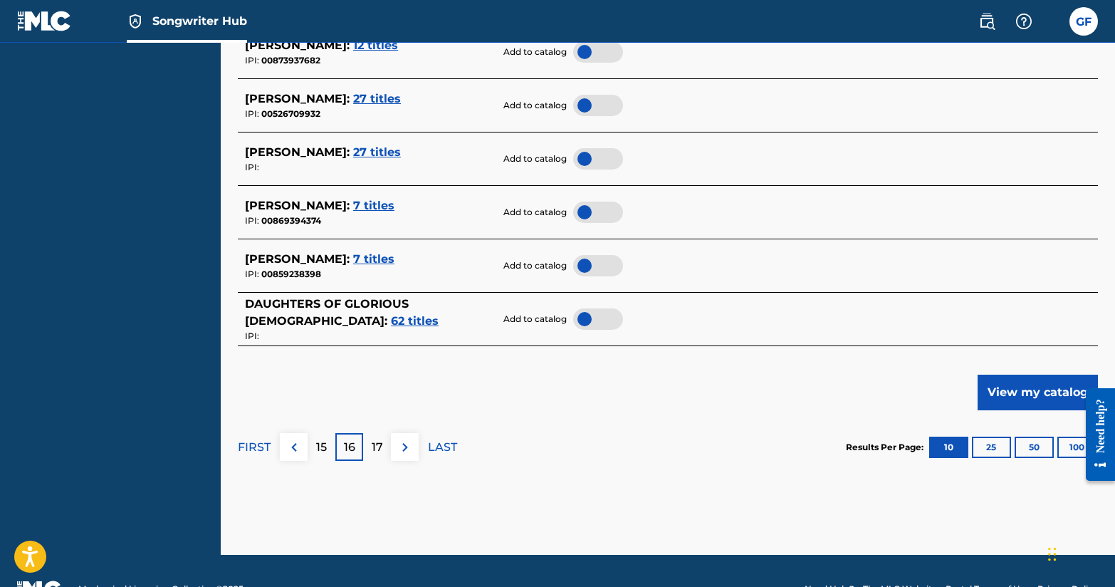
scroll to position [707, 0]
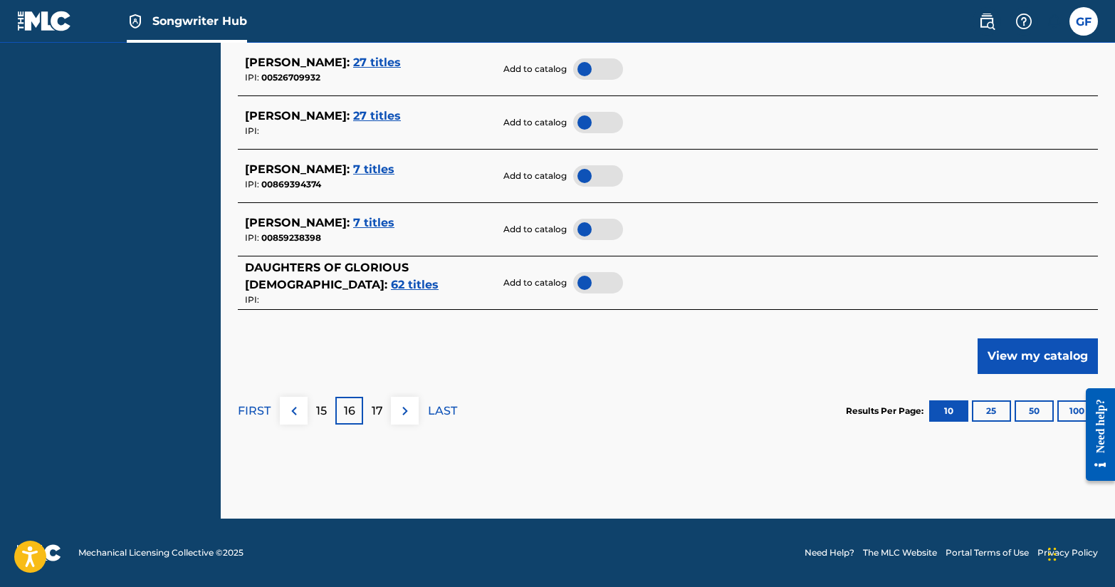
click at [328, 395] on div "FIRST 15 16 17 LAST" at bounding box center [347, 410] width 219 height 73
click at [325, 407] on p "15" at bounding box center [321, 410] width 11 height 17
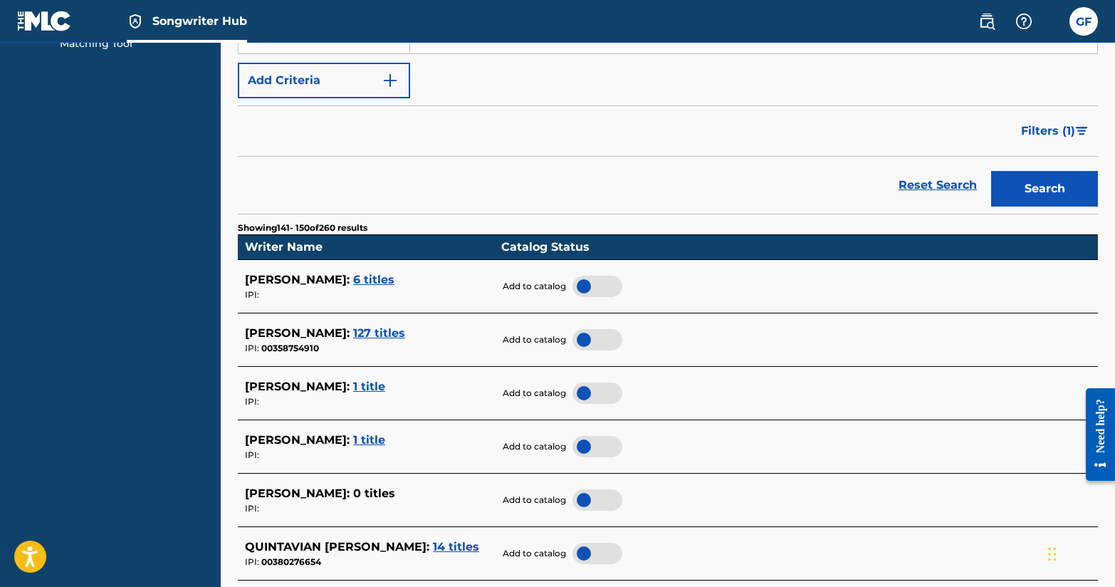
scroll to position [0, 0]
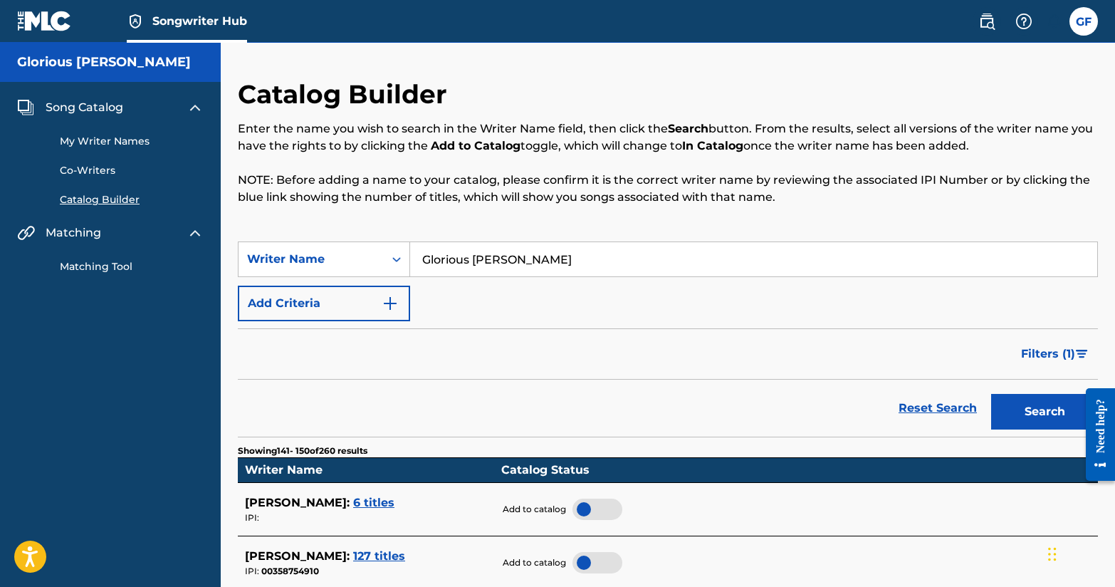
click at [666, 259] on input "Glorious [PERSON_NAME]" at bounding box center [753, 259] width 687 height 34
click at [95, 146] on link "My Writer Names" at bounding box center [132, 141] width 144 height 15
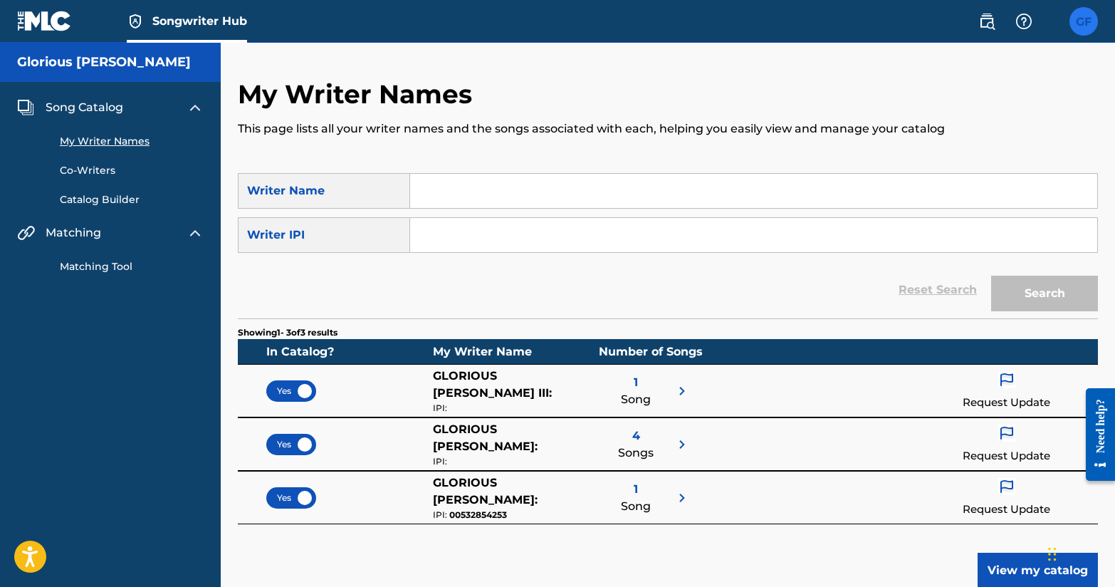
click at [1082, 31] on label at bounding box center [1084, 21] width 28 height 28
click at [1084, 21] on input "GF Glorious Foreman gloriousforeman1993@gmail.com Notification Preferences Prof…" at bounding box center [1084, 21] width 0 height 0
click at [955, 71] on div "GF" at bounding box center [951, 90] width 43 height 43
click at [1084, 21] on input "GF Glorious Foreman gloriousforeman1993@gmail.com Notification Preferences Prof…" at bounding box center [1084, 21] width 0 height 0
click at [994, 21] on img at bounding box center [987, 21] width 17 height 17
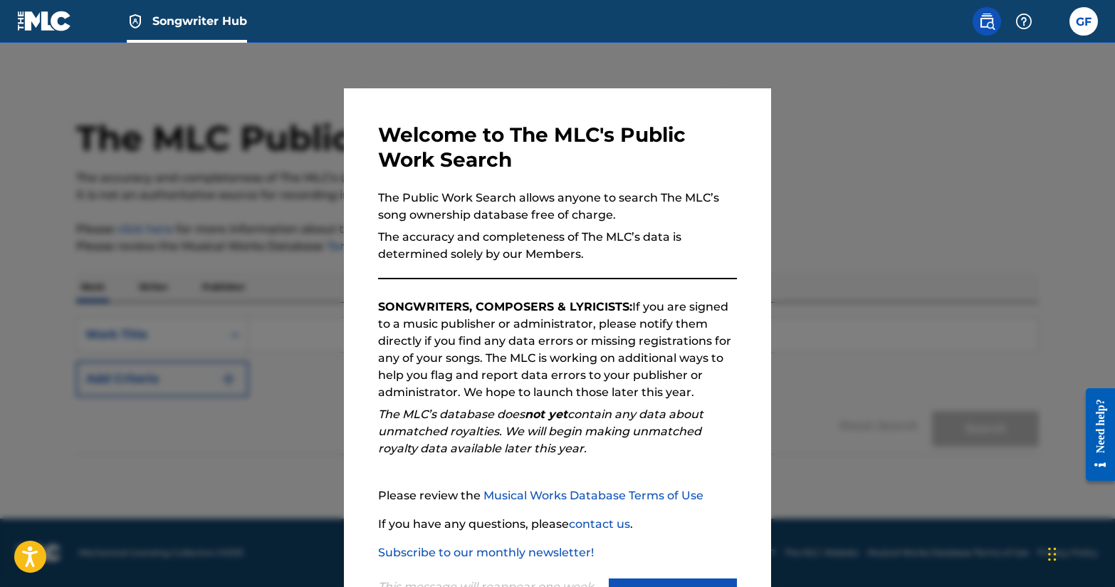
click at [994, 21] on img at bounding box center [987, 21] width 17 height 17
click at [945, 113] on div at bounding box center [557, 336] width 1115 height 587
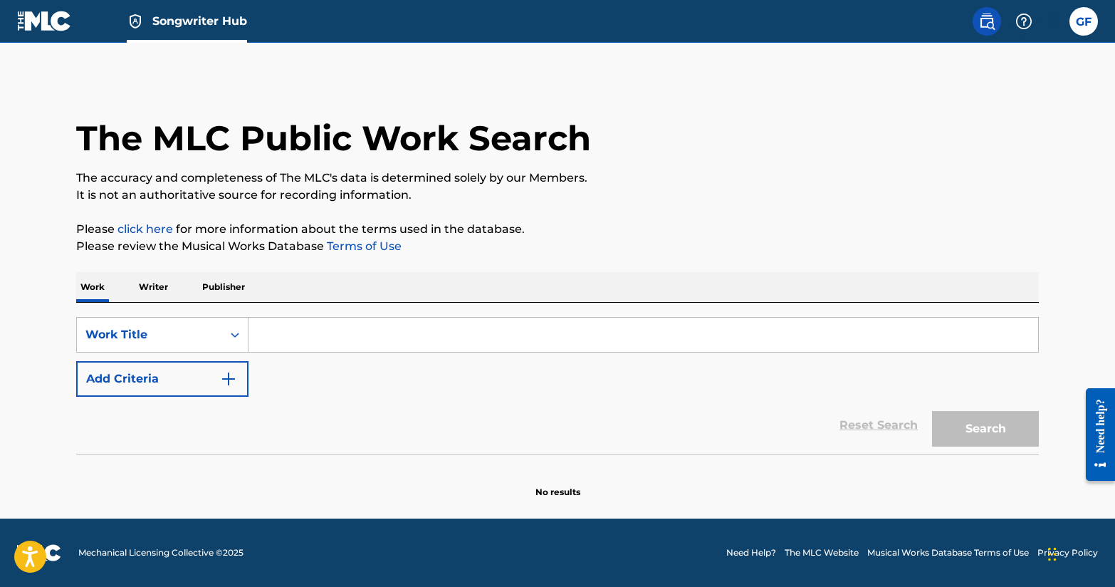
click at [150, 283] on p "Writer" at bounding box center [154, 287] width 38 height 30
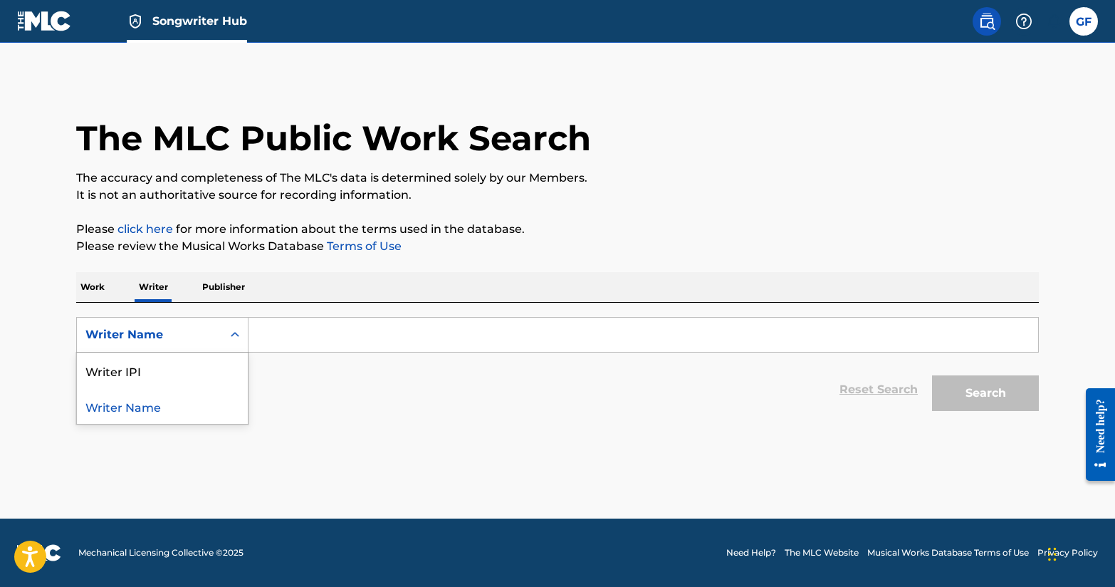
click at [213, 324] on div "Writer Name" at bounding box center [149, 334] width 145 height 27
click at [282, 340] on input "Search Form" at bounding box center [644, 335] width 790 height 34
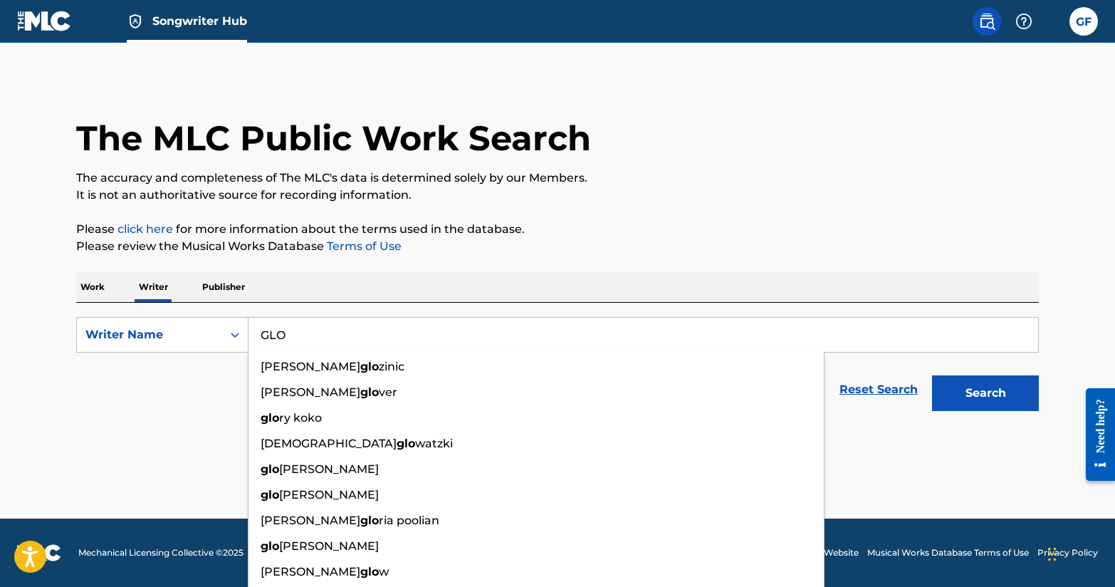
type input "GLO"
click at [239, 289] on p "Publisher" at bounding box center [223, 287] width 51 height 30
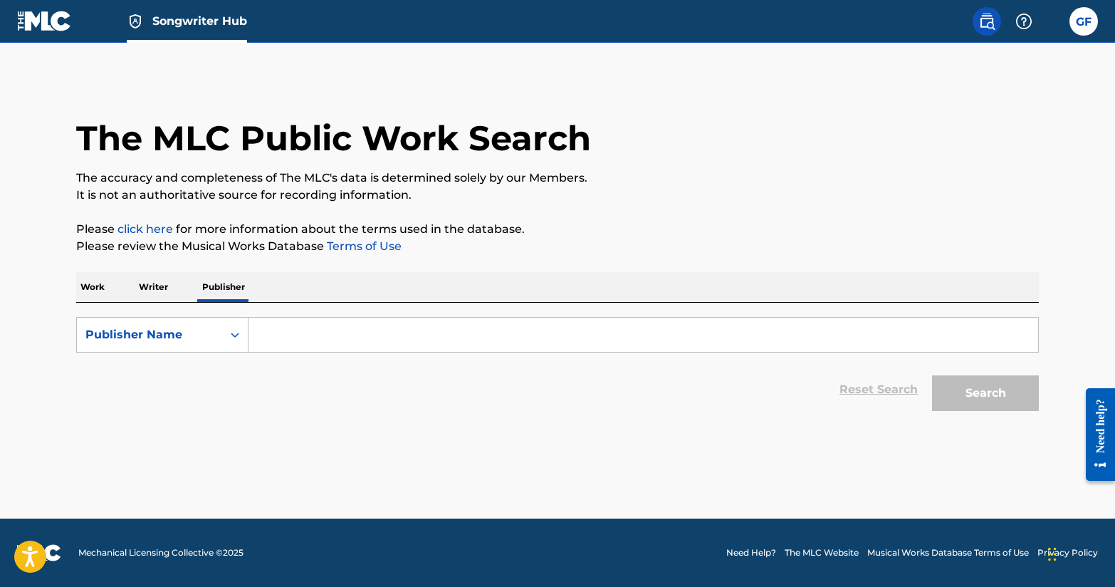
click at [201, 355] on form "SearchWithCriteriaf7c513ce-1a3d-4aef-bd8f-8022501053ba Publisher Name Reset Sea…" at bounding box center [557, 367] width 963 height 101
click at [209, 328] on div "Publisher Name" at bounding box center [149, 334] width 128 height 17
click at [229, 288] on p "Publisher" at bounding box center [223, 287] width 51 height 30
click at [284, 328] on input "Search Form" at bounding box center [644, 335] width 790 height 34
click at [210, 336] on div "Publisher Name" at bounding box center [149, 334] width 128 height 17
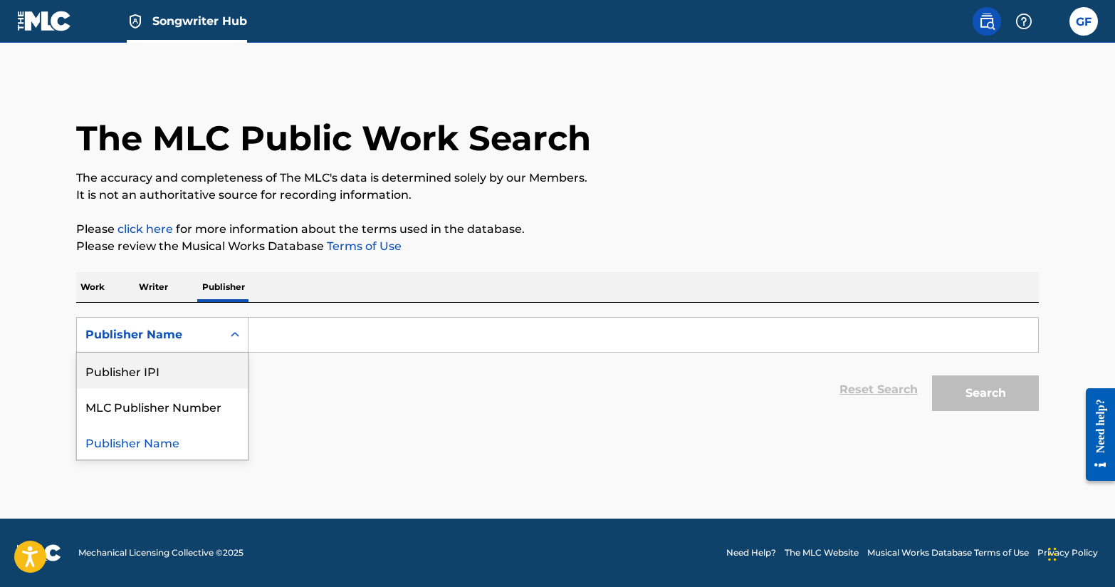
click at [200, 375] on div "Publisher IPI" at bounding box center [162, 371] width 171 height 36
click at [294, 318] on input "Search Form" at bounding box center [644, 335] width 790 height 34
paste input "001754963"
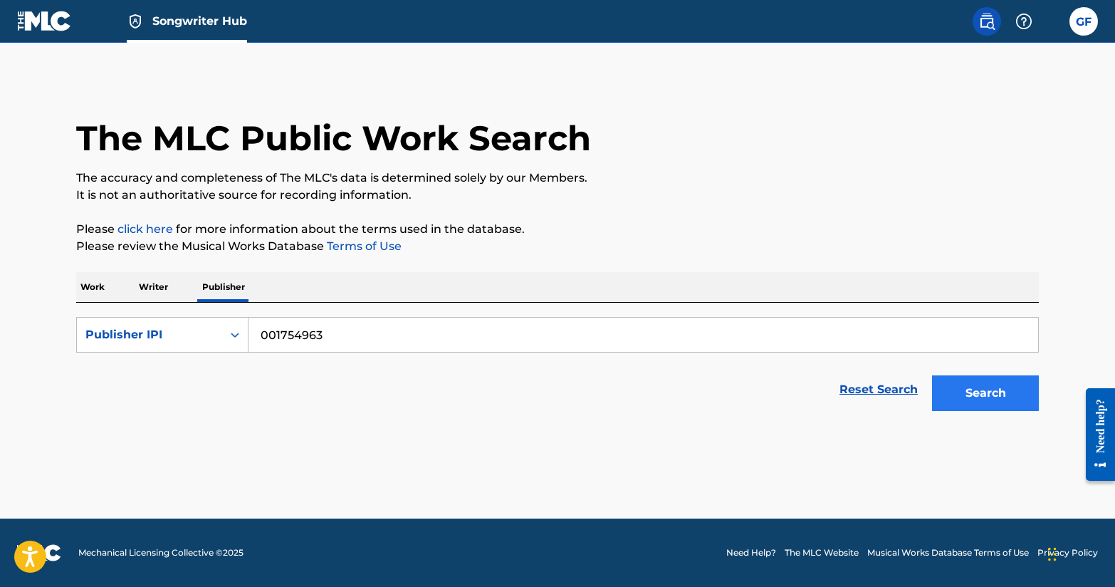
type input "001754963"
click at [997, 385] on button "Search" at bounding box center [985, 393] width 107 height 36
click at [978, 393] on button "Search" at bounding box center [985, 393] width 107 height 36
click at [297, 348] on input "001754963" at bounding box center [644, 335] width 790 height 34
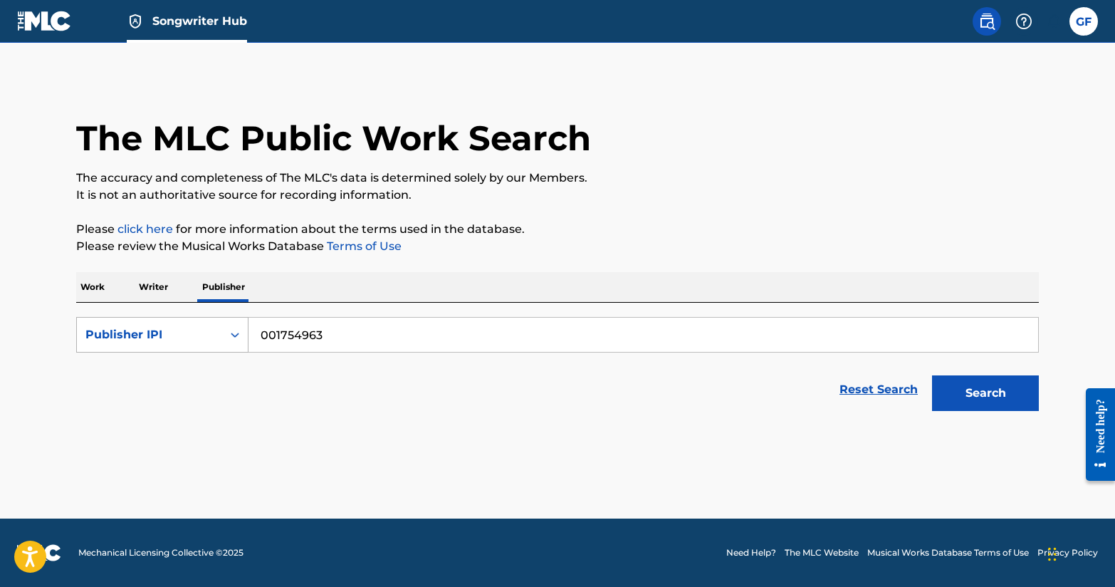
click at [206, 338] on div "Publisher IPI" at bounding box center [149, 334] width 128 height 17
click at [97, 277] on p "Work" at bounding box center [92, 287] width 33 height 30
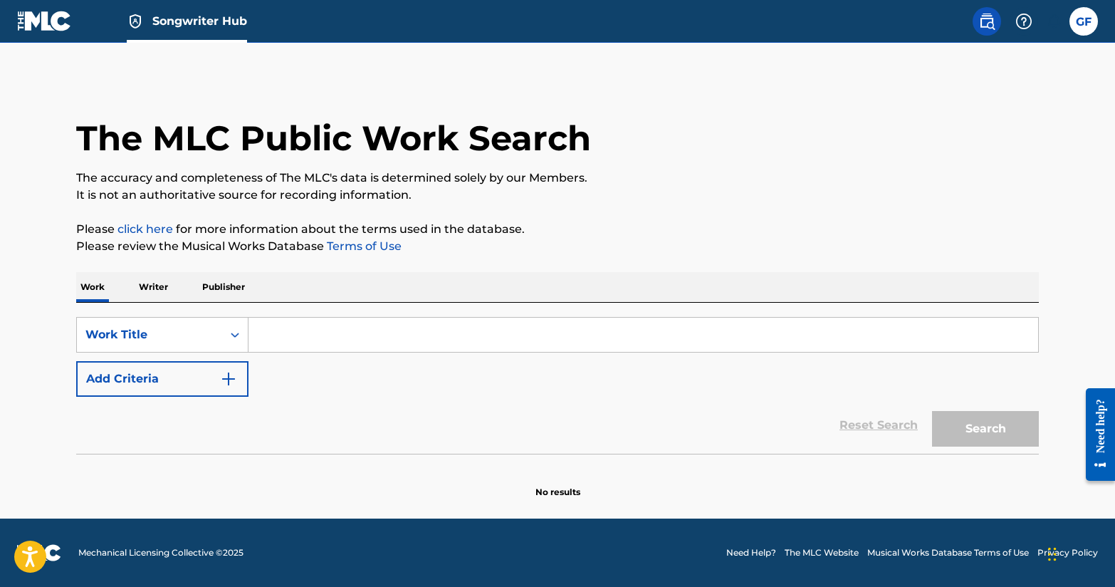
click at [326, 346] on input "Search Form" at bounding box center [644, 335] width 790 height 34
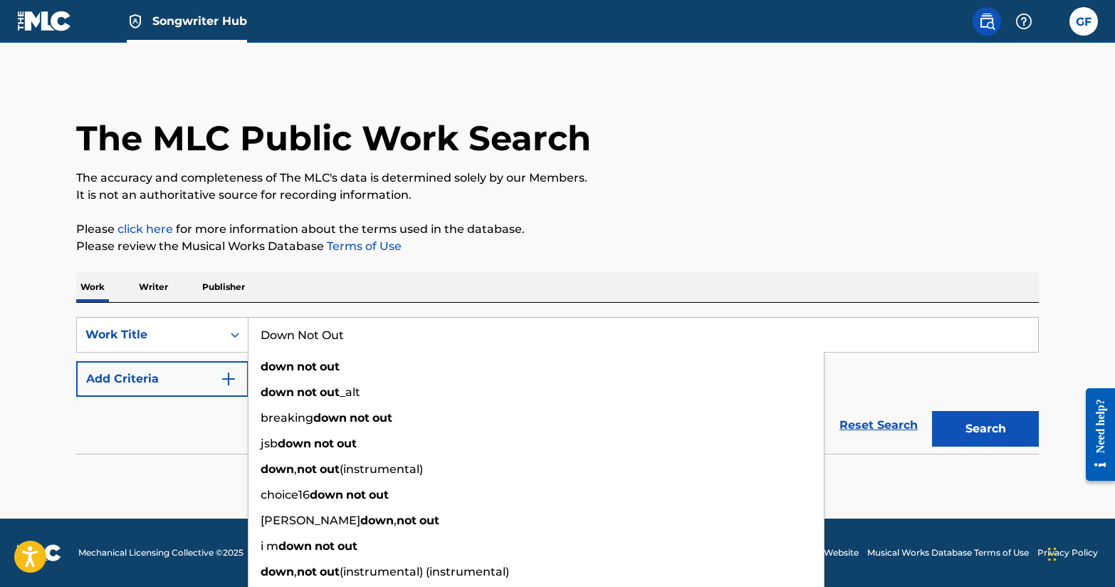
type input "Down Not Out"
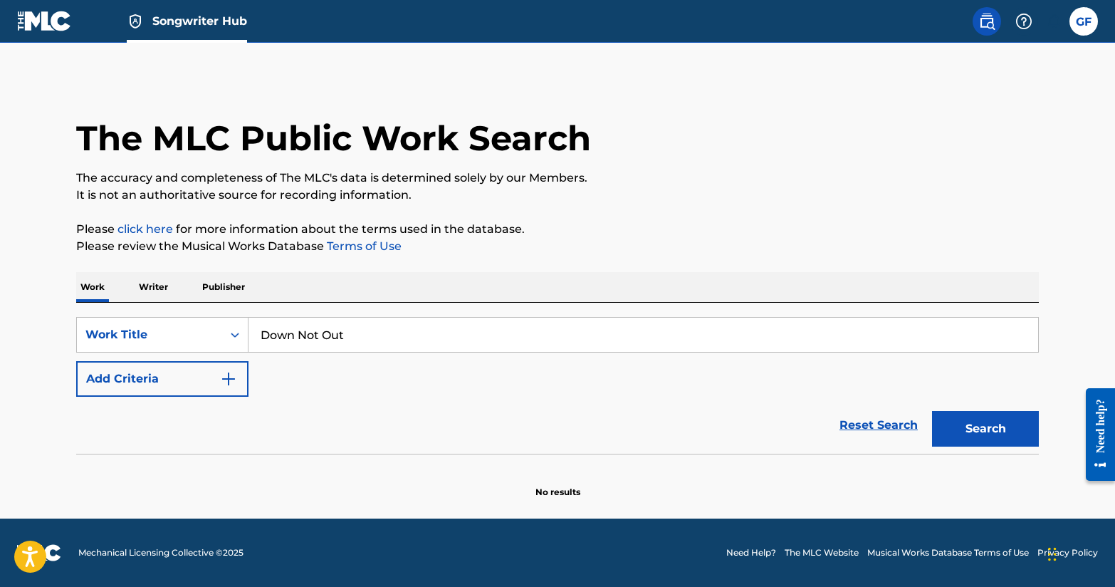
click at [202, 447] on div "Reset Search Search" at bounding box center [557, 425] width 963 height 57
click at [206, 365] on button "Add Criteria" at bounding box center [162, 379] width 172 height 36
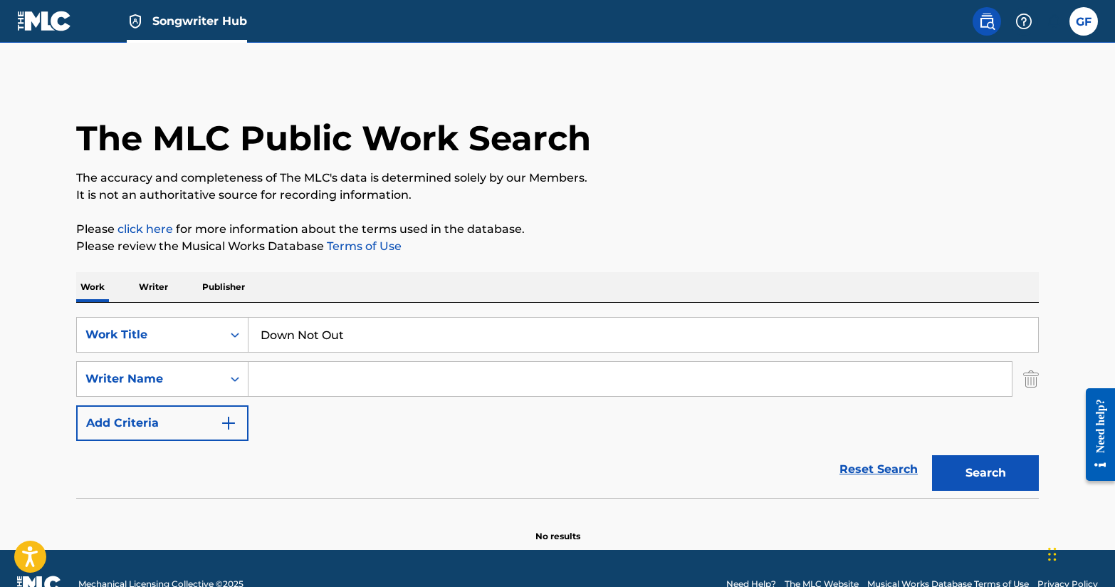
click at [294, 380] on input "Search Form" at bounding box center [631, 379] width 764 height 34
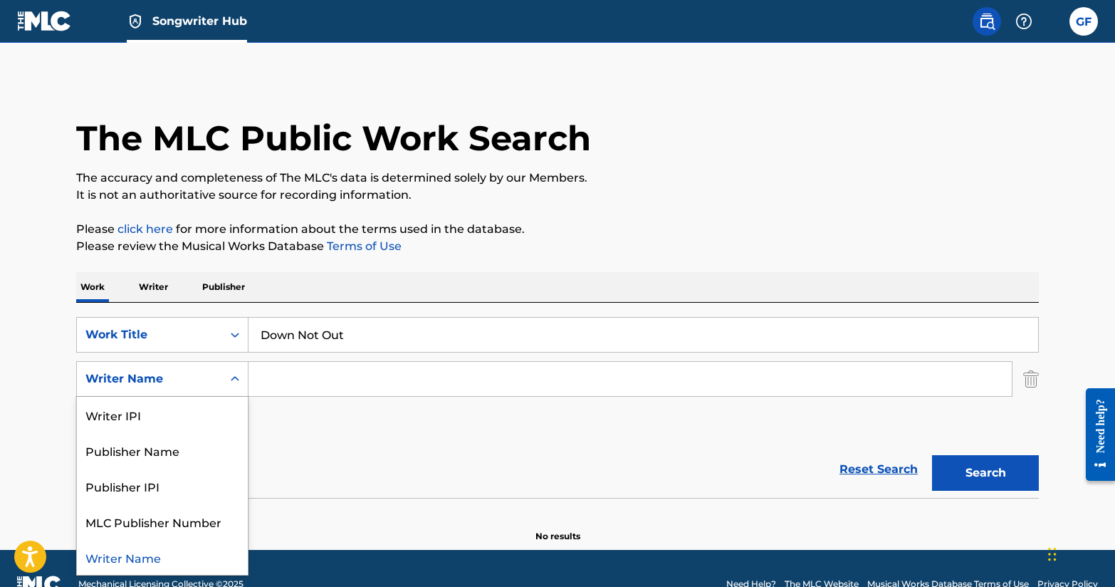
click at [244, 380] on div "Search Form" at bounding box center [235, 379] width 26 height 26
click at [299, 402] on div "SearchWithCriteria3e2bcc95-e75c-4ec0-8649-244ce2391d48 Work Title Down Not Out …" at bounding box center [557, 379] width 963 height 124
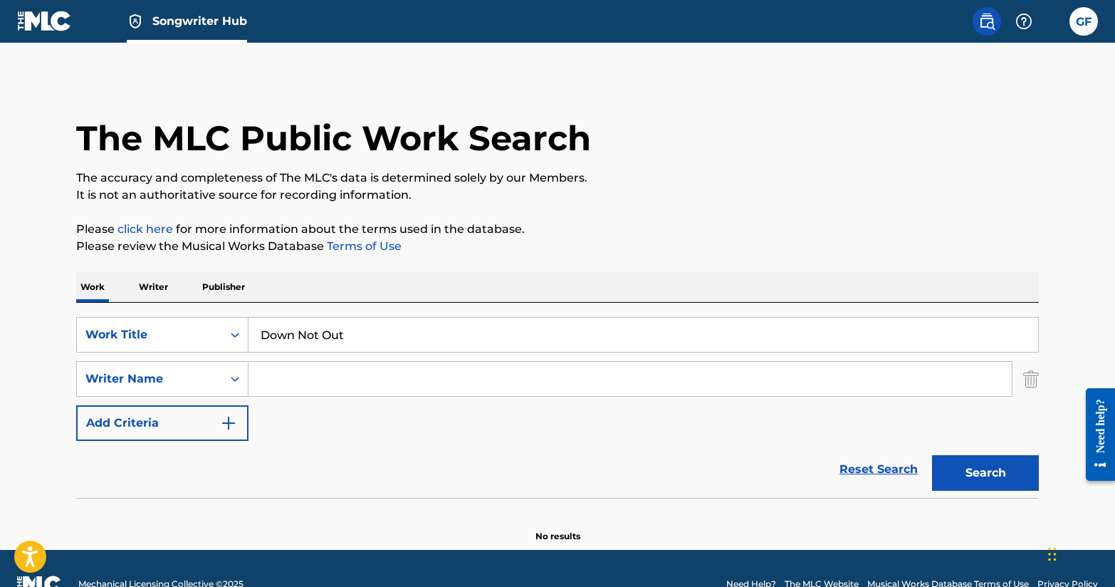
click at [295, 373] on input "Search Form" at bounding box center [631, 379] width 764 height 34
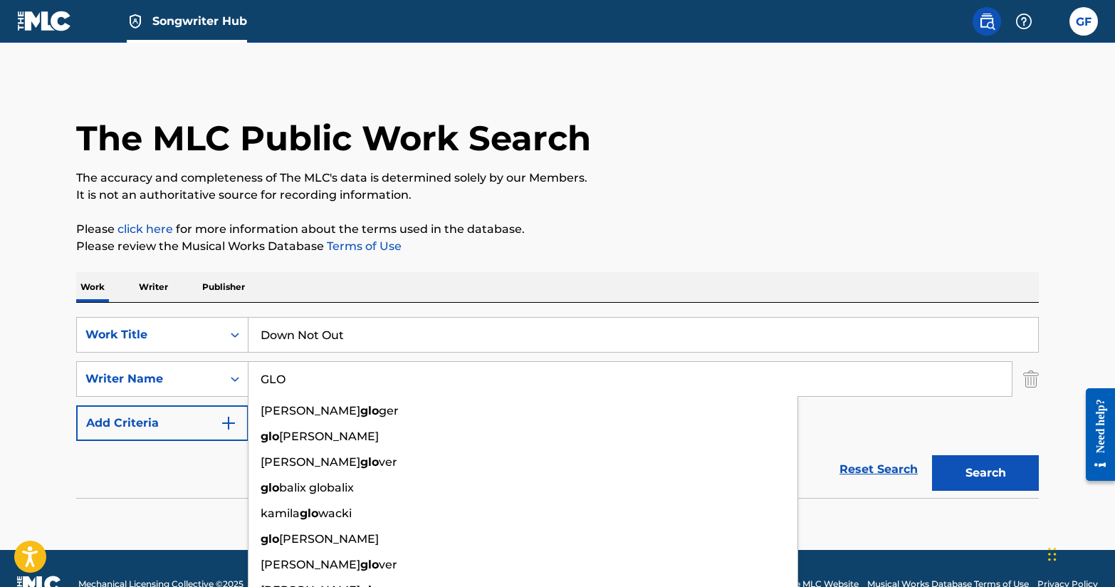
click at [275, 387] on input "GLO" at bounding box center [631, 379] width 764 height 34
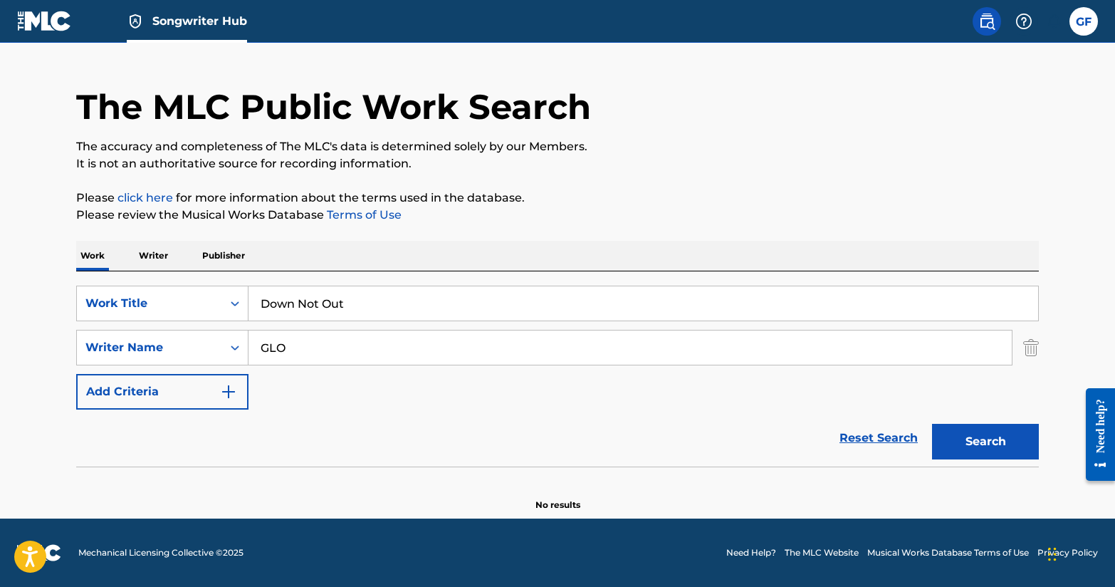
scroll to position [31, 0]
click at [205, 437] on div "SearchWithCriteria3e2bcc95-e75c-4ec0-8649-244ce2391d48 Work Title Down Not Out …" at bounding box center [557, 391] width 963 height 240
click at [1011, 457] on button "Search" at bounding box center [985, 442] width 107 height 36
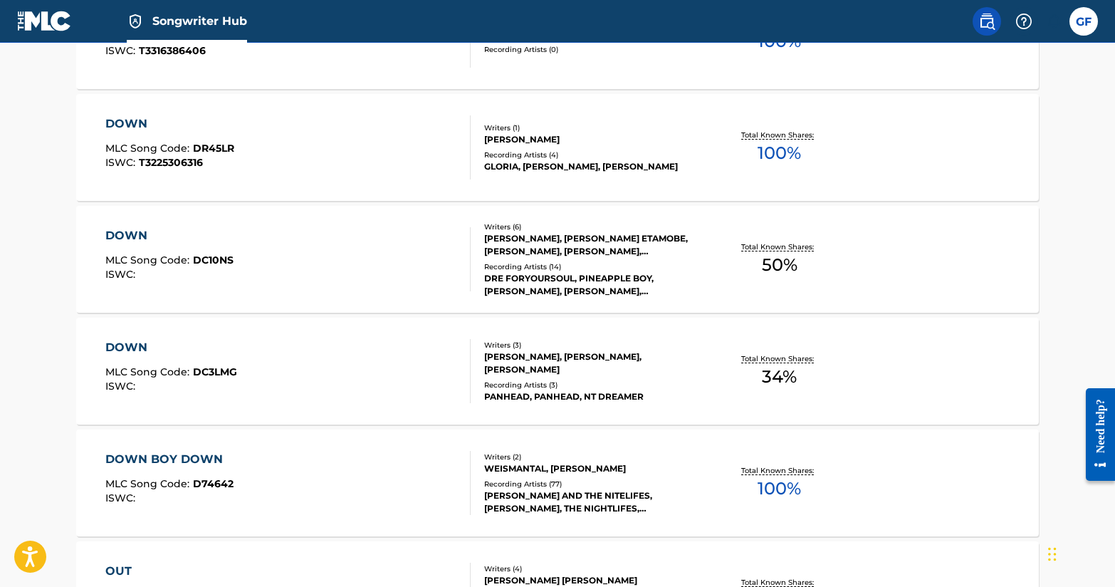
scroll to position [0, 0]
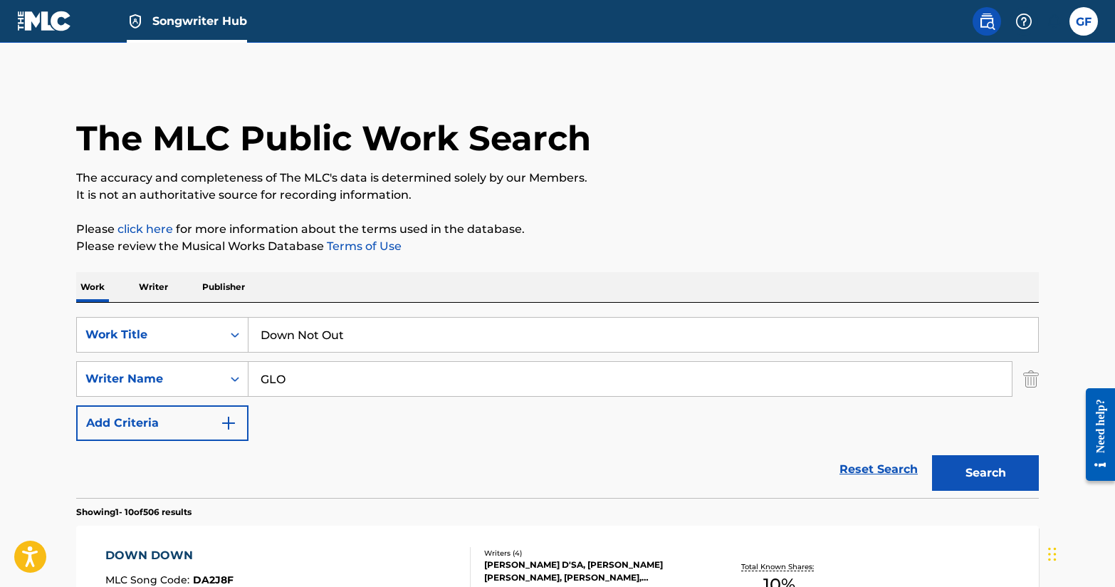
click at [303, 340] on input "Down Not Out" at bounding box center [644, 335] width 790 height 34
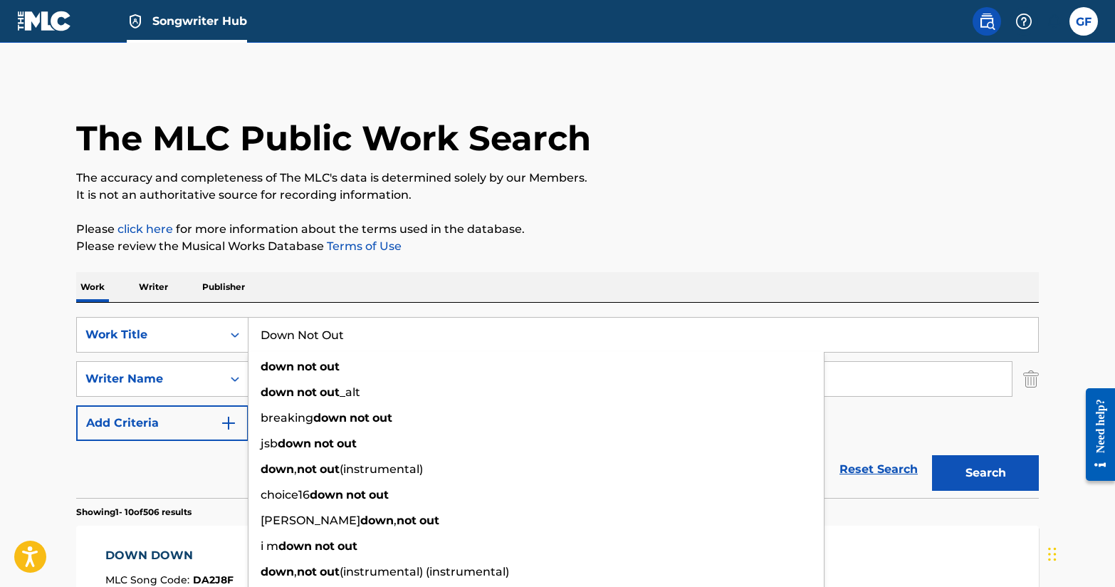
click at [375, 325] on input "Down Not Out" at bounding box center [644, 335] width 790 height 34
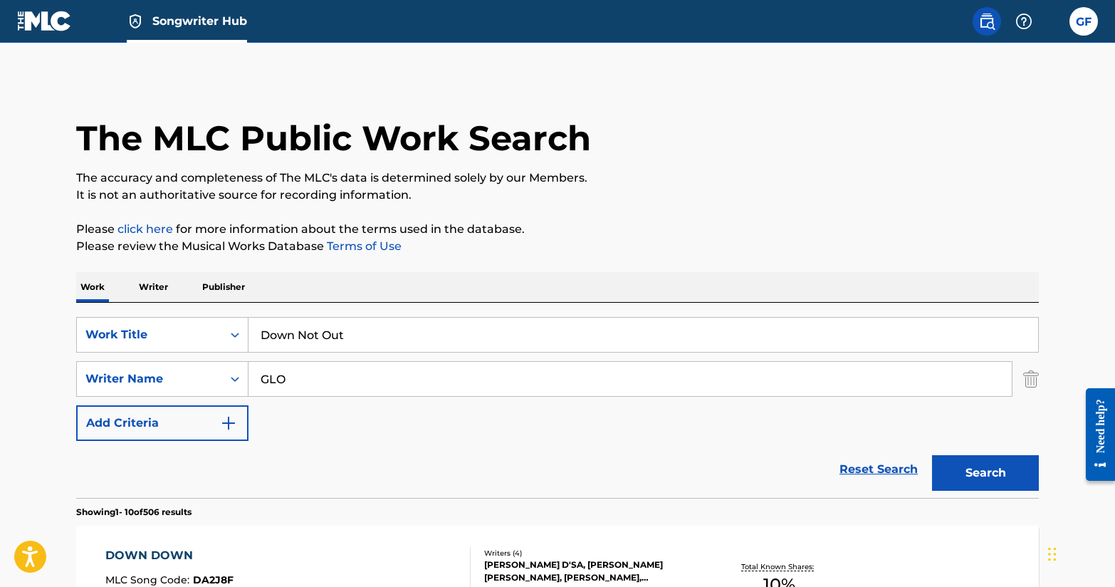
click at [316, 281] on div "Work Writer Publisher" at bounding box center [557, 287] width 963 height 30
click at [297, 380] on input "GLO" at bounding box center [631, 379] width 764 height 34
click at [286, 413] on strong "glorious" at bounding box center [285, 411] width 48 height 14
click at [1009, 474] on button "Search" at bounding box center [985, 473] width 107 height 36
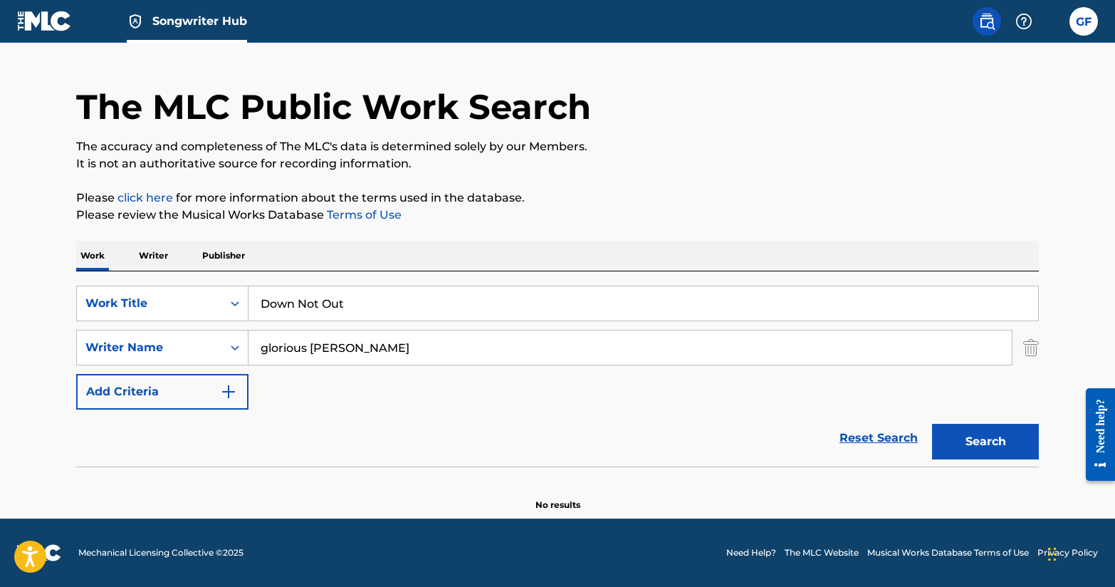
scroll to position [28, 0]
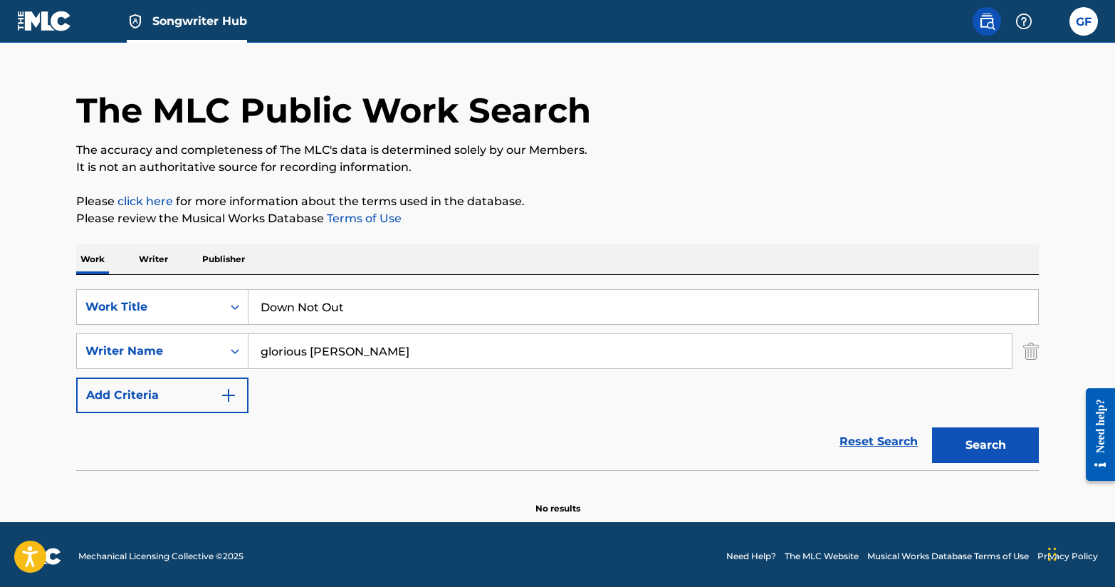
click at [776, 368] on input "glorious foreman" at bounding box center [631, 351] width 764 height 34
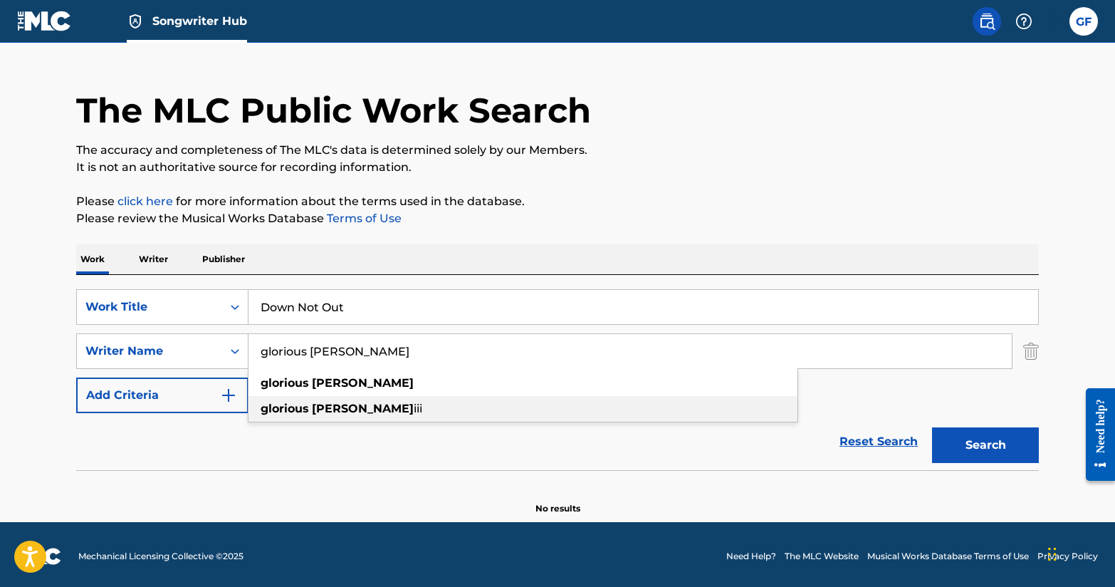
click at [667, 404] on div "glorious foreman iii" at bounding box center [523, 409] width 549 height 26
type input "glorious foreman iii"
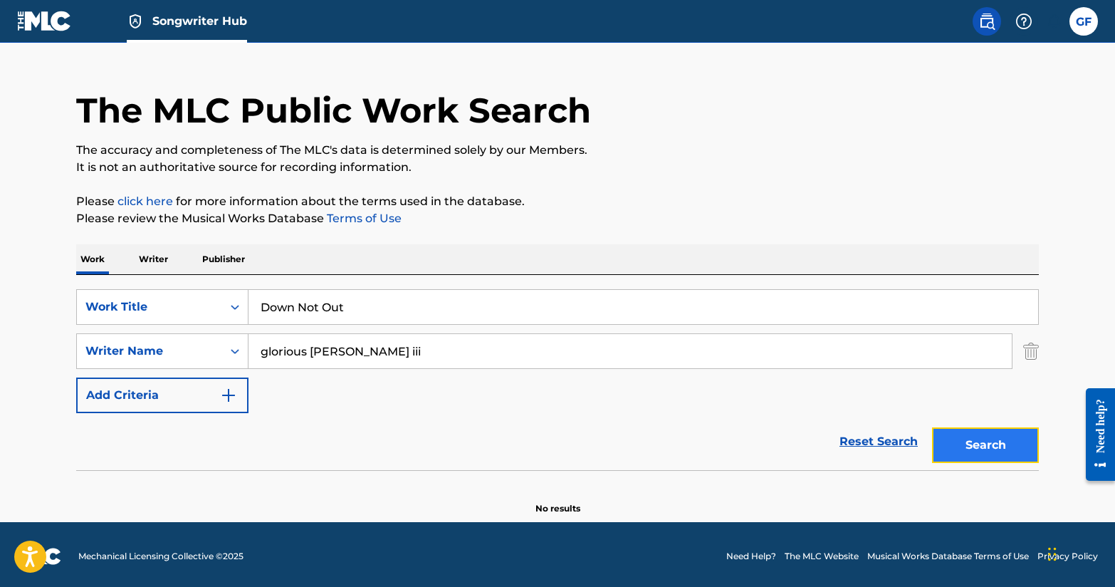
click at [997, 437] on button "Search" at bounding box center [985, 445] width 107 height 36
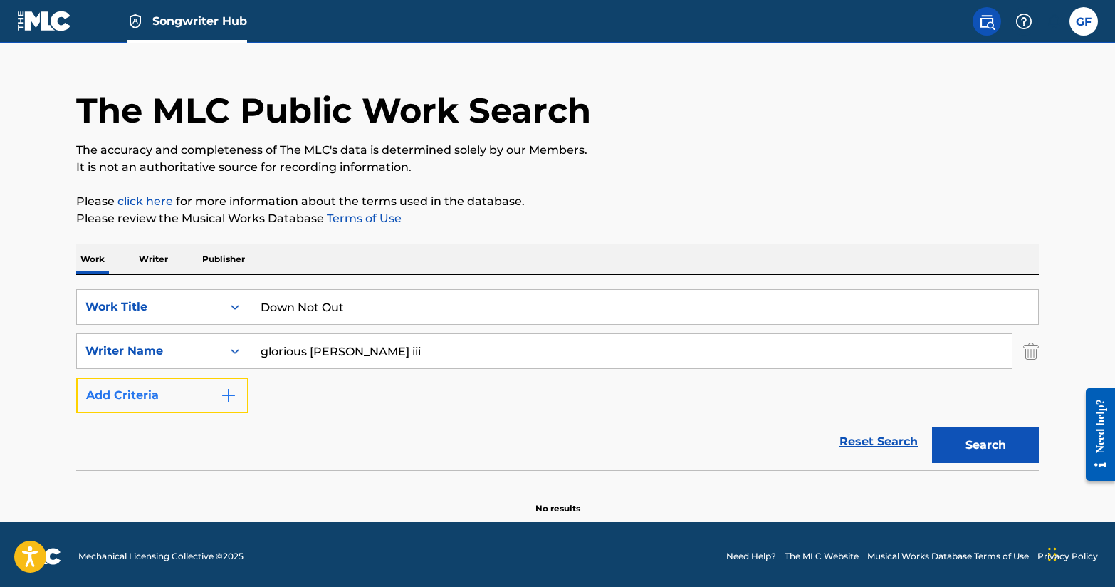
click at [197, 405] on button "Add Criteria" at bounding box center [162, 396] width 172 height 36
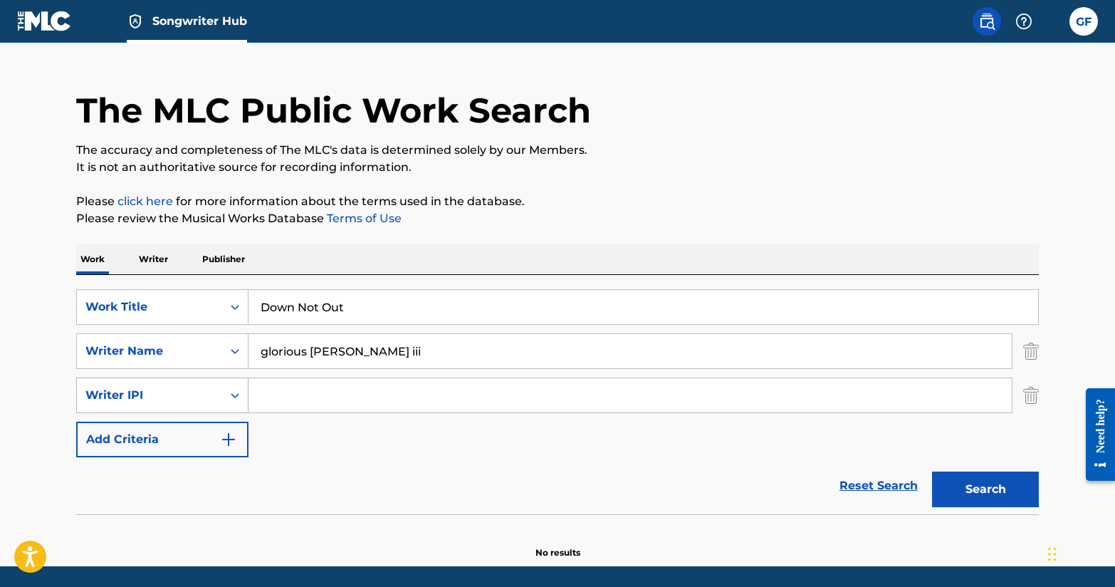
click at [214, 387] on div "Writer IPI" at bounding box center [149, 395] width 145 height 27
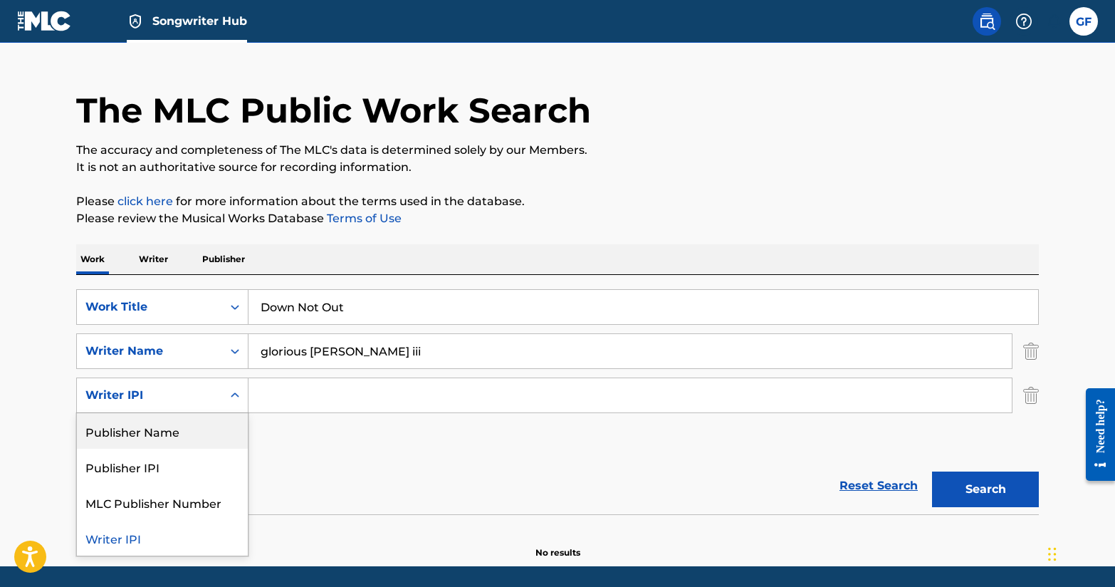
click at [215, 424] on div "Publisher Name" at bounding box center [162, 431] width 171 height 36
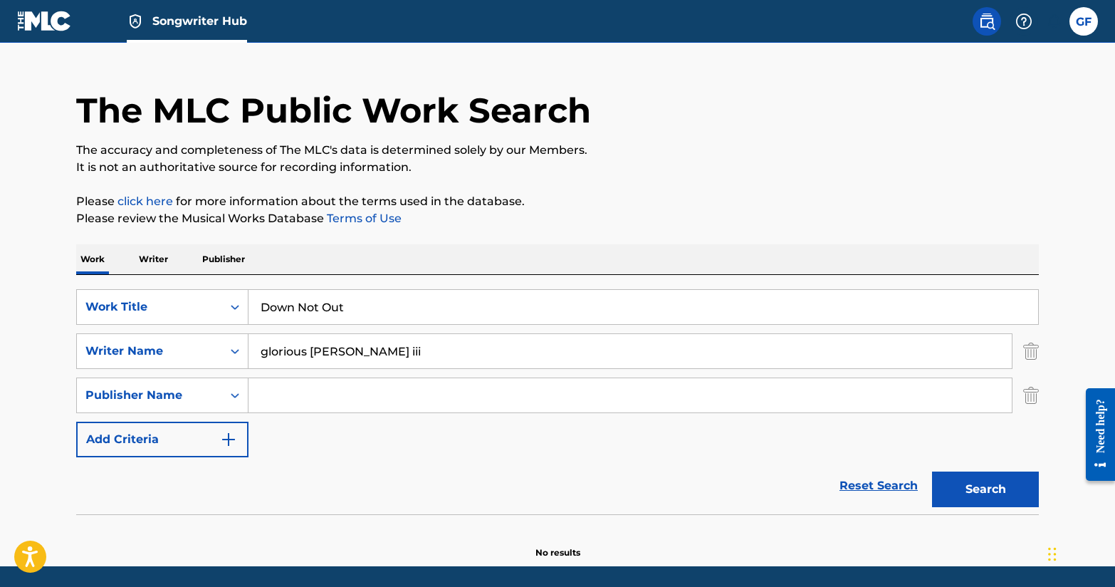
click at [318, 395] on input "Search Form" at bounding box center [631, 395] width 764 height 34
click at [364, 357] on input "glorious foreman iii" at bounding box center [631, 351] width 764 height 34
click at [996, 483] on button "Search" at bounding box center [985, 490] width 107 height 36
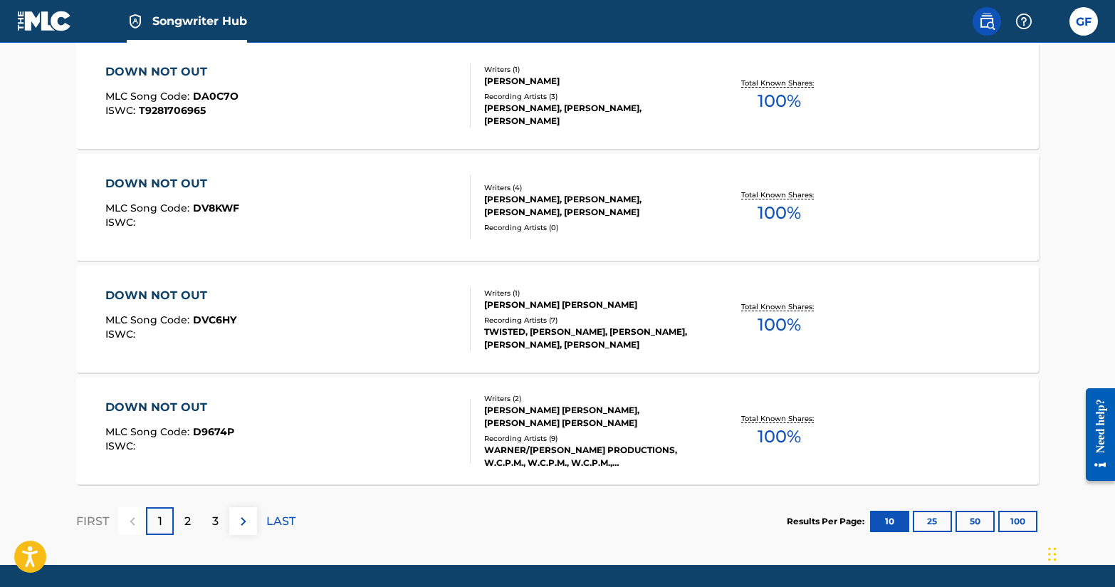
scroll to position [1200, 0]
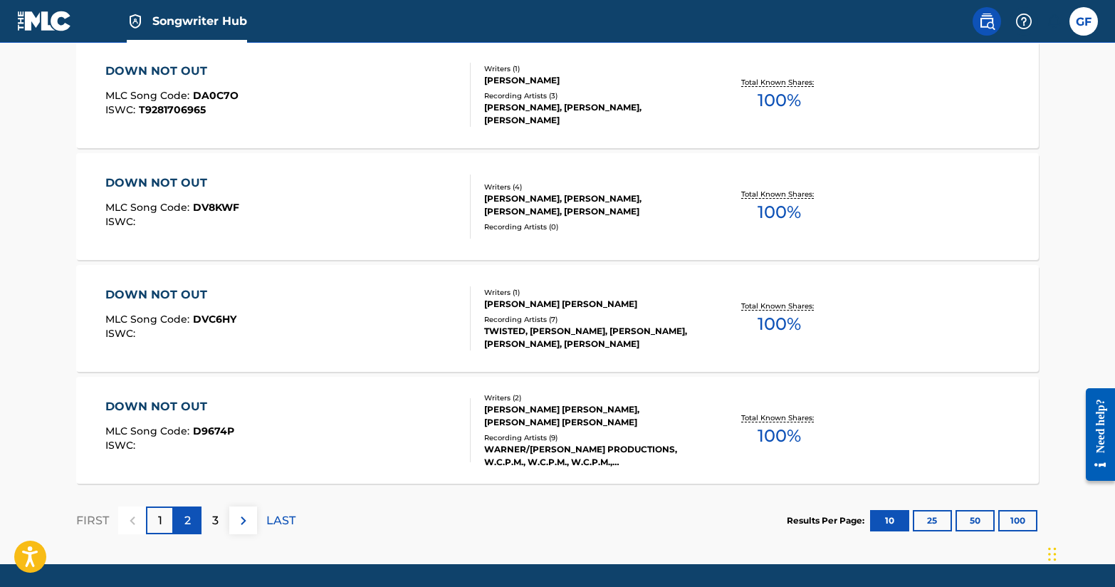
click at [186, 521] on p "2" at bounding box center [187, 520] width 6 height 17
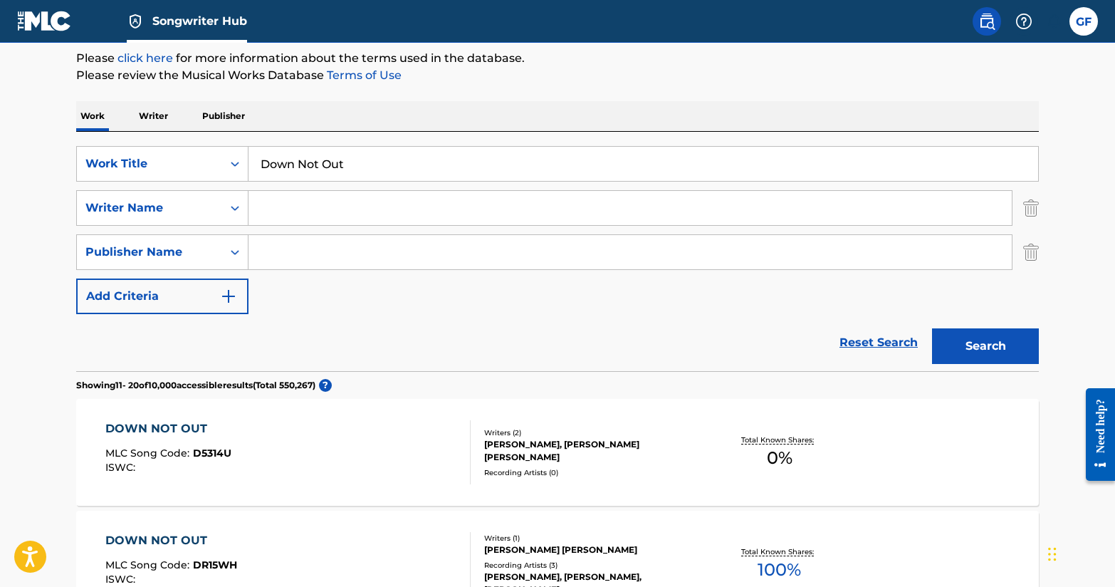
scroll to position [0, 0]
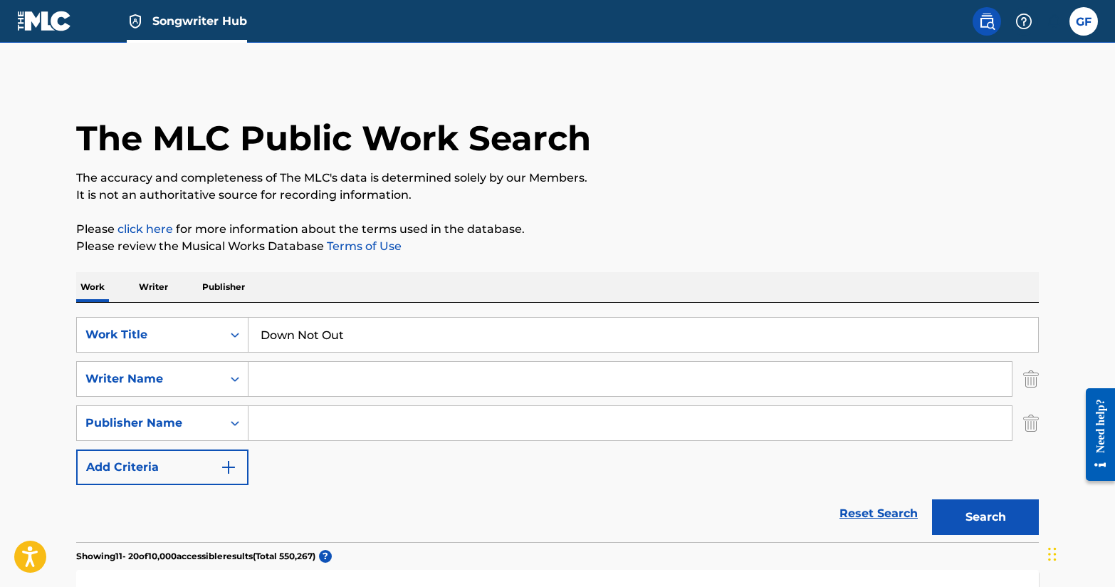
click at [157, 278] on p "Writer" at bounding box center [154, 287] width 38 height 30
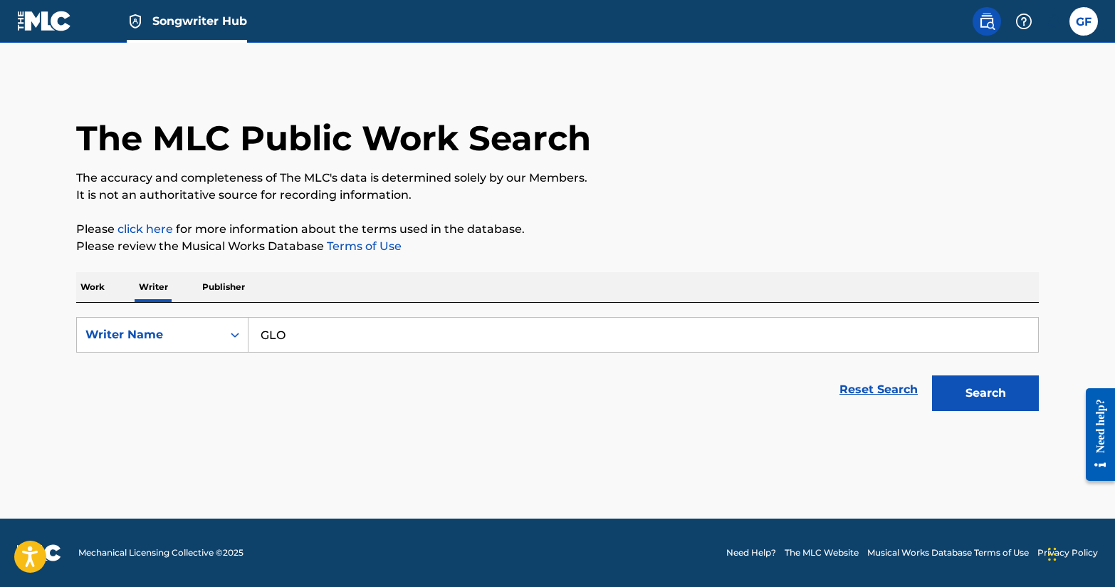
click at [209, 286] on p "Publisher" at bounding box center [223, 287] width 51 height 30
click at [195, 333] on div "Publisher IPI" at bounding box center [149, 334] width 128 height 17
click at [108, 278] on p "Work" at bounding box center [92, 287] width 33 height 30
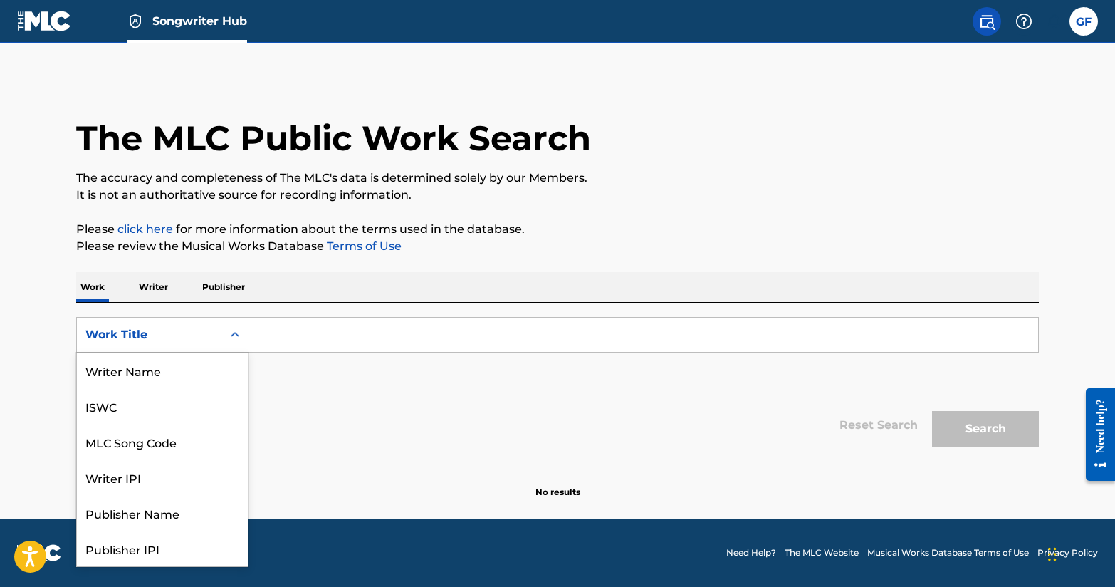
click at [218, 341] on div "Work Title" at bounding box center [149, 334] width 145 height 27
click at [188, 400] on div "ISWC" at bounding box center [162, 406] width 171 height 36
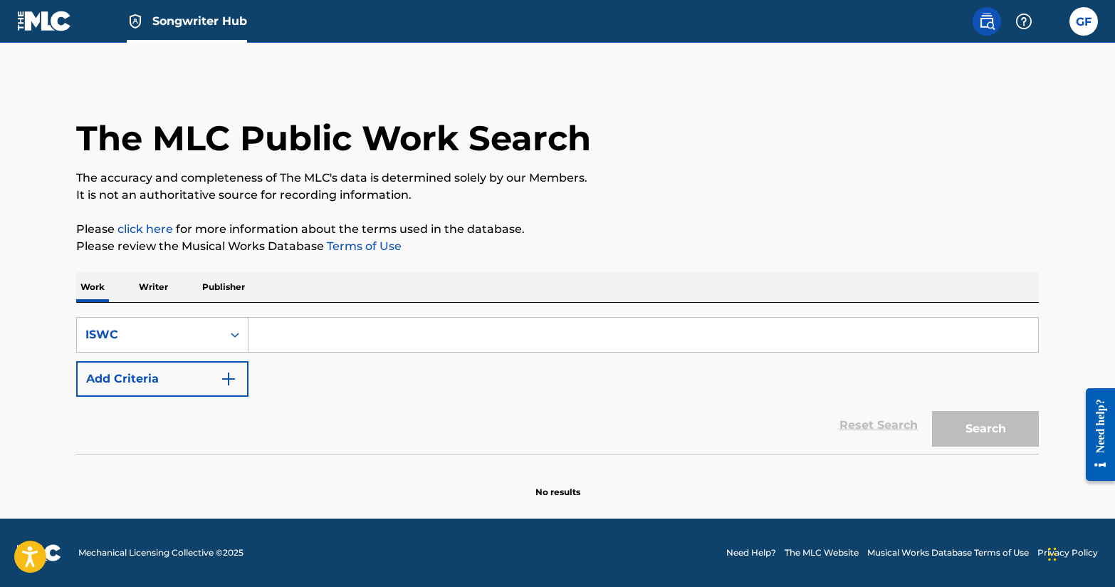
click at [321, 333] on input "Search Form" at bounding box center [644, 335] width 790 height 34
click at [329, 328] on input "Search Form" at bounding box center [644, 335] width 790 height 34
paste input "T-309.534.699-5"
click at [994, 435] on button "Search" at bounding box center [985, 429] width 107 height 36
click at [977, 422] on button "Search" at bounding box center [985, 429] width 107 height 36
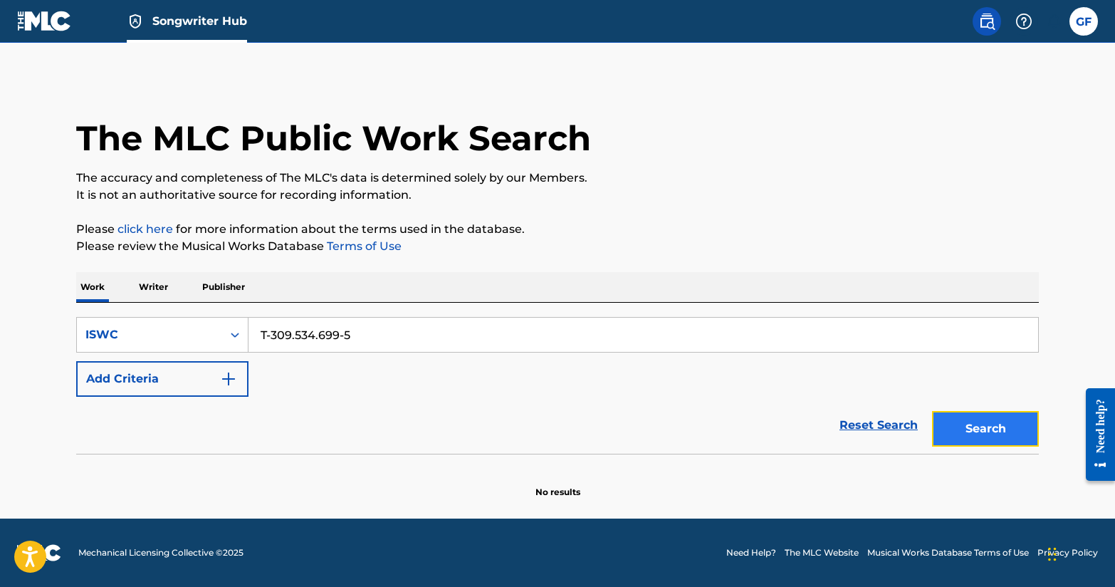
click at [977, 423] on button "Search" at bounding box center [985, 429] width 107 height 36
click at [321, 341] on input "T-309.534.699-5" at bounding box center [644, 335] width 790 height 34
click at [318, 338] on input "T-309.534.699-5" at bounding box center [644, 335] width 790 height 34
click at [294, 338] on input "T-309.534699-5" at bounding box center [644, 335] width 790 height 34
click at [994, 422] on button "Search" at bounding box center [985, 429] width 107 height 36
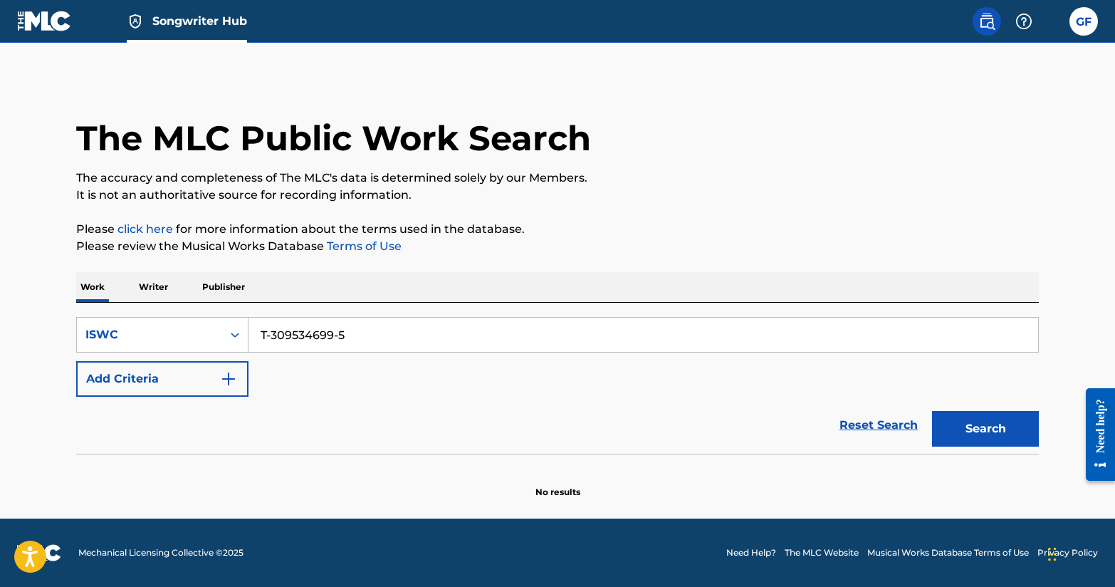
click at [337, 338] on input "T-309534699-5" at bounding box center [644, 335] width 790 height 34
click at [271, 335] on input "T-3095346995" at bounding box center [644, 335] width 790 height 34
click at [256, 331] on input "T3095346995" at bounding box center [644, 335] width 790 height 34
type input "T3095346995"
click at [932, 411] on button "Search" at bounding box center [985, 429] width 107 height 36
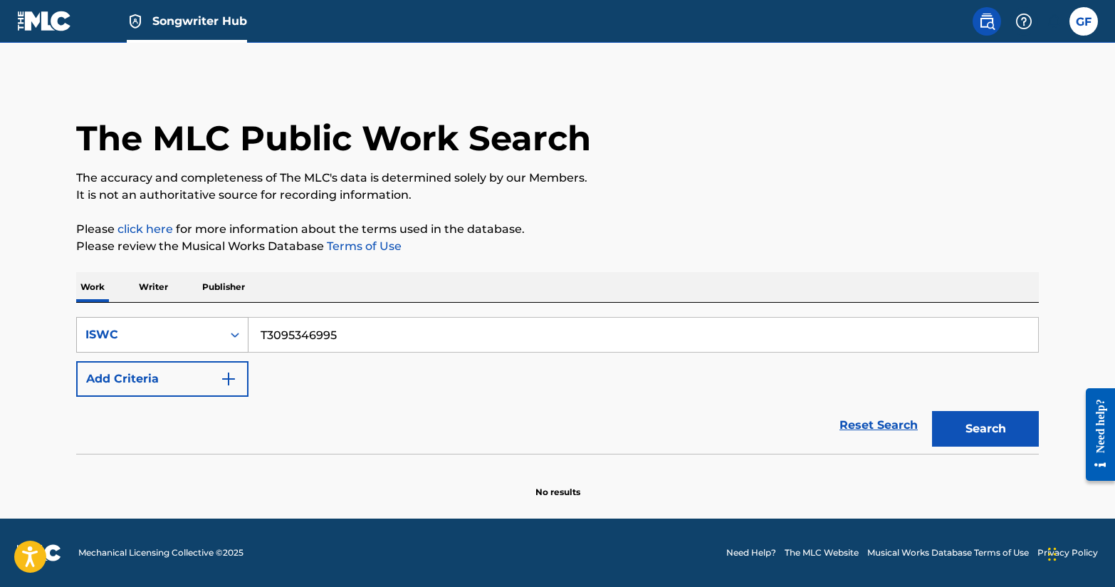
click at [147, 325] on div "ISWC" at bounding box center [149, 334] width 145 height 27
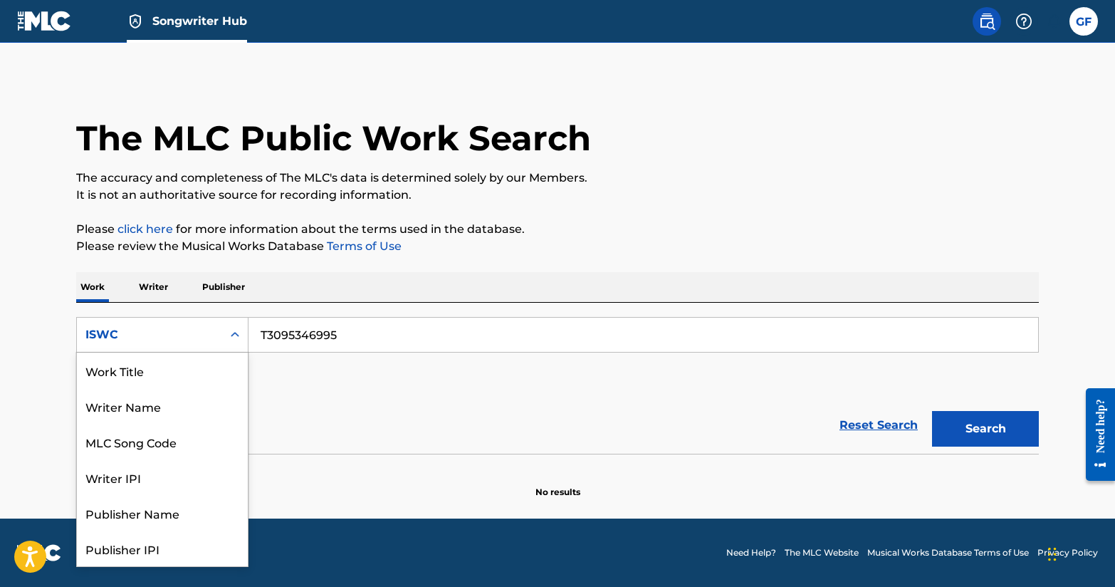
scroll to position [71, 0]
click at [197, 549] on div "ISWC" at bounding box center [162, 549] width 171 height 36
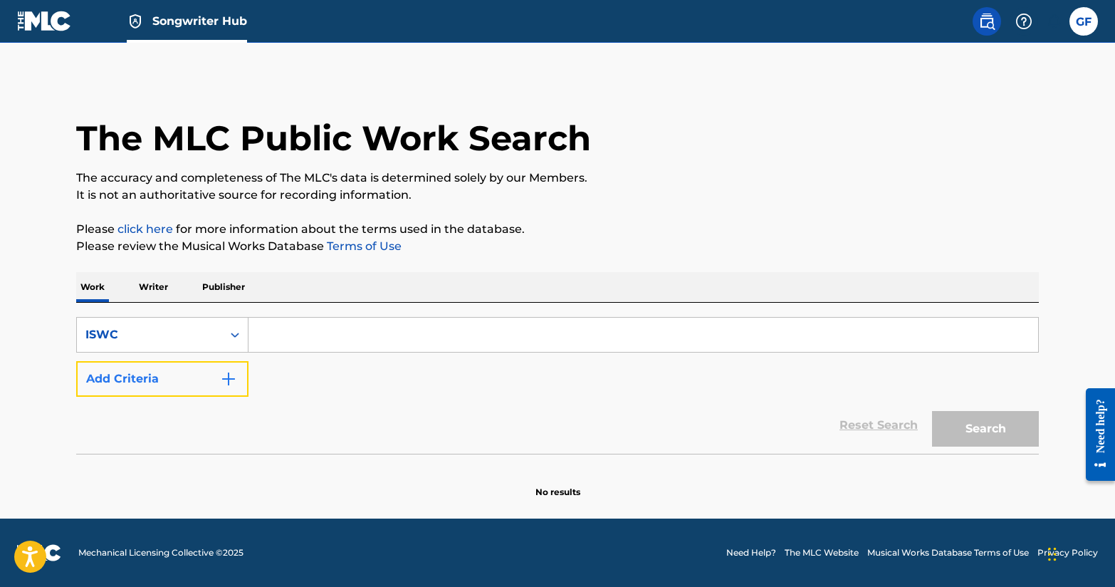
click at [206, 382] on button "Add Criteria" at bounding box center [162, 379] width 172 height 36
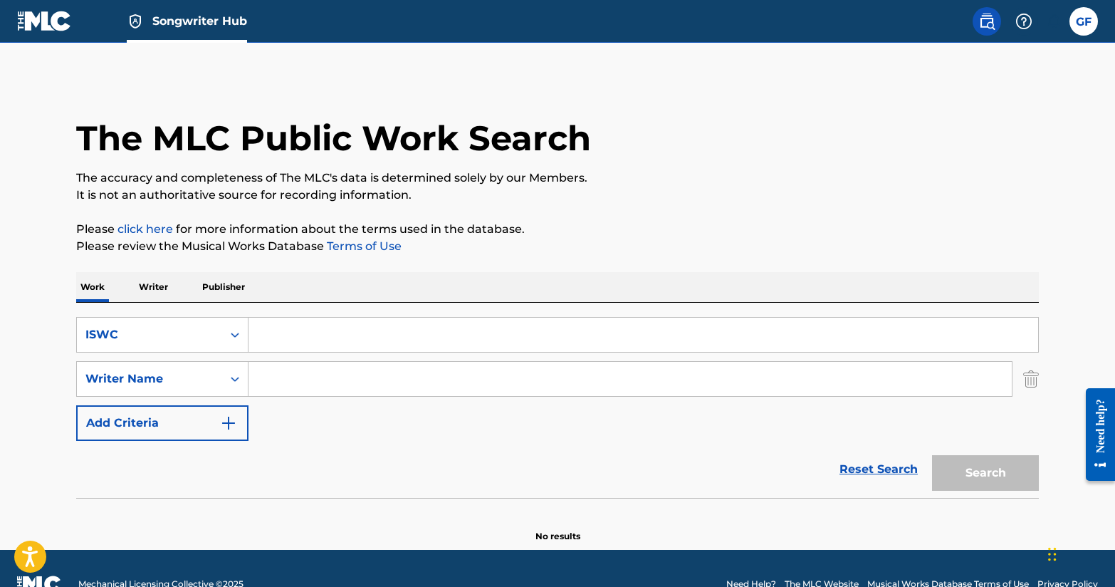
click at [284, 373] on input "Search Form" at bounding box center [631, 379] width 764 height 34
click at [96, 281] on p "Work" at bounding box center [92, 287] width 33 height 30
click at [214, 338] on div "ISWC" at bounding box center [149, 334] width 145 height 27
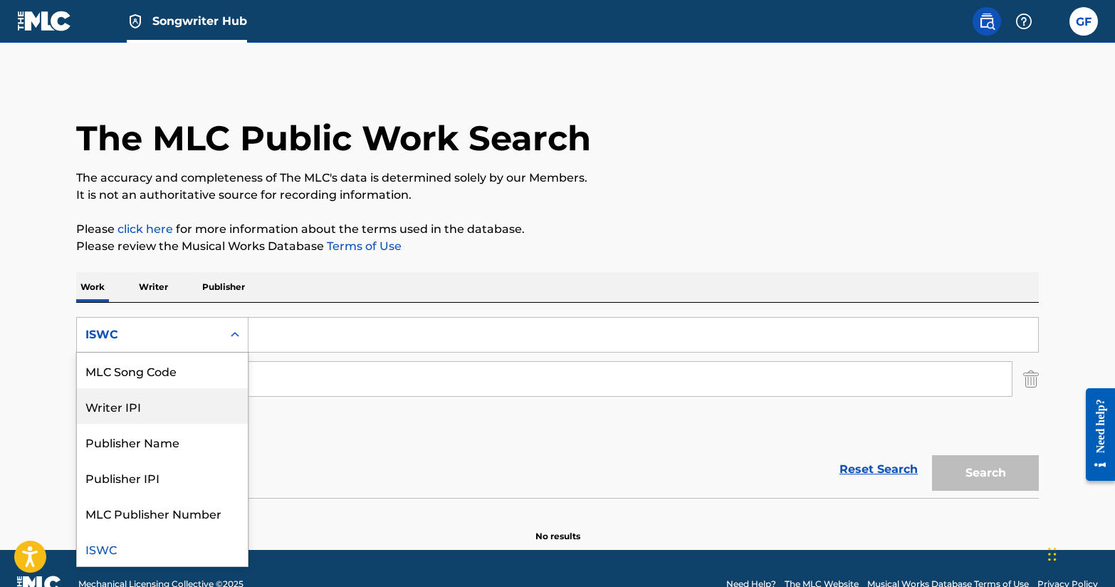
scroll to position [0, 0]
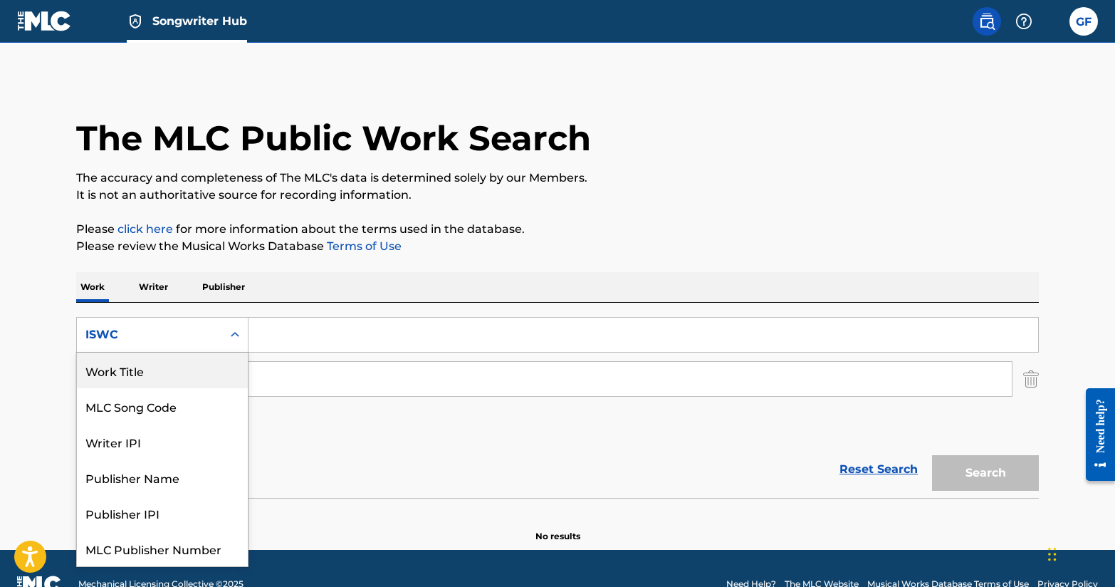
click at [194, 375] on div "Work Title" at bounding box center [162, 371] width 171 height 36
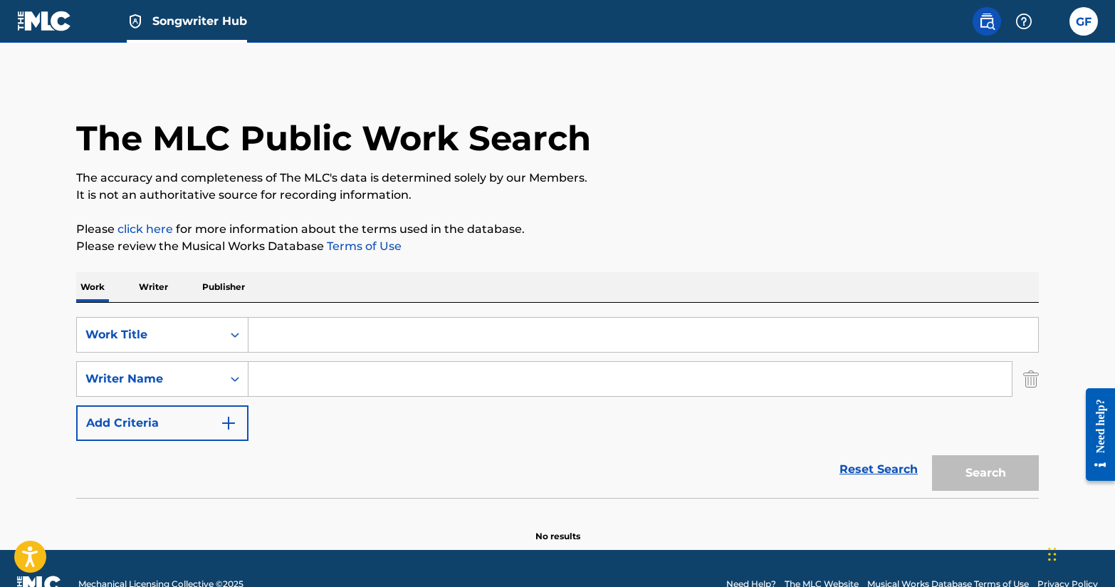
click at [273, 328] on input "Search Form" at bounding box center [644, 335] width 790 height 34
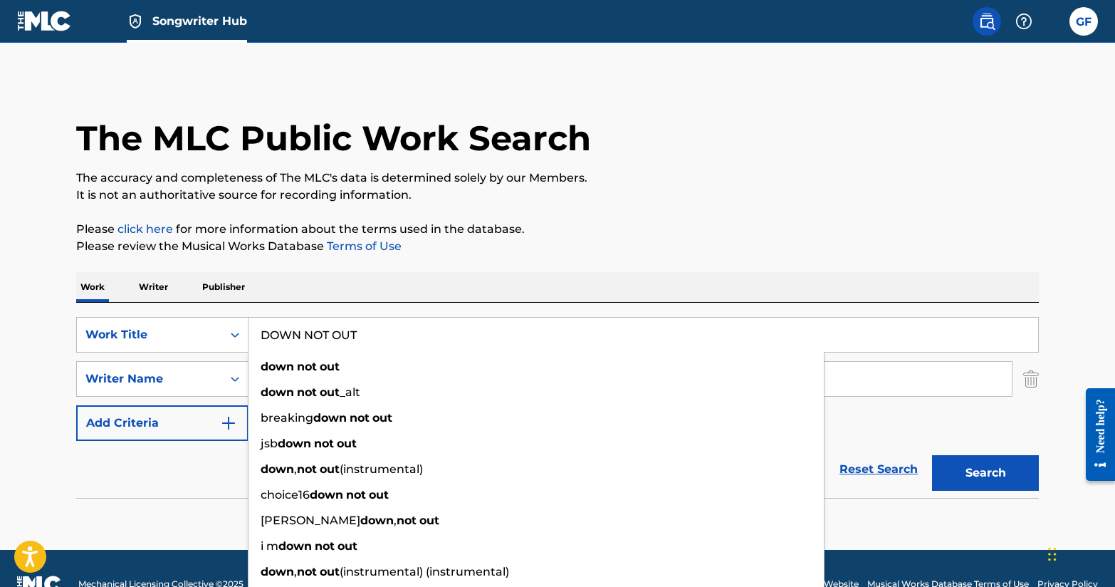
type input "DOWN NOT OUT"
click at [162, 479] on div "Reset Search Search" at bounding box center [557, 469] width 963 height 57
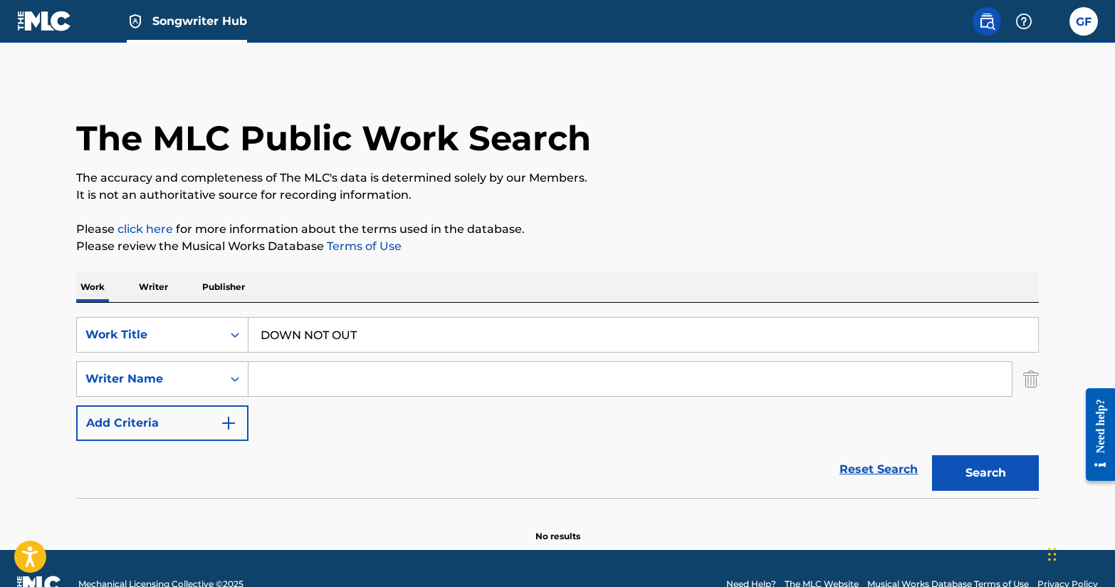
click at [302, 376] on input "Search Form" at bounding box center [631, 379] width 764 height 34
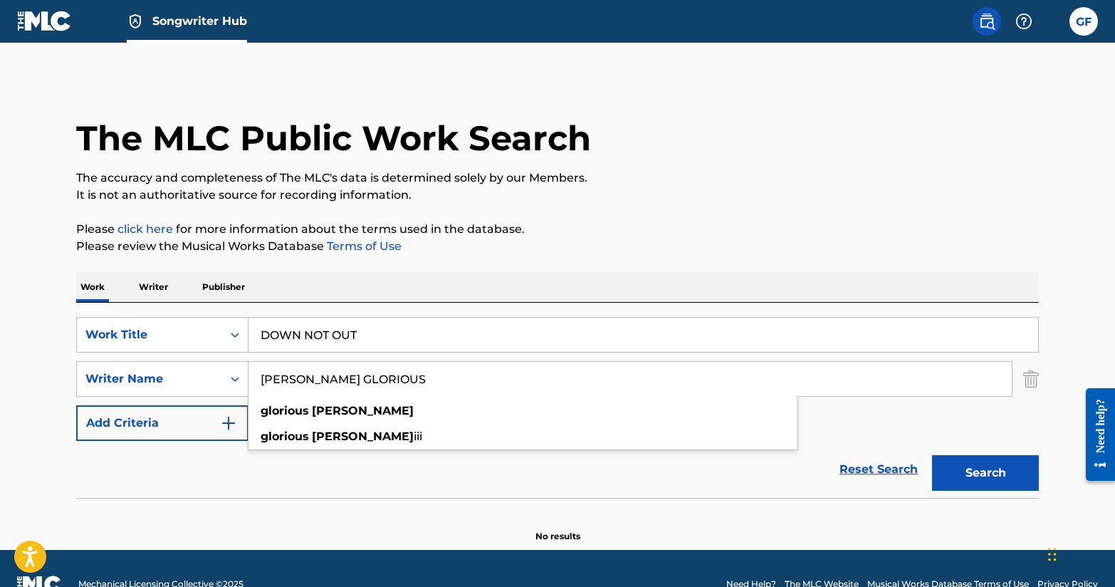
type input "FOREMAN GLORIOUS"
click at [932, 455] on button "Search" at bounding box center [985, 473] width 107 height 36
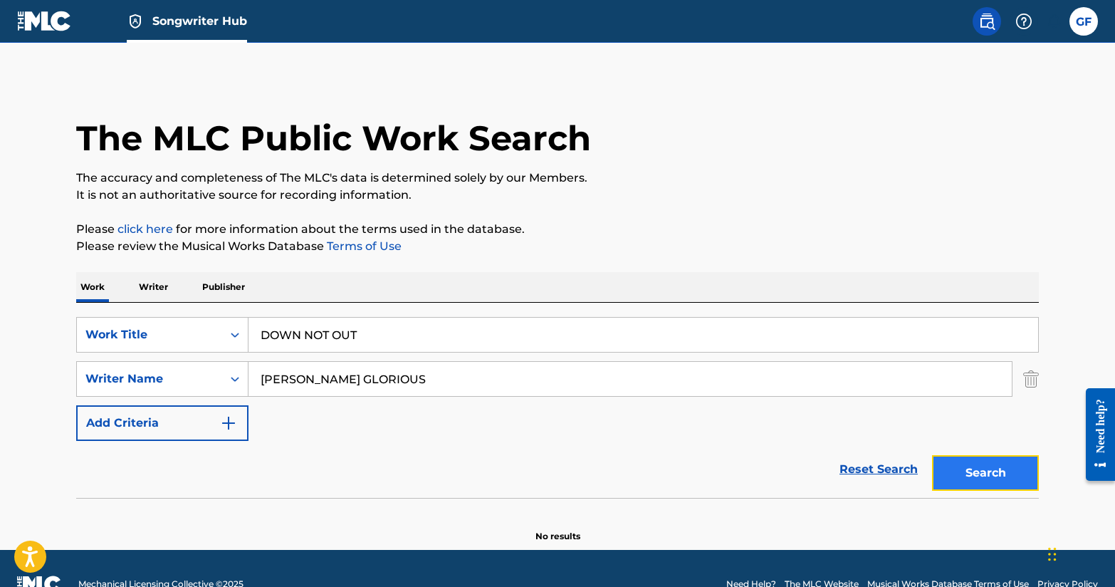
click at [941, 467] on button "Search" at bounding box center [985, 473] width 107 height 36
click at [45, 24] on img at bounding box center [44, 21] width 55 height 21
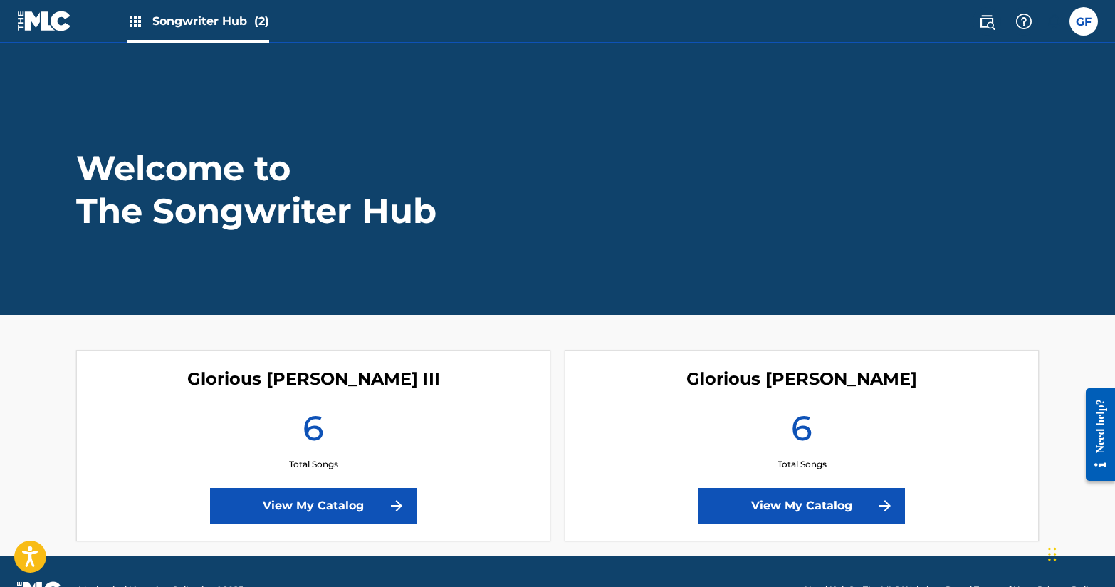
scroll to position [37, 0]
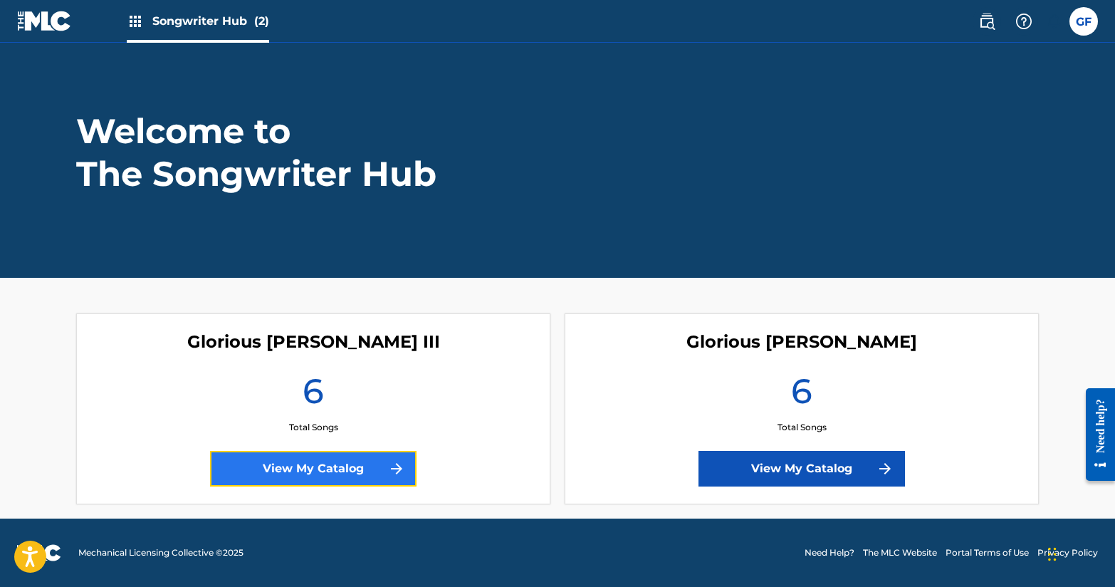
click at [401, 473] on img at bounding box center [396, 468] width 17 height 17
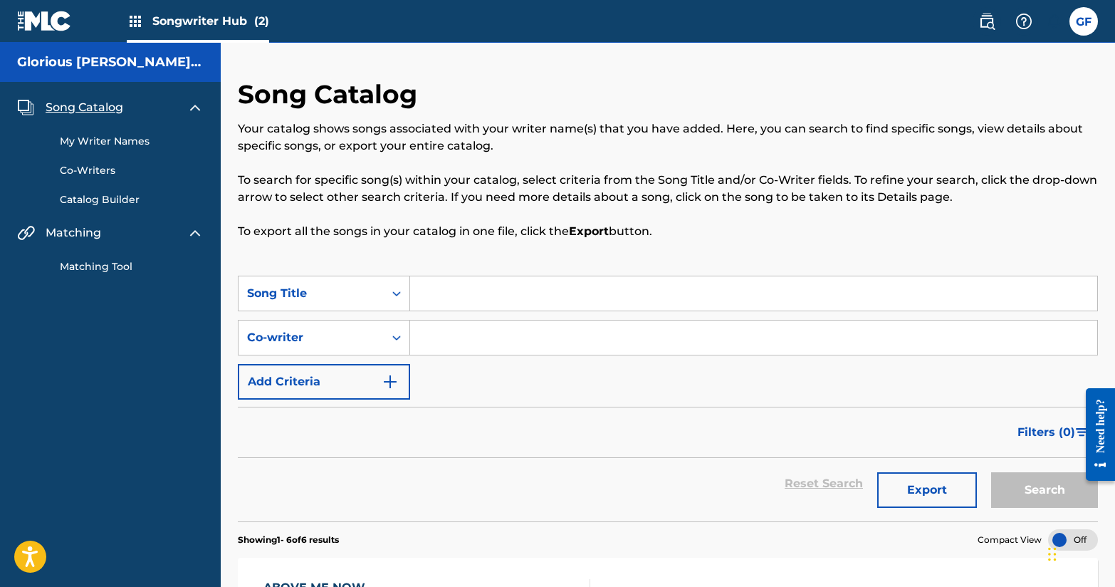
click at [119, 137] on link "My Writer Names" at bounding box center [132, 141] width 144 height 15
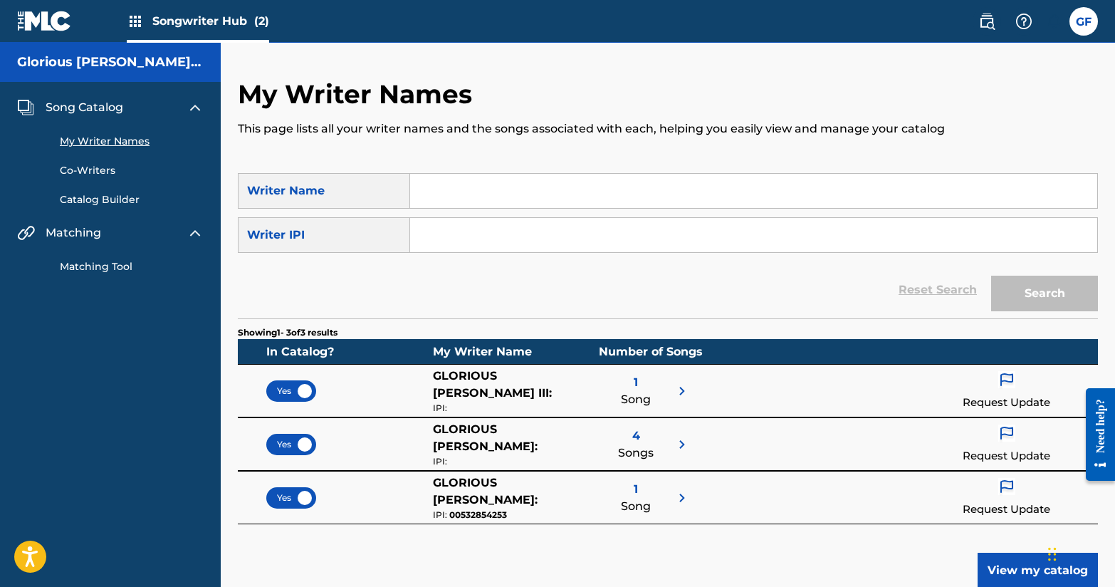
click at [121, 206] on link "Catalog Builder" at bounding box center [132, 199] width 144 height 15
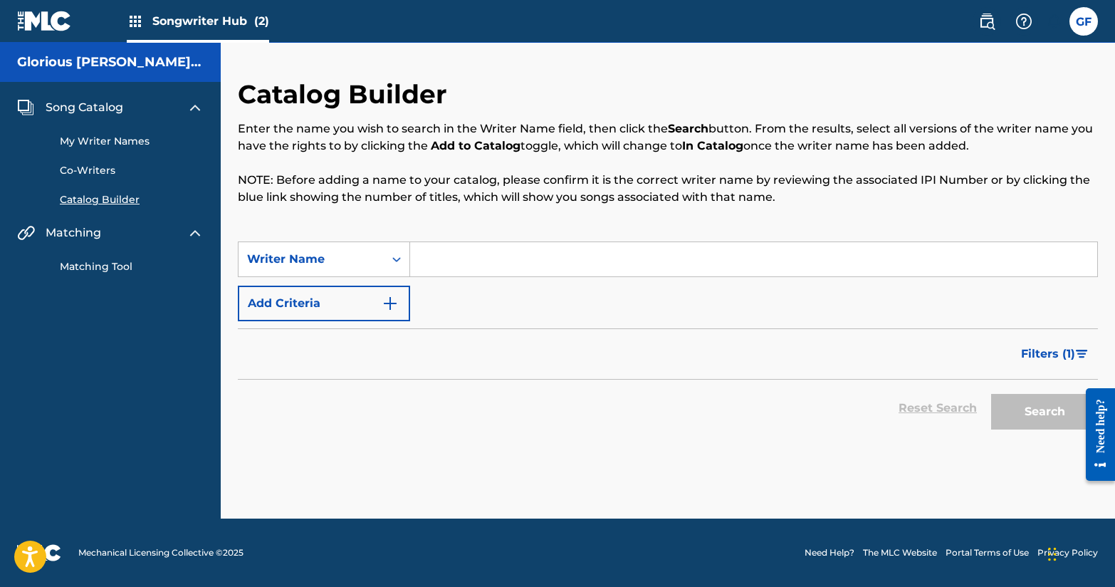
click at [464, 264] on input "Search Form" at bounding box center [753, 259] width 687 height 34
click at [395, 271] on div "Search Form" at bounding box center [397, 259] width 26 height 26
click at [491, 252] on input "Search Form" at bounding box center [753, 259] width 687 height 34
click at [397, 252] on icon "Search Form" at bounding box center [397, 259] width 14 height 14
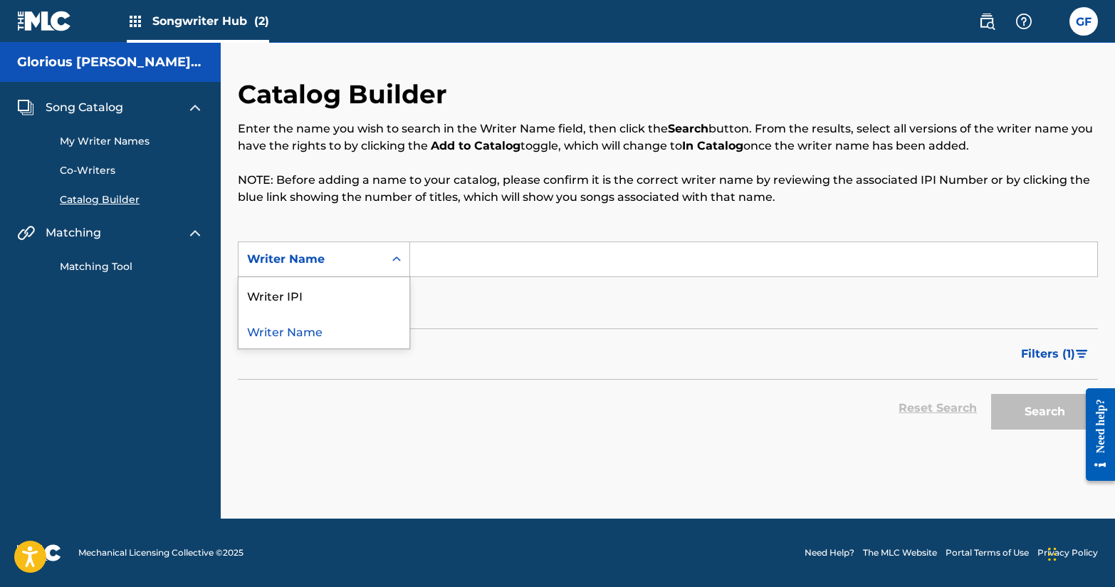
click at [484, 326] on form "SearchWithCriteriac05c502c-b307-4cda-9766-270af9a3b096 Writer Name selected, 2 …" at bounding box center [668, 338] width 860 height 195
click at [391, 267] on div "Search Form" at bounding box center [397, 259] width 26 height 26
click at [468, 281] on div "SearchWithCriteriac05c502c-b307-4cda-9766-270af9a3b096 Writer Name selected, 2 …" at bounding box center [668, 281] width 860 height 80
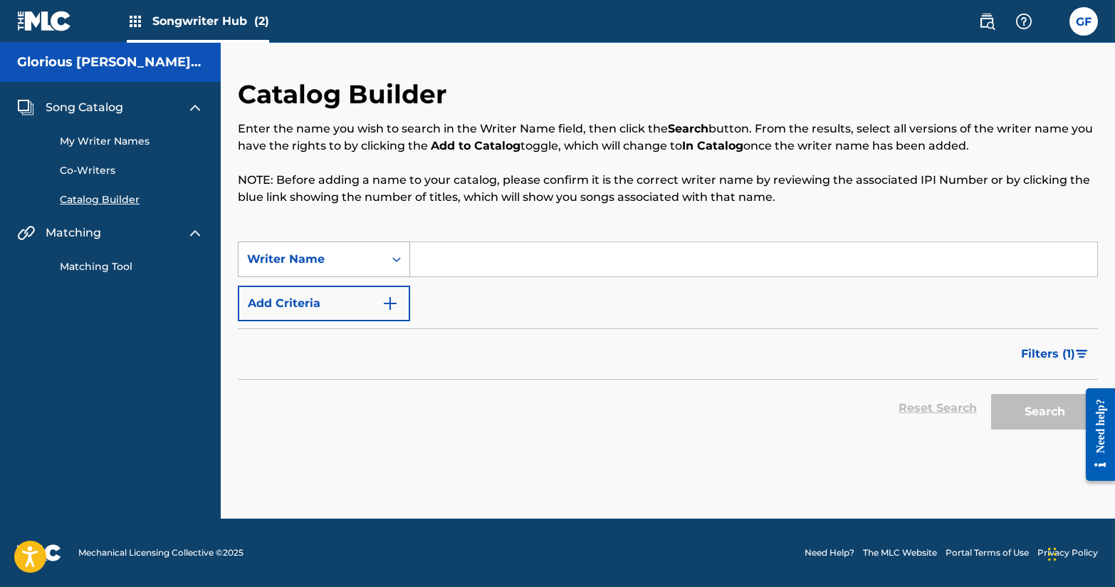
click at [312, 251] on div "Writer Name" at bounding box center [311, 259] width 128 height 17
click at [319, 293] on div "Writer IPI" at bounding box center [324, 295] width 171 height 36
click at [467, 262] on input "Search Form" at bounding box center [753, 259] width 687 height 34
paste input "00532854253"
type input "00532854253"
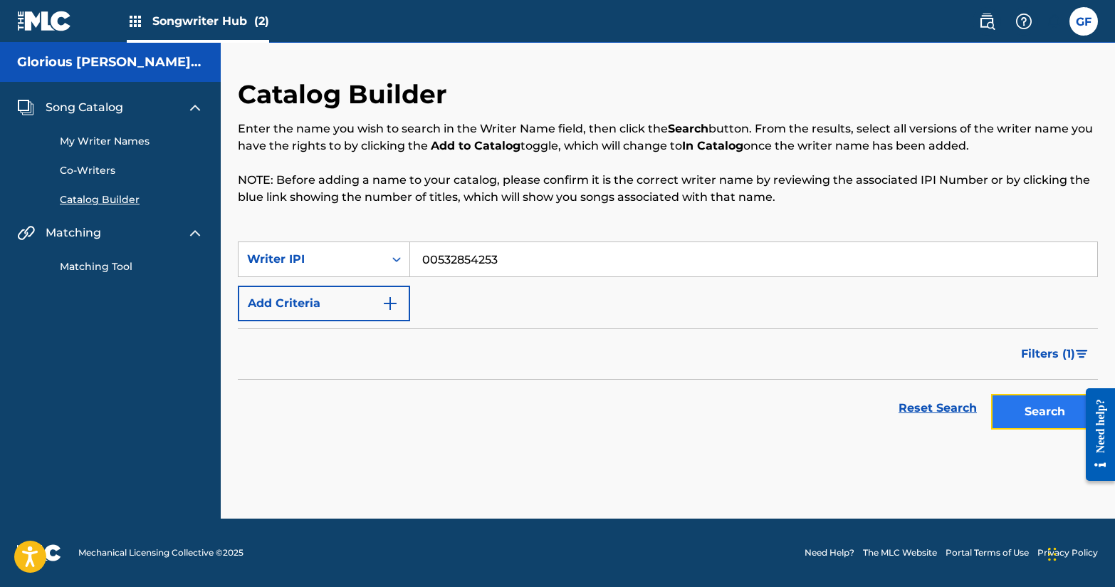
click at [1026, 411] on button "Search" at bounding box center [1045, 412] width 107 height 36
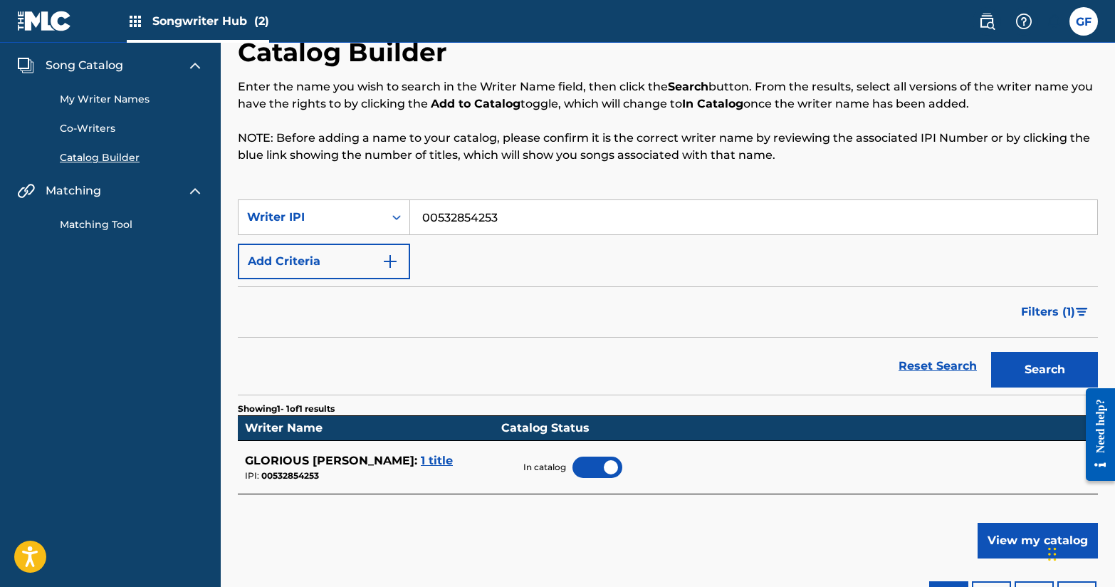
scroll to position [50, 0]
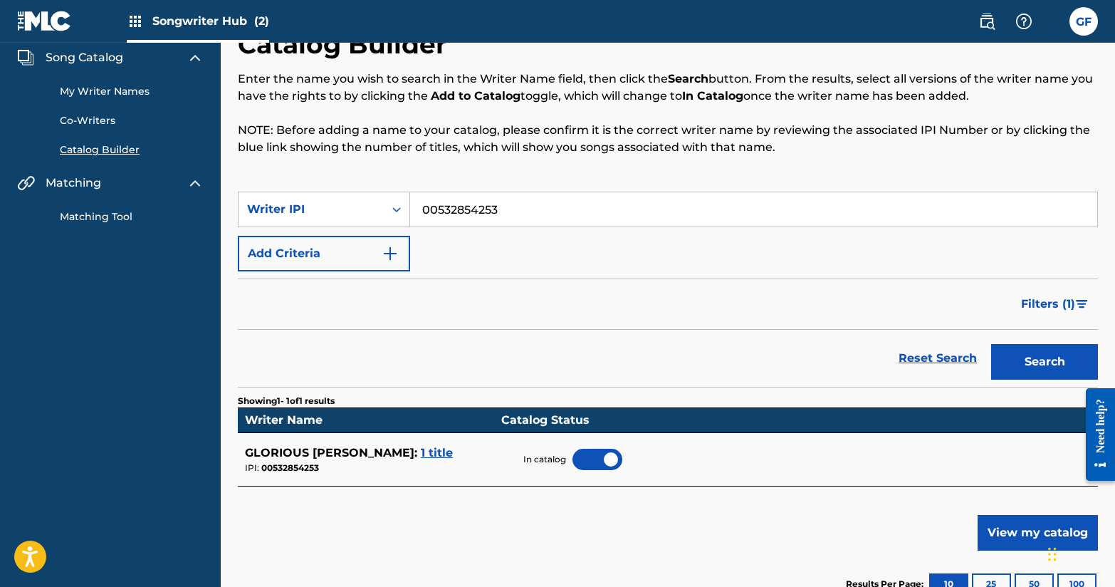
click at [421, 450] on span "1 title" at bounding box center [437, 453] width 32 height 14
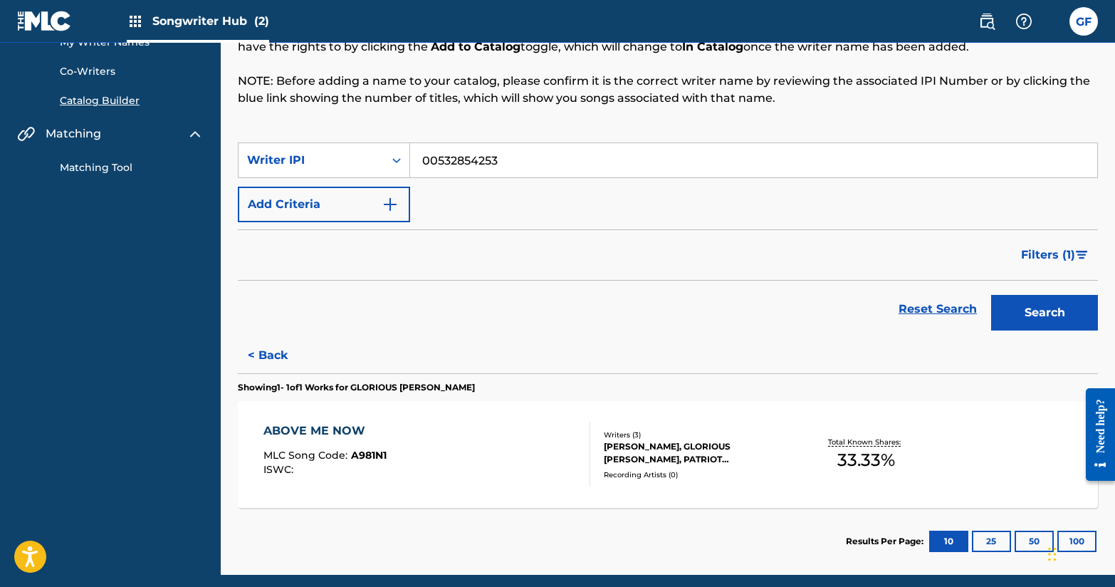
scroll to position [94, 0]
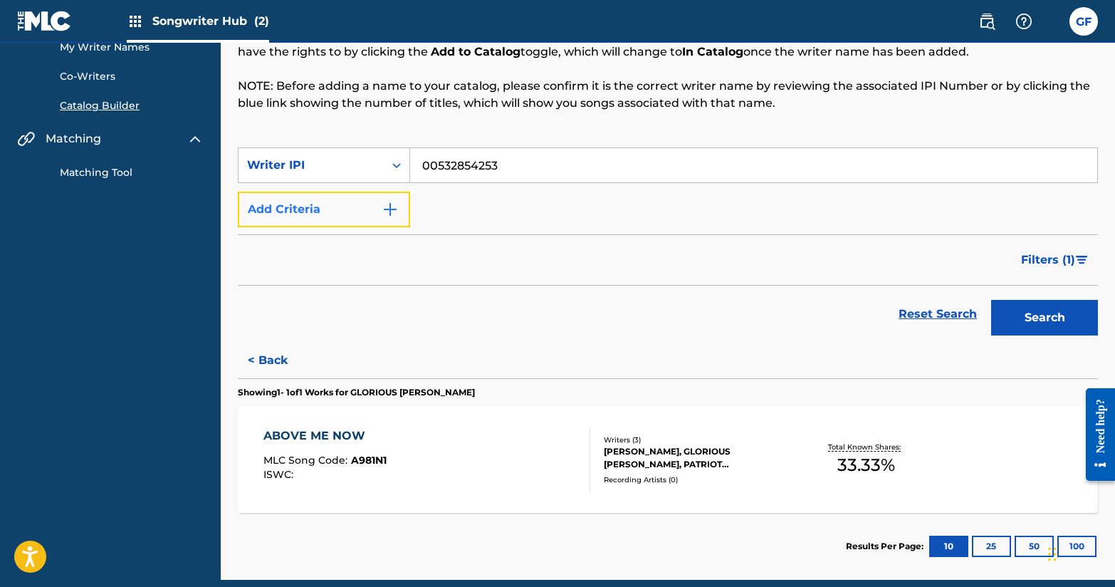
click at [333, 218] on button "Add Criteria" at bounding box center [324, 210] width 172 height 36
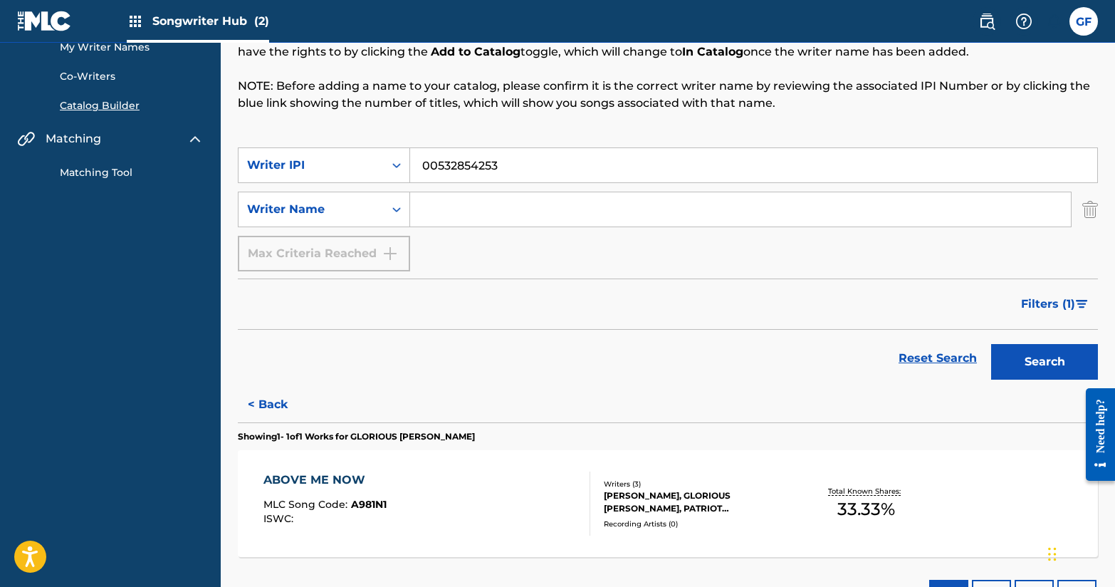
click at [449, 205] on input "Search Form" at bounding box center [740, 209] width 661 height 34
click at [375, 211] on div "Writer Name" at bounding box center [311, 209] width 145 height 27
click at [449, 238] on div "SearchWithCriteriaffb07c81-a8ca-4d6d-897d-25be37c3fe25 Writer IPI 00532854253 S…" at bounding box center [668, 209] width 860 height 124
click at [506, 207] on input "Search Form" at bounding box center [740, 209] width 661 height 34
type input "Glorious [PERSON_NAME]"
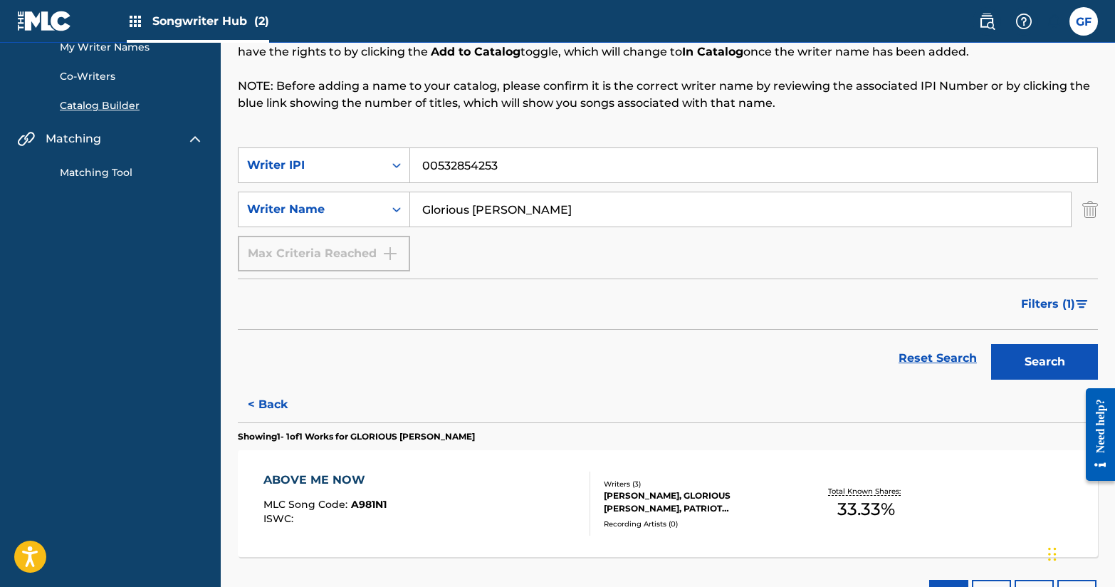
click at [992, 344] on button "Search" at bounding box center [1045, 362] width 107 height 36
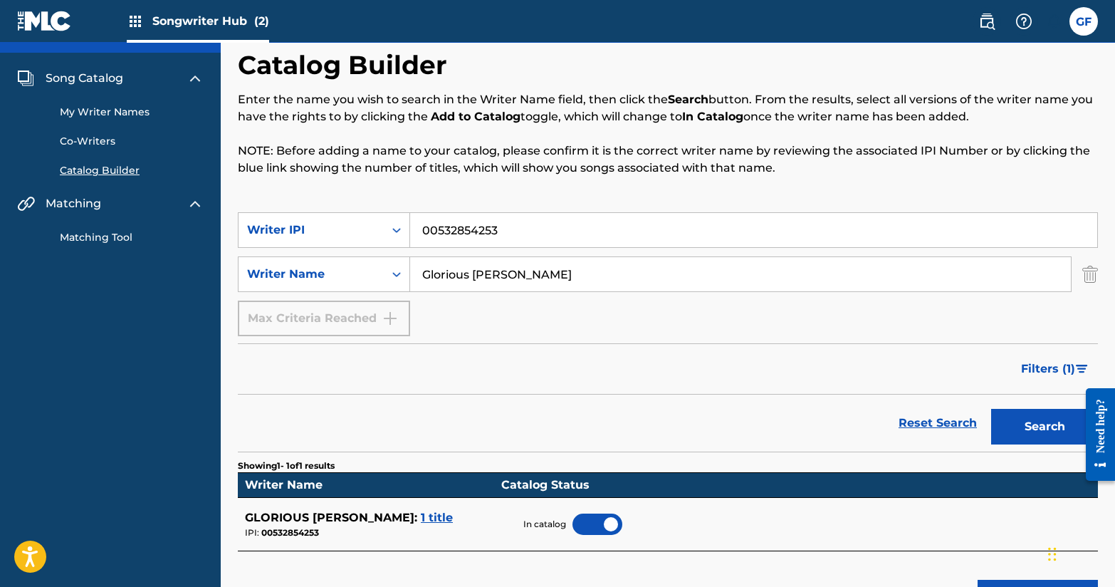
scroll to position [0, 0]
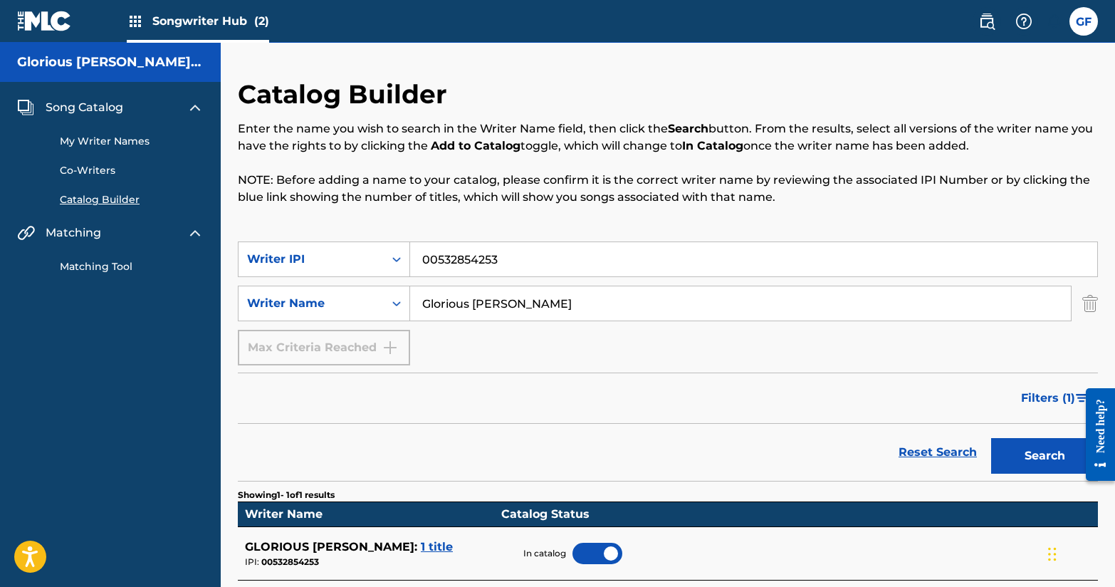
click at [110, 259] on link "Matching Tool" at bounding box center [132, 266] width 144 height 15
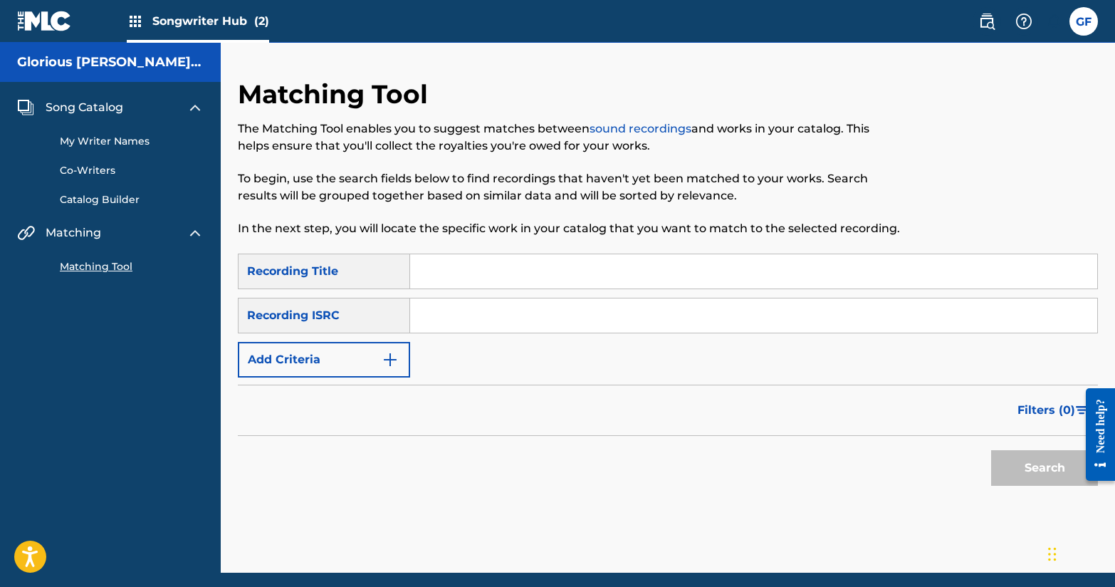
click at [473, 279] on input "Search Form" at bounding box center [753, 271] width 687 height 34
type input "d"
type input "Down Not Out"
click at [386, 303] on div "Recording ISRC" at bounding box center [324, 316] width 172 height 36
click at [332, 315] on div "Recording ISRC" at bounding box center [324, 316] width 172 height 36
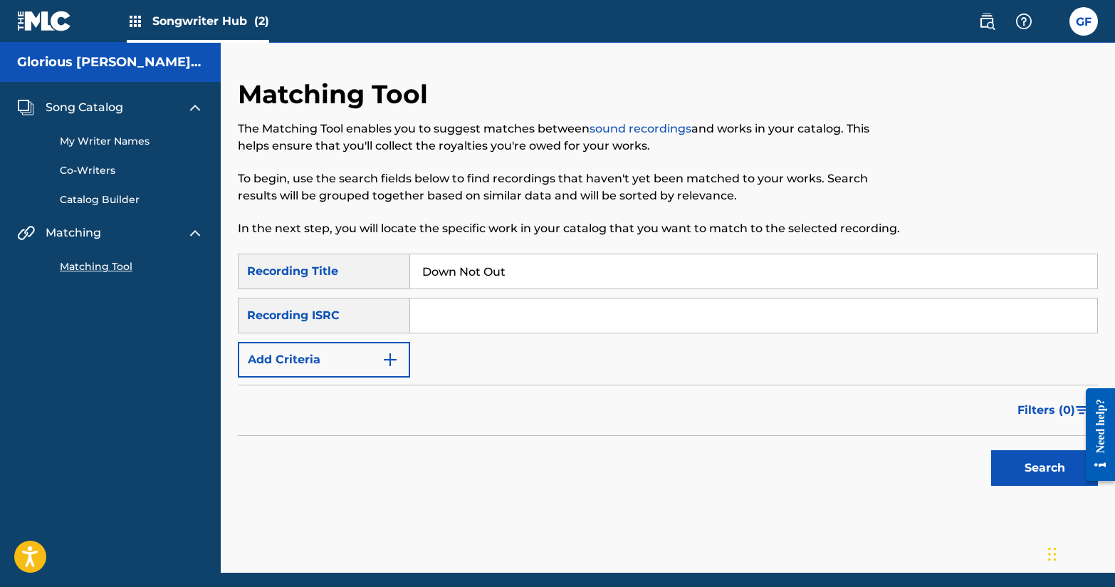
click at [454, 307] on input "Search Form" at bounding box center [753, 315] width 687 height 34
click at [393, 358] on img "Search Form" at bounding box center [390, 359] width 17 height 17
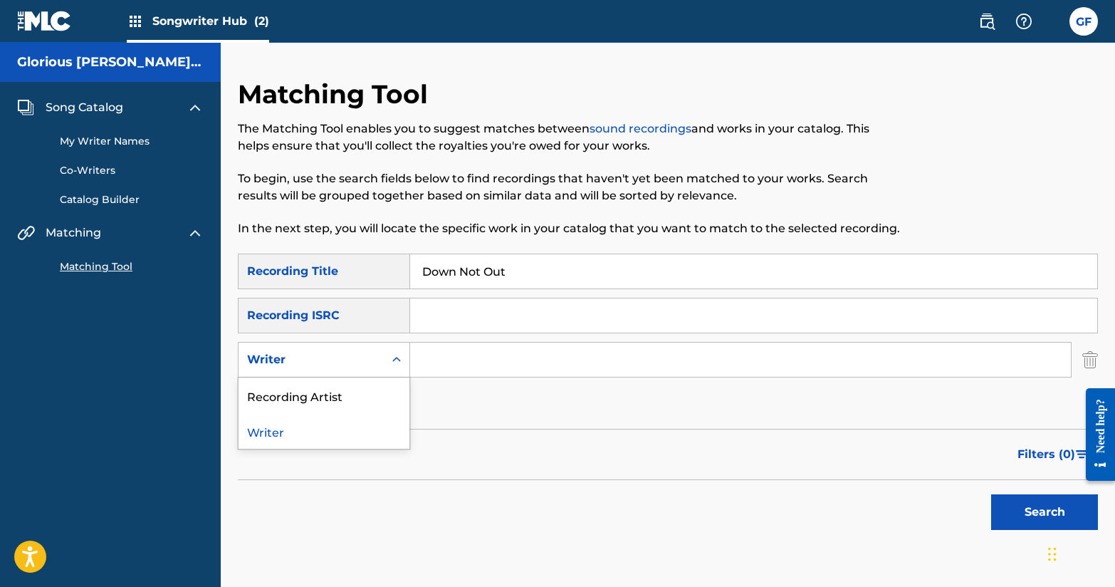
click at [385, 358] on div "Search Form" at bounding box center [397, 360] width 26 height 26
click at [383, 390] on div "Recording Artist" at bounding box center [324, 396] width 171 height 36
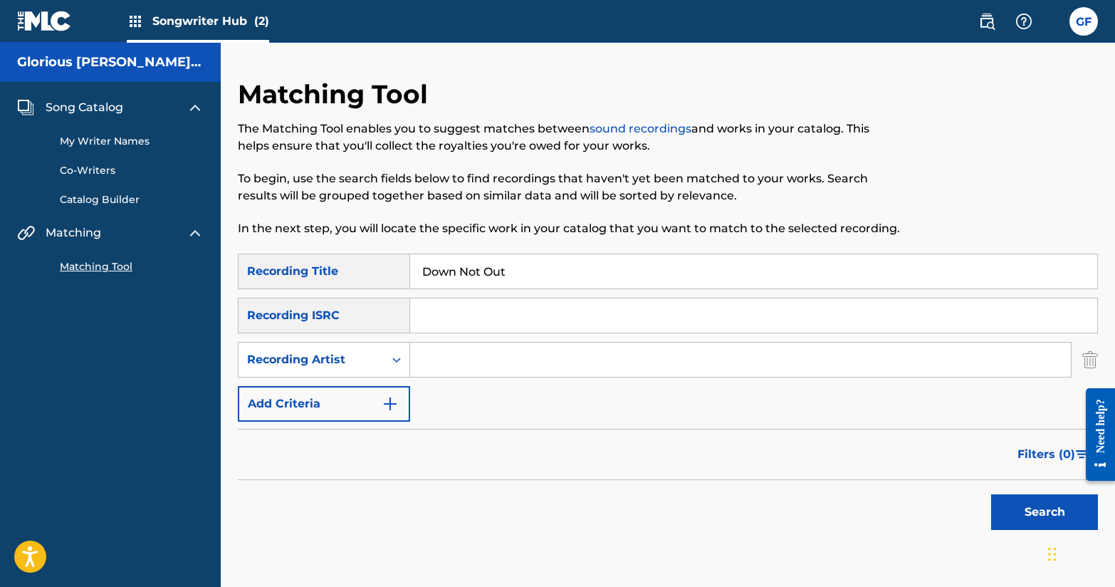
click at [457, 358] on input "Search Form" at bounding box center [740, 360] width 661 height 34
type input "GLO"
click at [383, 410] on img "Search Form" at bounding box center [390, 403] width 17 height 17
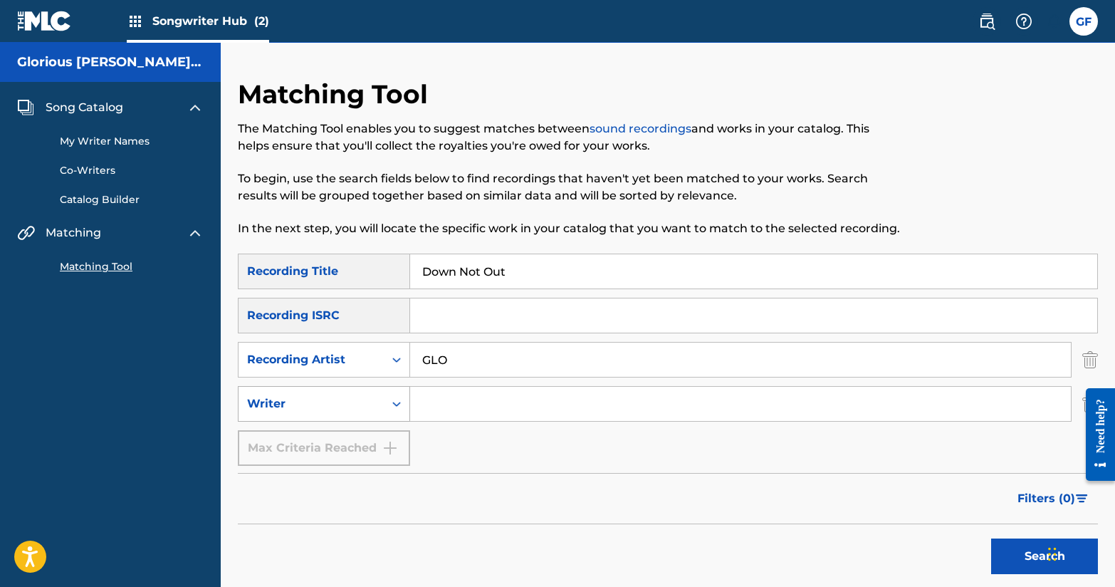
click at [389, 407] on div "Search Form" at bounding box center [397, 404] width 26 height 26
click at [401, 407] on icon "Search Form" at bounding box center [397, 404] width 14 height 14
click at [323, 304] on div "Recording ISRC" at bounding box center [324, 316] width 172 height 36
click at [327, 314] on div "Recording ISRC" at bounding box center [324, 316] width 172 height 36
click at [435, 307] on input "Search Form" at bounding box center [753, 315] width 687 height 34
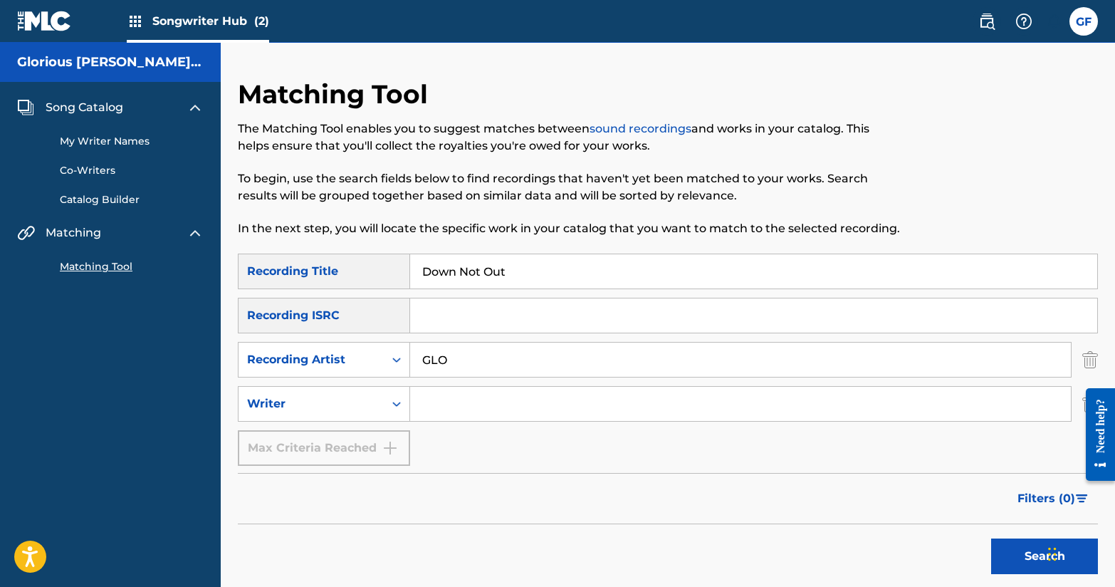
click at [493, 317] on input "Search Form" at bounding box center [753, 315] width 687 height 34
type input "USDHM2104689"
click at [1027, 543] on button "Search" at bounding box center [1045, 557] width 107 height 36
click at [1009, 548] on button "Search" at bounding box center [1045, 557] width 107 height 36
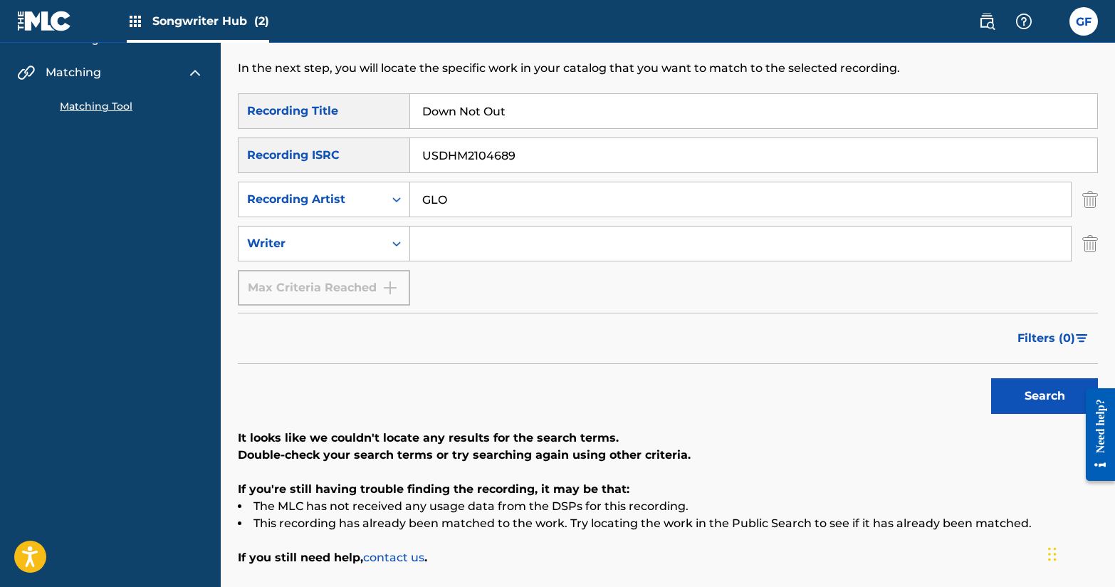
scroll to position [168, 0]
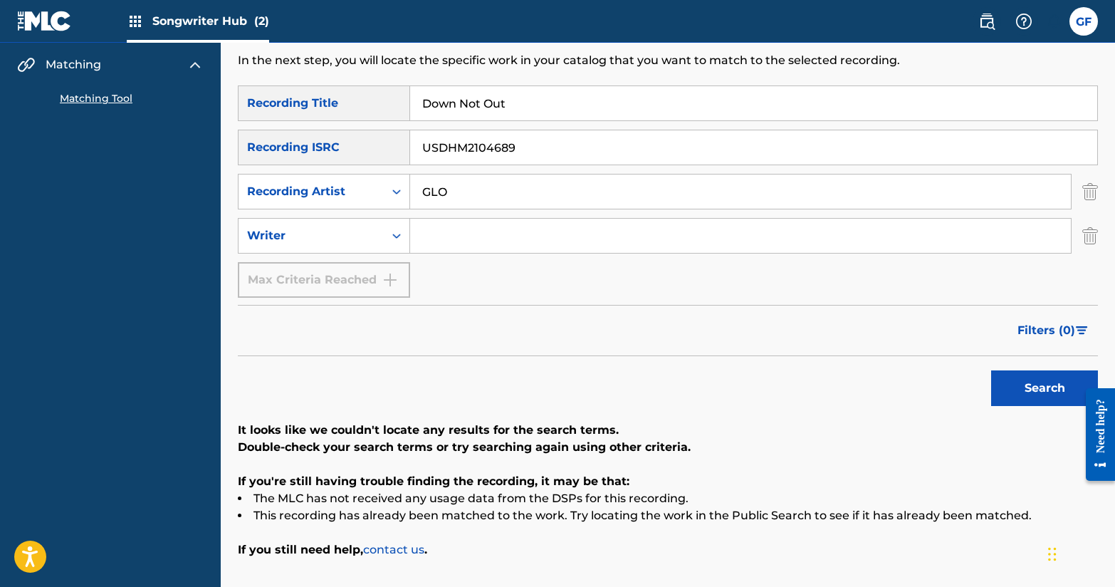
drag, startPoint x: 528, startPoint y: 105, endPoint x: 389, endPoint y: 102, distance: 138.9
click at [390, 103] on div "SearchWithCriteriab53cf5ba-c769-4e89-bb59-7ecc81afd5af Recording Title Down Not…" at bounding box center [668, 103] width 860 height 36
click at [1056, 395] on button "Search" at bounding box center [1045, 388] width 107 height 36
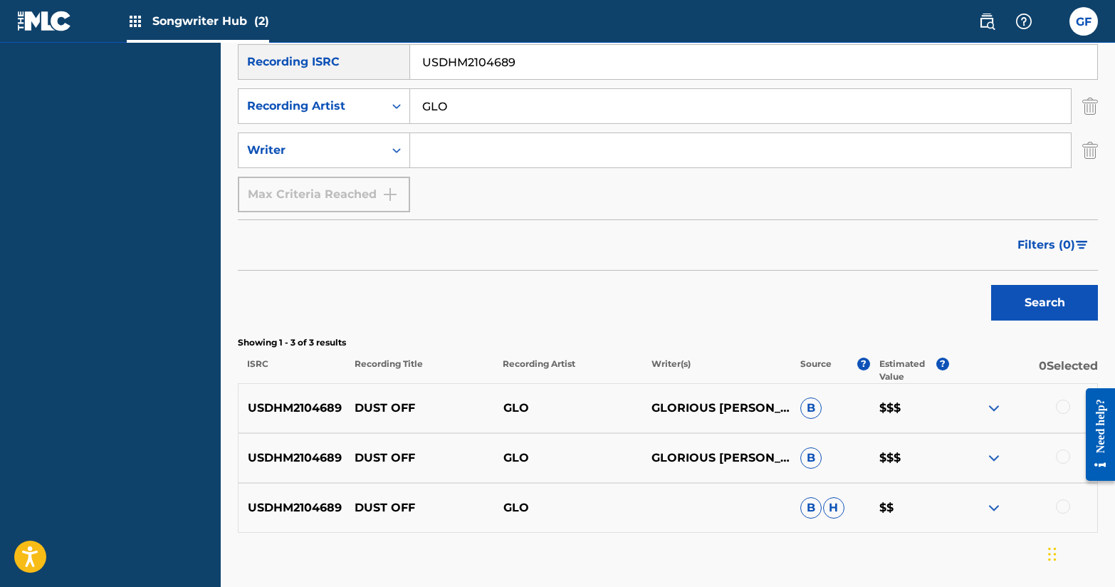
scroll to position [306, 0]
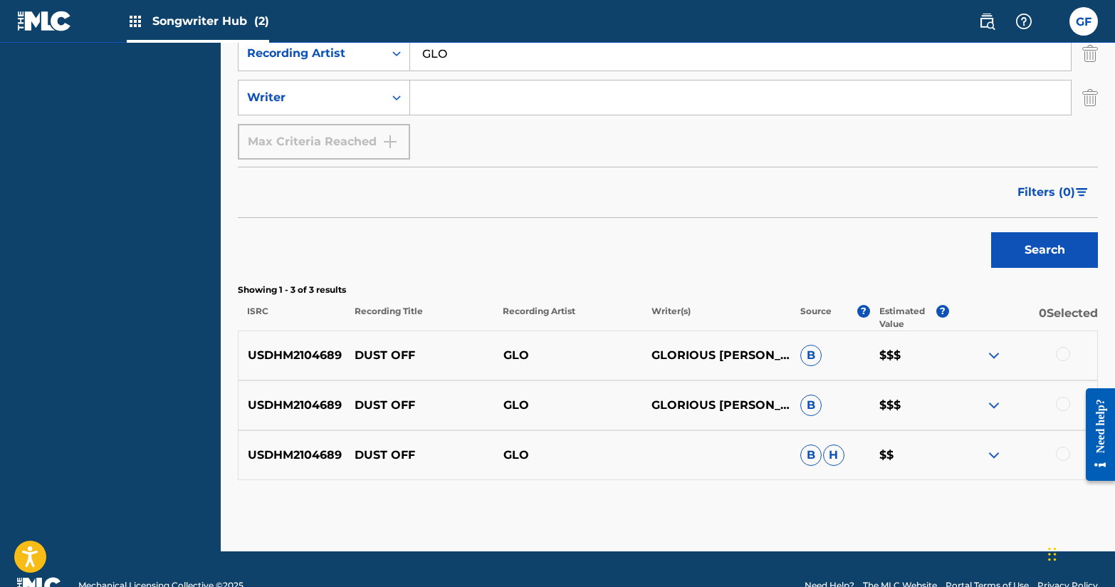
click at [1068, 363] on div at bounding box center [1023, 355] width 149 height 17
click at [1066, 358] on div at bounding box center [1063, 354] width 14 height 14
click at [1065, 402] on div at bounding box center [1063, 404] width 14 height 14
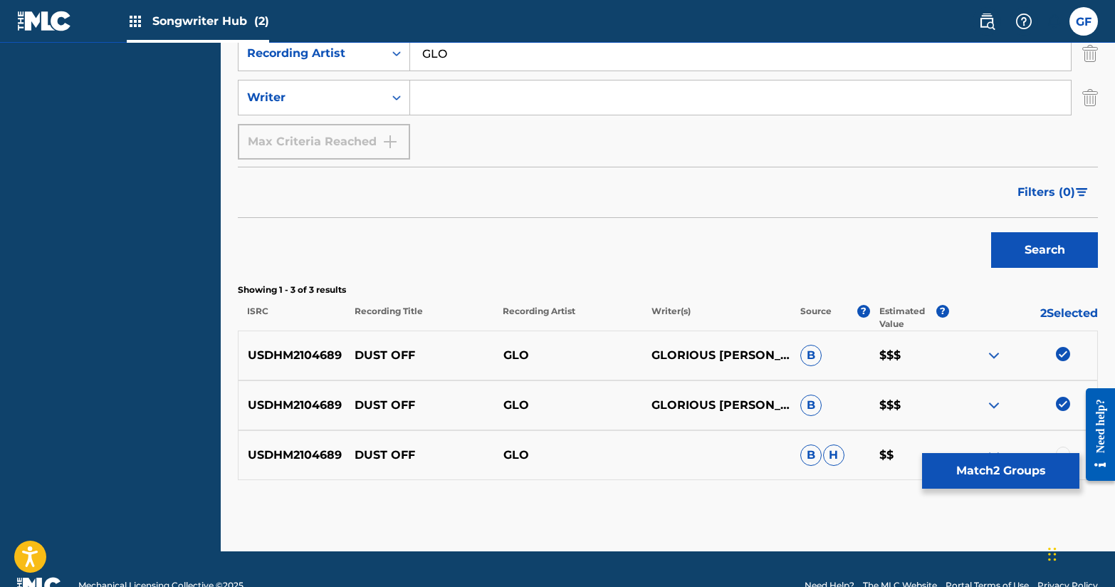
click at [1065, 451] on div at bounding box center [1063, 454] width 14 height 14
click at [1061, 469] on button "Match 3 Groups" at bounding box center [1000, 471] width 157 height 36
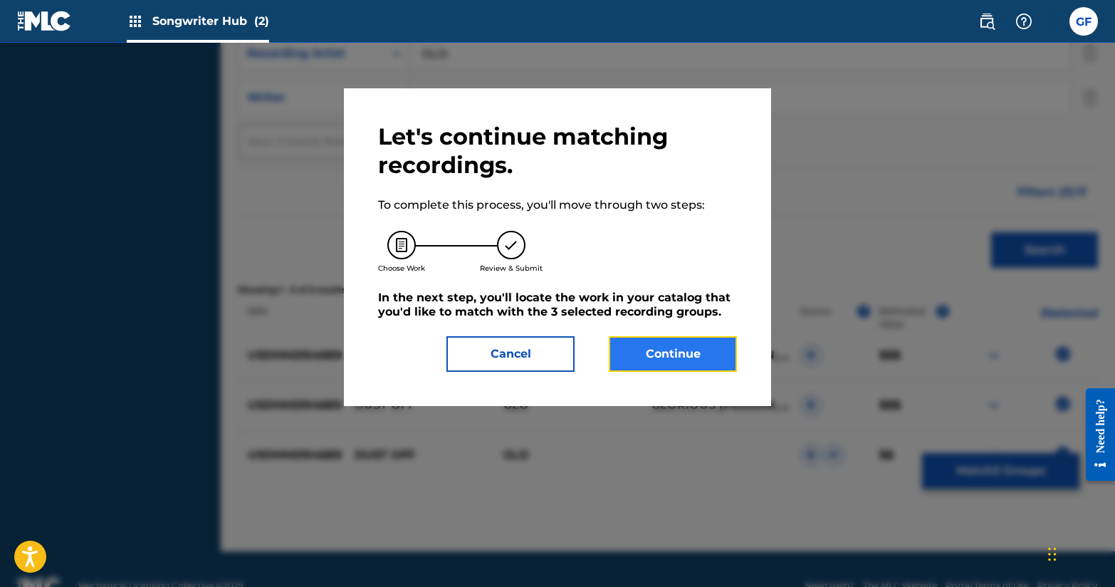
click at [667, 352] on button "Continue" at bounding box center [673, 354] width 128 height 36
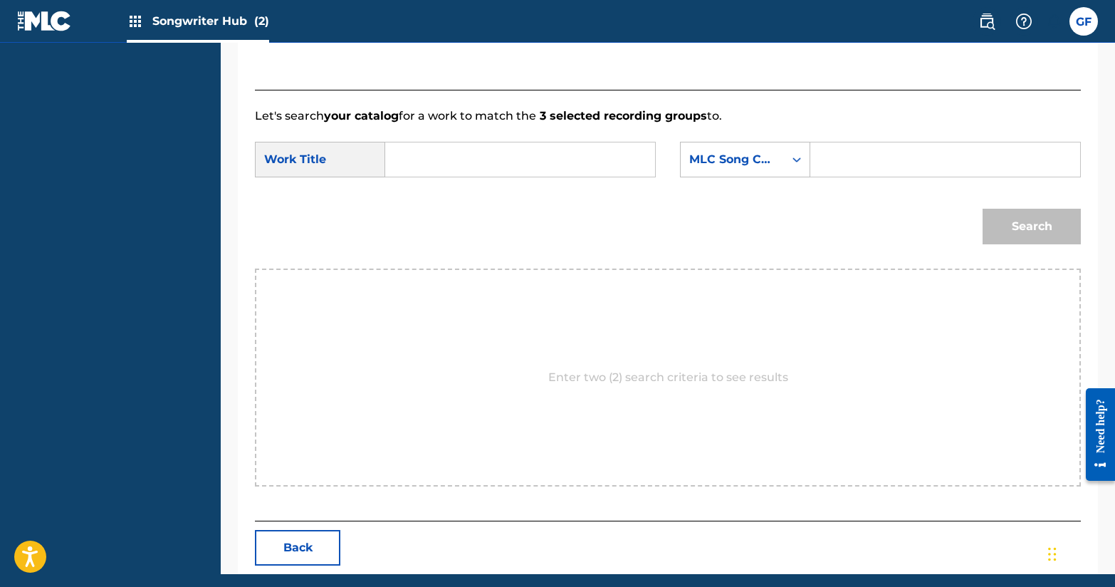
click at [519, 171] on input "Search Form" at bounding box center [520, 159] width 246 height 34
click at [778, 167] on div "MLC Song Code" at bounding box center [732, 159] width 103 height 27
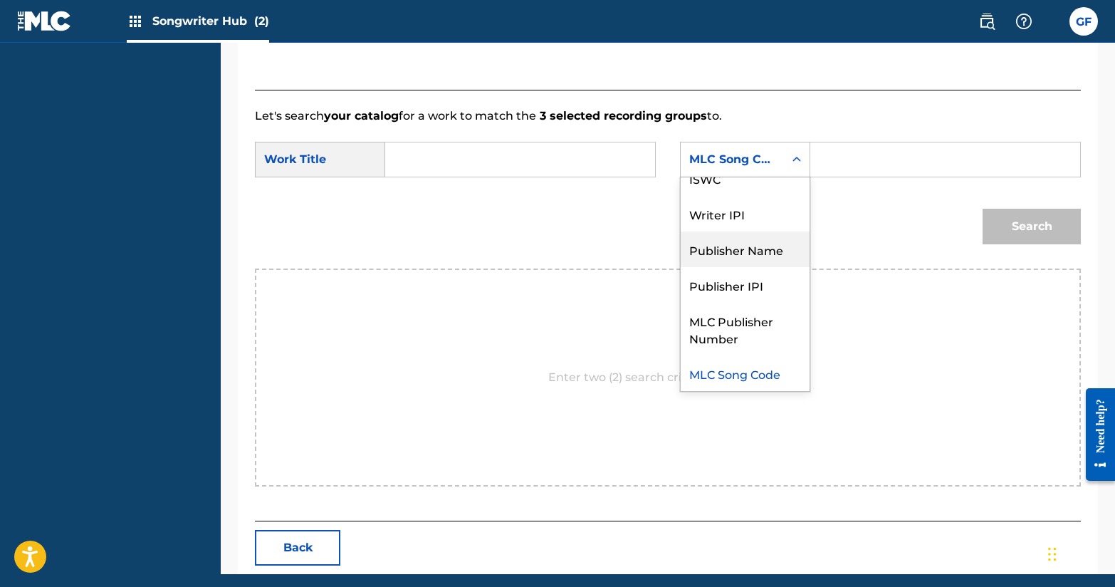
scroll to position [0, 0]
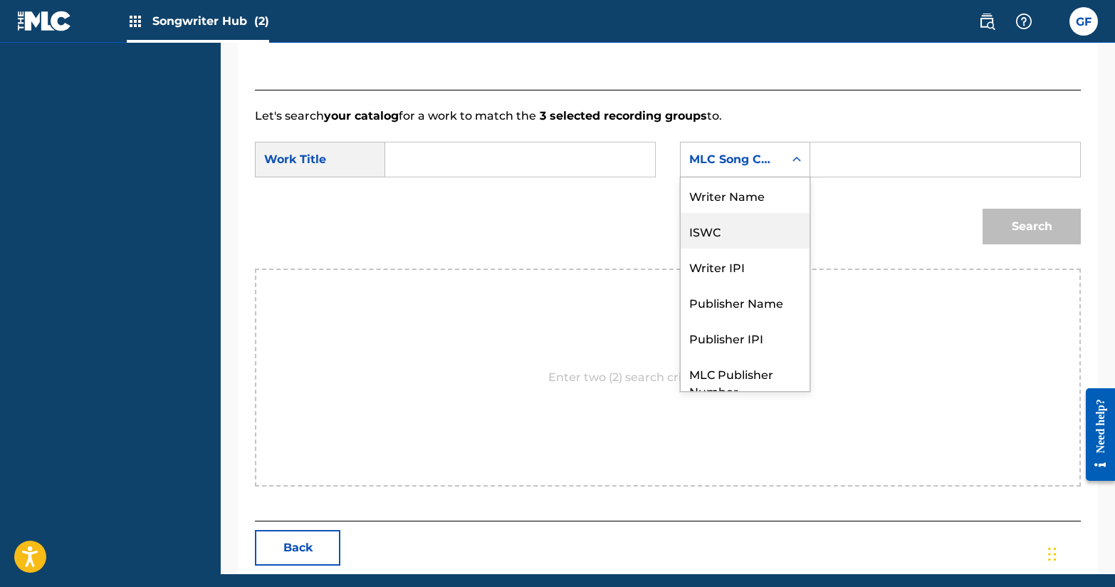
click at [528, 174] on input "Search Form" at bounding box center [520, 159] width 246 height 34
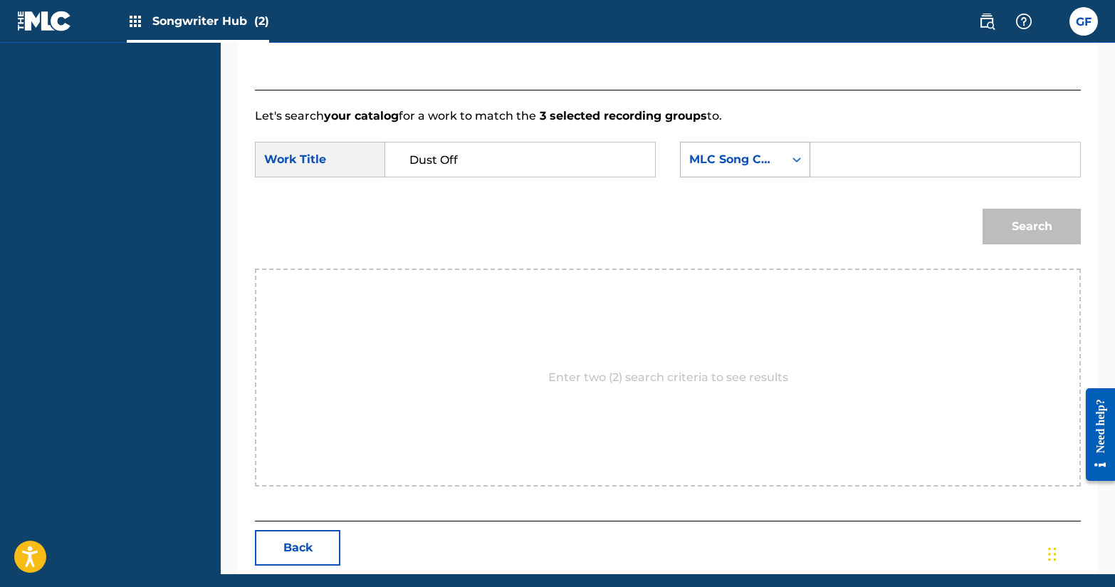
type input "Dust Off"
click at [744, 163] on div "MLC Song Code" at bounding box center [733, 159] width 86 height 17
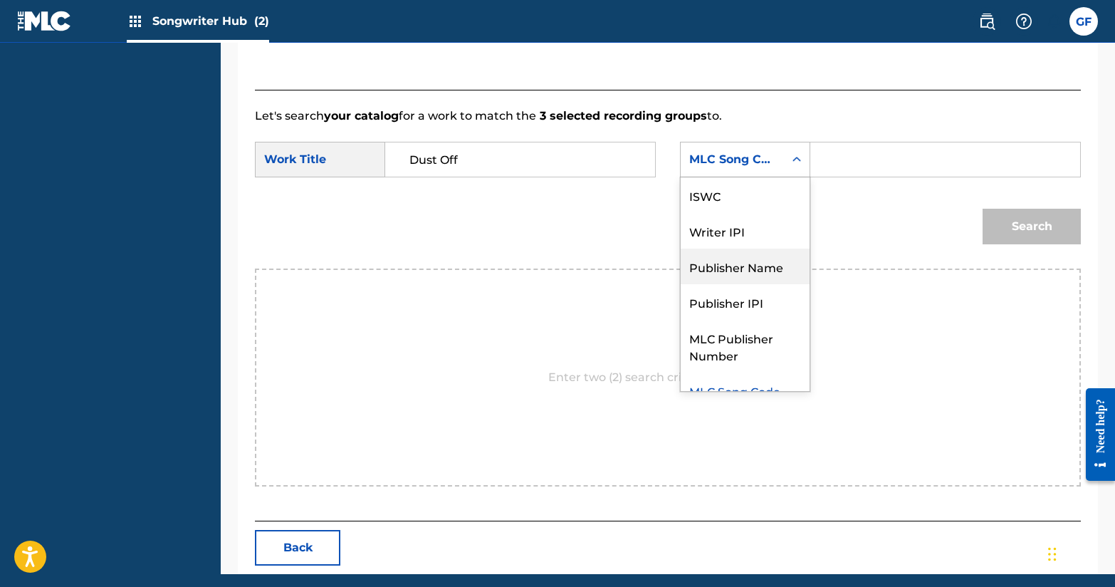
scroll to position [35, 0]
click at [738, 203] on div "ISWC" at bounding box center [745, 196] width 129 height 36
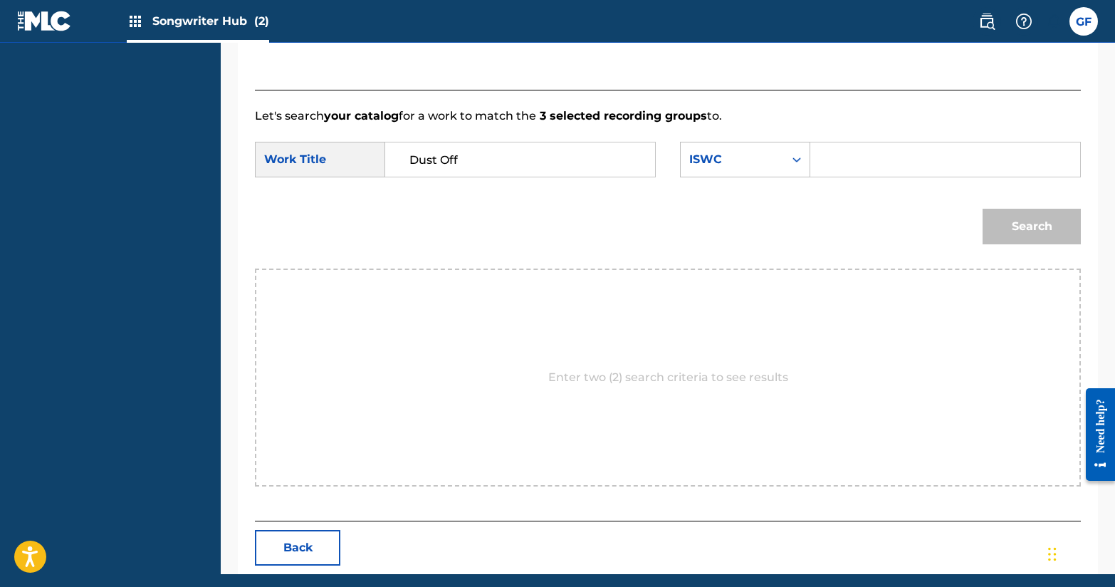
click at [844, 155] on input "Search Form" at bounding box center [946, 159] width 246 height 34
paste input "T-309.534.699-5"
click at [995, 224] on button "Search" at bounding box center [1032, 227] width 98 height 36
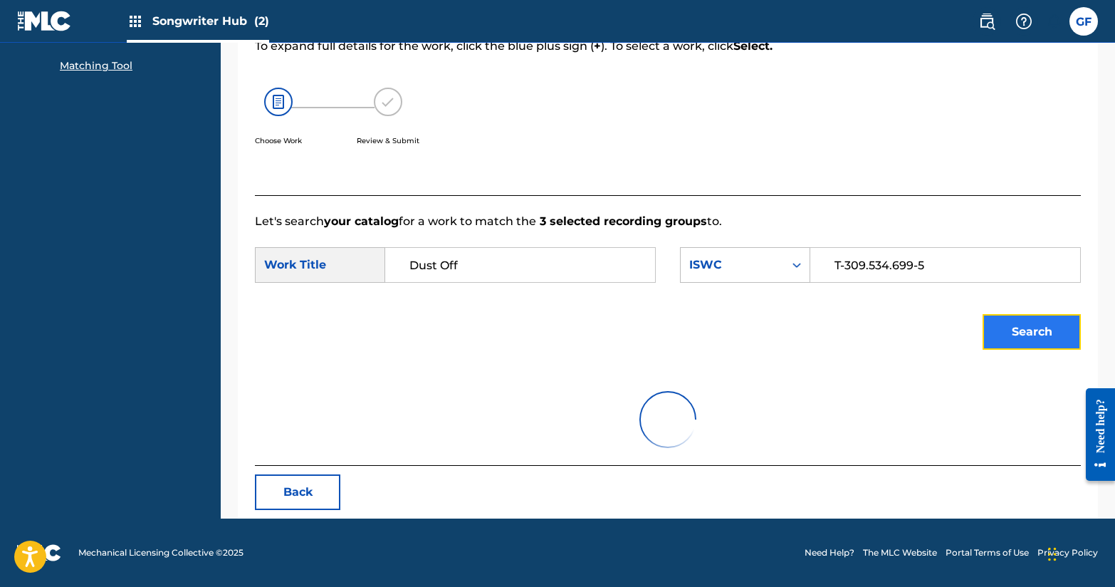
scroll to position [140, 0]
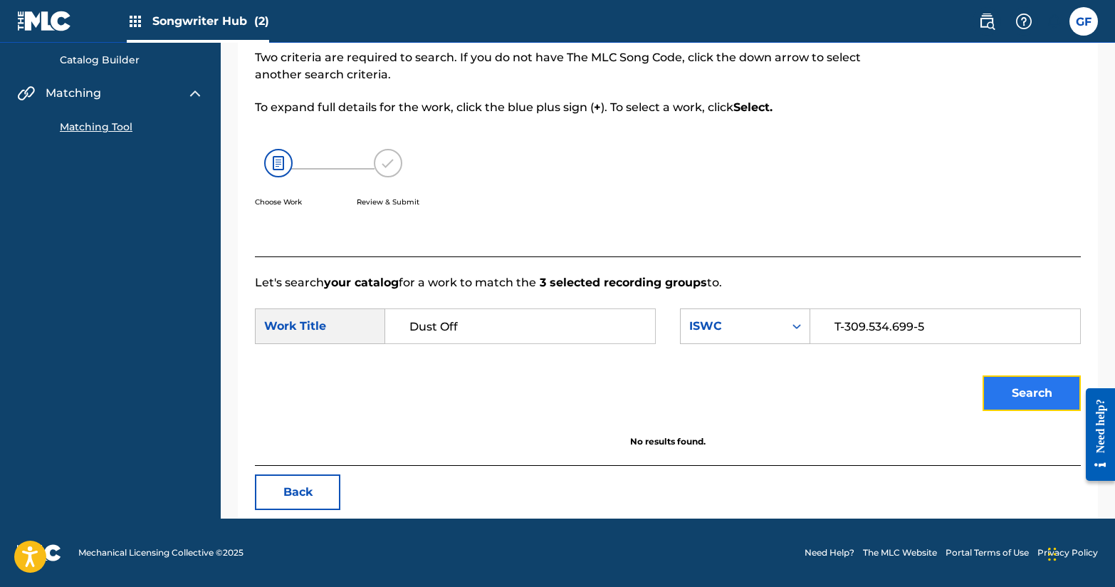
click at [1021, 389] on button "Search" at bounding box center [1032, 393] width 98 height 36
click at [771, 342] on div "ISWC" at bounding box center [745, 326] width 130 height 36
click at [771, 341] on div "ISWC" at bounding box center [745, 326] width 130 height 36
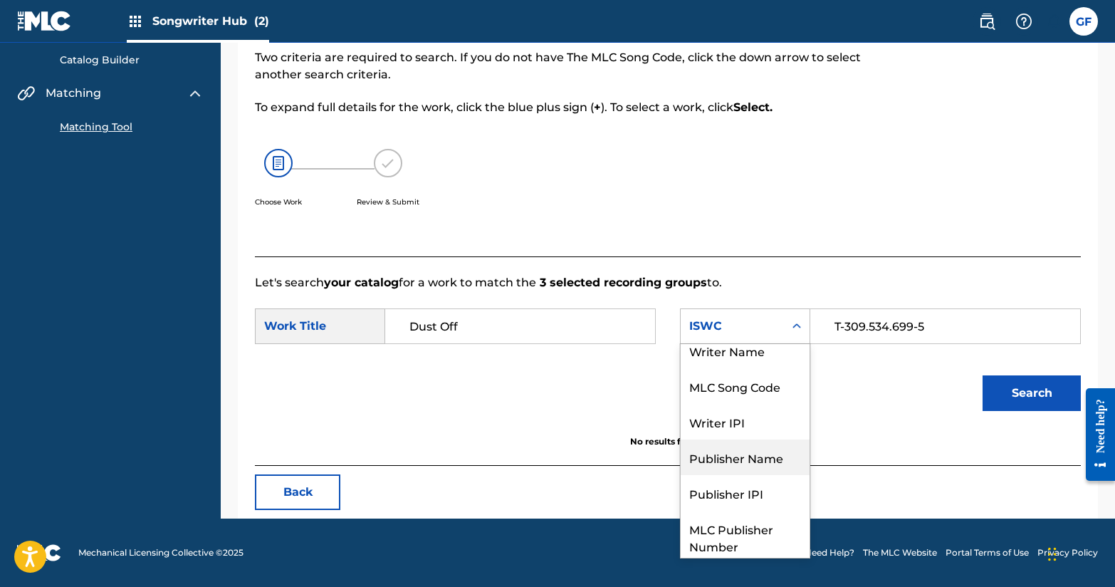
scroll to position [53, 0]
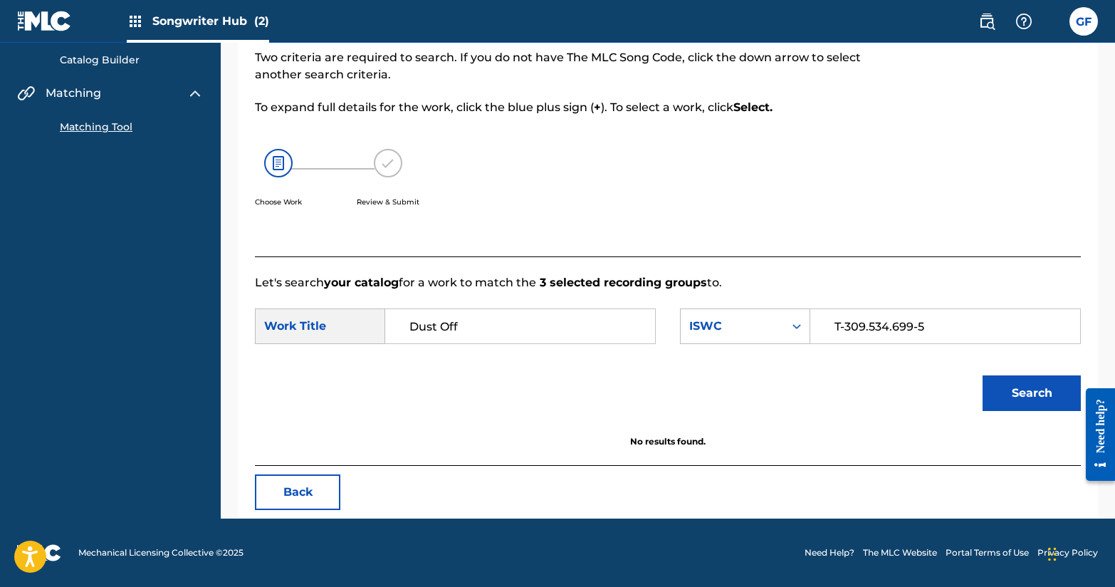
click at [868, 428] on div "Search" at bounding box center [668, 398] width 826 height 74
click at [883, 321] on input "T-309.534.699-5" at bounding box center [946, 326] width 246 height 34
click at [869, 326] on input "T-309.534.699-5" at bounding box center [946, 326] width 246 height 34
type input "T-309534699-5"
click at [1009, 395] on button "Search" at bounding box center [1032, 393] width 98 height 36
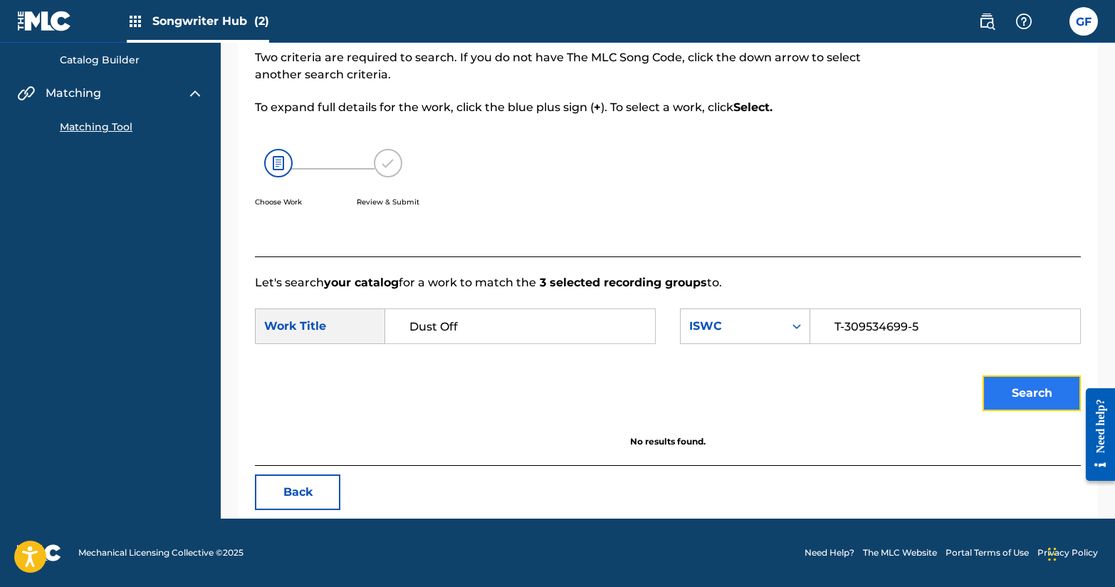
click at [1009, 397] on button "Search" at bounding box center [1032, 393] width 98 height 36
click at [937, 326] on input "T-309534699-5" at bounding box center [946, 326] width 246 height 34
type input "T-309.534.699-5"
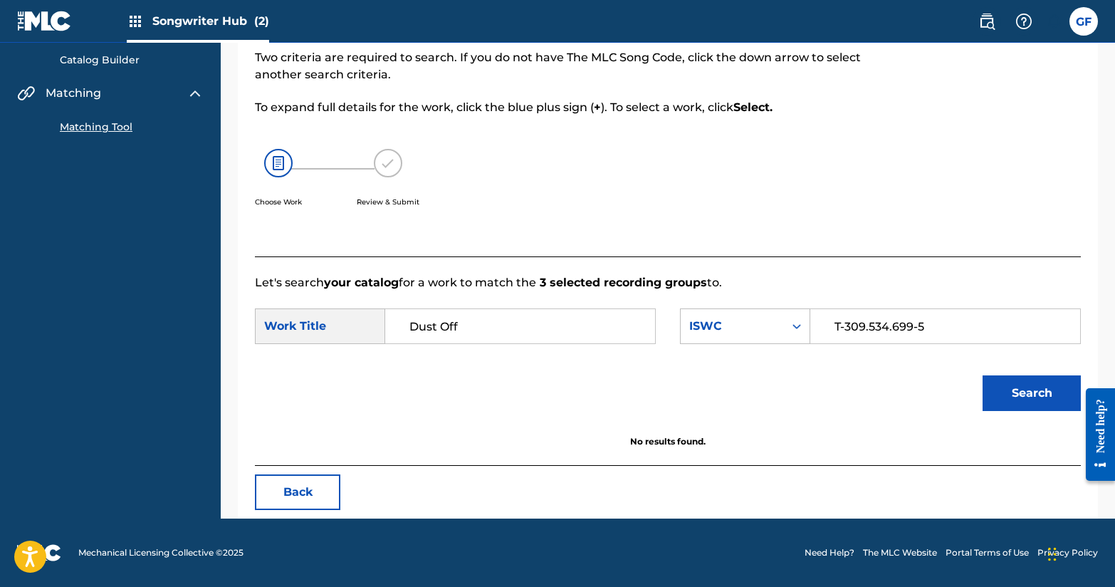
click at [983, 375] on button "Search" at bounding box center [1032, 393] width 98 height 36
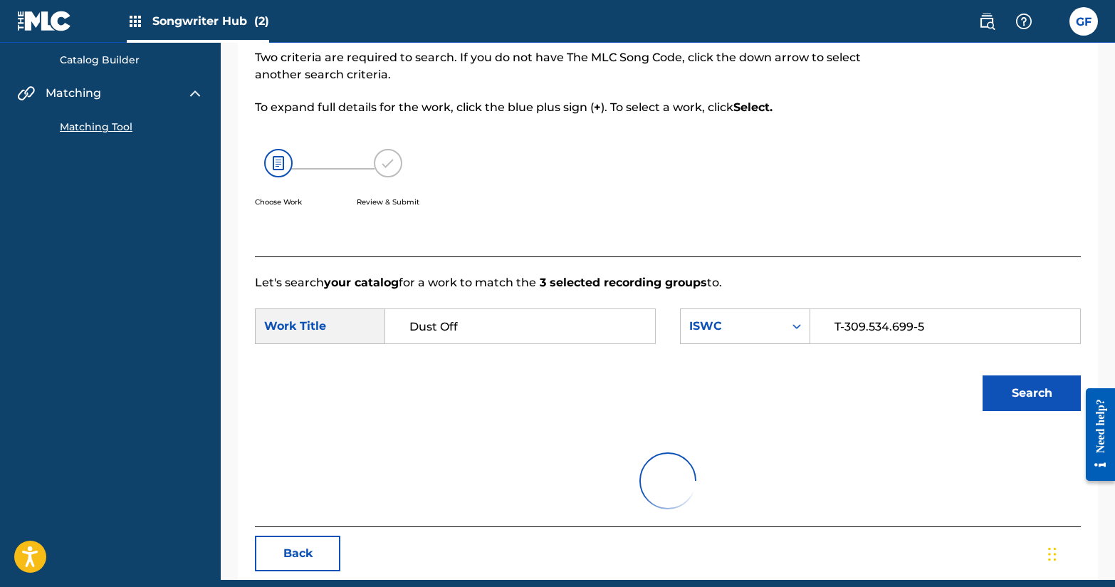
click at [983, 375] on button "Search" at bounding box center [1032, 393] width 98 height 36
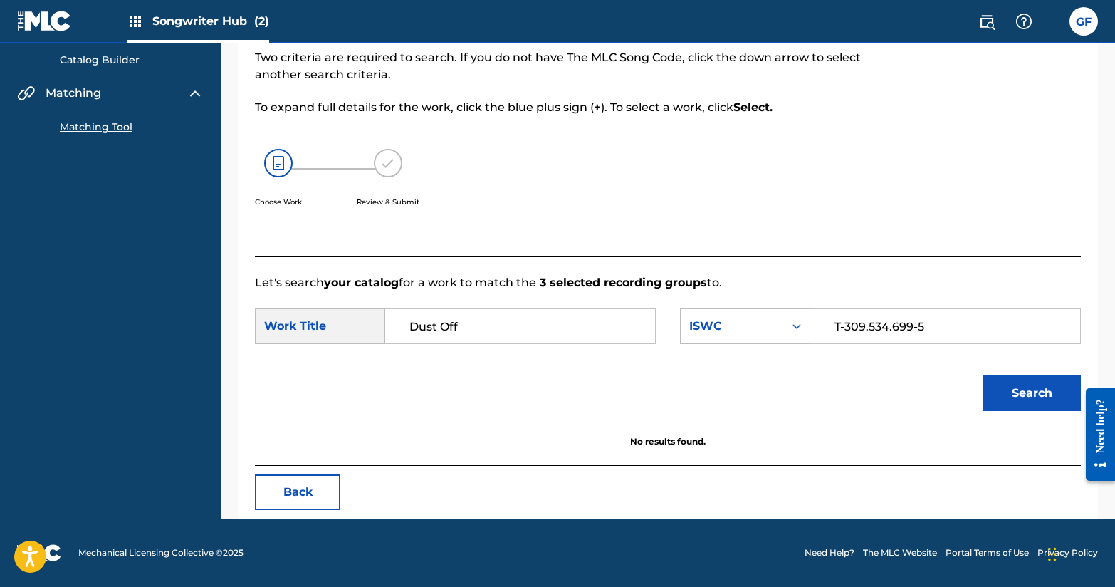
click at [983, 375] on button "Search" at bounding box center [1032, 393] width 98 height 36
click at [527, 338] on input "Dust Off" at bounding box center [520, 326] width 246 height 34
type input "U"
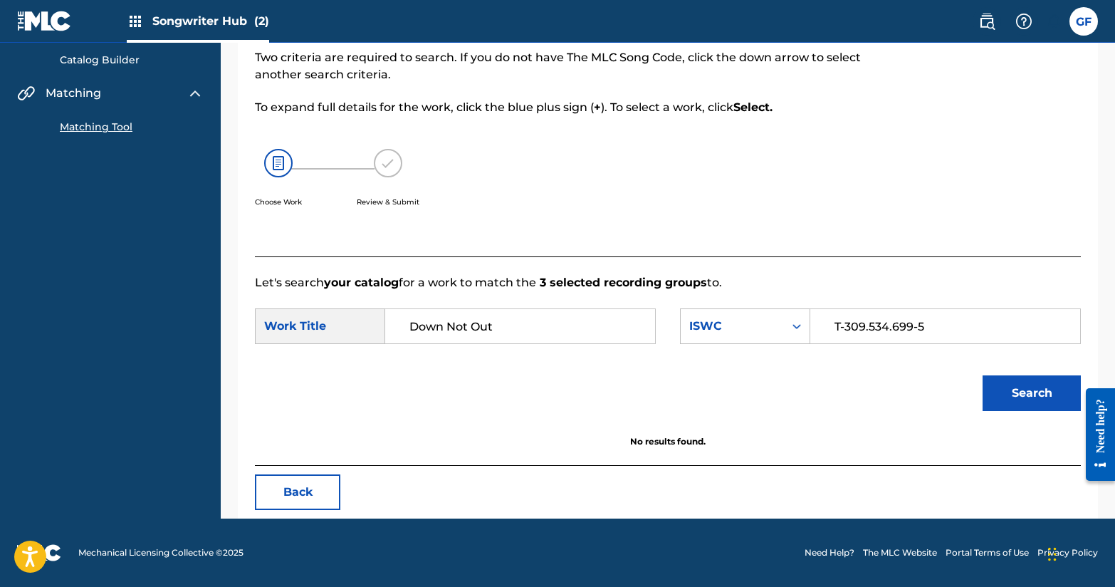
type input "Down Not Out"
click at [983, 375] on button "Search" at bounding box center [1032, 393] width 98 height 36
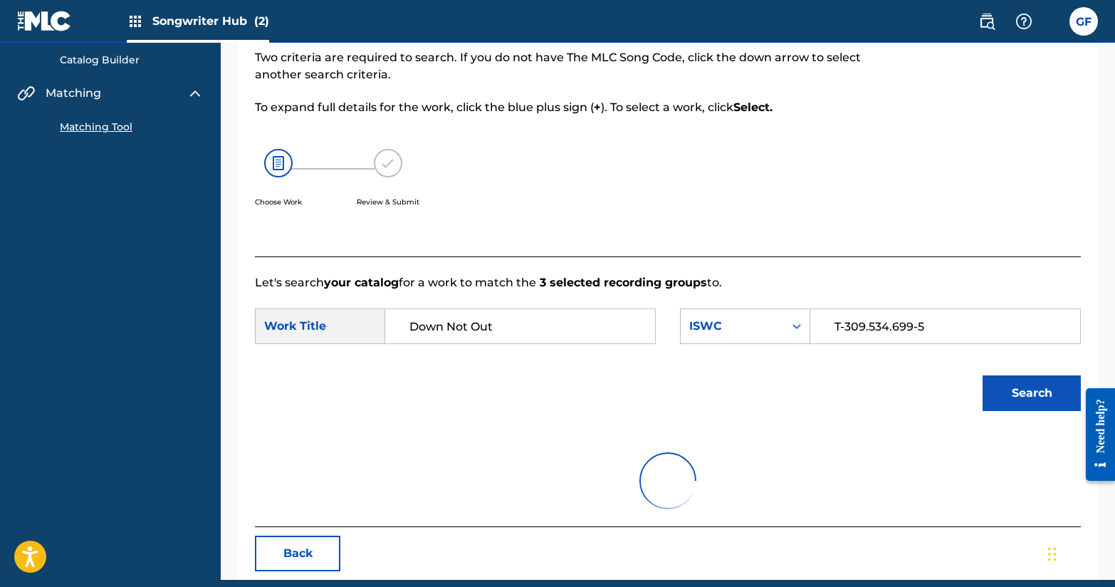
click at [983, 375] on button "Search" at bounding box center [1032, 393] width 98 height 36
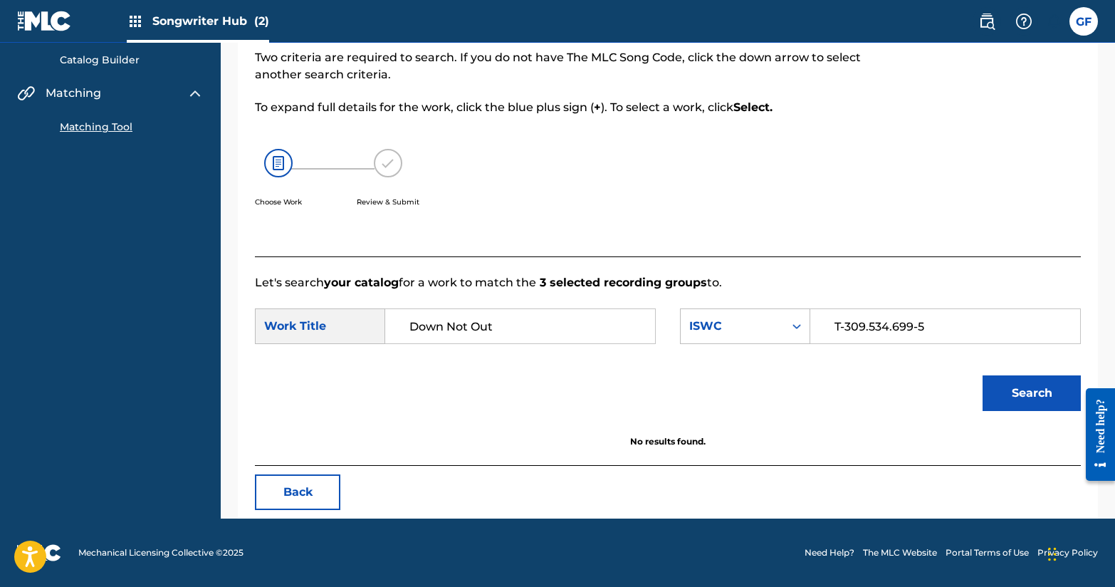
click at [983, 375] on button "Search" at bounding box center [1032, 393] width 98 height 36
click at [299, 509] on button "Back" at bounding box center [297, 492] width 85 height 36
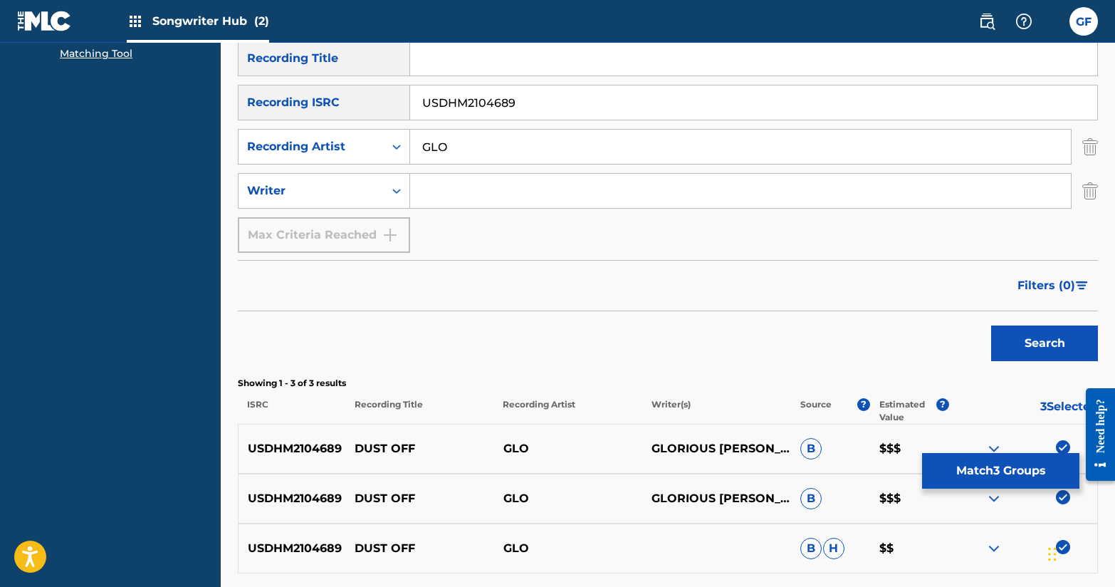
scroll to position [288, 0]
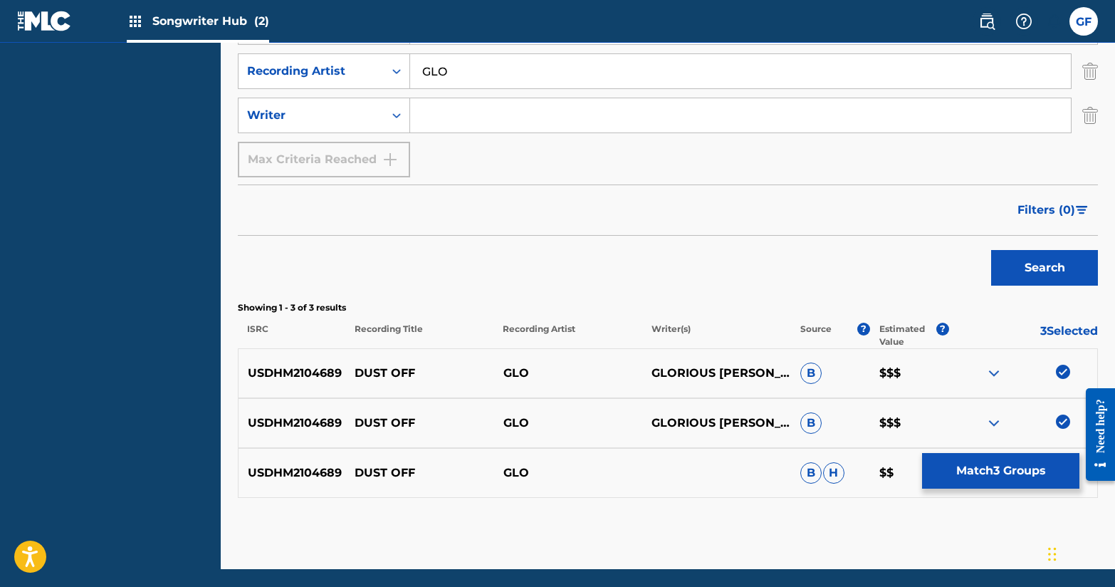
click at [809, 380] on span "B" at bounding box center [811, 373] width 21 height 21
click at [1071, 281] on button "Search" at bounding box center [1045, 268] width 107 height 36
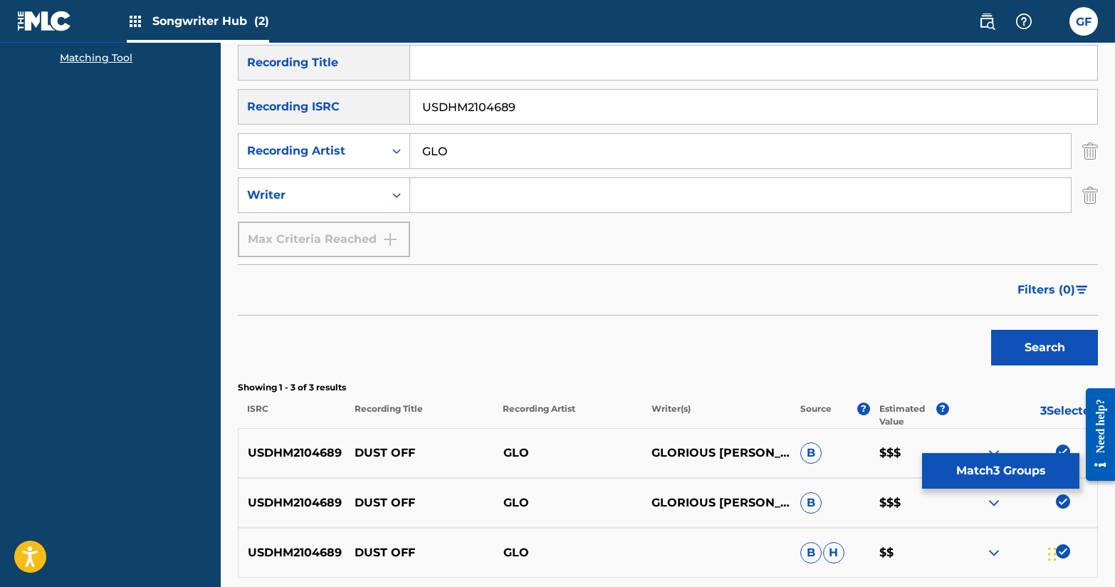
scroll to position [0, 0]
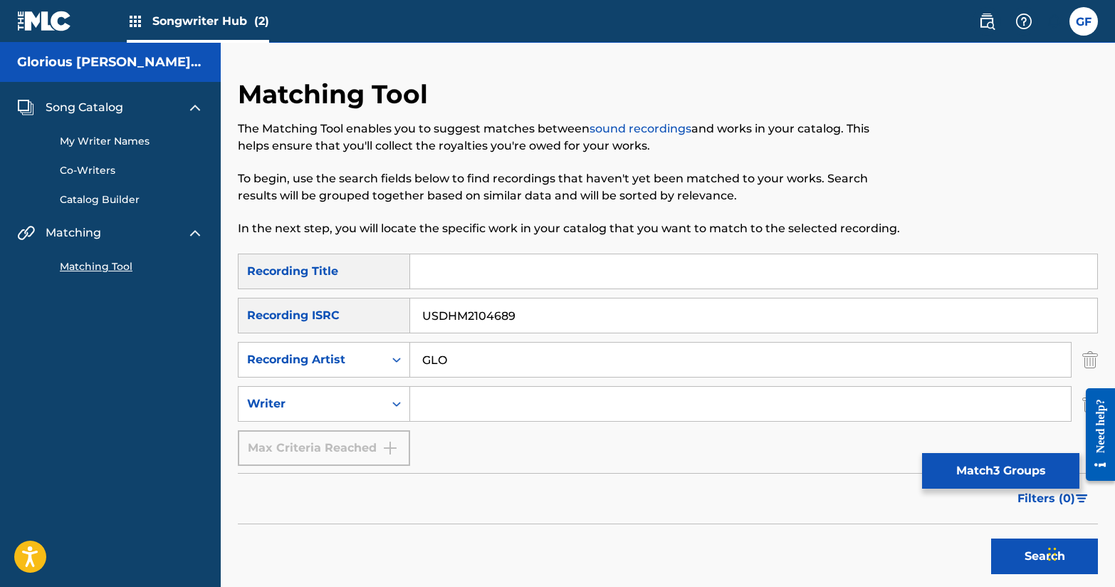
click at [106, 98] on div "Song Catalog My Writer Names Co-Writers Catalog Builder Matching Matching Tool" at bounding box center [110, 186] width 221 height 209
click at [188, 109] on img at bounding box center [195, 107] width 17 height 17
click at [187, 125] on div "Song Catalog My Writer Names Co-Writers Catalog Builder Matching Matching Tool" at bounding box center [110, 141] width 221 height 118
click at [199, 115] on img at bounding box center [195, 107] width 17 height 17
click at [130, 142] on link "My Writer Names" at bounding box center [132, 141] width 144 height 15
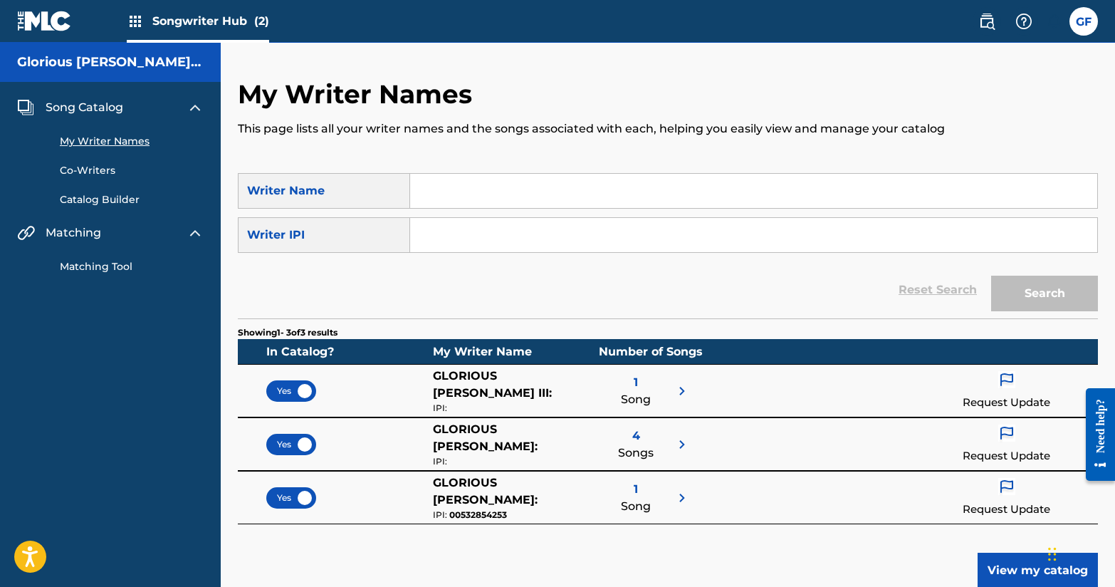
click at [105, 170] on link "Co-Writers" at bounding box center [132, 170] width 144 height 15
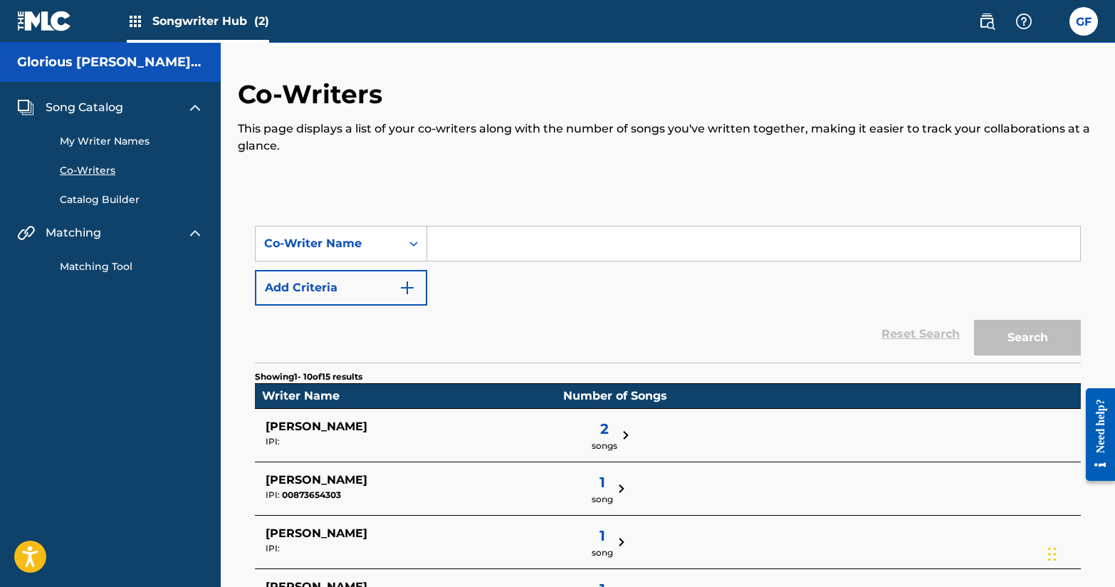
click at [127, 142] on link "My Writer Names" at bounding box center [132, 141] width 144 height 15
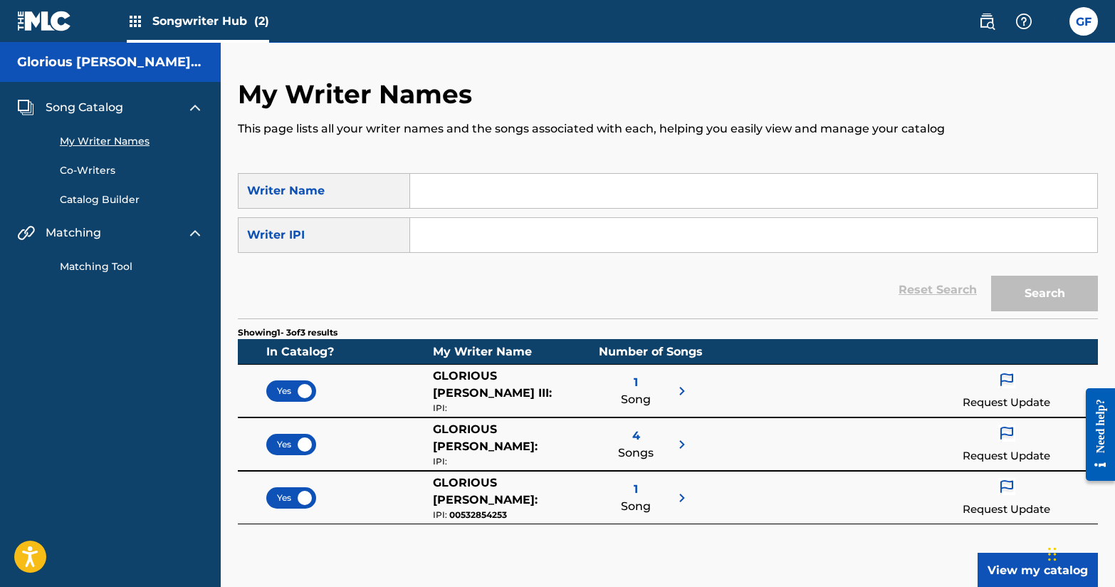
click at [437, 241] on input "Search Form" at bounding box center [753, 235] width 687 height 34
click at [127, 191] on div "My Writer Names Co-Writers Catalog Builder" at bounding box center [110, 161] width 187 height 91
click at [127, 203] on link "Catalog Builder" at bounding box center [132, 199] width 144 height 15
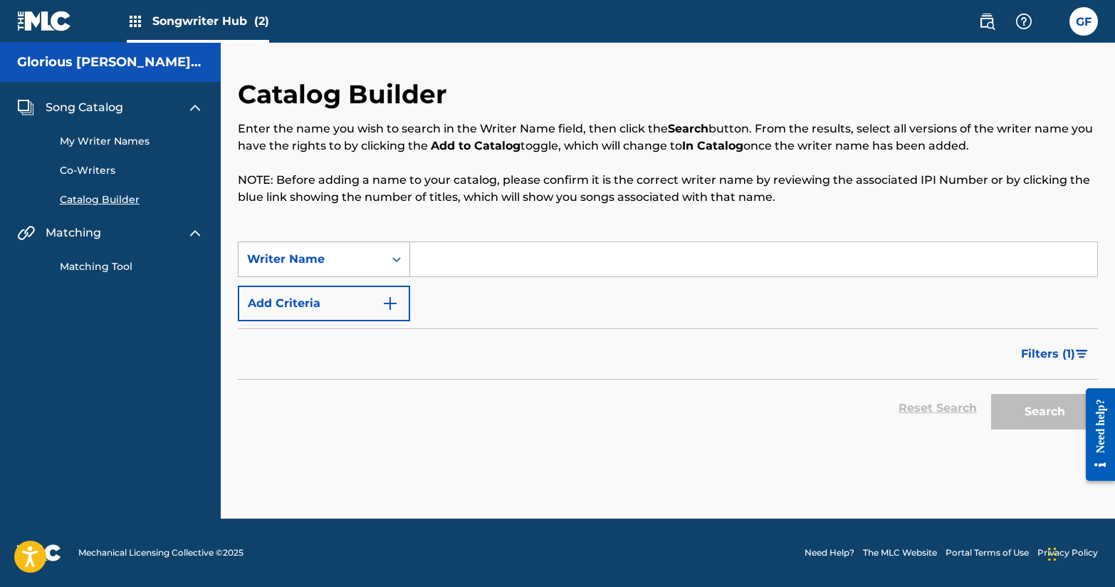
click at [378, 257] on div "Writer Name" at bounding box center [311, 259] width 145 height 27
click at [484, 296] on div "SearchWithCriteriac05c502c-b307-4cda-9766-270af9a3b096 Writer IPI, 1 of 2. 2 re…" at bounding box center [668, 281] width 860 height 80
click at [481, 269] on input "Search Form" at bounding box center [753, 259] width 687 height 34
click at [380, 305] on button "Add Criteria" at bounding box center [324, 304] width 172 height 36
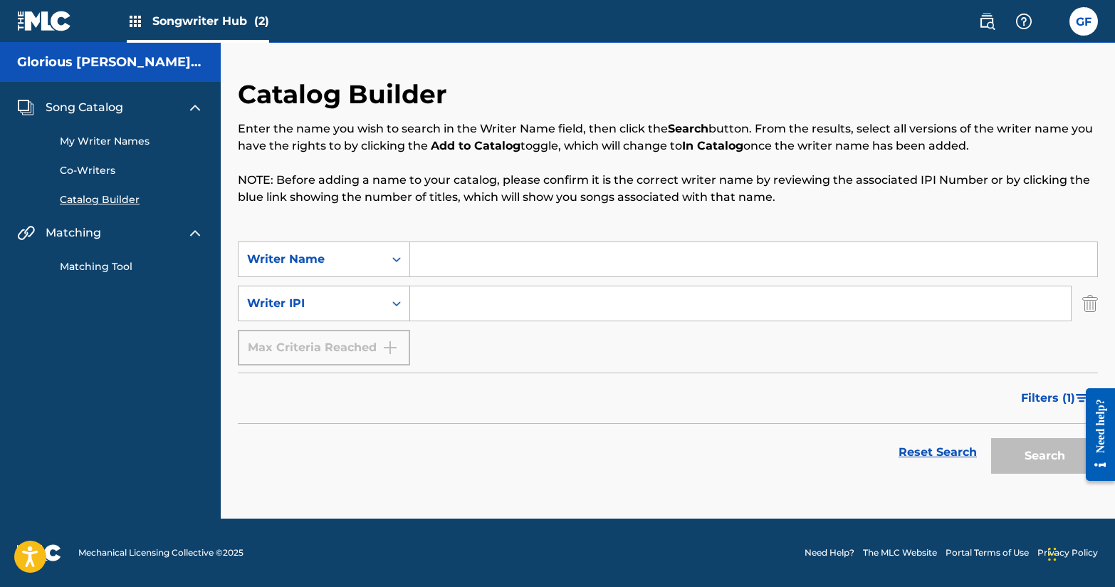
click at [381, 305] on div "Writer IPI" at bounding box center [311, 303] width 145 height 27
click at [482, 324] on div "SearchWithCriteriac05c502c-b307-4cda-9766-270af9a3b096 Writer Name SearchWithCr…" at bounding box center [668, 303] width 860 height 124
click at [374, 291] on div "Writer IPI" at bounding box center [311, 303] width 145 height 27
click at [341, 198] on p "NOTE: Before adding a name to your catalog, please confirm it is the correct wr…" at bounding box center [668, 189] width 860 height 34
click at [1099, 307] on div "Catalog Builder Enter the name you wish to search in the Writer Name field, the…" at bounding box center [668, 298] width 895 height 440
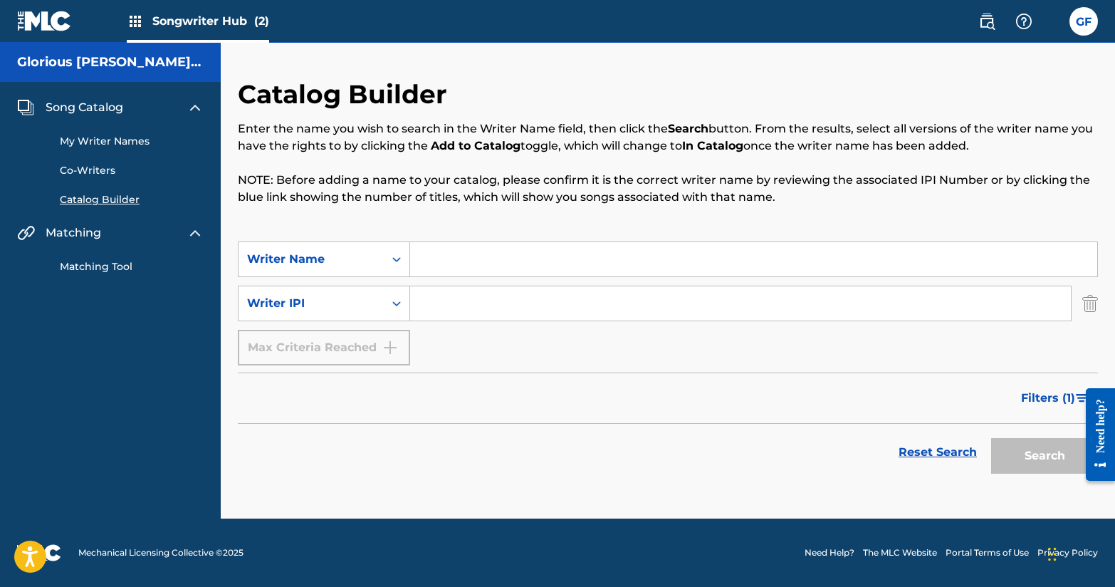
click at [1081, 301] on div "SearchWithCriteriada0634b2-d02f-4816-9205-d636d19afdc9 Writer IPI" at bounding box center [668, 304] width 860 height 36
click at [1086, 310] on img "Search Form" at bounding box center [1091, 304] width 16 height 36
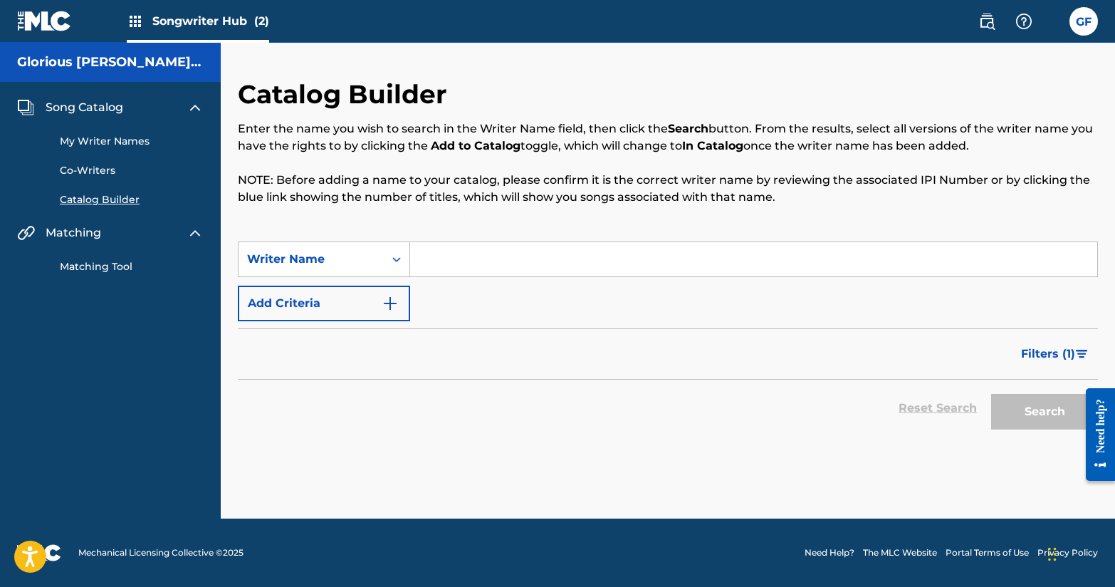
click at [85, 158] on div "My Writer Names Co-Writers Catalog Builder" at bounding box center [110, 161] width 187 height 91
click at [85, 169] on link "Co-Writers" at bounding box center [132, 170] width 144 height 15
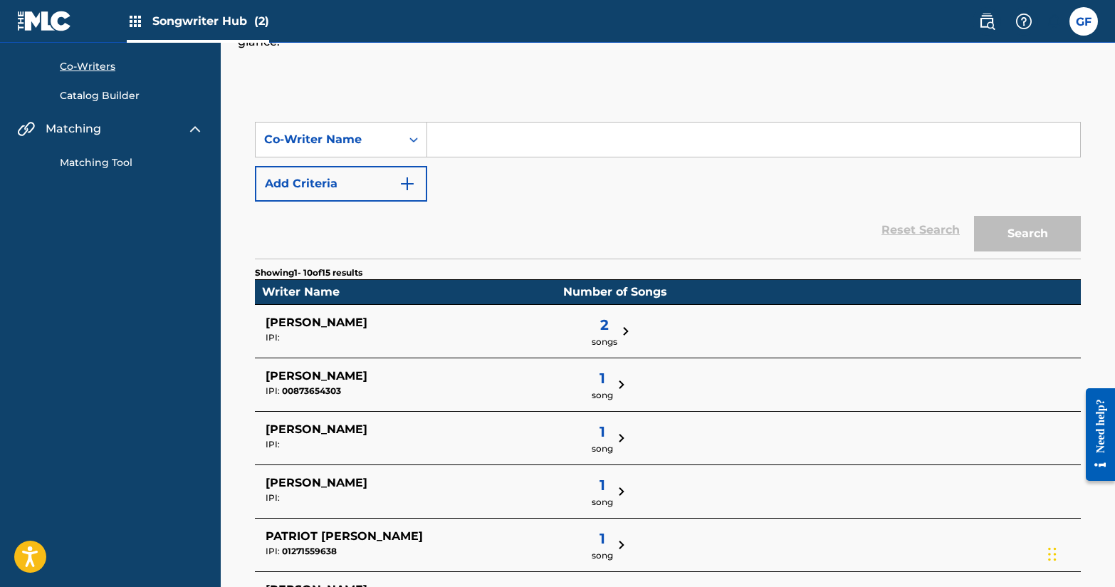
scroll to position [103, 0]
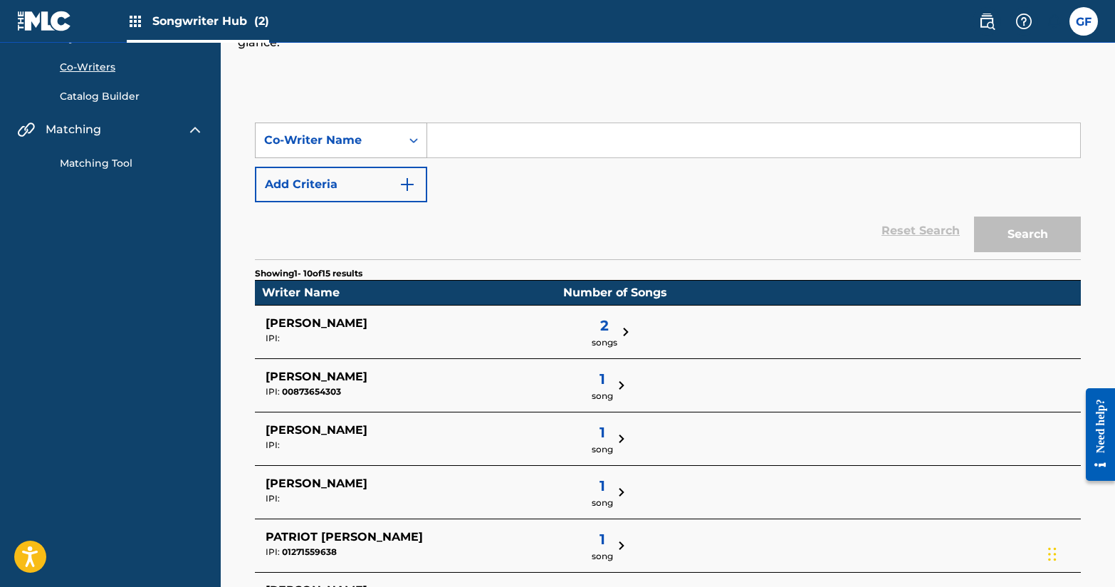
click at [410, 138] on icon "Search Form" at bounding box center [414, 140] width 14 height 14
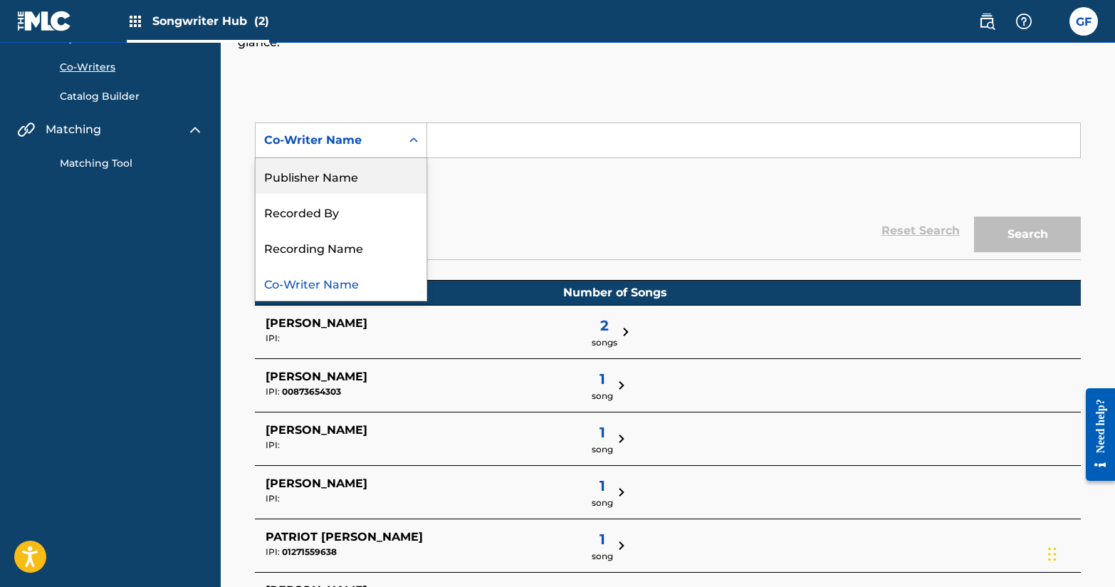
click at [397, 174] on div "Publisher Name" at bounding box center [341, 176] width 171 height 36
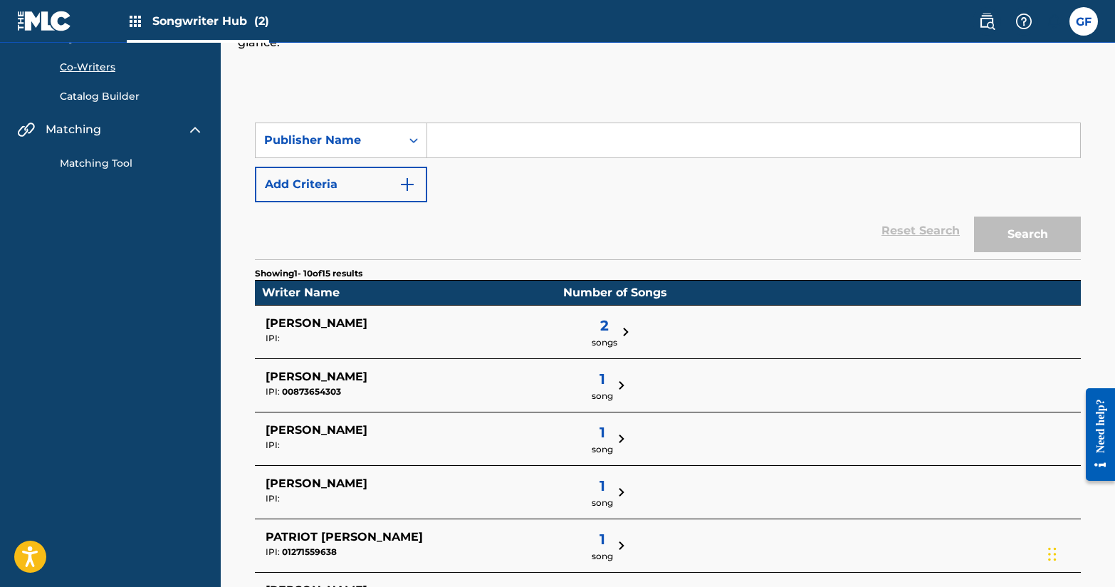
click at [496, 135] on input "Search Form" at bounding box center [753, 140] width 653 height 34
type input "ASCAP"
click at [974, 217] on button "Search" at bounding box center [1027, 235] width 107 height 36
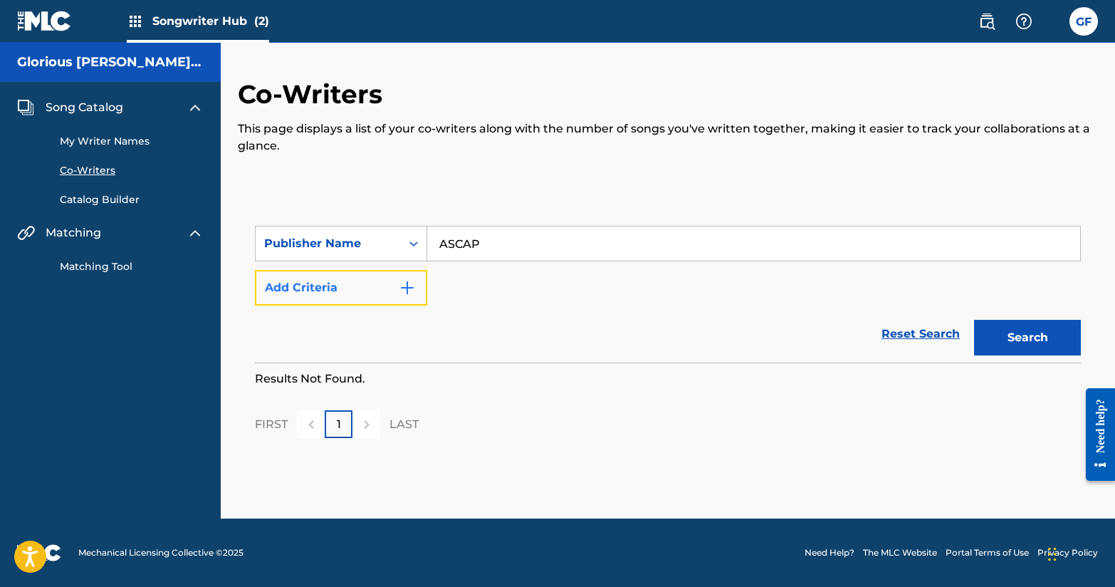
click at [412, 281] on img "Search Form" at bounding box center [407, 287] width 17 height 17
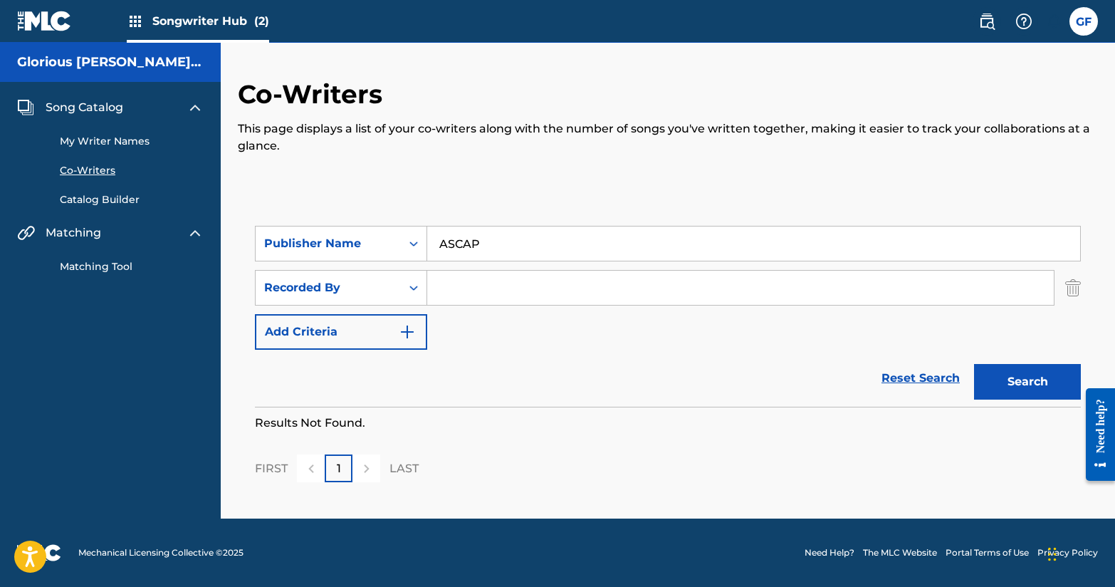
click at [465, 279] on input "Search Form" at bounding box center [740, 288] width 627 height 34
type input "GLO"
click at [1020, 383] on button "Search" at bounding box center [1027, 382] width 107 height 36
click at [383, 340] on button "Add Criteria" at bounding box center [341, 332] width 172 height 36
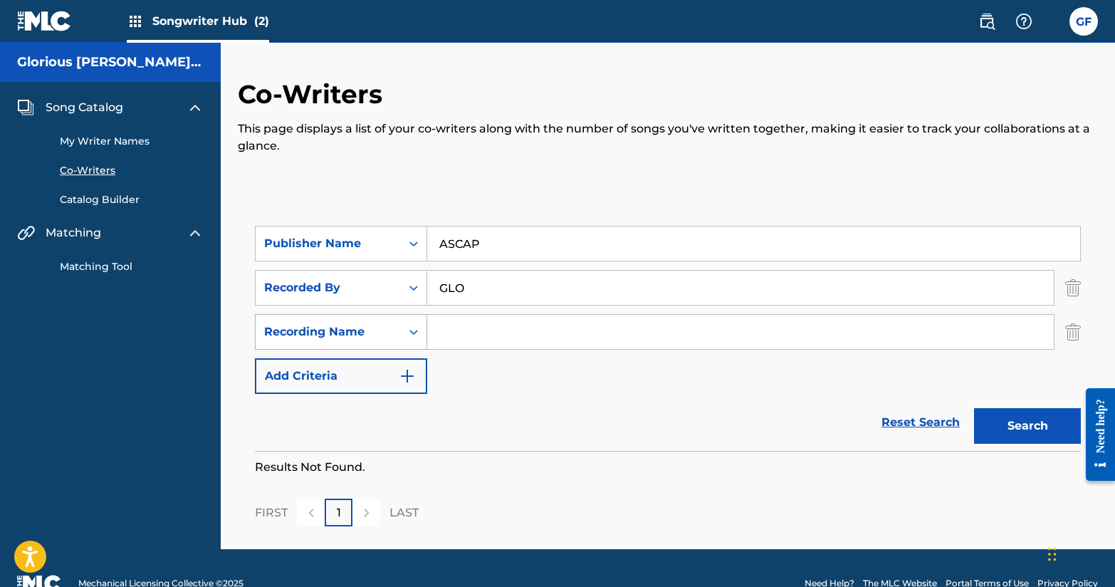
click at [348, 333] on div "Recording Name" at bounding box center [328, 331] width 128 height 17
click at [486, 324] on input "Search Form" at bounding box center [740, 332] width 627 height 34
type input "G"
type input "Down Not Out"
click at [974, 408] on button "Search" at bounding box center [1027, 426] width 107 height 36
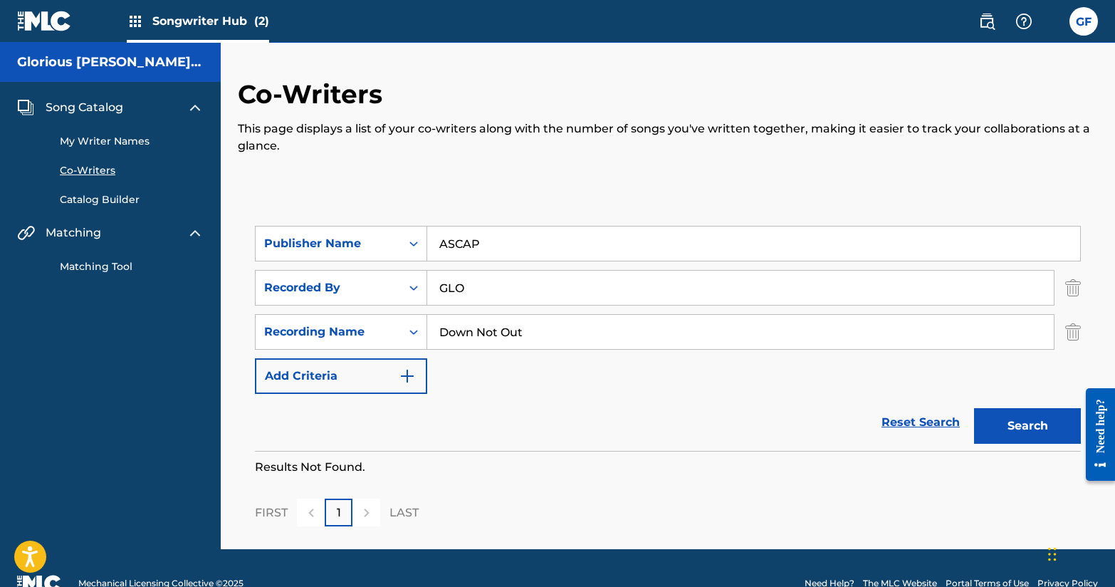
scroll to position [31, 0]
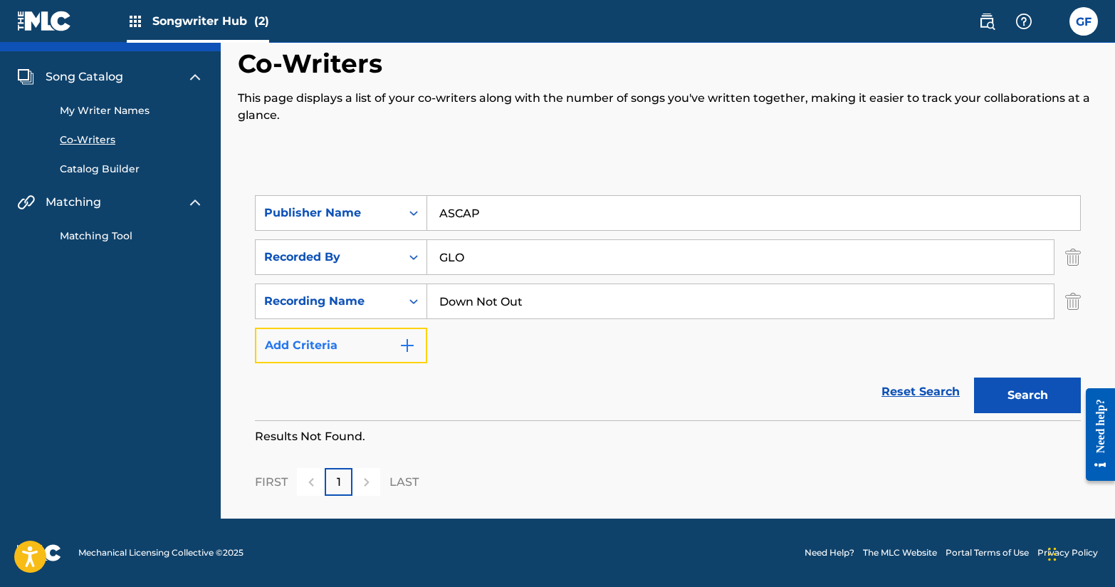
click at [413, 349] on img "Search Form" at bounding box center [407, 345] width 17 height 17
click at [413, 354] on button "Add Criteria" at bounding box center [341, 346] width 172 height 36
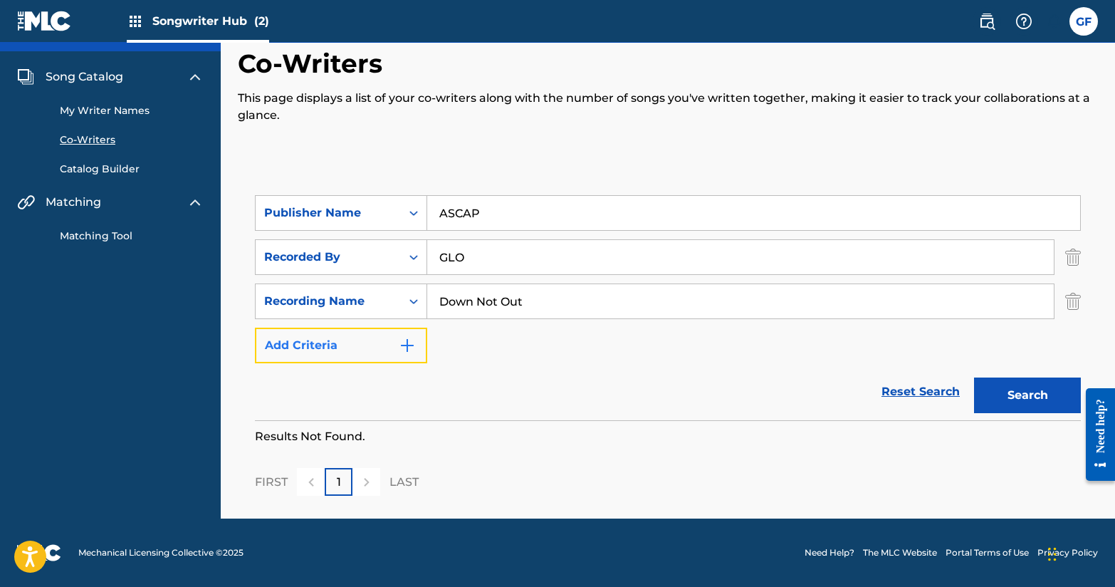
click at [413, 354] on button "Add Criteria" at bounding box center [341, 346] width 172 height 36
click at [531, 230] on div "ASCAP" at bounding box center [754, 213] width 654 height 36
click at [532, 203] on input "ASCAP" at bounding box center [753, 213] width 653 height 34
click at [532, 212] on input "ASCAP" at bounding box center [753, 213] width 653 height 34
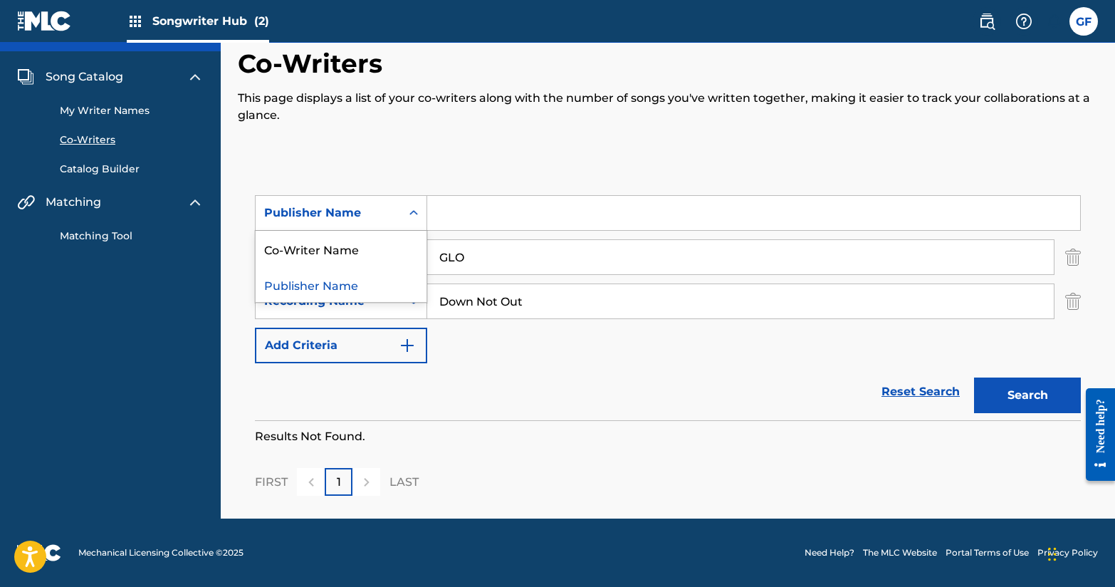
click at [369, 217] on div "Publisher Name" at bounding box center [328, 212] width 128 height 17
click at [561, 204] on input "Search Form" at bounding box center [753, 213] width 653 height 34
type input "Glorious [PERSON_NAME]"
click at [1039, 414] on div "Search" at bounding box center [1024, 391] width 114 height 57
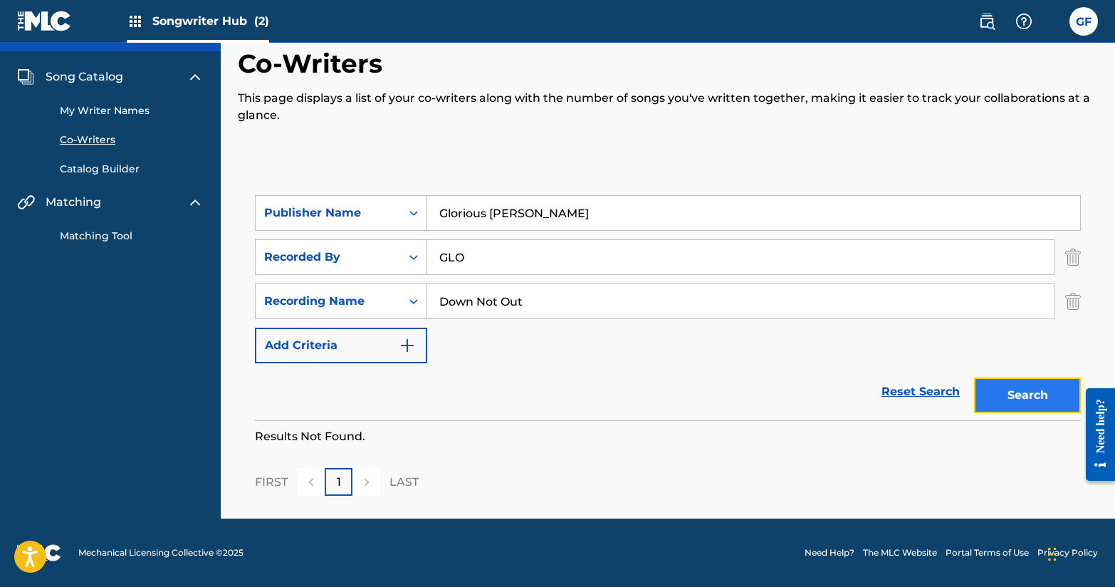
click at [1033, 392] on button "Search" at bounding box center [1027, 396] width 107 height 36
click at [1027, 394] on button "Search" at bounding box center [1027, 396] width 107 height 36
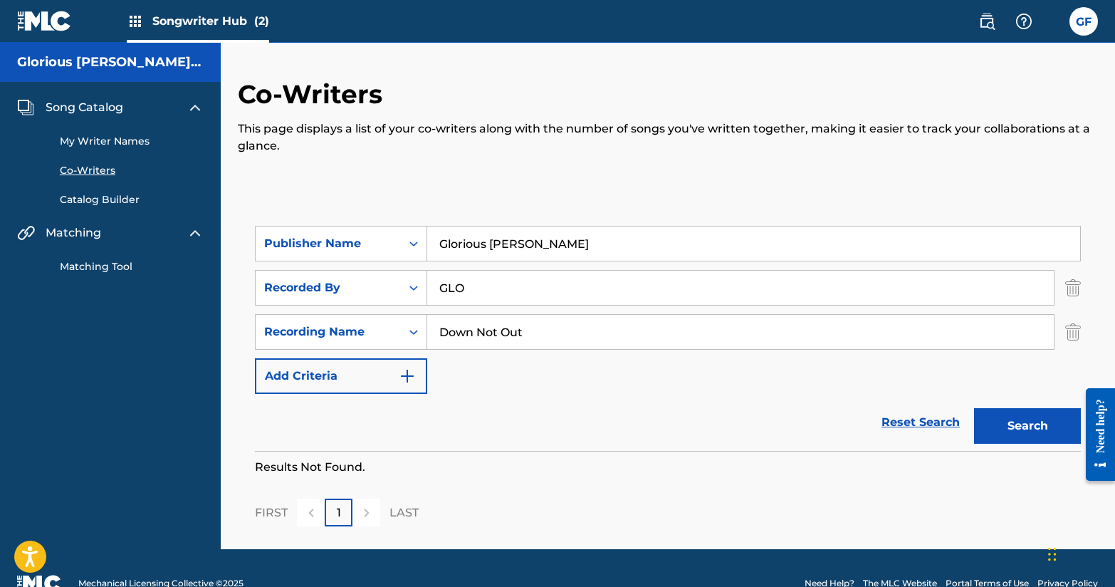
click at [135, 107] on div "Song Catalog" at bounding box center [110, 107] width 187 height 17
click at [95, 99] on span "Song Catalog" at bounding box center [85, 107] width 78 height 17
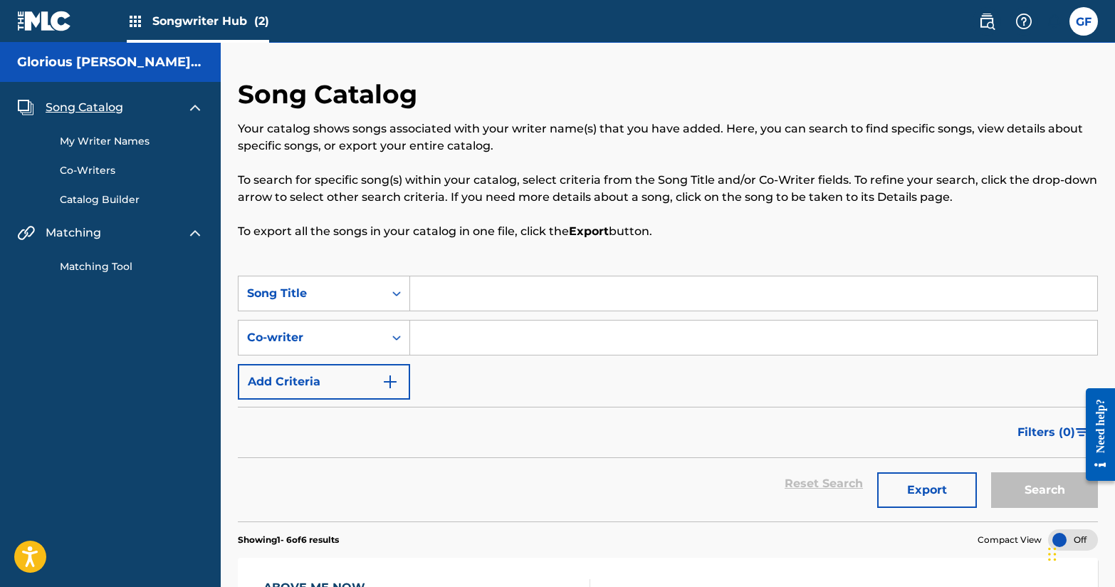
click at [100, 105] on span "Song Catalog" at bounding box center [85, 107] width 78 height 17
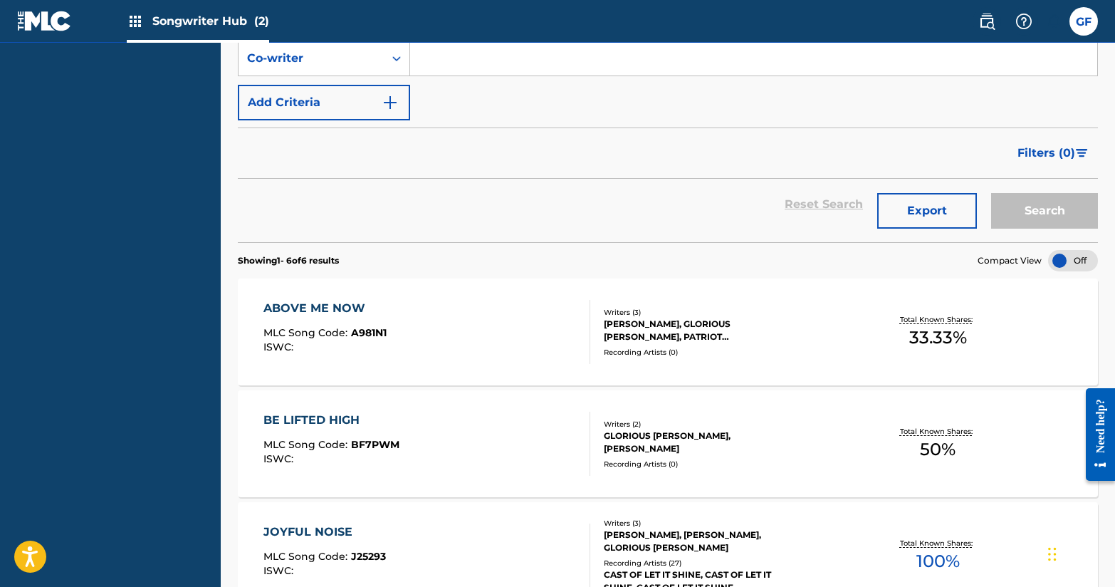
scroll to position [264, 0]
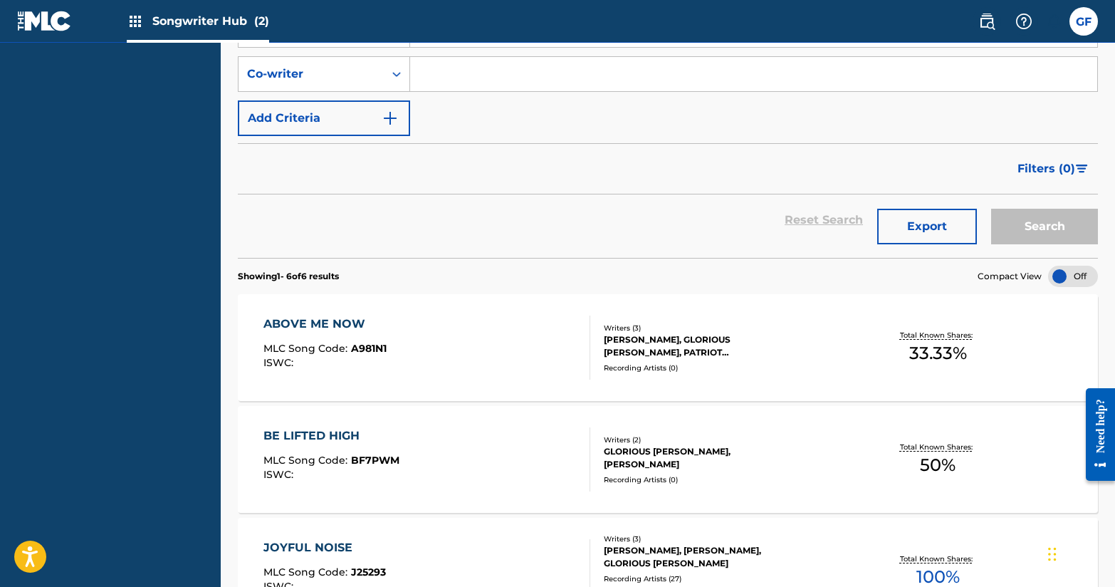
click at [1074, 276] on div at bounding box center [1074, 276] width 50 height 21
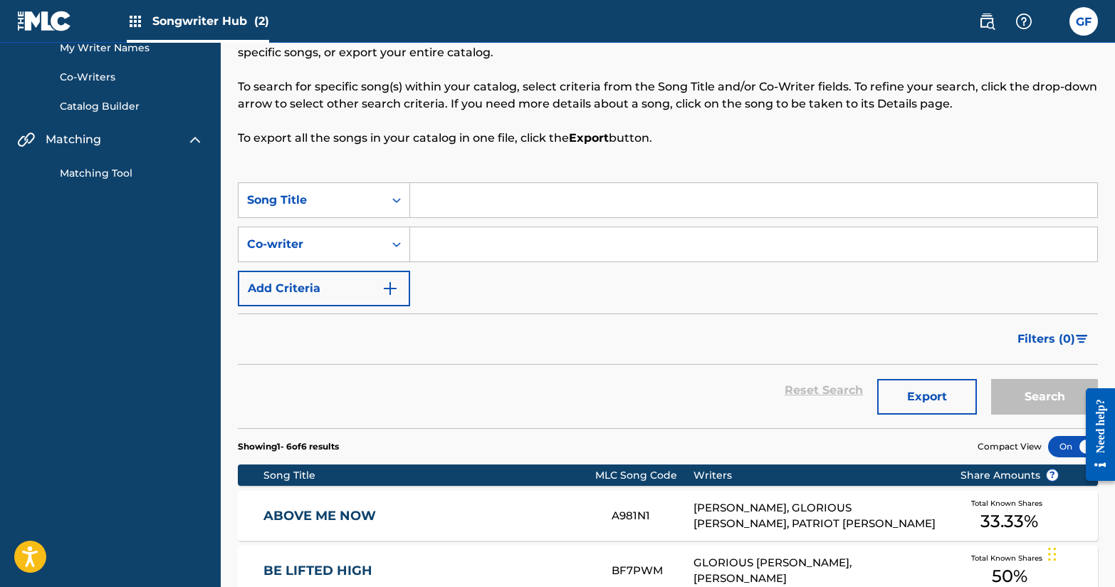
scroll to position [0, 0]
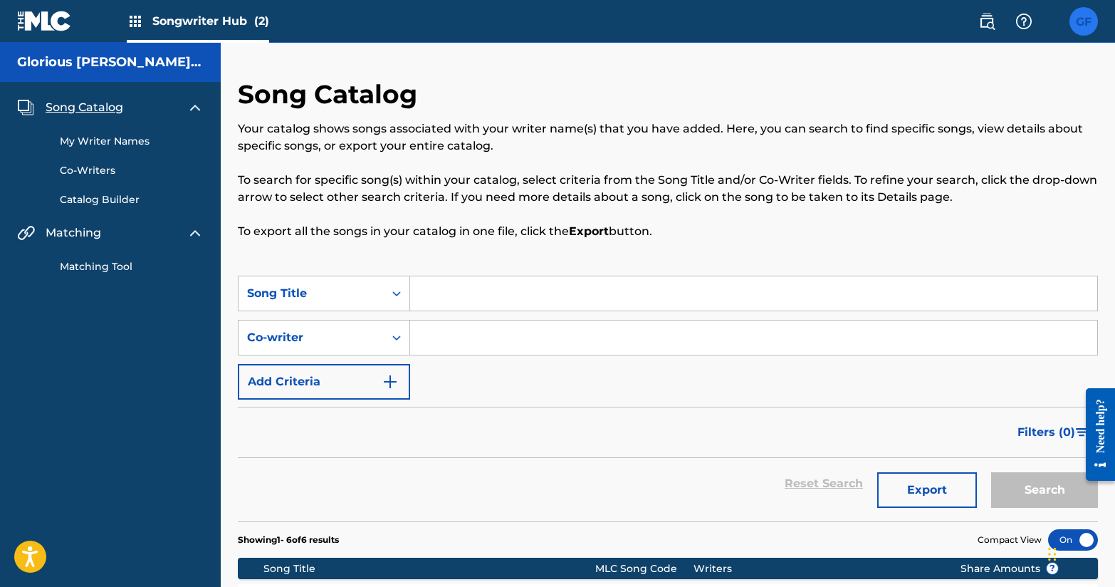
click at [1077, 31] on label at bounding box center [1084, 21] width 28 height 28
click at [1084, 21] on input "GF Glorious Foreman gloriousforeman1993@gmail.com Notification Preferences Prof…" at bounding box center [1084, 21] width 0 height 0
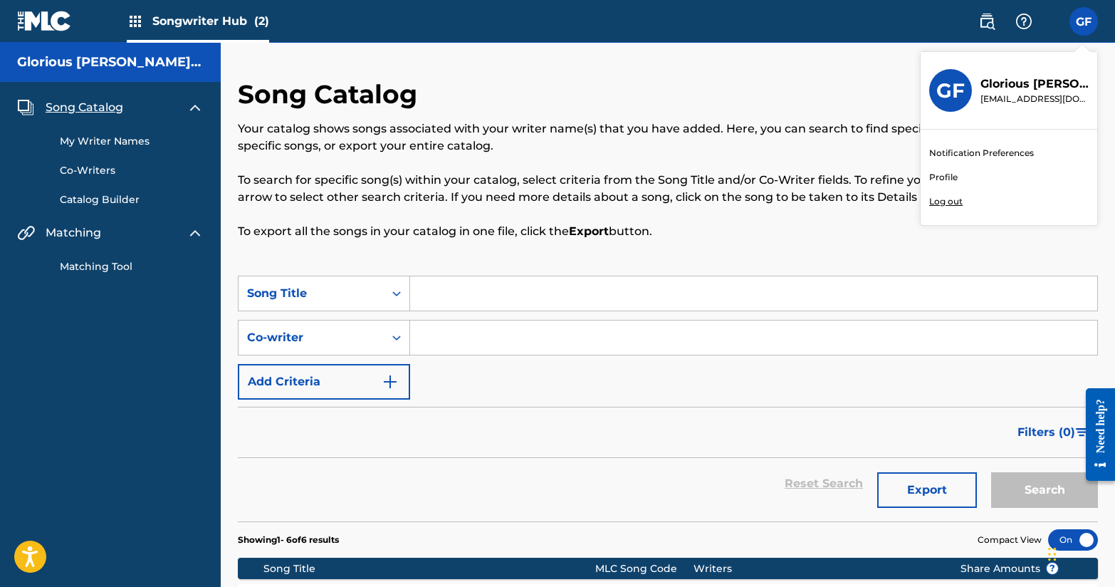
click at [942, 182] on link "Profile" at bounding box center [944, 177] width 28 height 13
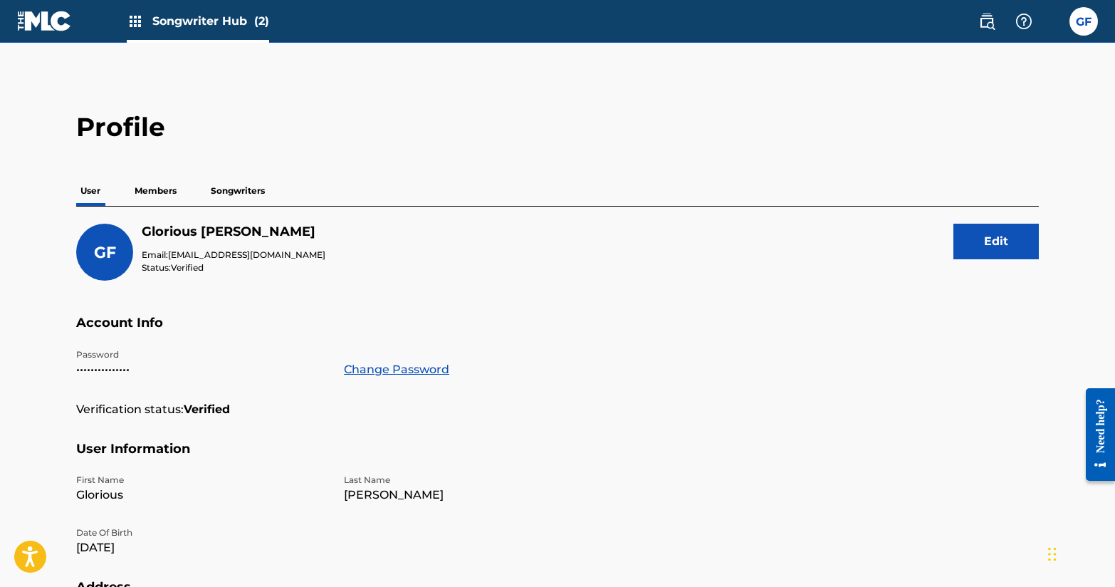
click at [74, 34] on div "Songwriter Hub (2)" at bounding box center [143, 21] width 252 height 42
click at [51, 25] on img at bounding box center [44, 21] width 55 height 21
